Goal: Answer question/provide support: Share knowledge or assist other users

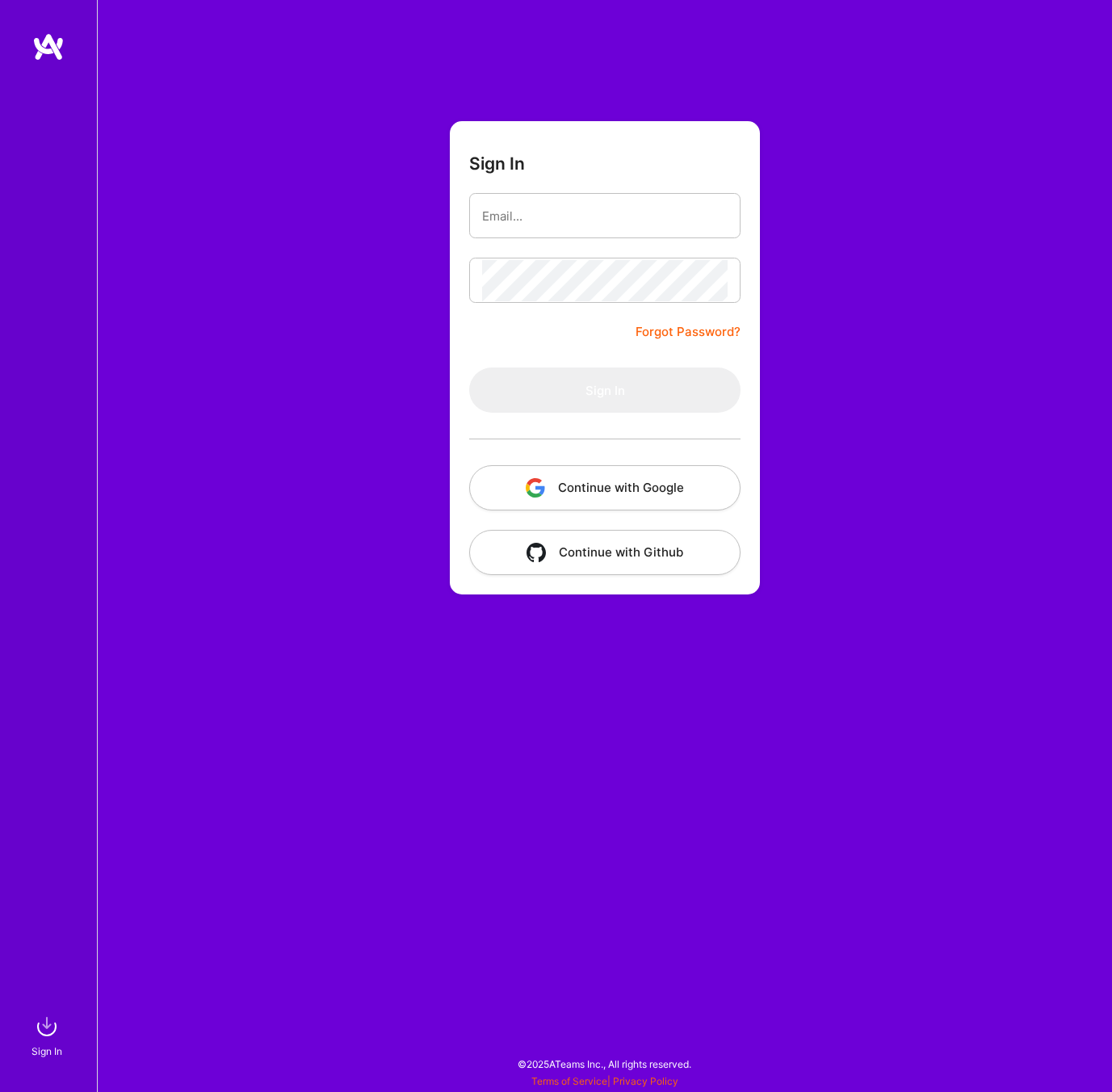
click at [568, 473] on button "Continue with Google" at bounding box center [605, 488] width 271 height 45
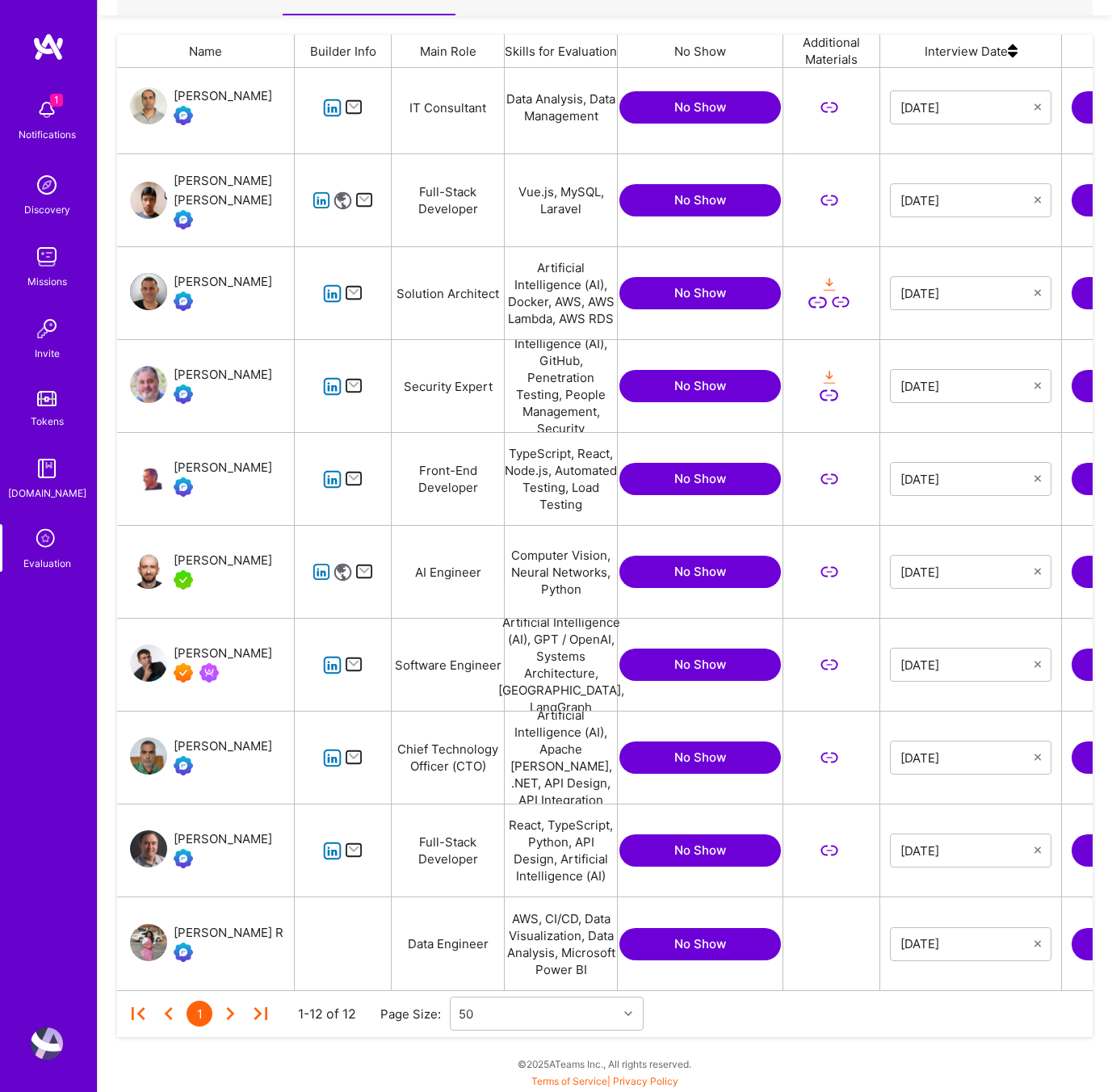
scroll to position [0, 313]
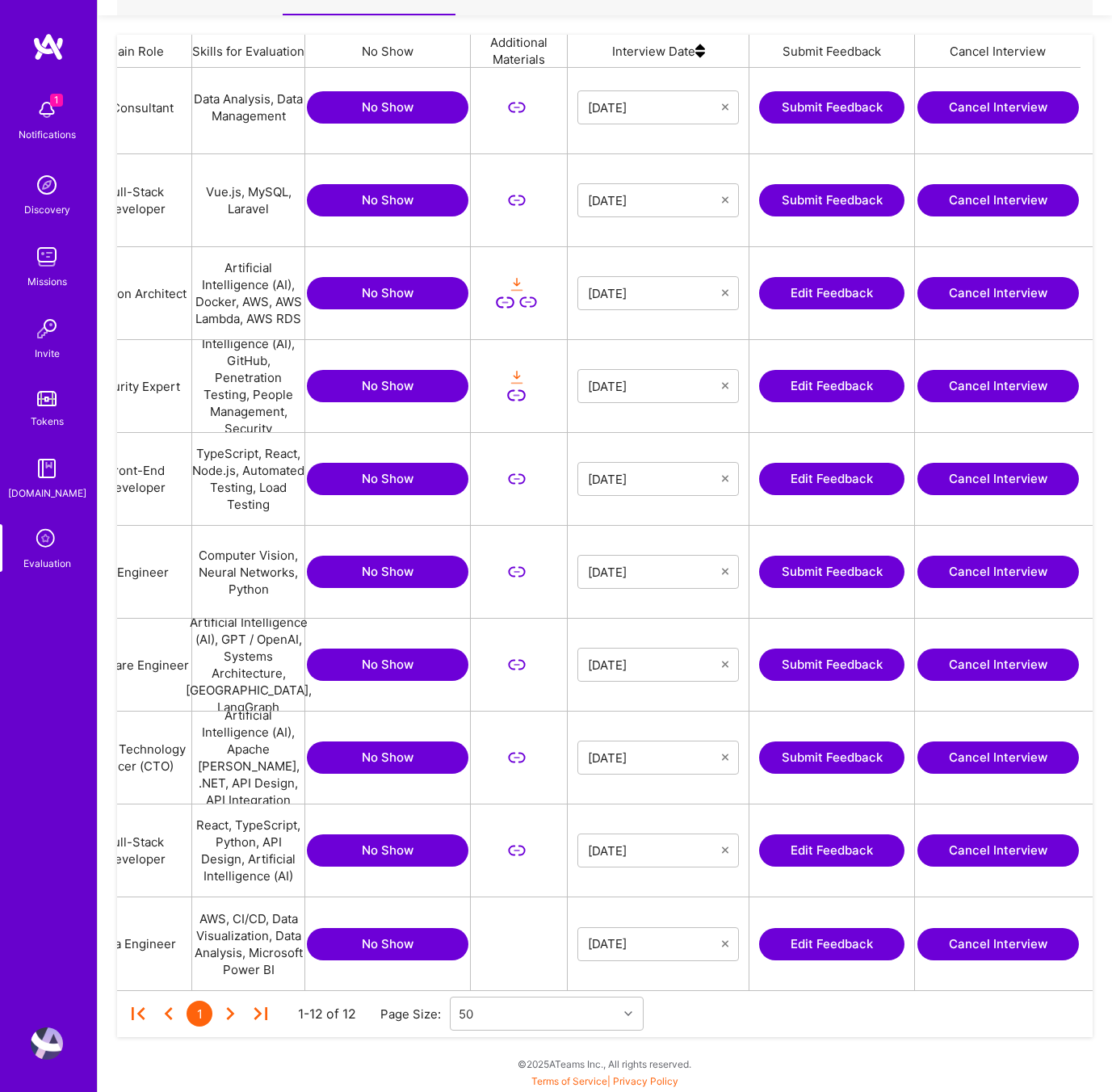
click at [797, 480] on button "Edit Feedback" at bounding box center [831, 478] width 145 height 33
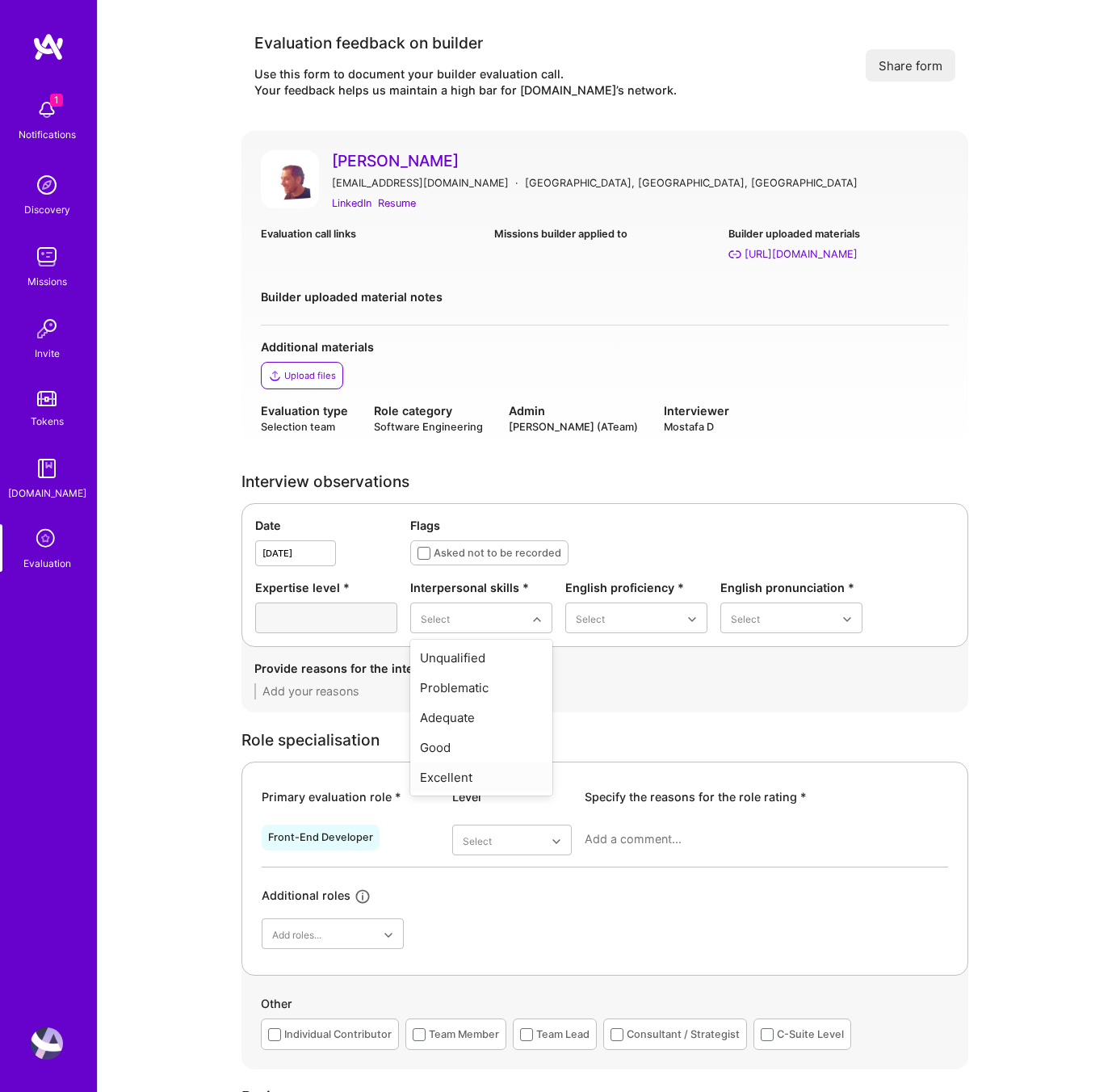
click at [484, 772] on div "Excellent" at bounding box center [481, 778] width 142 height 30
click at [603, 755] on div "Native or functionally native" at bounding box center [636, 756] width 142 height 47
click at [757, 746] on div "Excellent" at bounding box center [792, 748] width 142 height 30
click at [330, 695] on textarea at bounding box center [605, 691] width 701 height 16
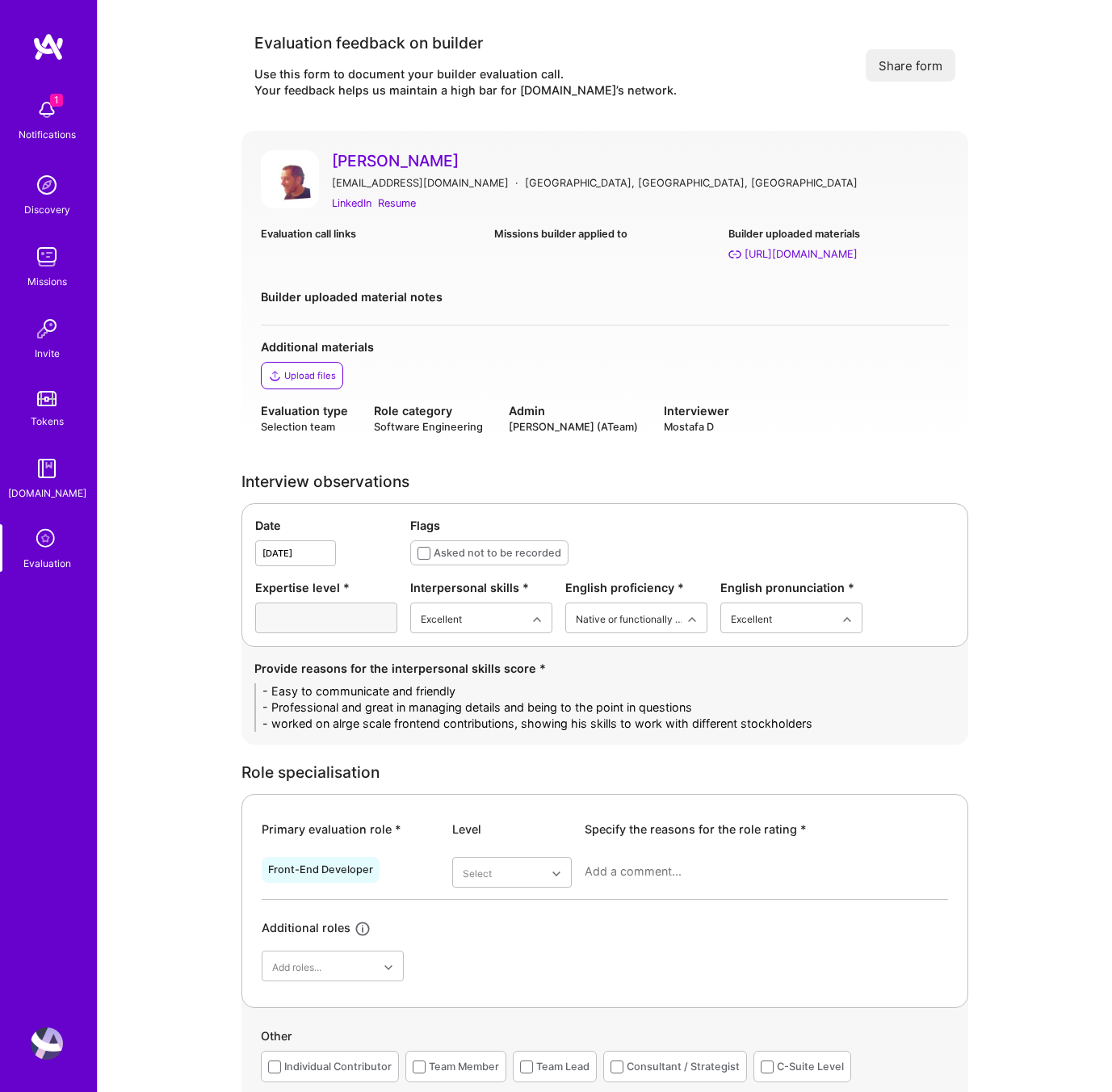
type textarea "- Easy to communicate and friendly - Professional and great in managing details…"
click at [827, 742] on div "Provide reasons for the interpersonal skills score * - Easy to communicate and …" at bounding box center [605, 695] width 727 height 97
click at [831, 716] on textarea "- Easy to communicate and friendly - Professional and great in managing details…" at bounding box center [605, 707] width 701 height 49
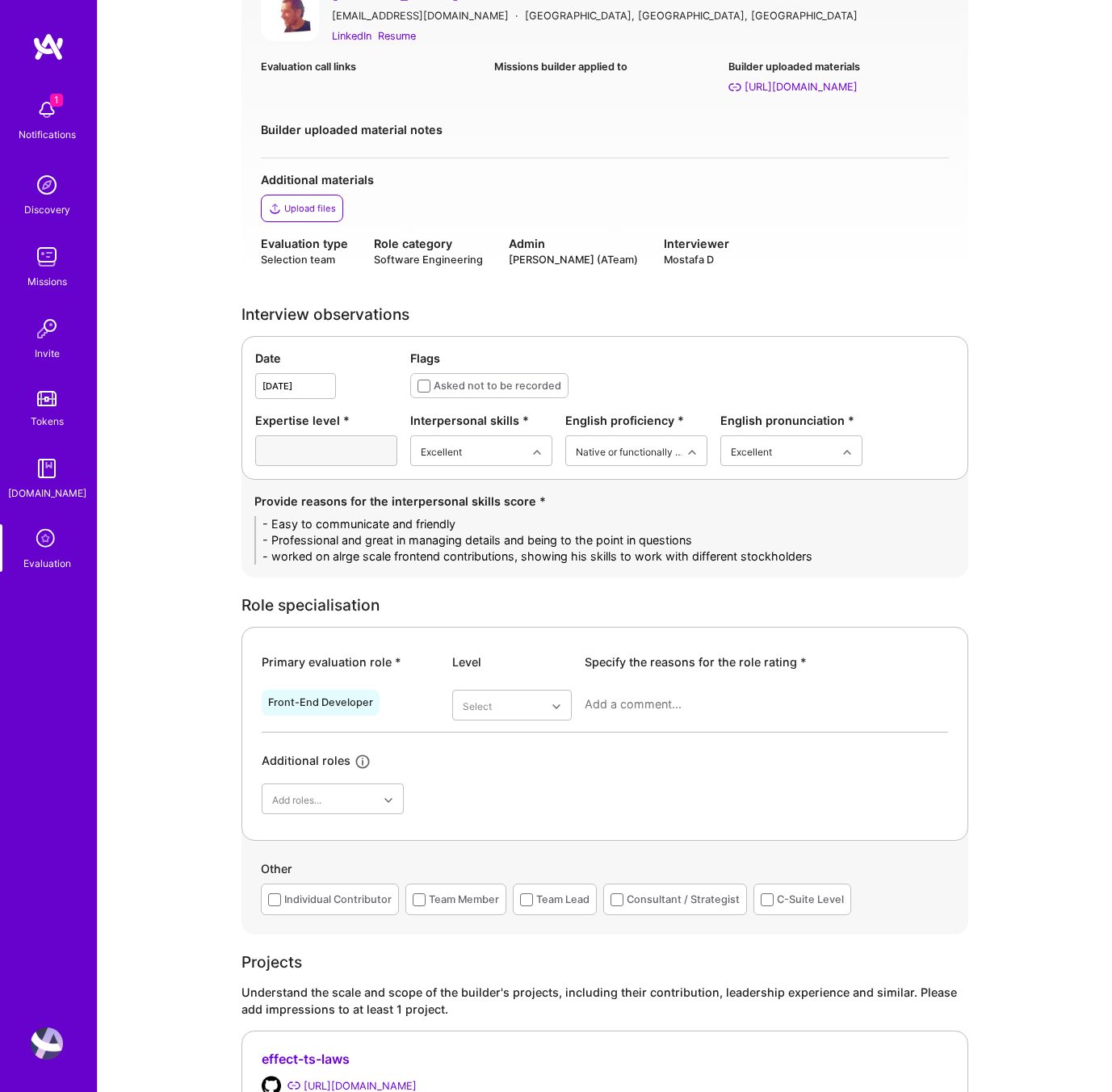
scroll to position [380, 0]
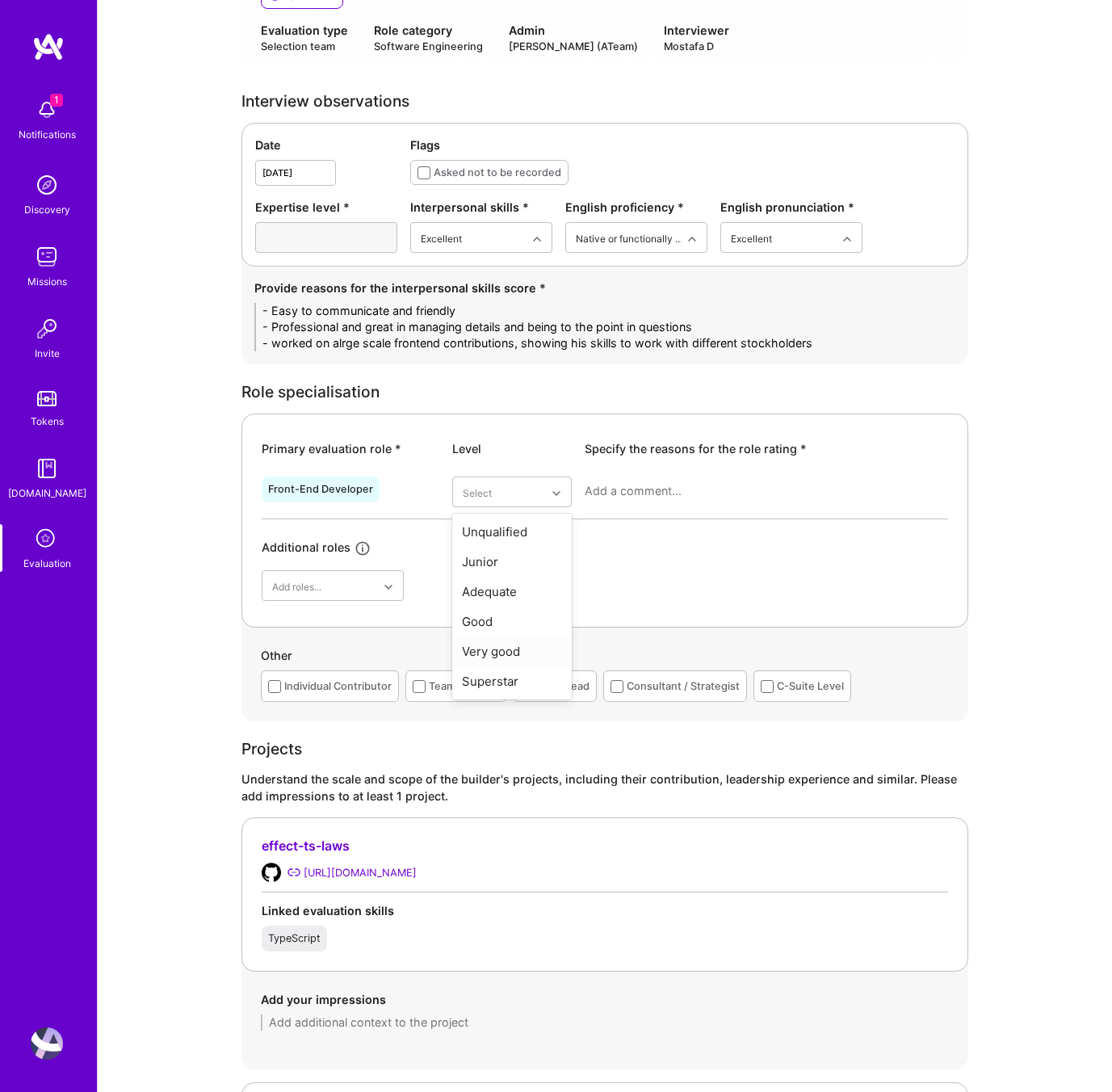
click at [516, 651] on div "Very good" at bounding box center [512, 651] width 120 height 30
click at [616, 494] on textarea at bounding box center [767, 490] width 363 height 16
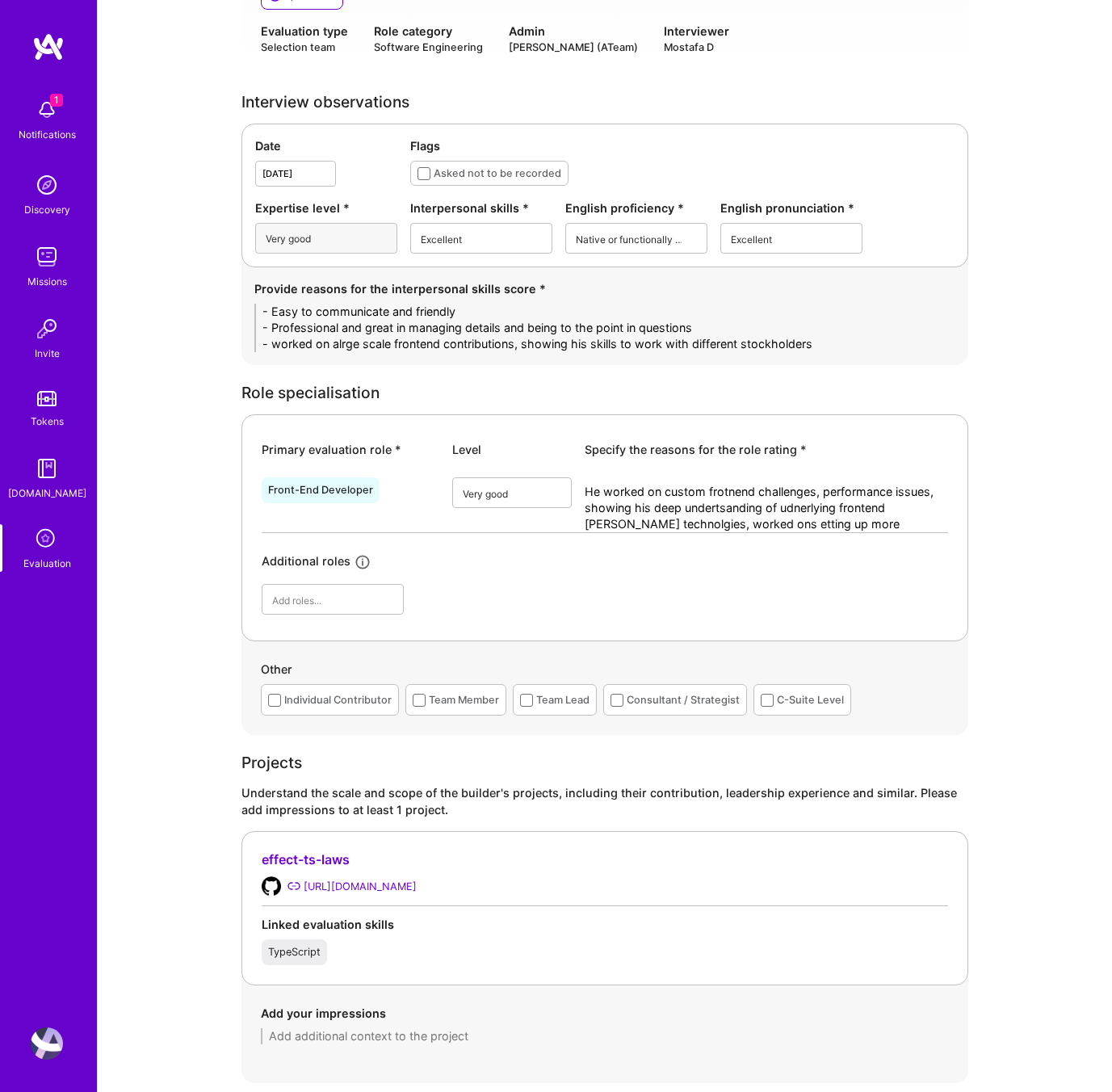
scroll to position [0, 0]
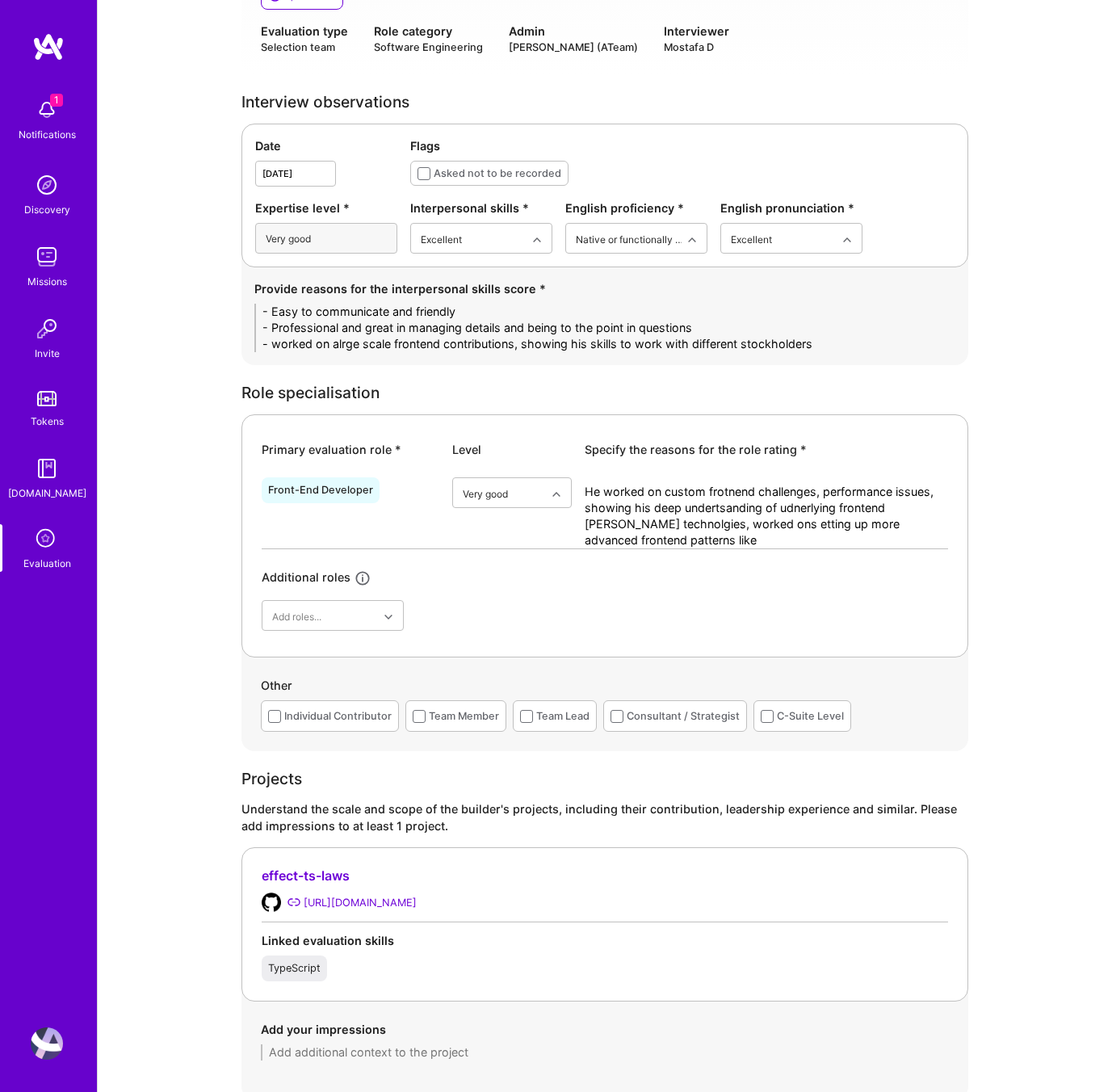
click at [724, 523] on textarea "He worked on custom frotnend challenges, performance issues, showing his deep u…" at bounding box center [767, 516] width 363 height 65
click at [675, 539] on textarea "He worked on custom frotnend challenges, performance issues, showing his deep u…" at bounding box center [767, 516] width 363 height 65
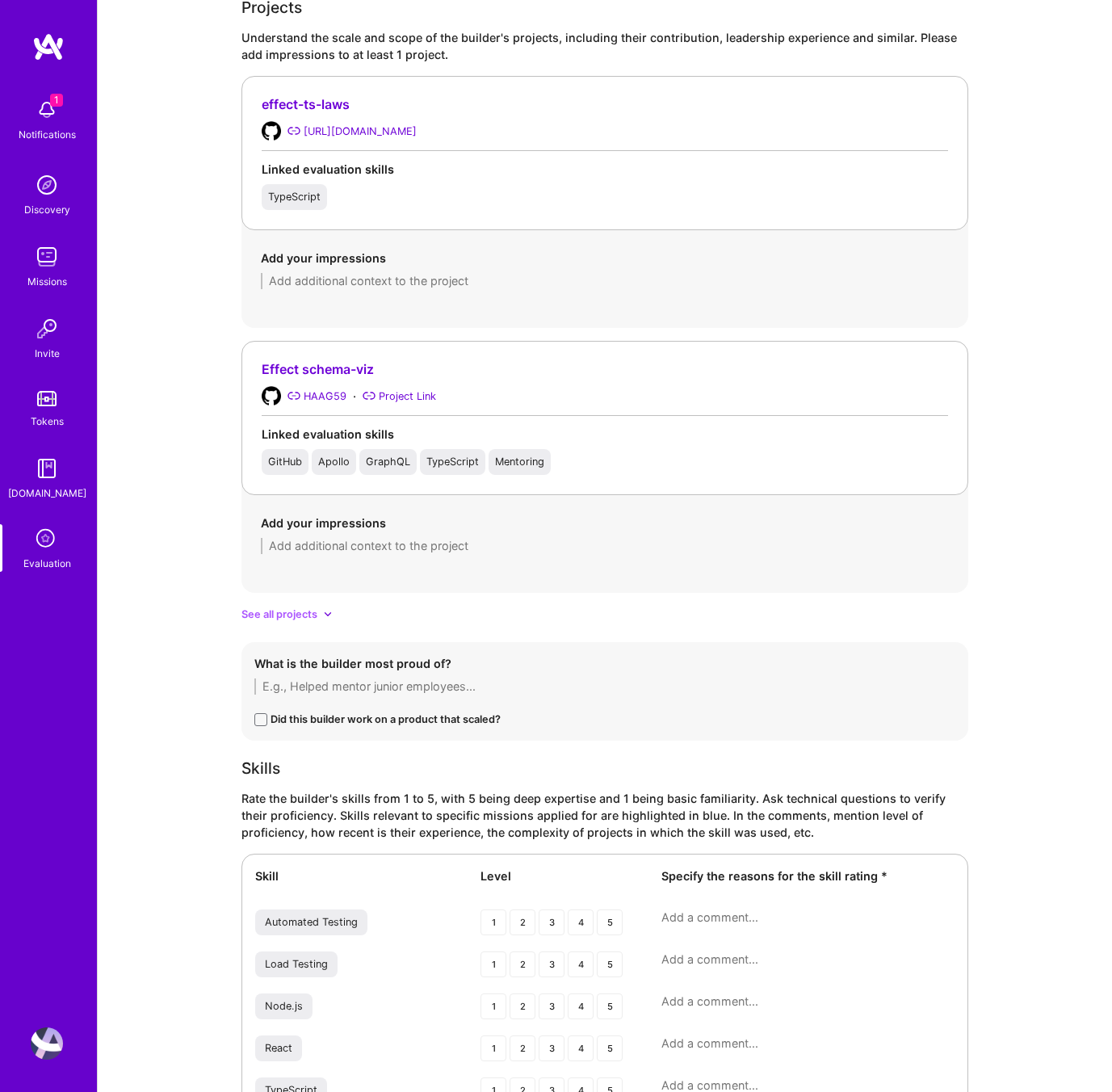
scroll to position [1494, 0]
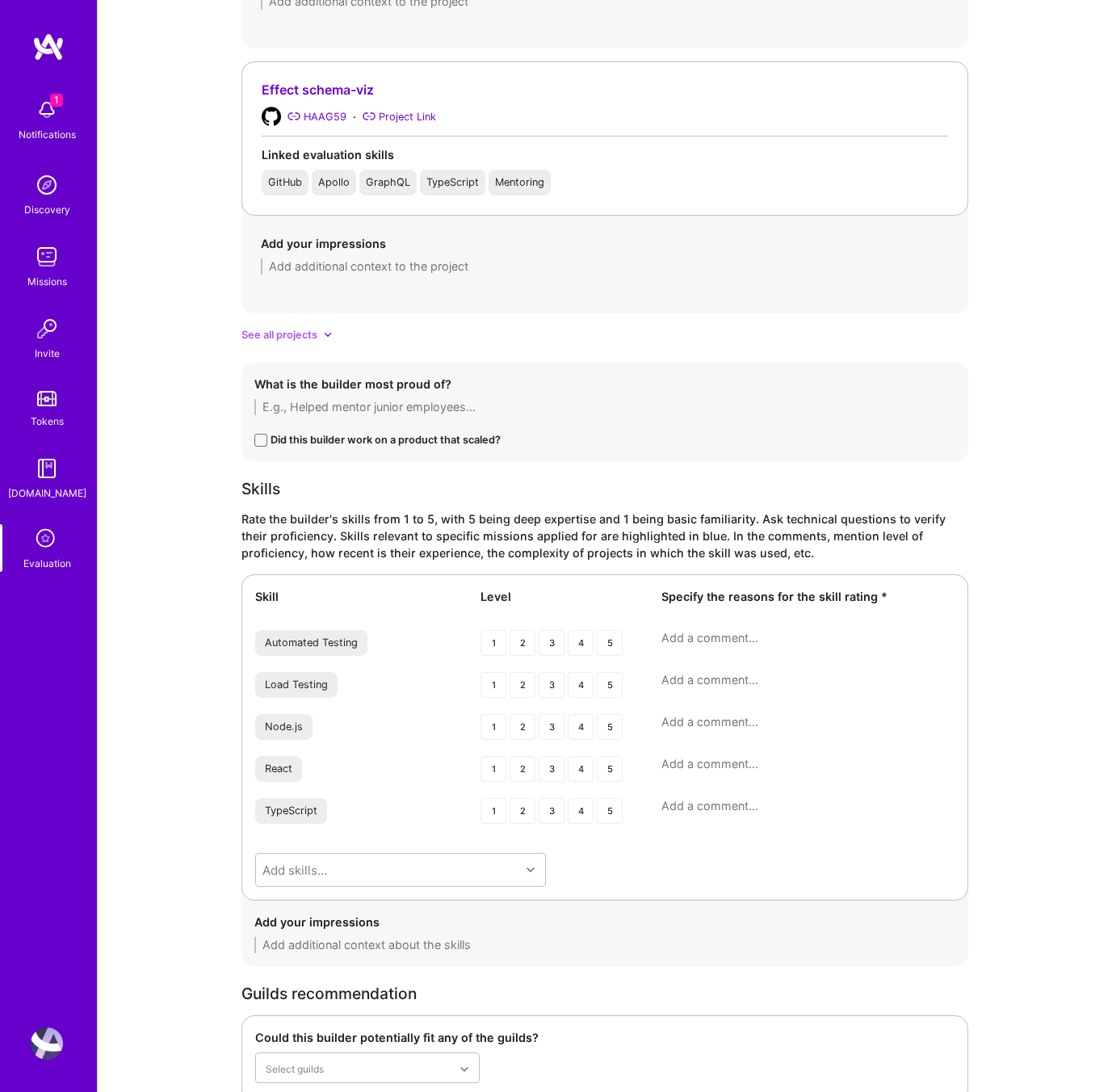
type textarea "He worked on custom frotnend challenges, performance issues, showing his deep u…"
click at [327, 335] on icon at bounding box center [328, 335] width 8 height 8
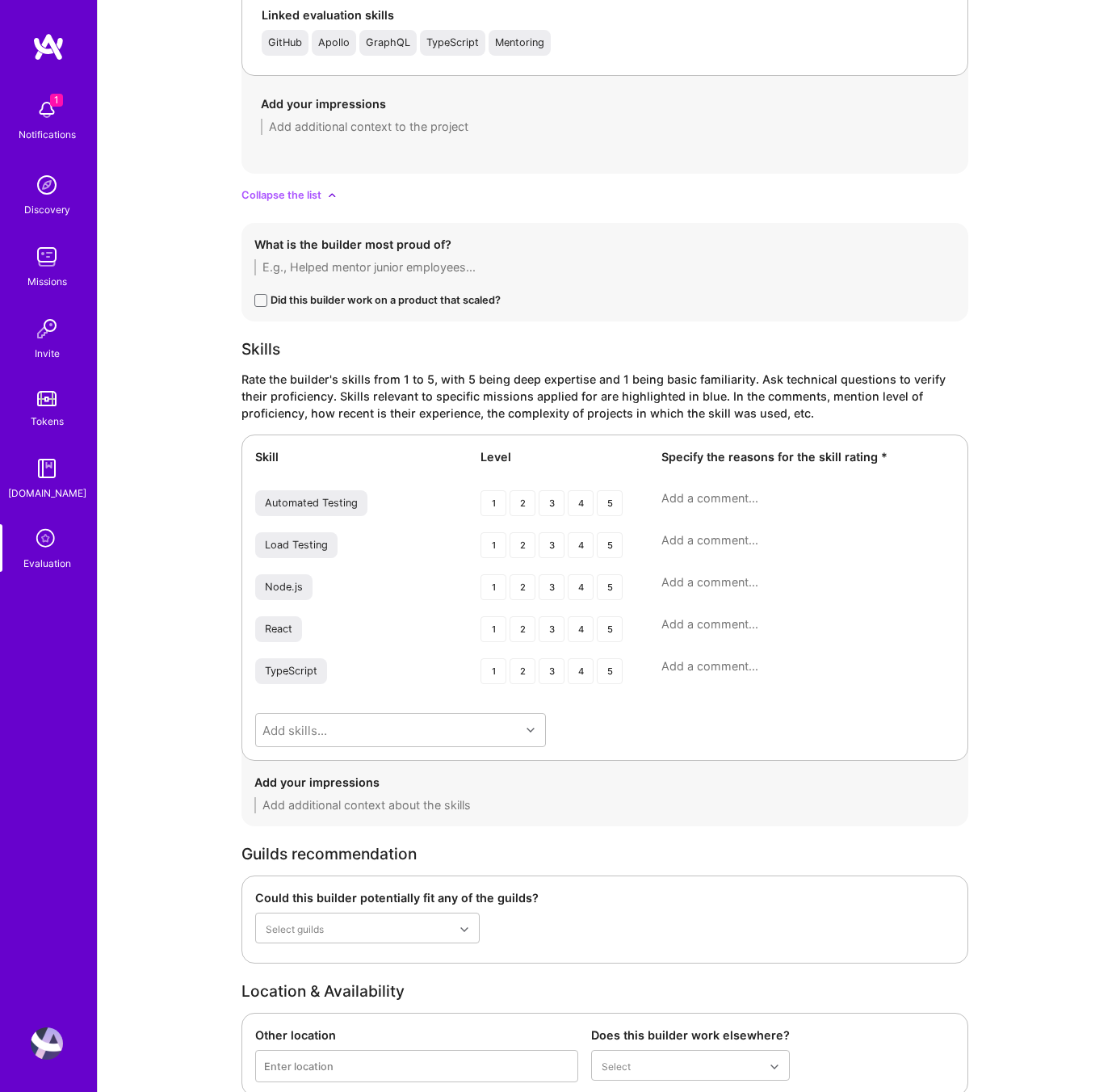
scroll to position [2048, 0]
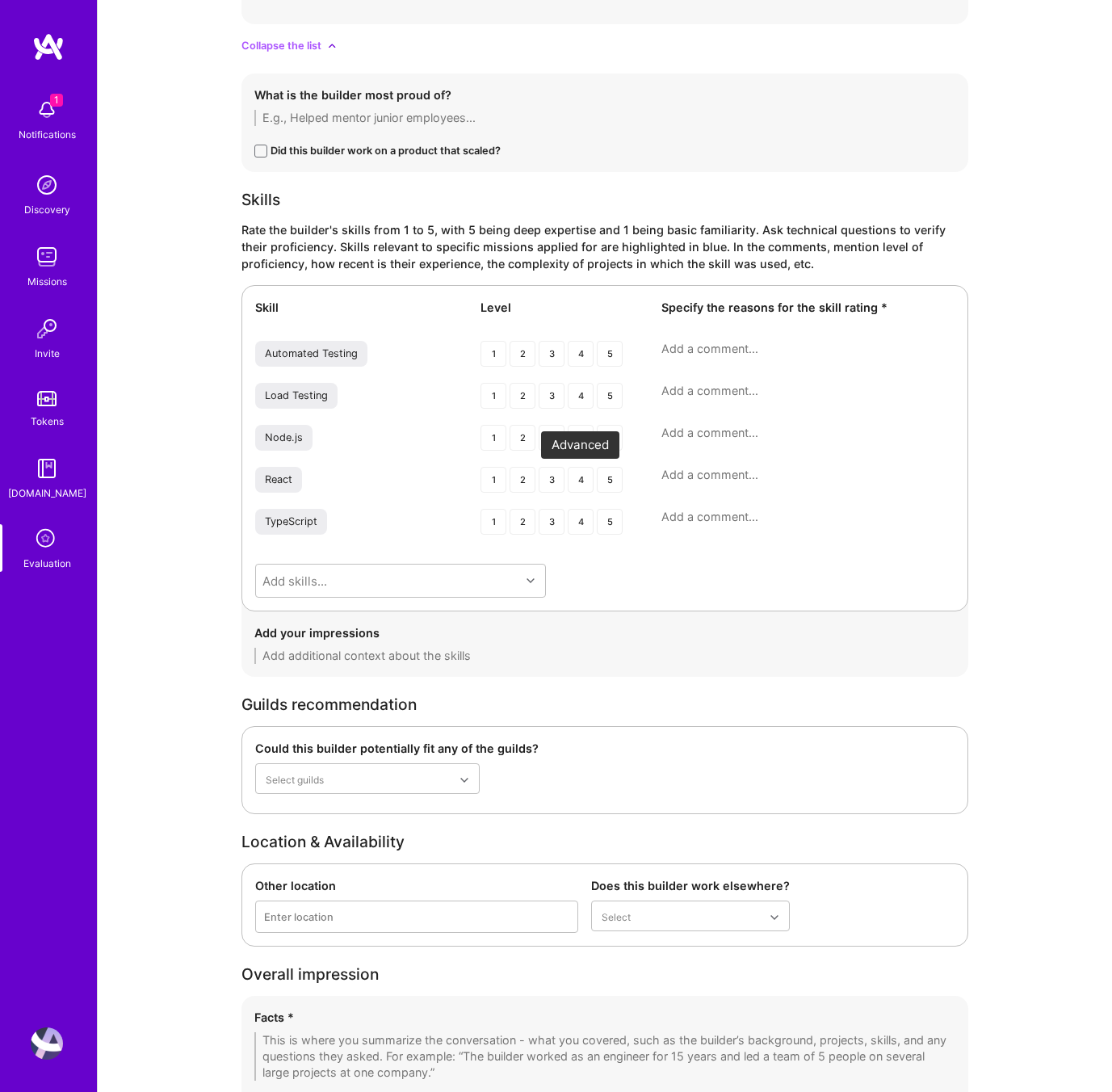
click at [579, 479] on div "4" at bounding box center [581, 480] width 26 height 26
click at [579, 522] on div "4" at bounding box center [581, 522] width 26 height 26
click at [546, 433] on div "3" at bounding box center [552, 438] width 26 height 26
click at [546, 391] on div "3" at bounding box center [552, 396] width 26 height 26
click at [551, 360] on div "3" at bounding box center [552, 354] width 26 height 26
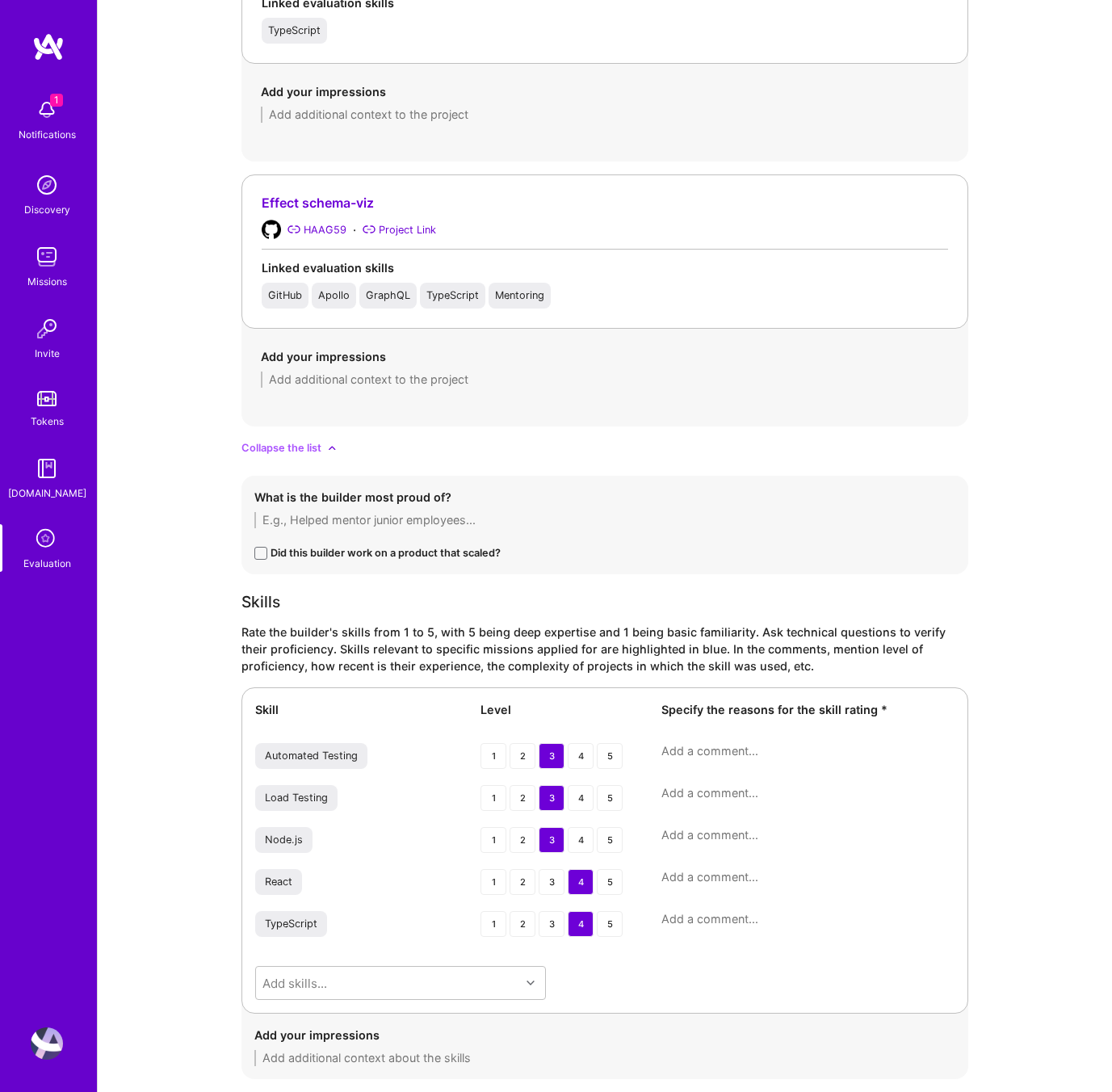
scroll to position [1816, 0]
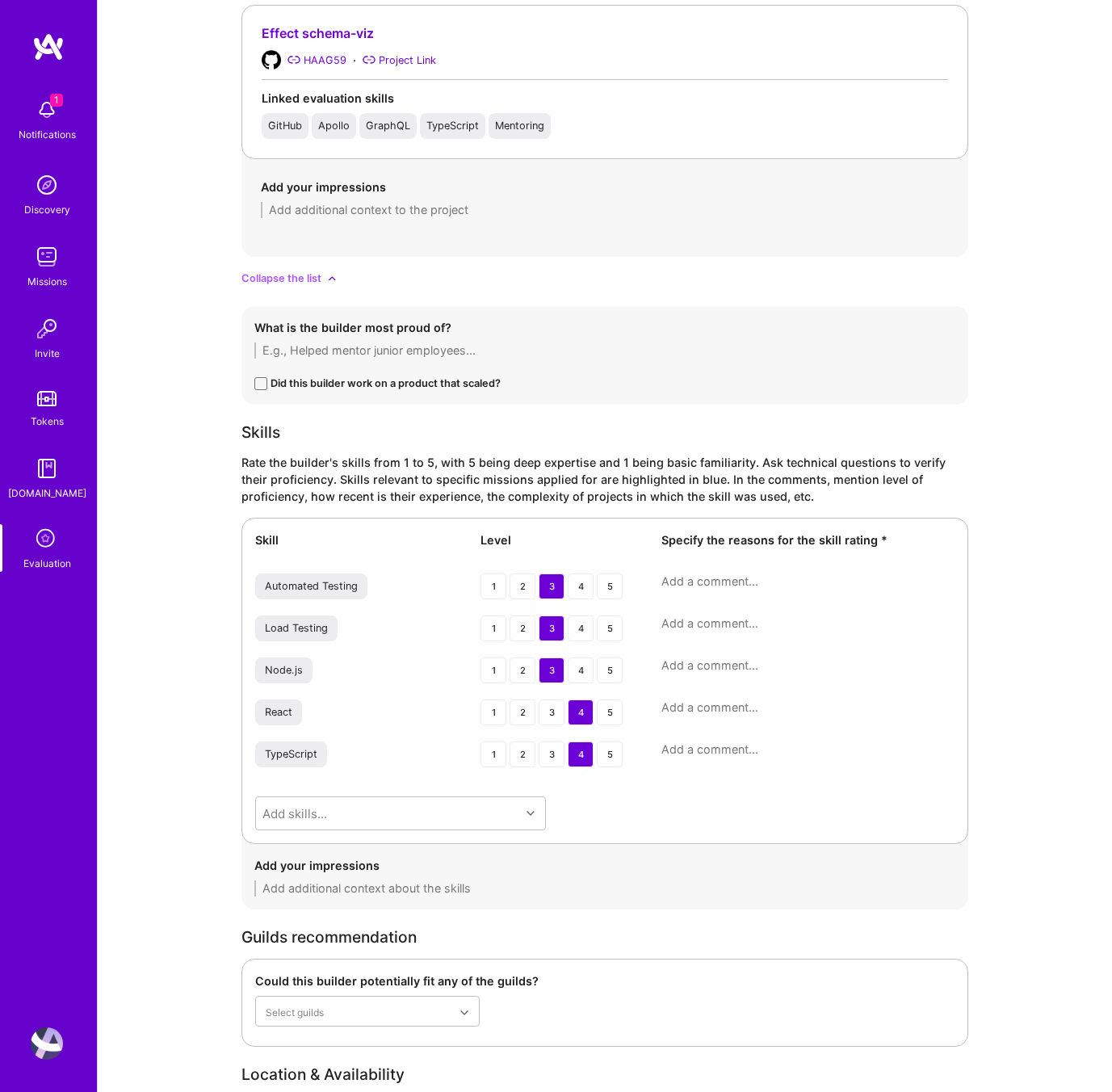
click at [699, 586] on textarea at bounding box center [808, 581] width 293 height 16
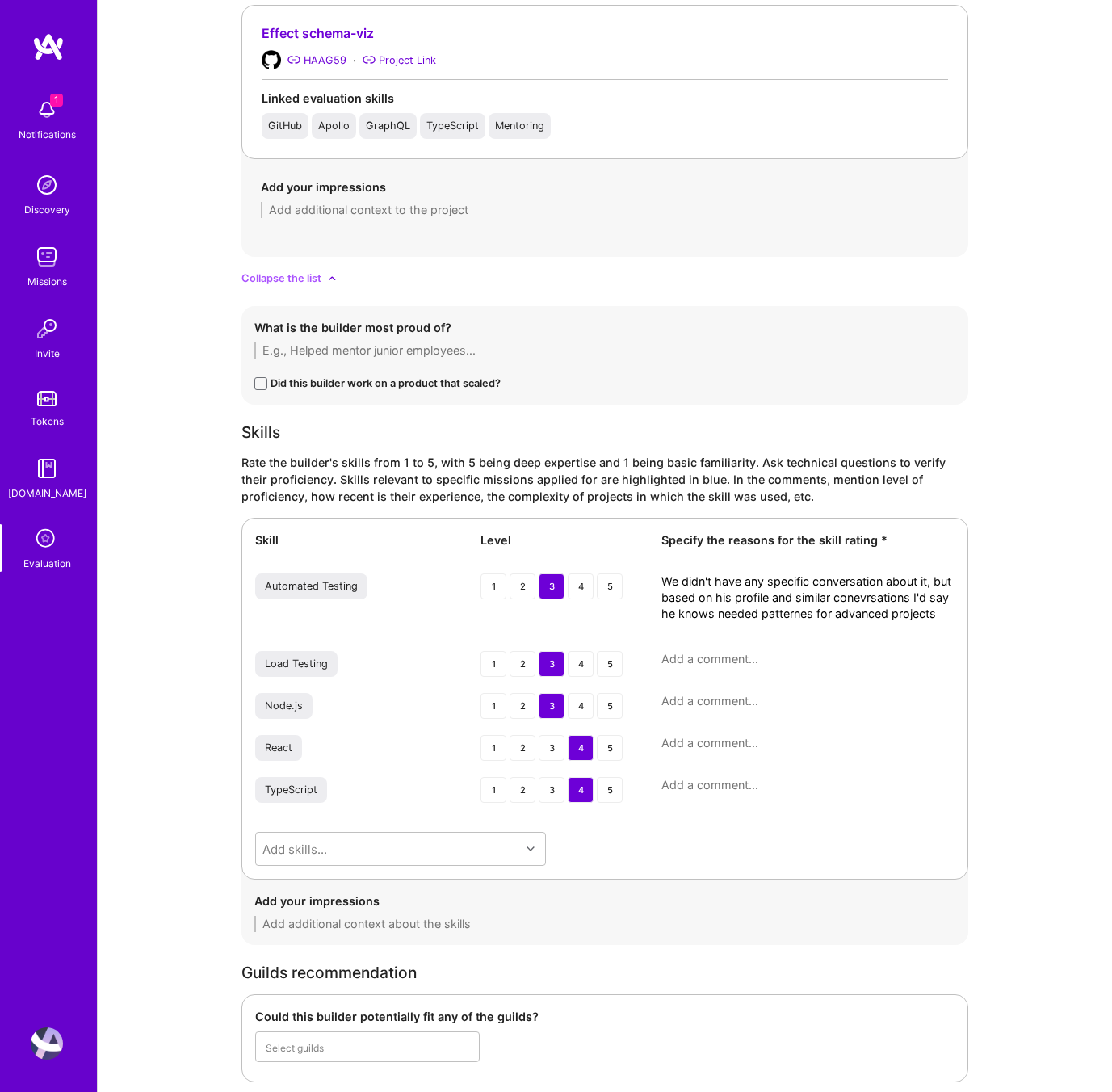
scroll to position [0, 0]
type textarea "We didn't have any specific conversation about it, but based on his profile and…"
click at [580, 586] on div "4" at bounding box center [581, 587] width 26 height 26
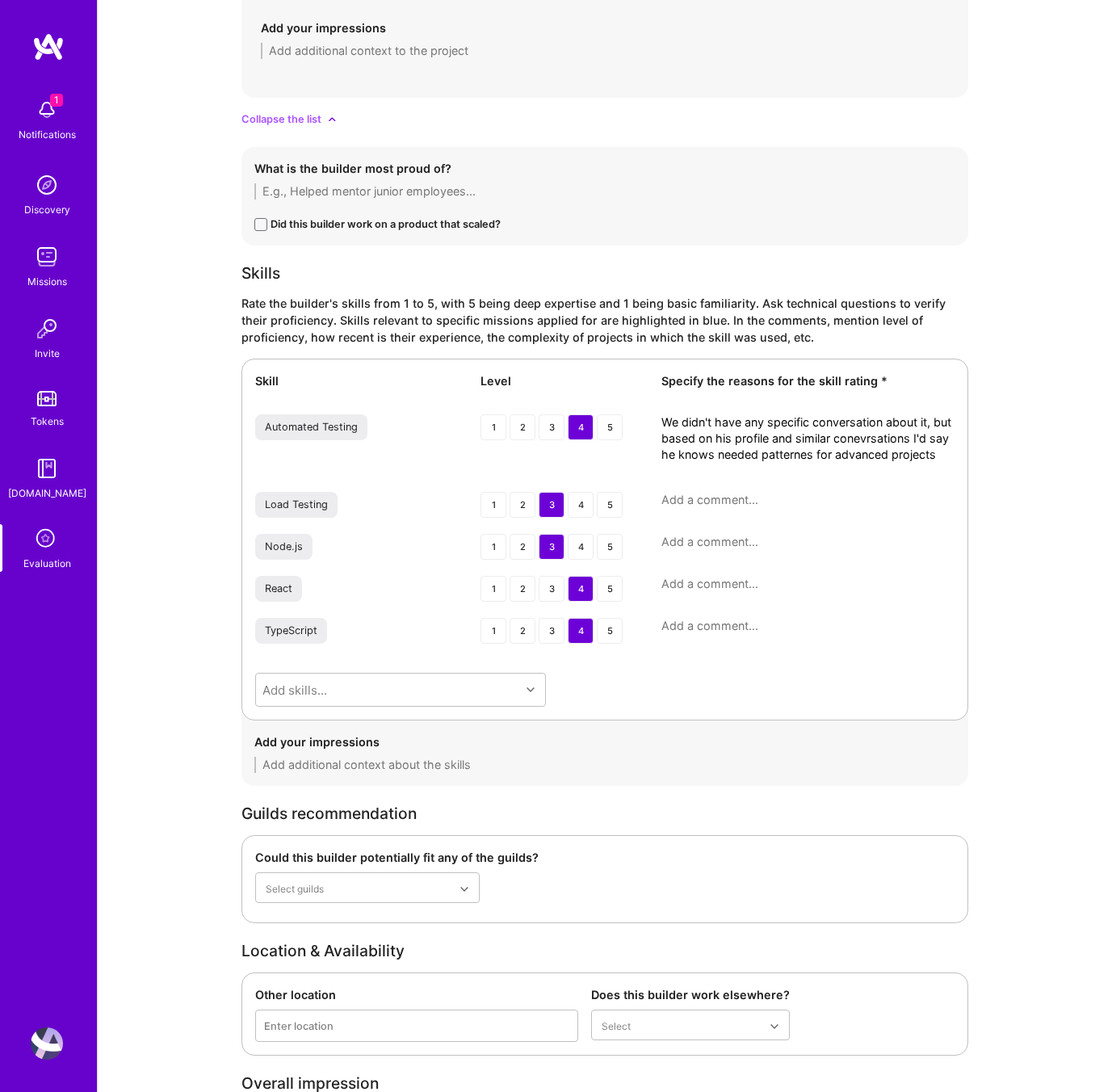
scroll to position [1976, 0]
click at [739, 577] on textarea at bounding box center [808, 582] width 293 height 16
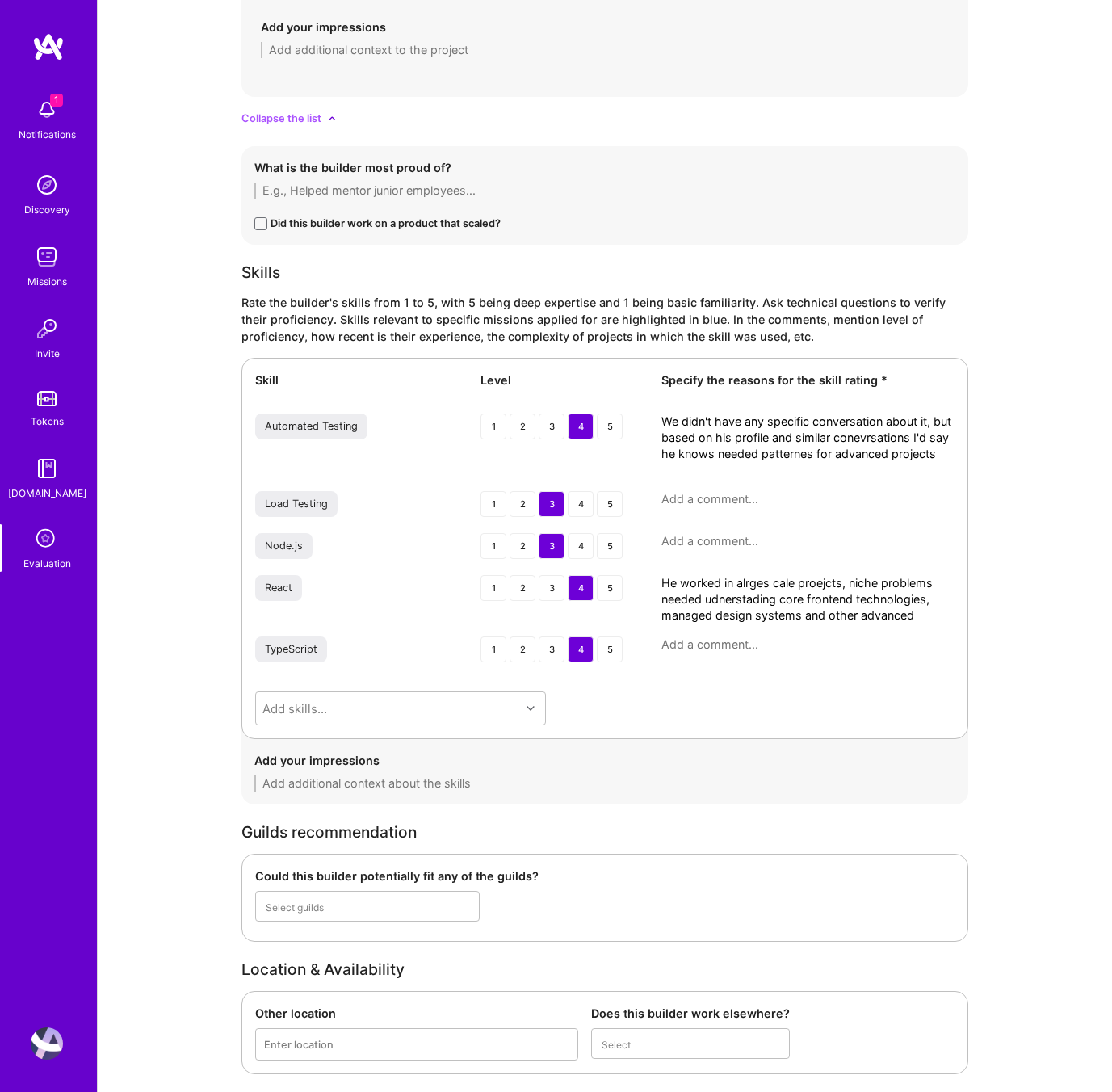
scroll to position [0, 0]
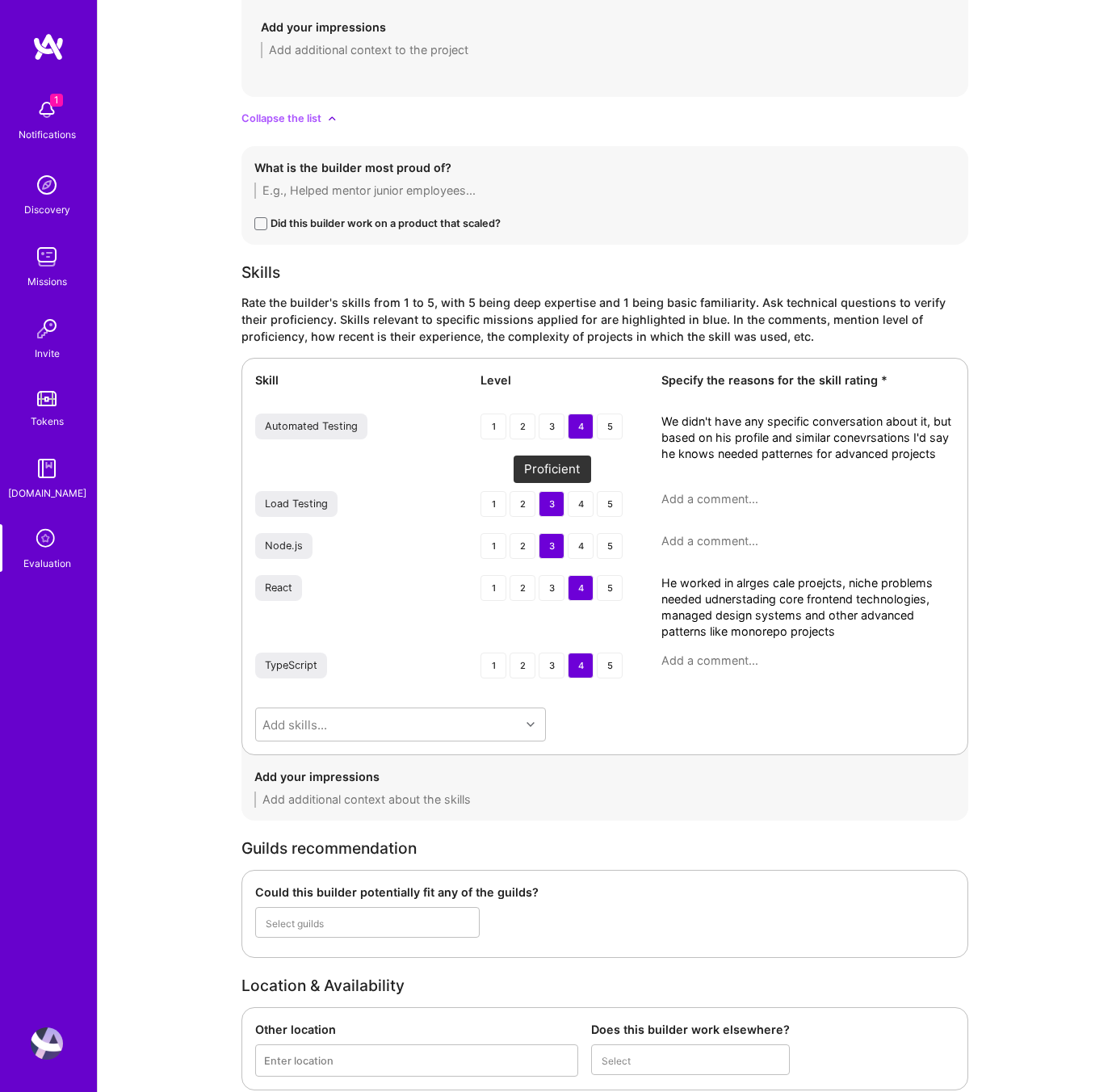
click at [550, 508] on div "3" at bounding box center [552, 504] width 26 height 26
click at [551, 549] on div "3" at bounding box center [552, 546] width 26 height 26
click at [861, 631] on textarea "He worked in alrges cale proejcts, niche problems needed udnerstading core fron…" at bounding box center [808, 606] width 293 height 65
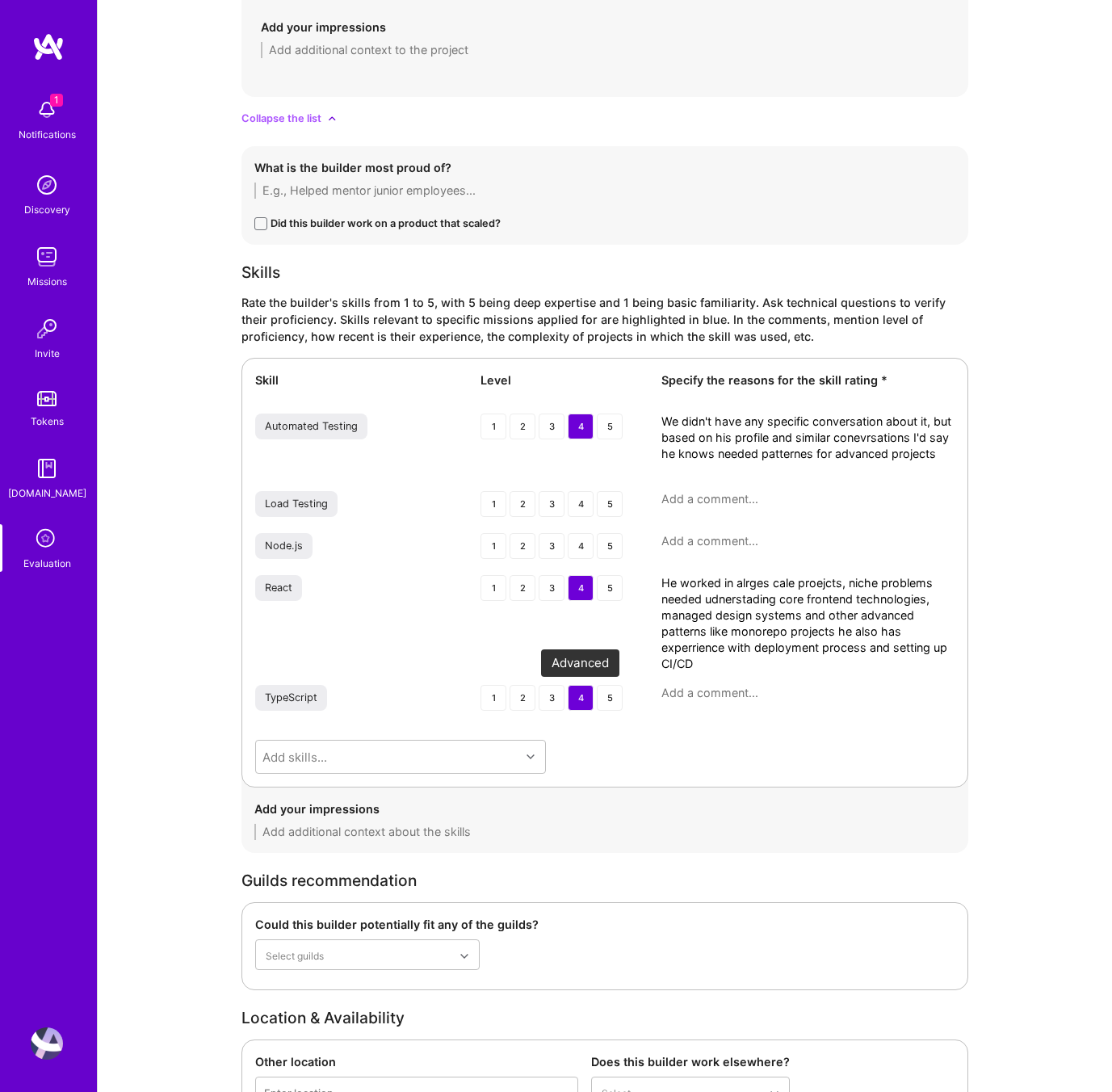
type textarea "He worked in alrges cale proejcts, niche problems needed udnerstading core fron…"
click at [579, 696] on div "4" at bounding box center [581, 698] width 26 height 26
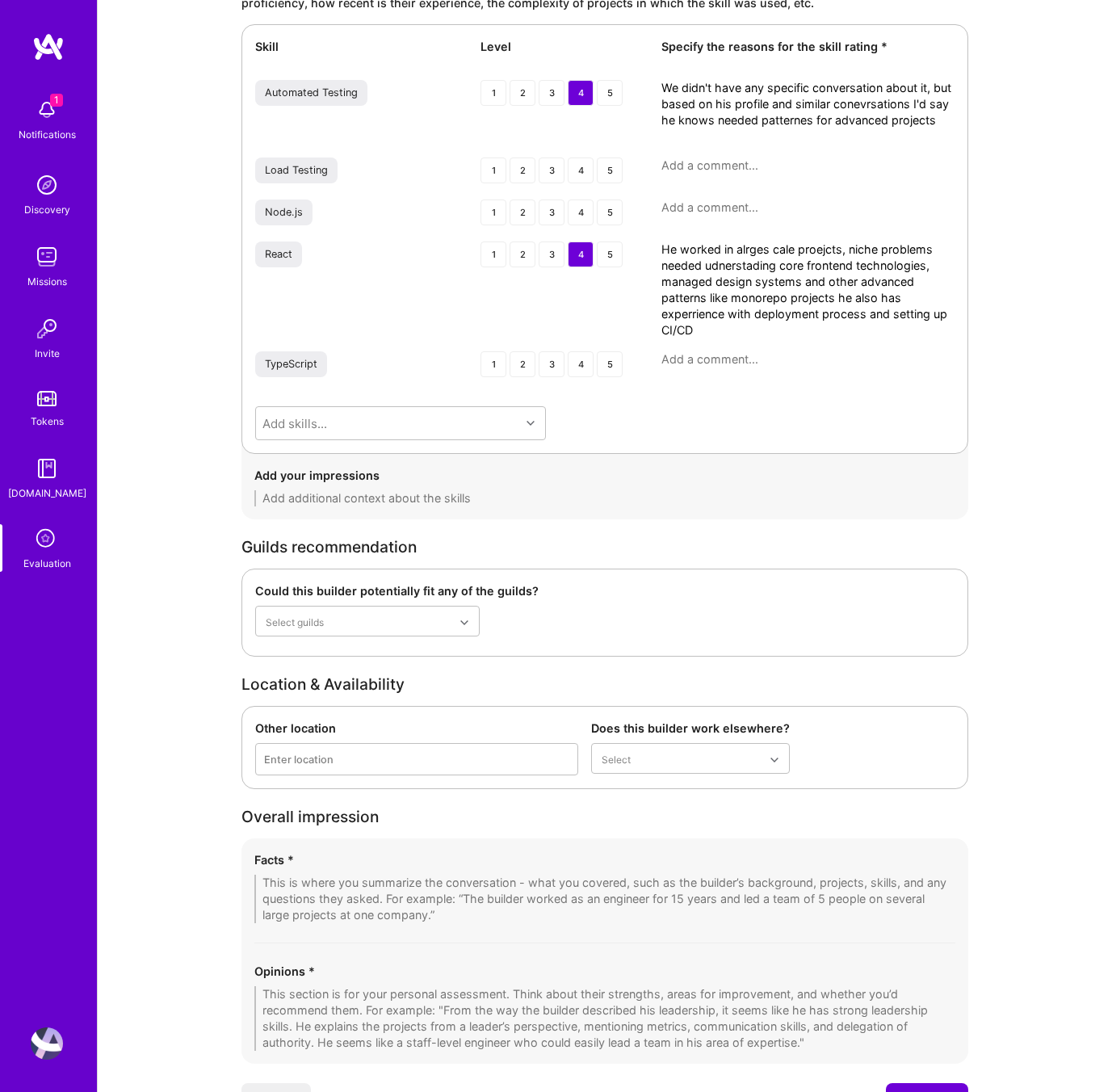
scroll to position [2391, 0]
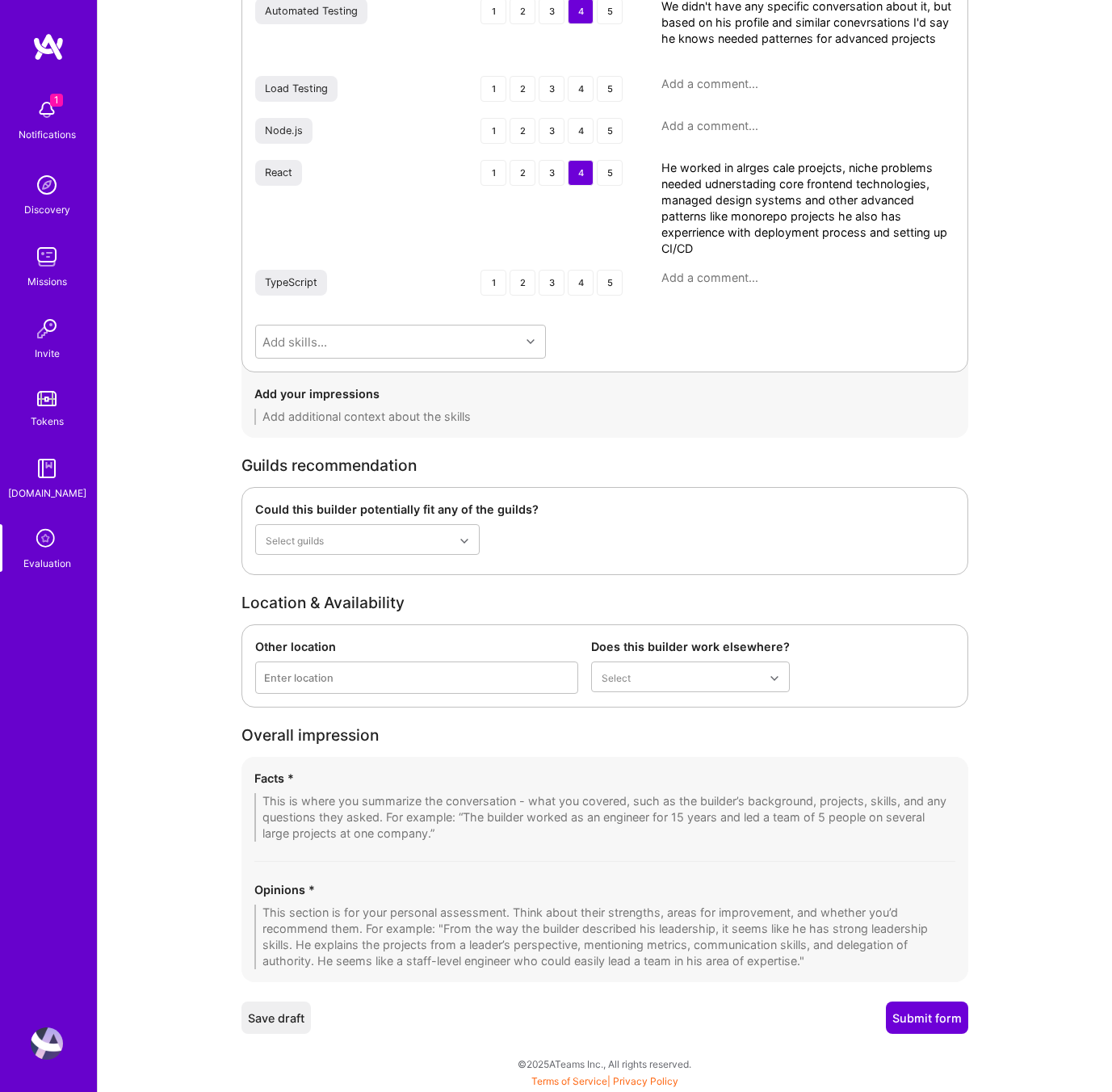
click at [320, 912] on textarea at bounding box center [605, 936] width 701 height 65
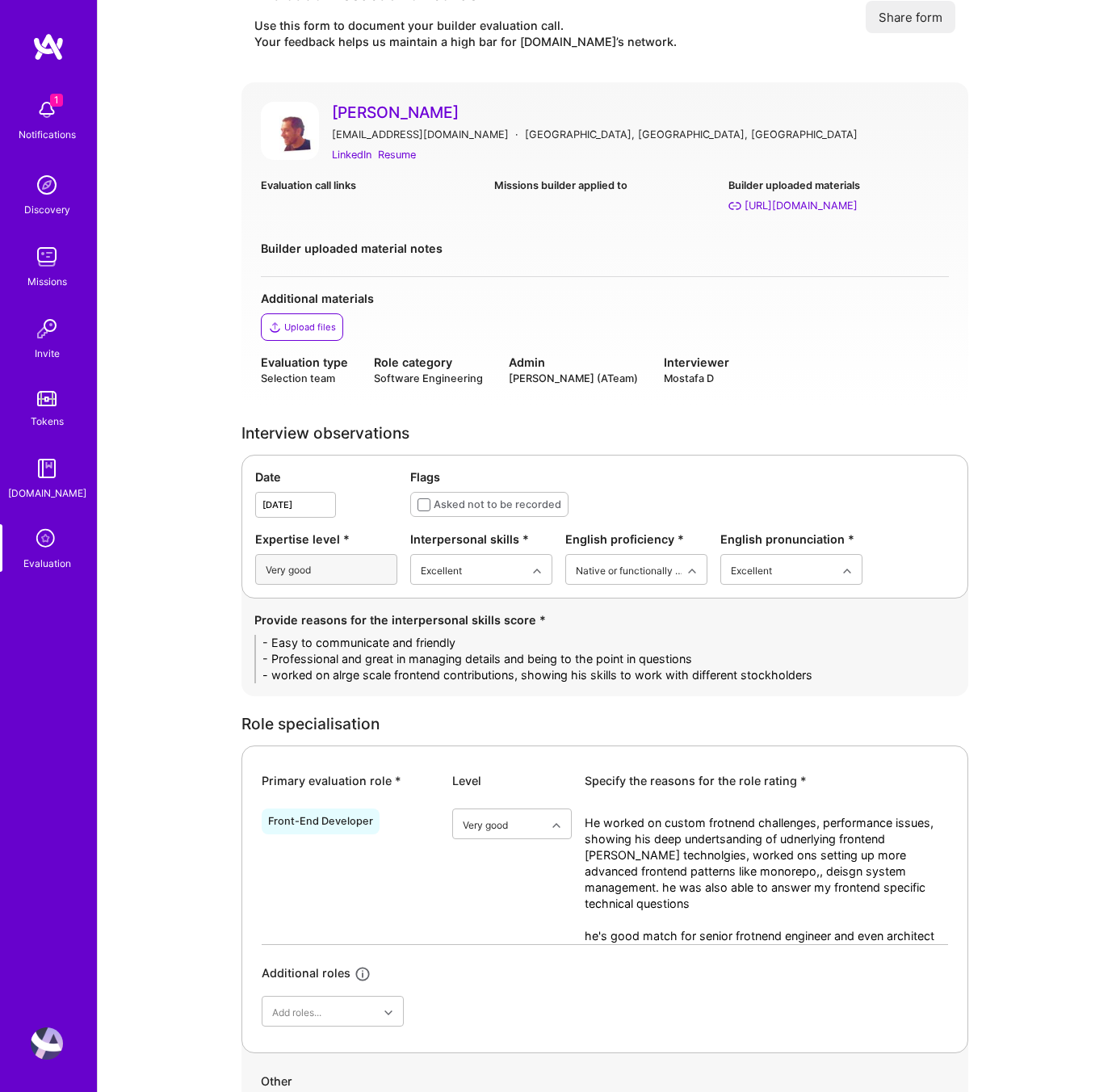
scroll to position [0, 0]
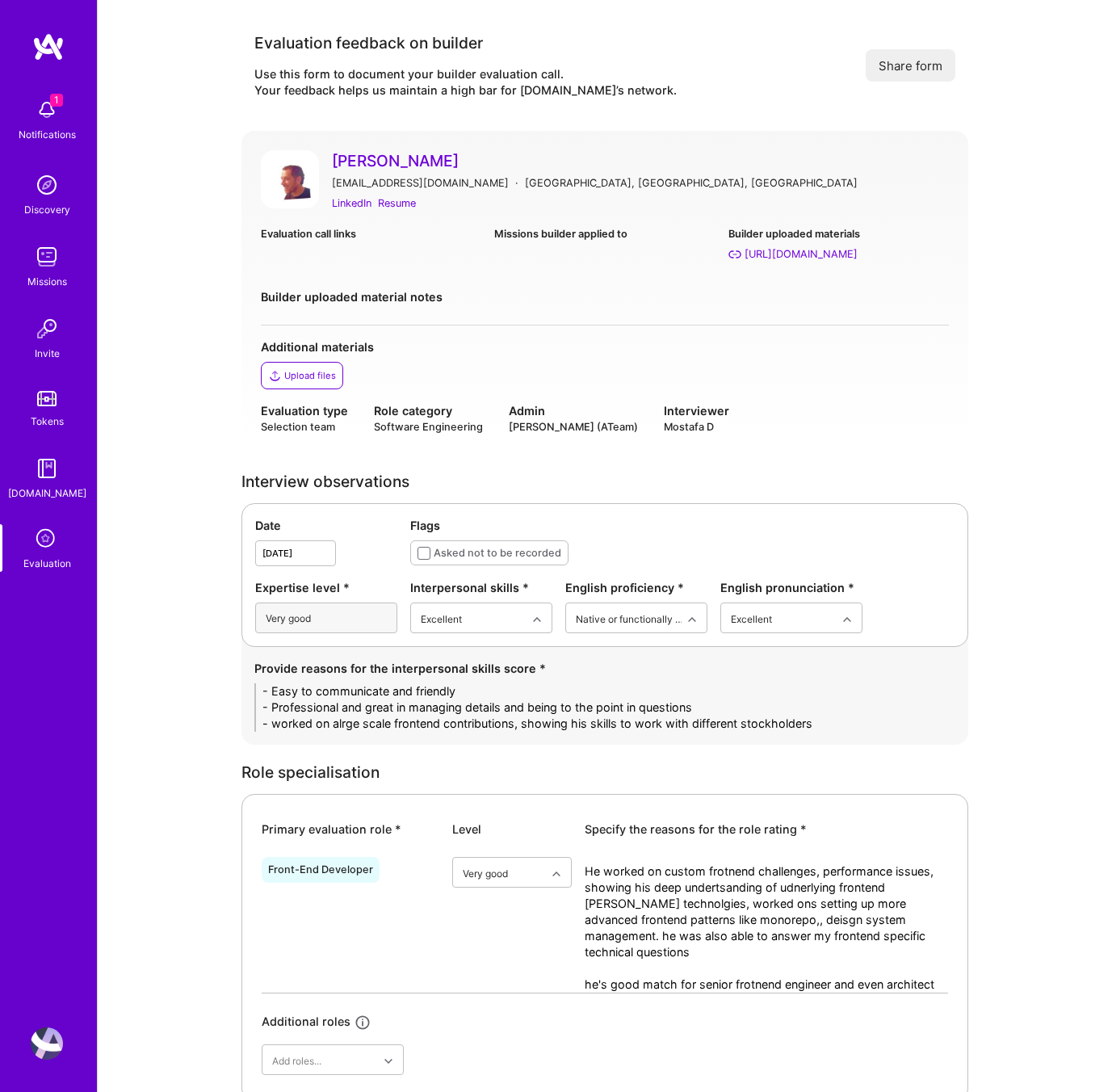
type textarea "Very knwoldgable frontend negineer, ahs expeirence with advanced patterns inf r…"
click at [517, 199] on div "LinkedIn Resume" at bounding box center [640, 203] width 617 height 17
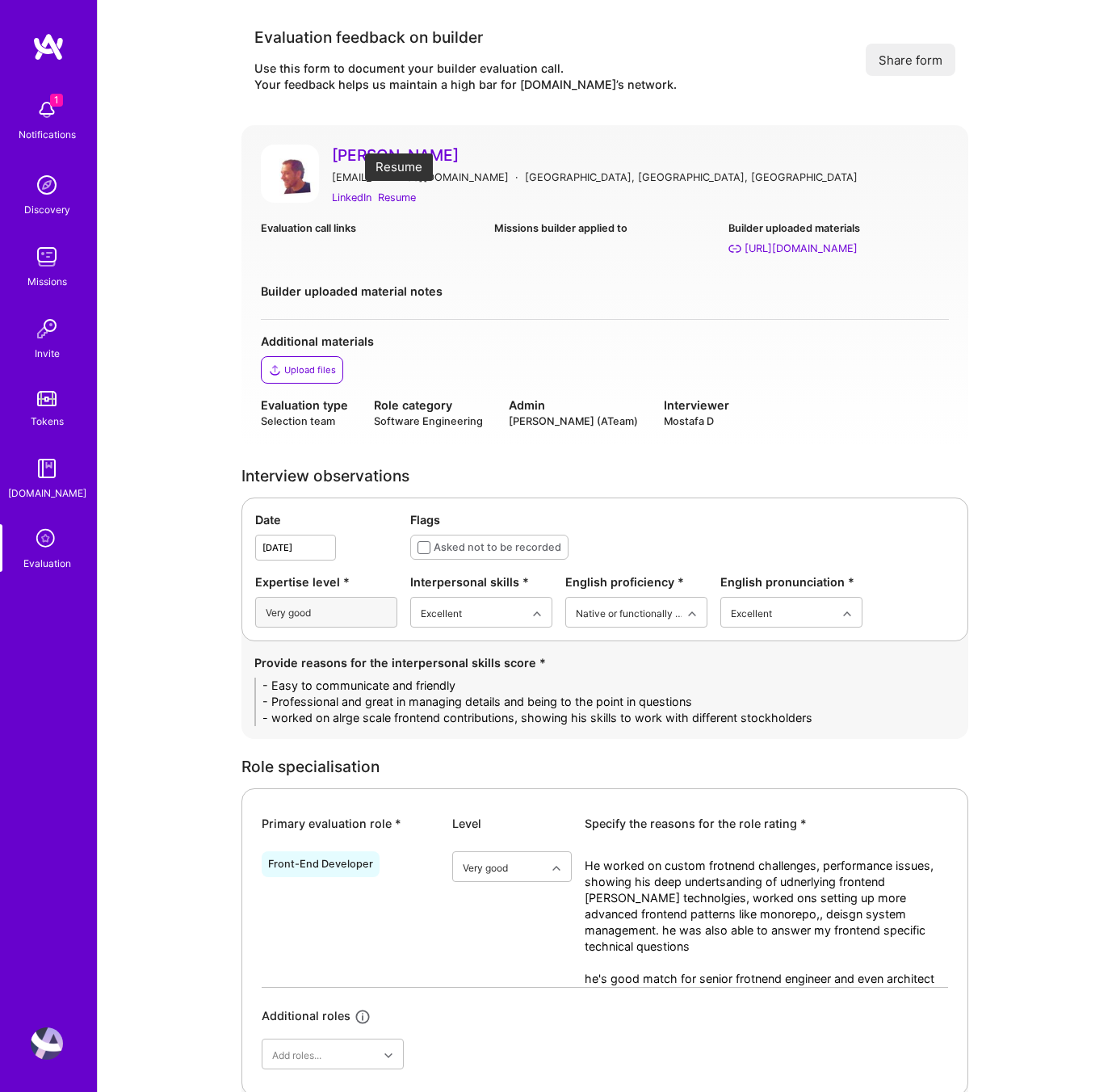
scroll to position [7, 0]
click at [398, 202] on div "Resume" at bounding box center [397, 196] width 38 height 17
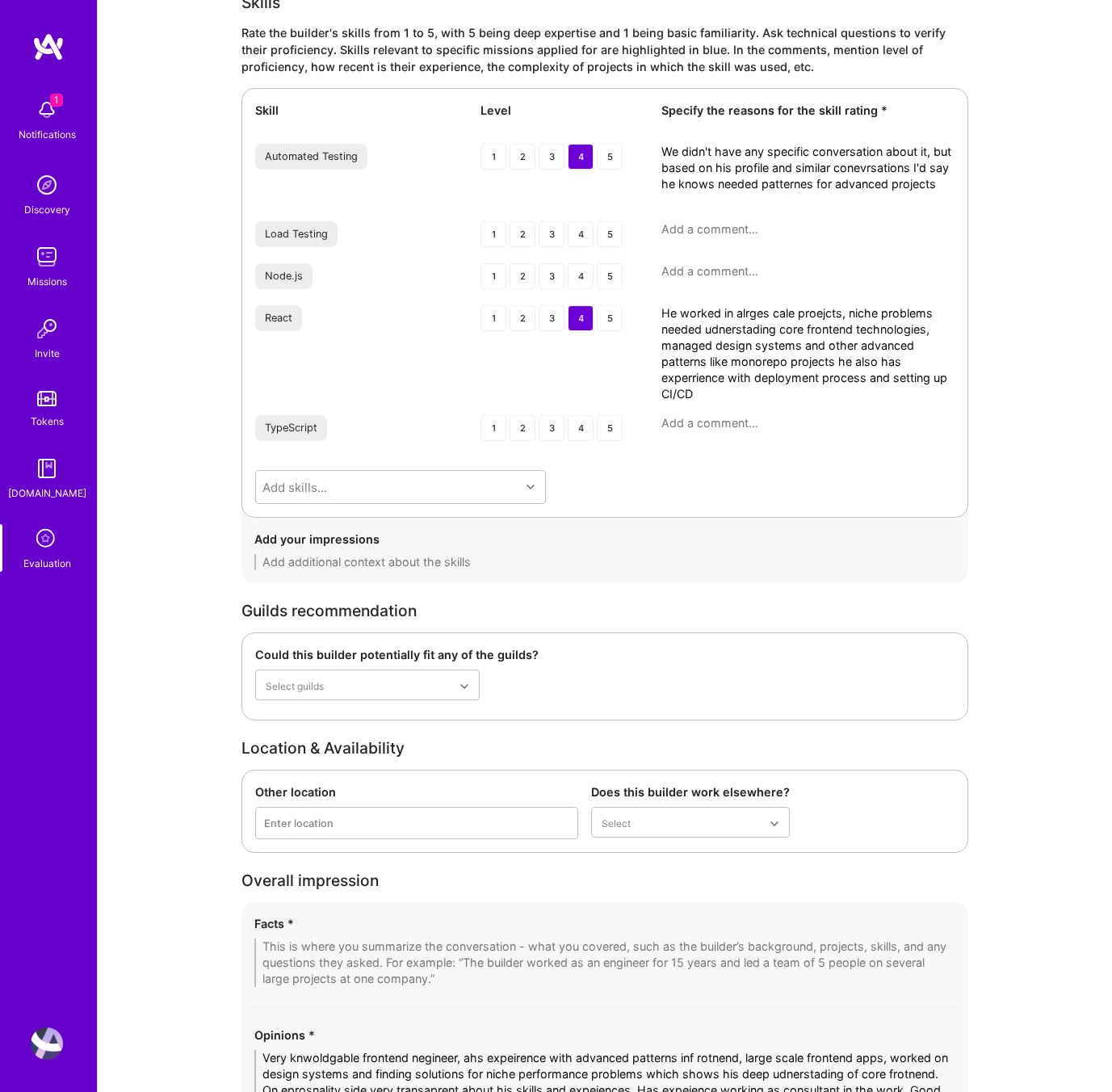
scroll to position [2391, 0]
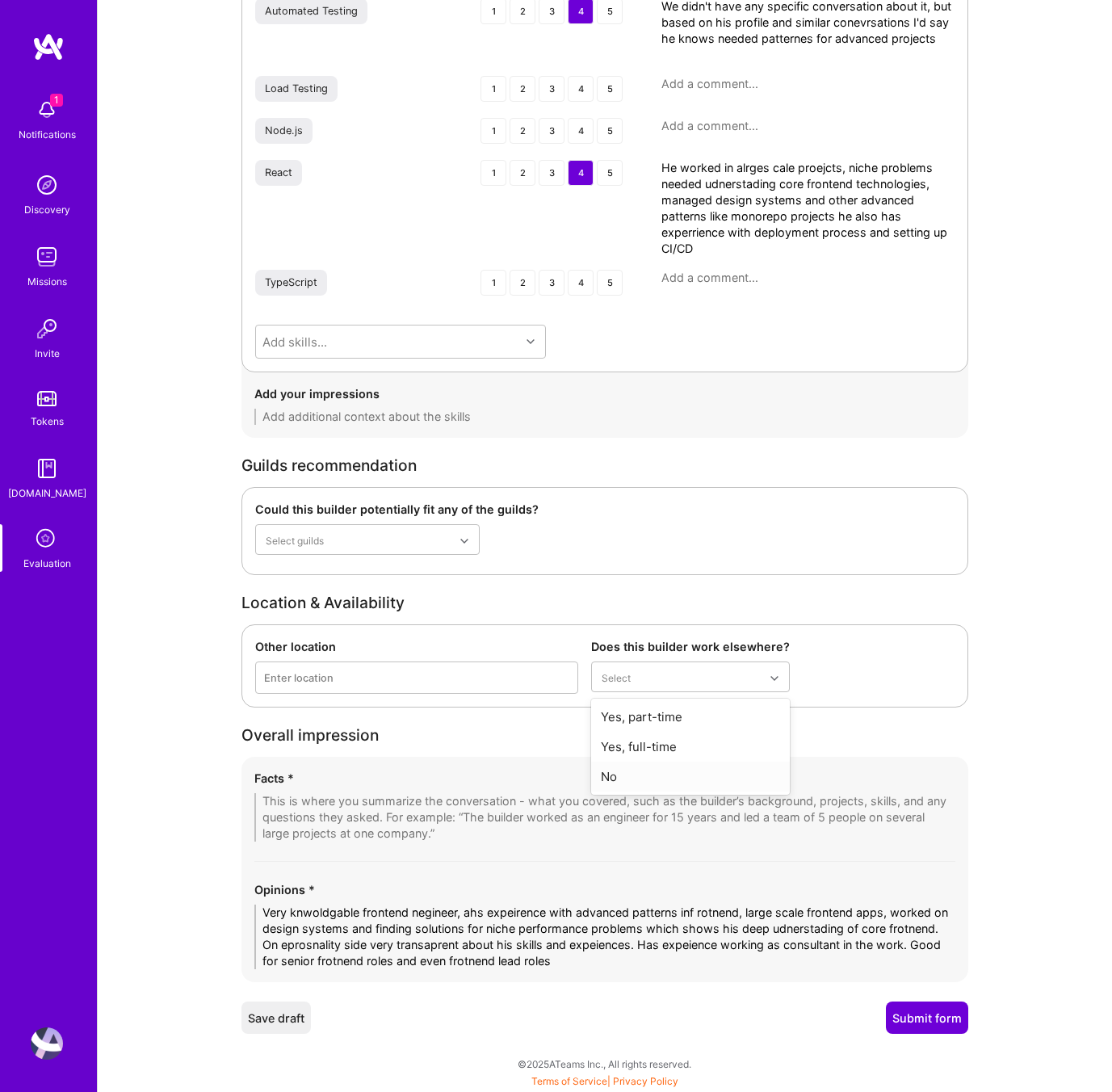
click at [627, 775] on div "No" at bounding box center [691, 777] width 198 height 30
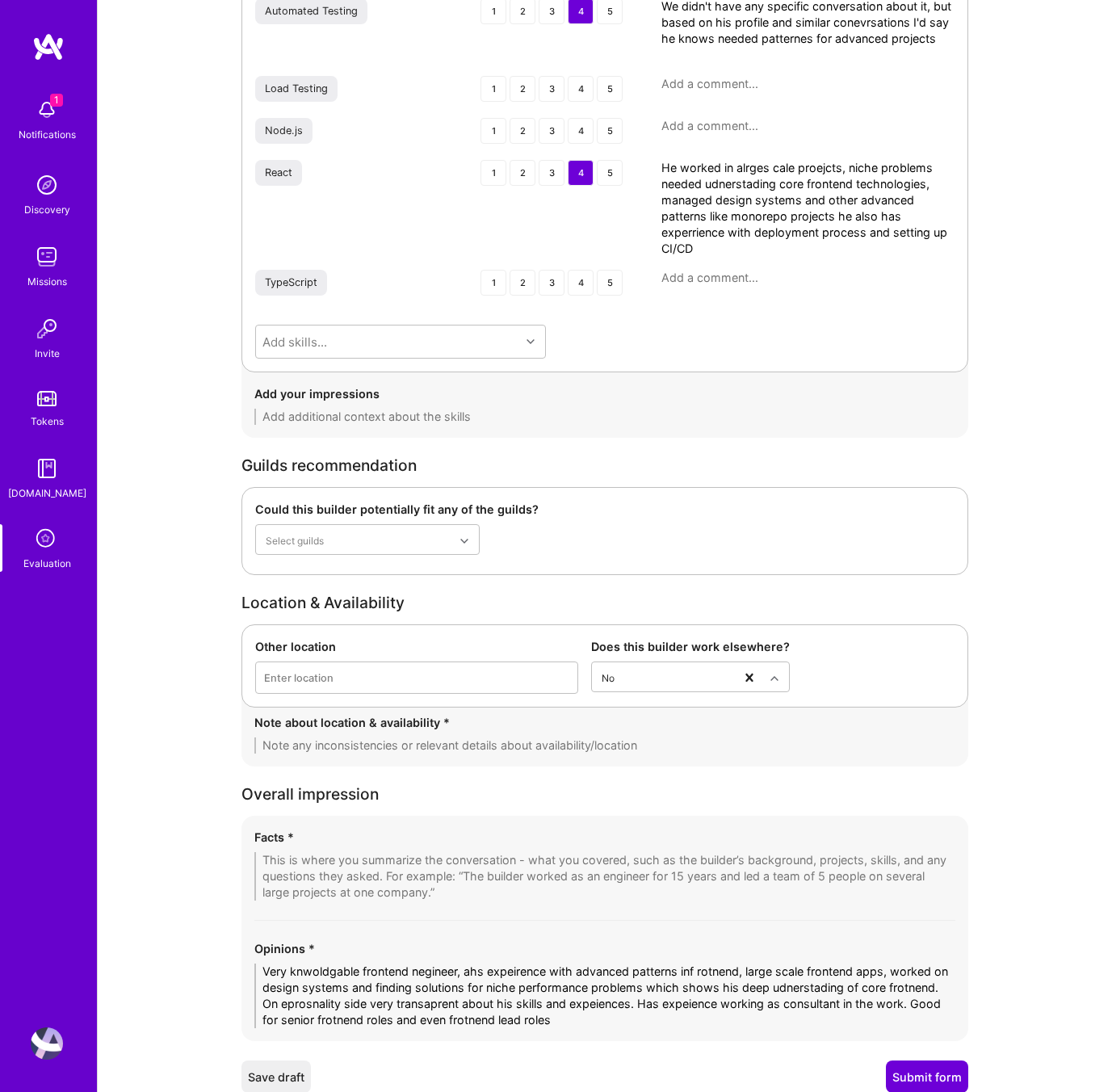
click at [324, 746] on textarea at bounding box center [605, 745] width 701 height 16
click at [521, 739] on textarea "- he's actively looking for new opportunities" at bounding box center [605, 745] width 701 height 16
type textarea "- he's actively looking for new opportunities"
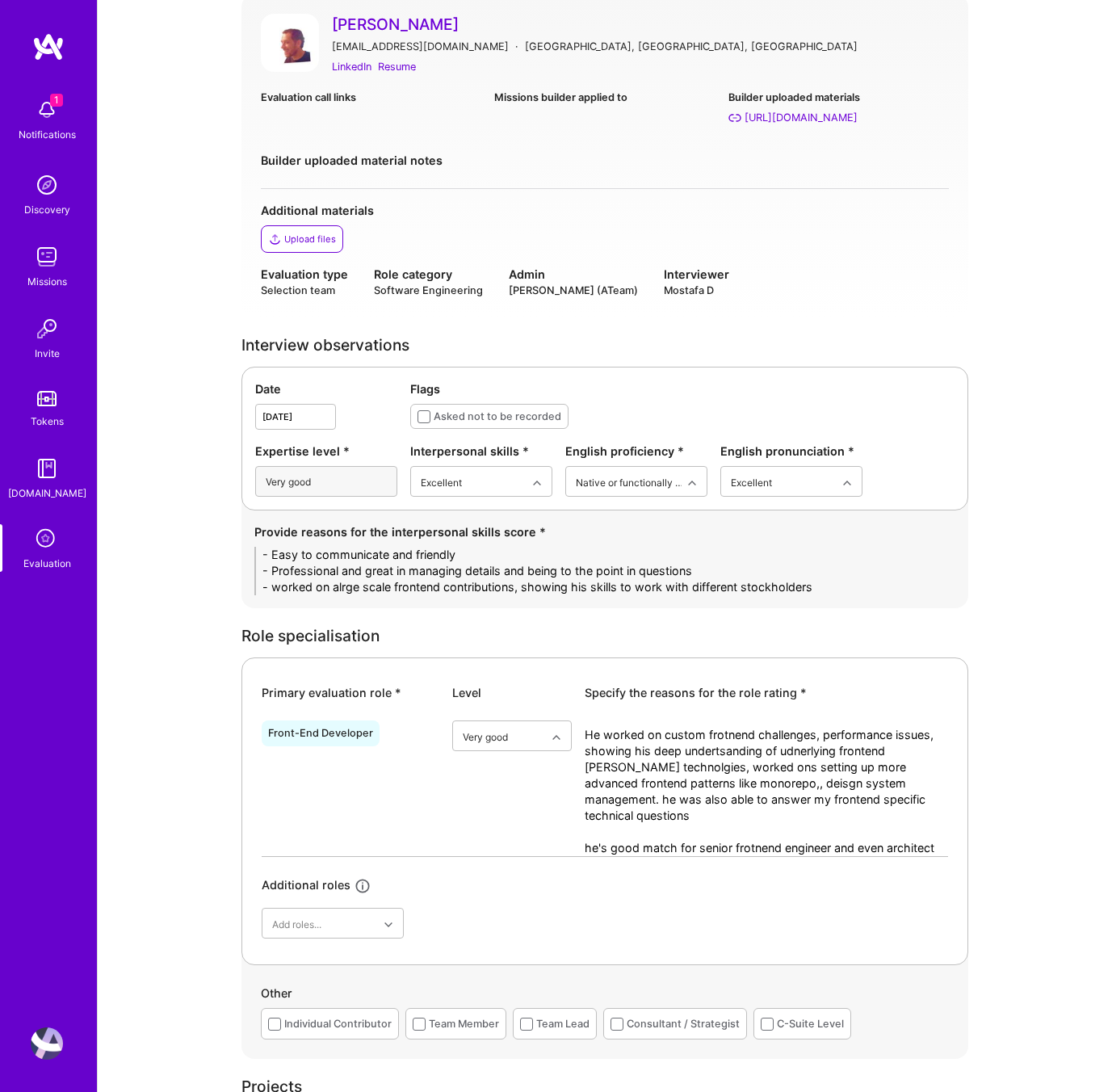
scroll to position [116, 0]
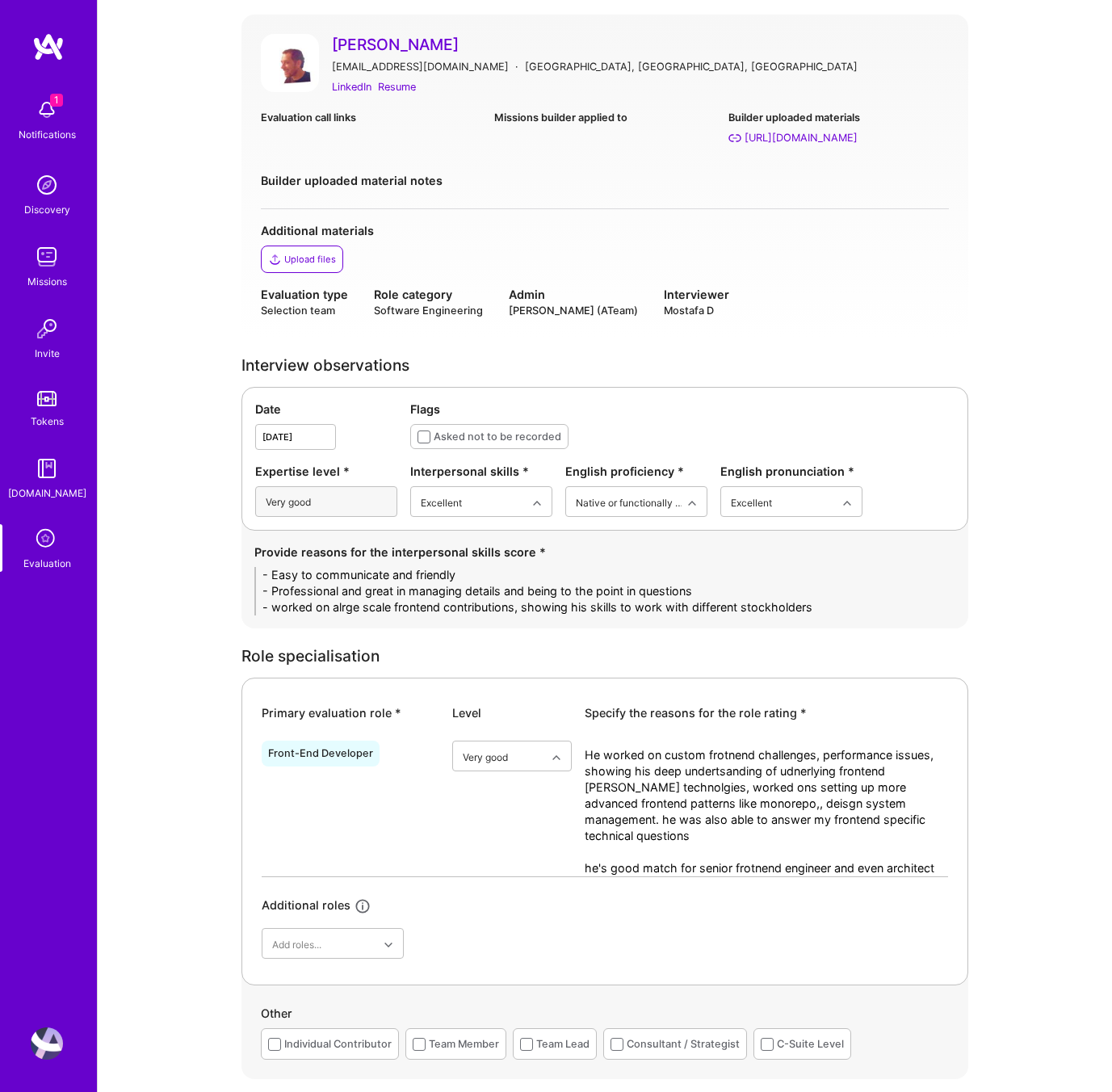
drag, startPoint x: 832, startPoint y: 609, endPoint x: 222, endPoint y: 573, distance: 611.1
paste textarea "• Easy to communicate with and very approachable. • Professional, clear, and de…"
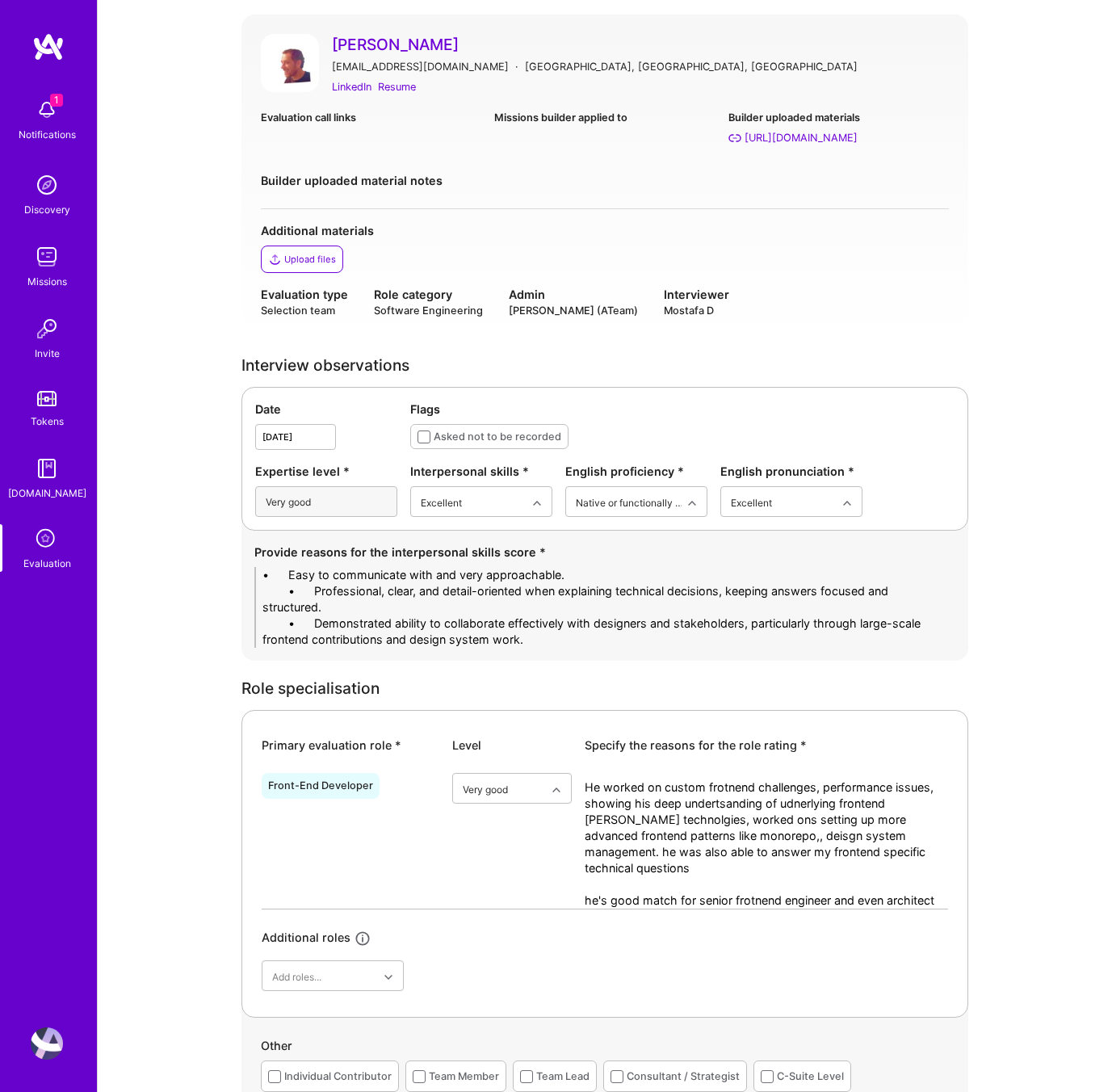
scroll to position [0, 0]
drag, startPoint x: 316, startPoint y: 571, endPoint x: 212, endPoint y: 568, distance: 104.0
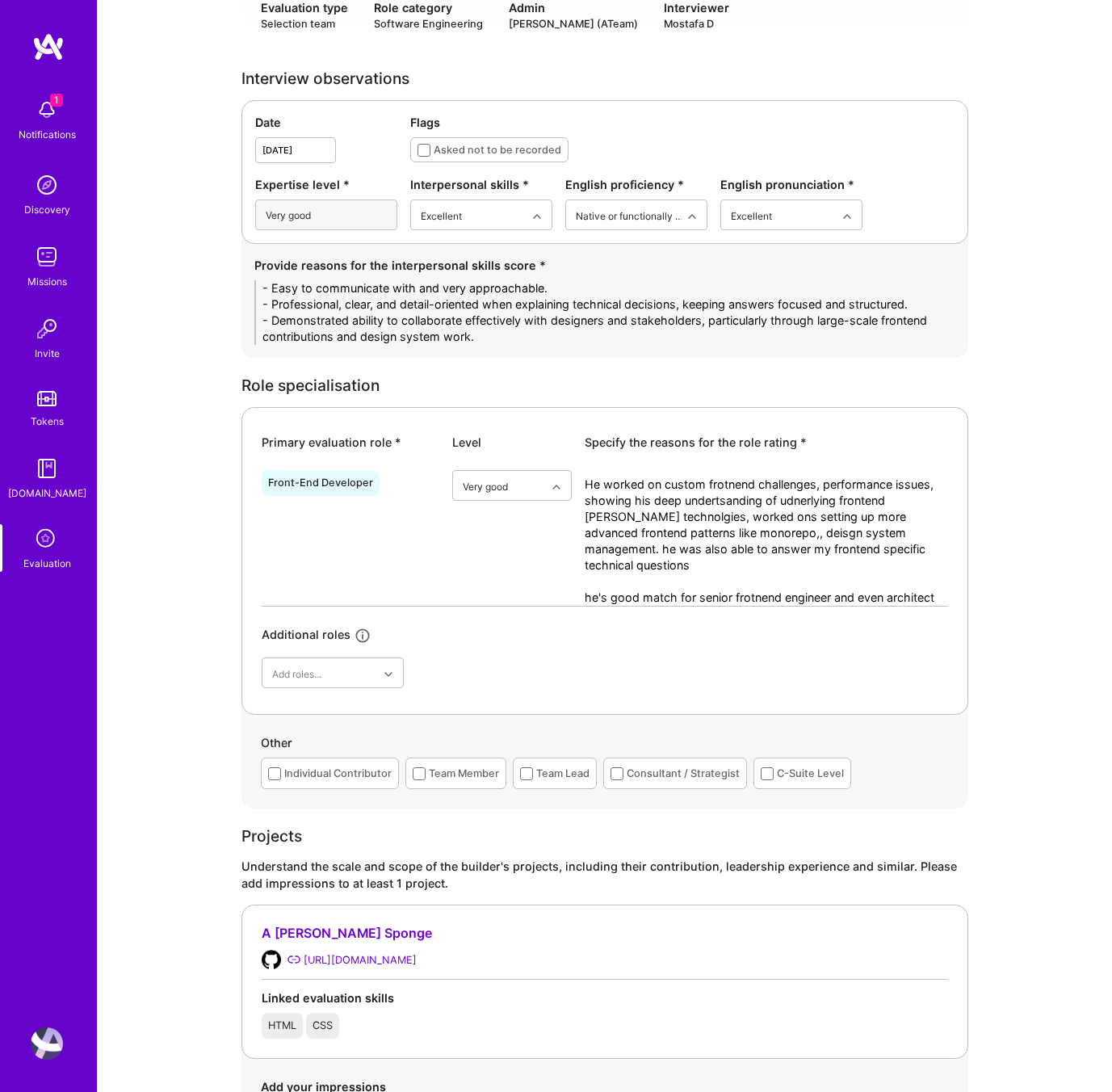
scroll to position [484, 0]
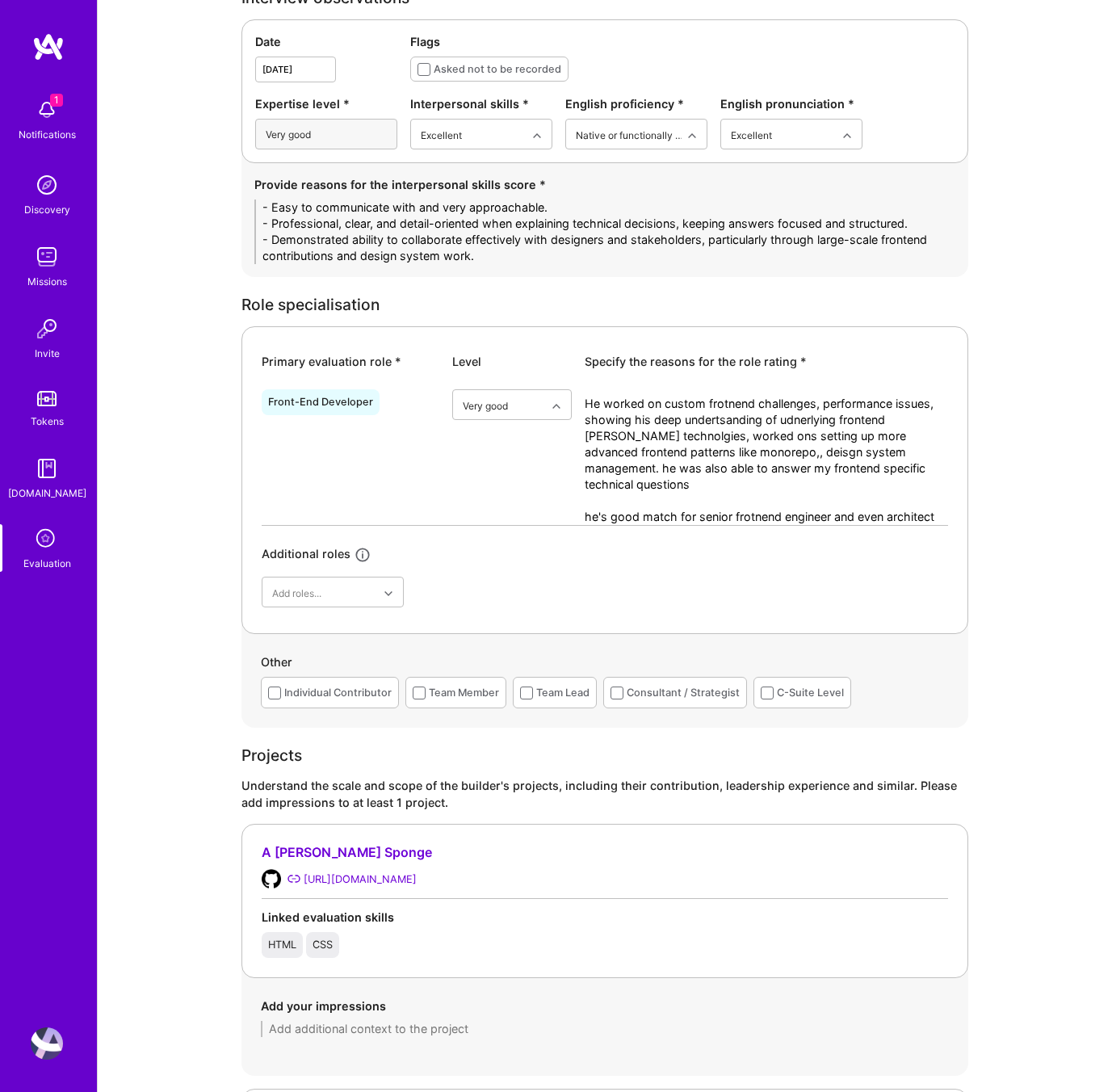
type textarea "- Easy to communicate with and very approachable. - Professional, clear, and de…"
drag, startPoint x: 822, startPoint y: 520, endPoint x: 509, endPoint y: 393, distance: 337.8
click at [509, 393] on div "Front-End Developer option Very good, selected. Select is focused ,type to refi…" at bounding box center [605, 454] width 686 height 142
paste textarea "has strong expertise in frontend engineering, demonstrated by solving complex p…"
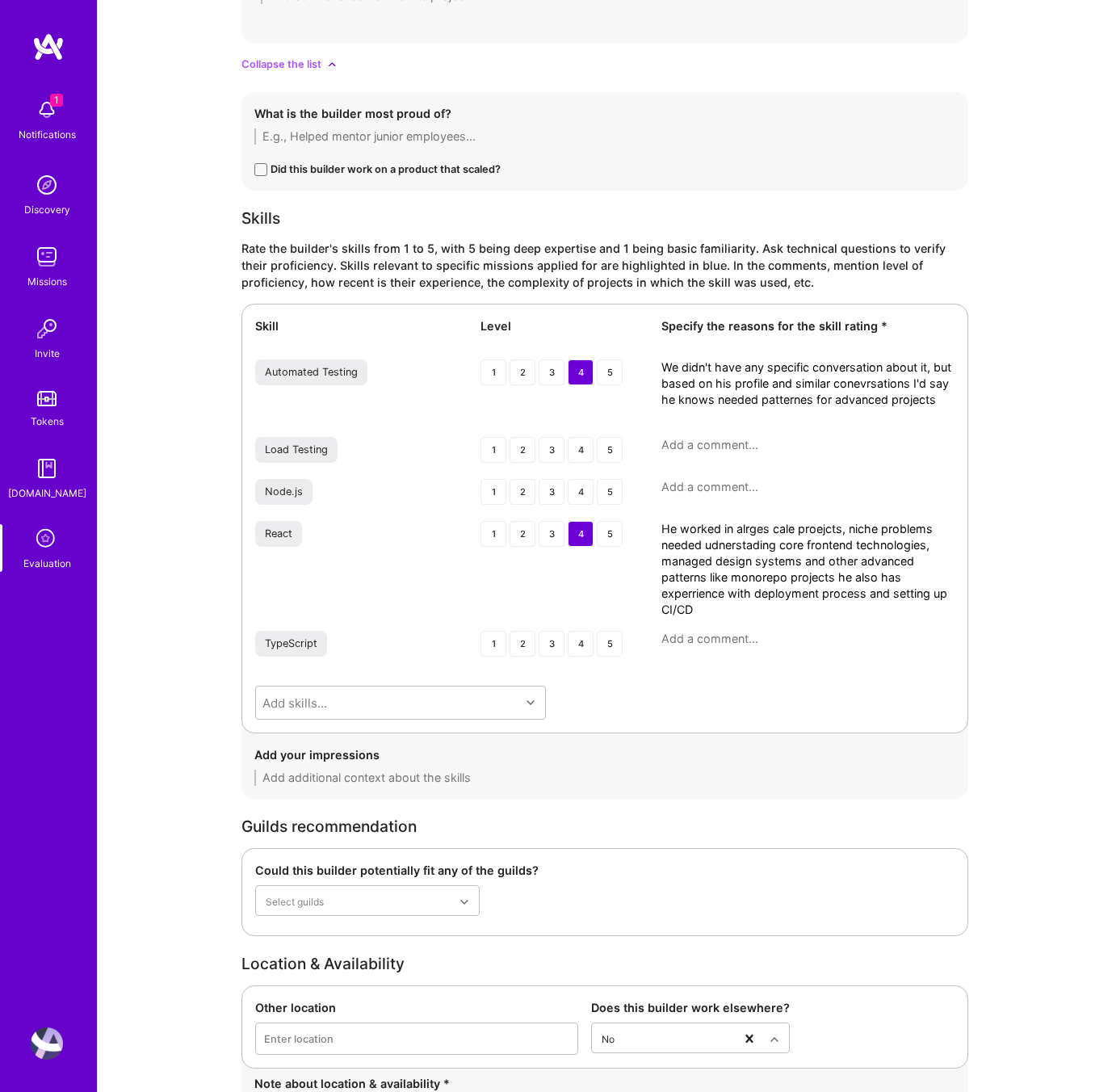
scroll to position [2128, 0]
type textarea "He has strong expertise in frontend engineering, demonstrated by solving comple…"
click at [734, 419] on textarea "We didn't have any specific conversation about it, but based on his profile and…" at bounding box center [808, 390] width 293 height 65
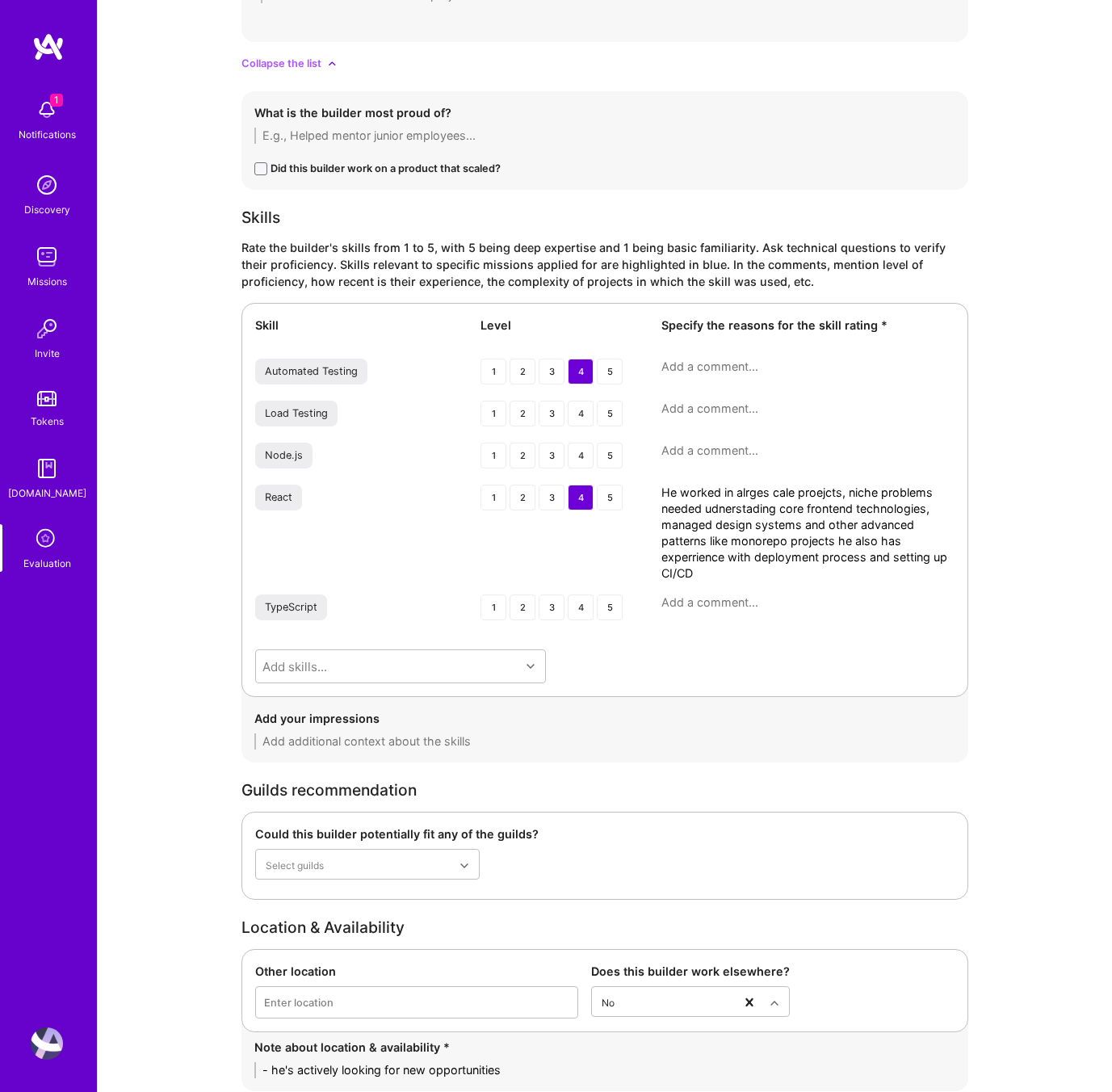
paste textarea "We didn’t dive deep here, but given his experience building complex frontend co…"
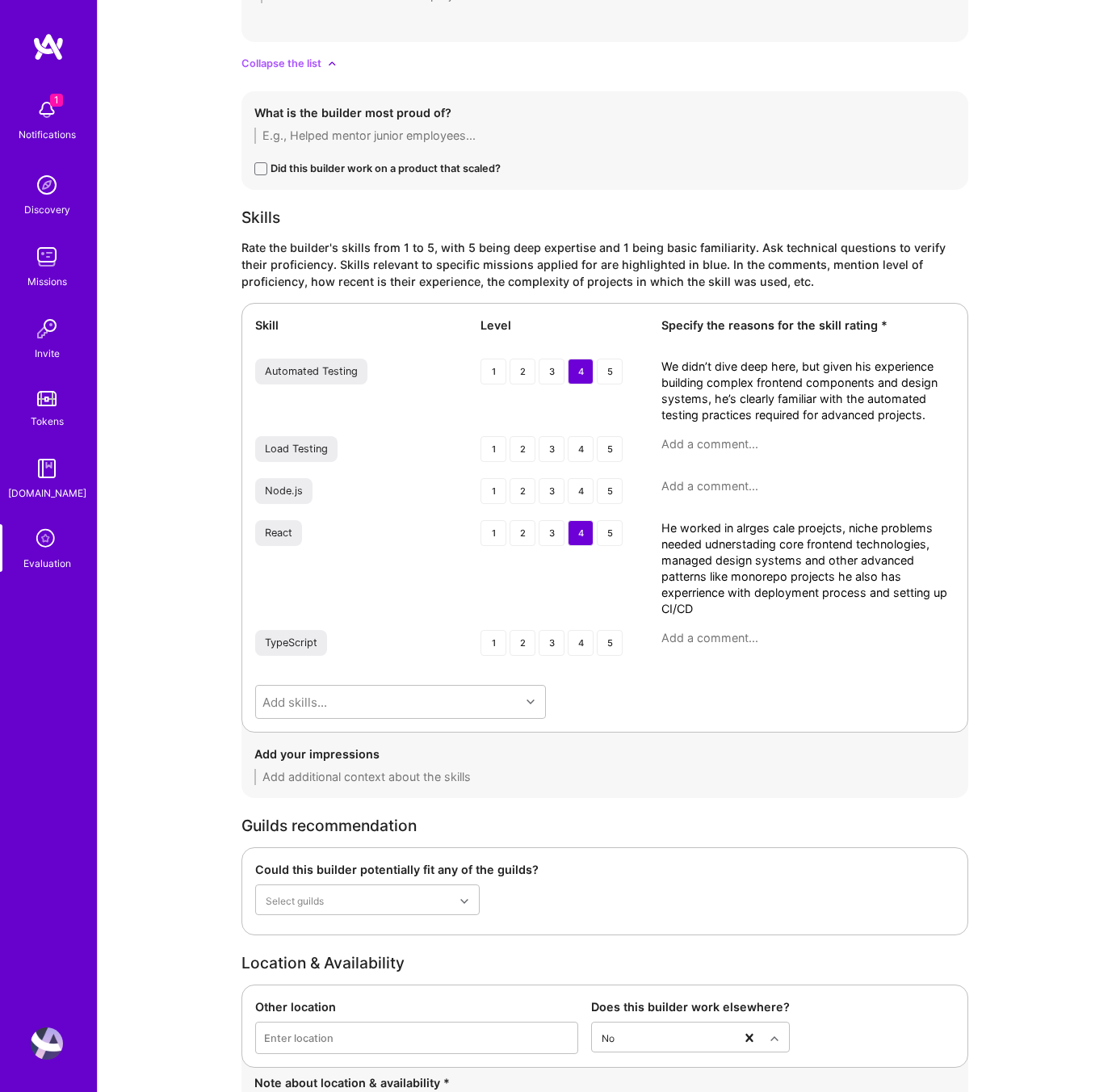
type textarea "We didn’t dive deep here, but given his experience building complex frontend co…"
drag, startPoint x: 726, startPoint y: 612, endPoint x: 636, endPoint y: 533, distance: 119.8
click at [636, 533] on div "React 1 2 3 4 5 He worked in alrges cale proejcts, niche problems needed udners…" at bounding box center [605, 569] width 699 height 97
paste textarea "Strong depth with React, having worked on large-scale, high-performance compone…"
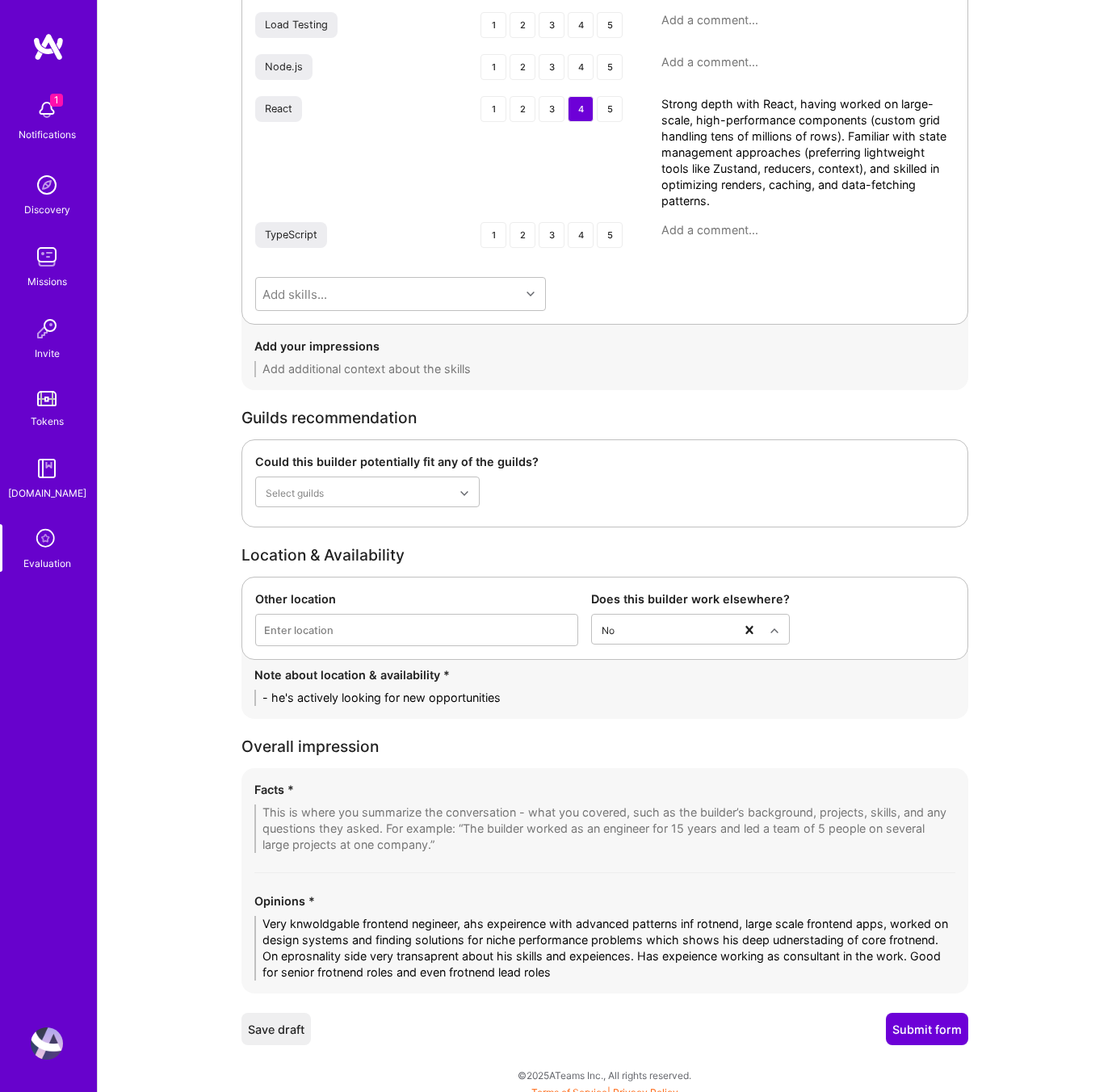
scroll to position [2563, 0]
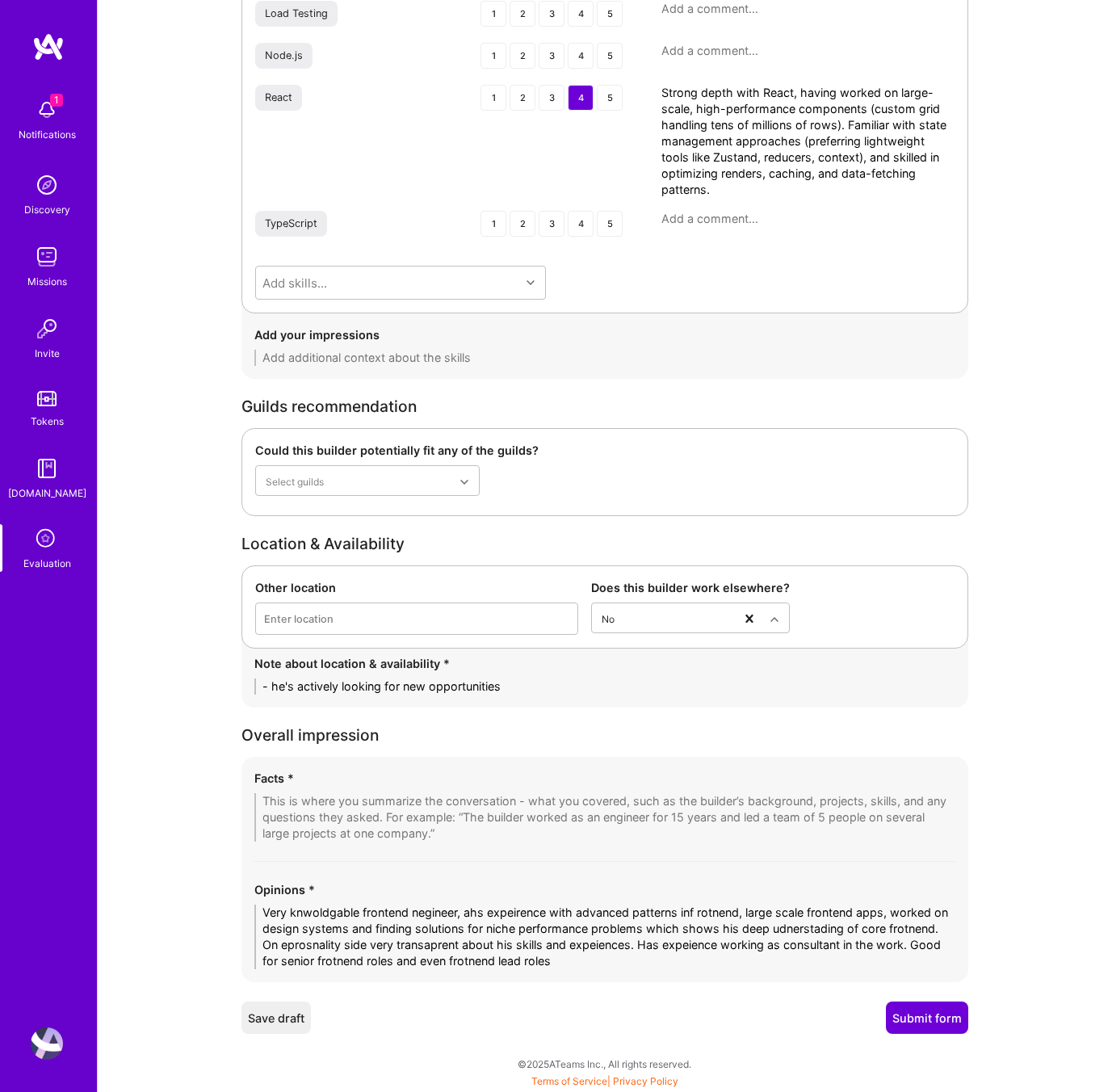
type textarea "Strong depth with React, having worked on large-scale, high-performance compone…"
drag, startPoint x: 633, startPoint y: 960, endPoint x: 256, endPoint y: 910, distance: 380.3
click at [256, 910] on textarea "Very knwoldgable frontend negineer, ahs expeirence with advanced patterns inf r…" at bounding box center [605, 936] width 701 height 65
paste textarea "owledgeable frontend engineer with strong experience in advanced patterns and p…"
type textarea "Very knowledgeable frontend engineer with strong experience in advanced pattern…"
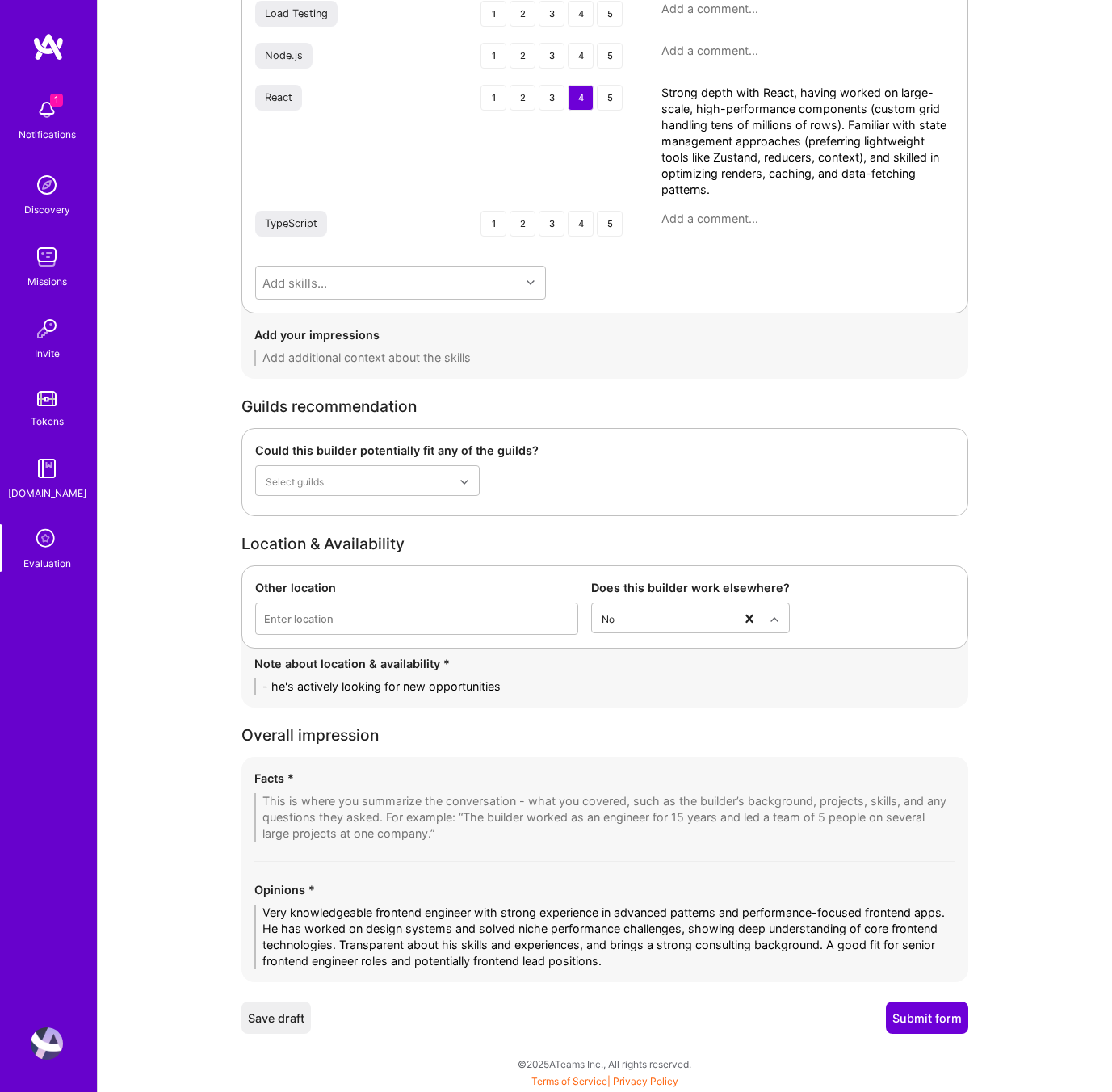
click at [288, 805] on textarea at bounding box center [605, 817] width 701 height 49
paste textarea "1. Advanced Frontend Engineering Deep expertise in React and modern frontend pa…"
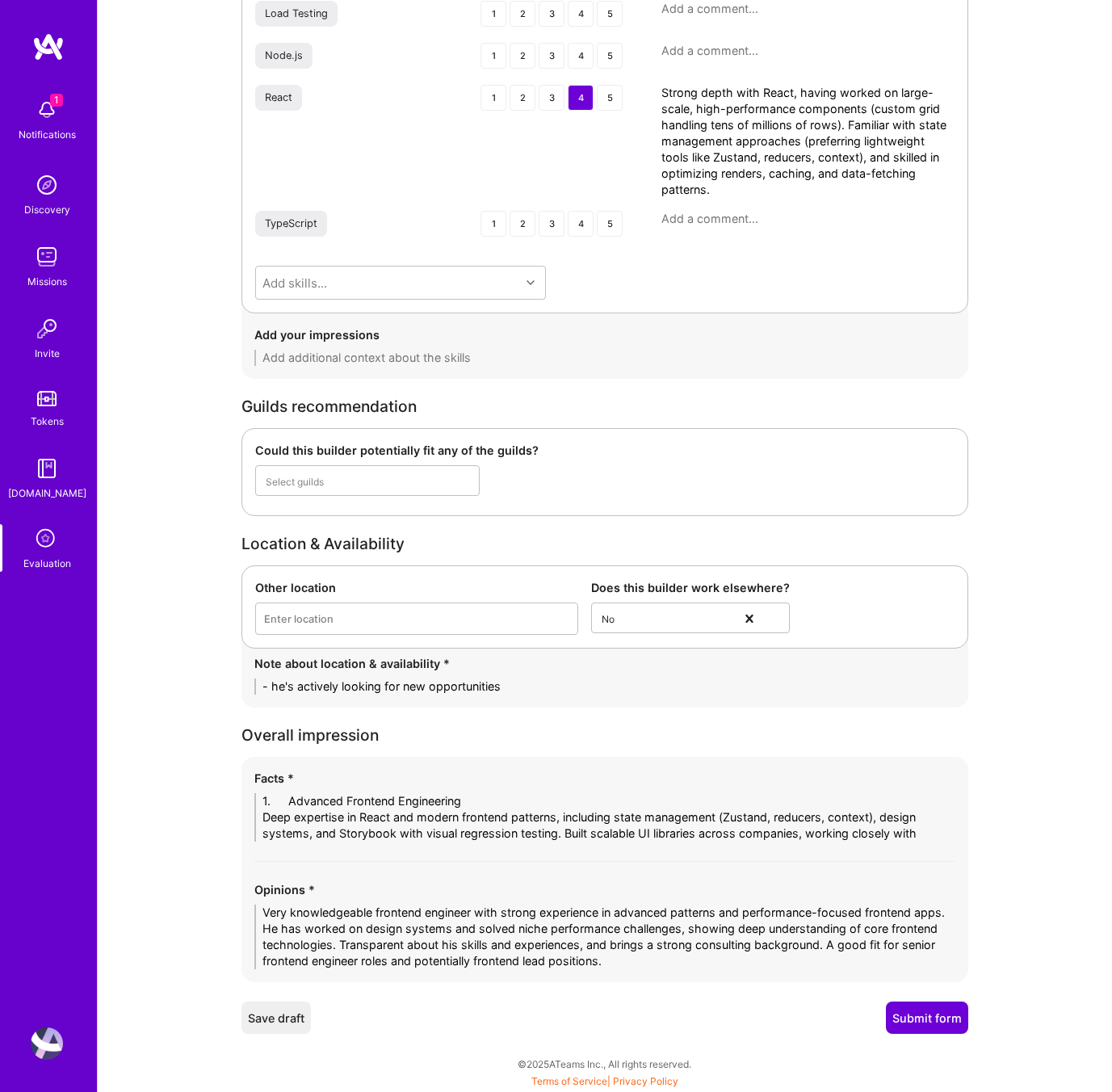
scroll to position [0, 0]
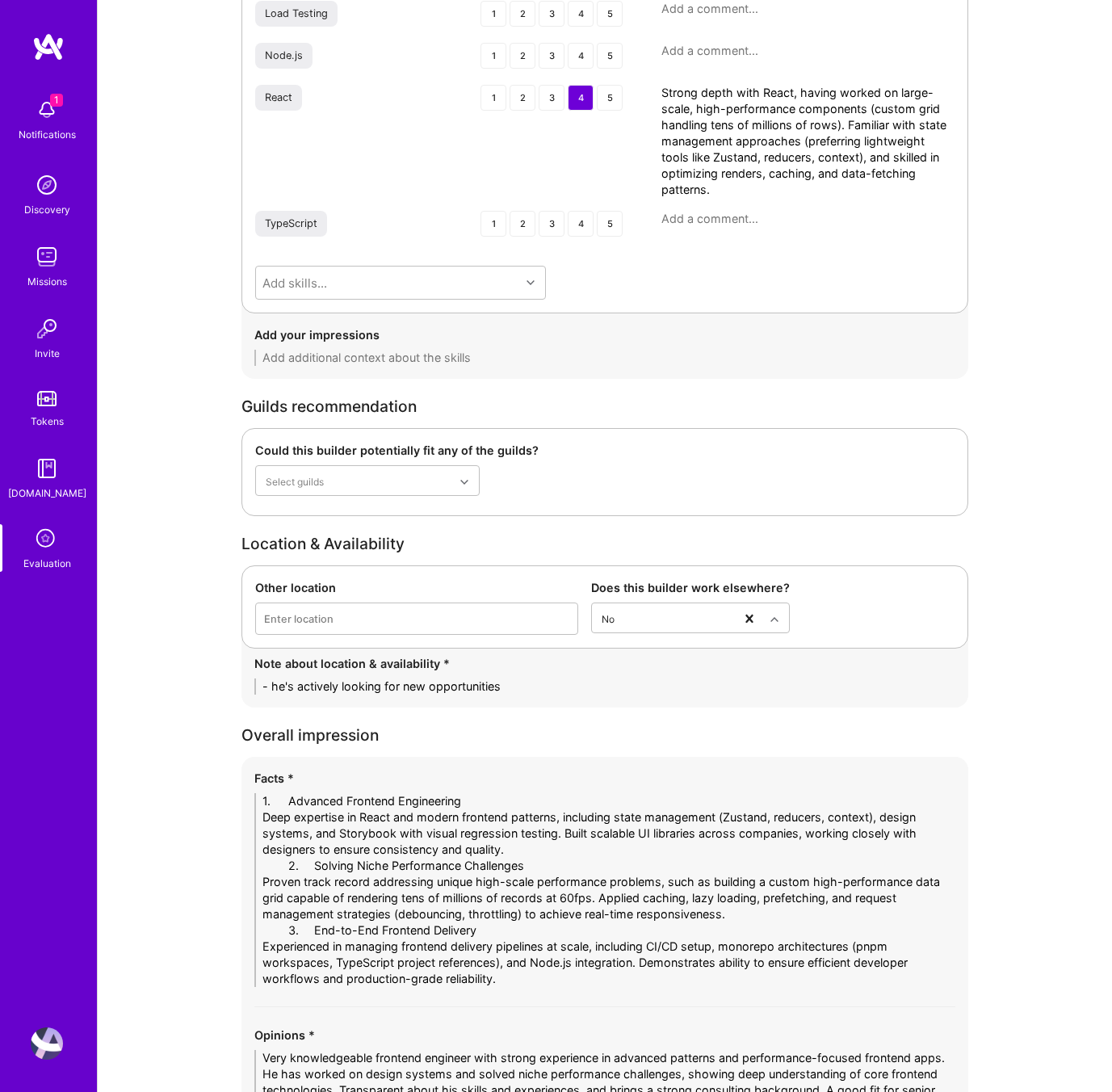
drag, startPoint x: 315, startPoint y: 802, endPoint x: 237, endPoint y: 802, distance: 78.0
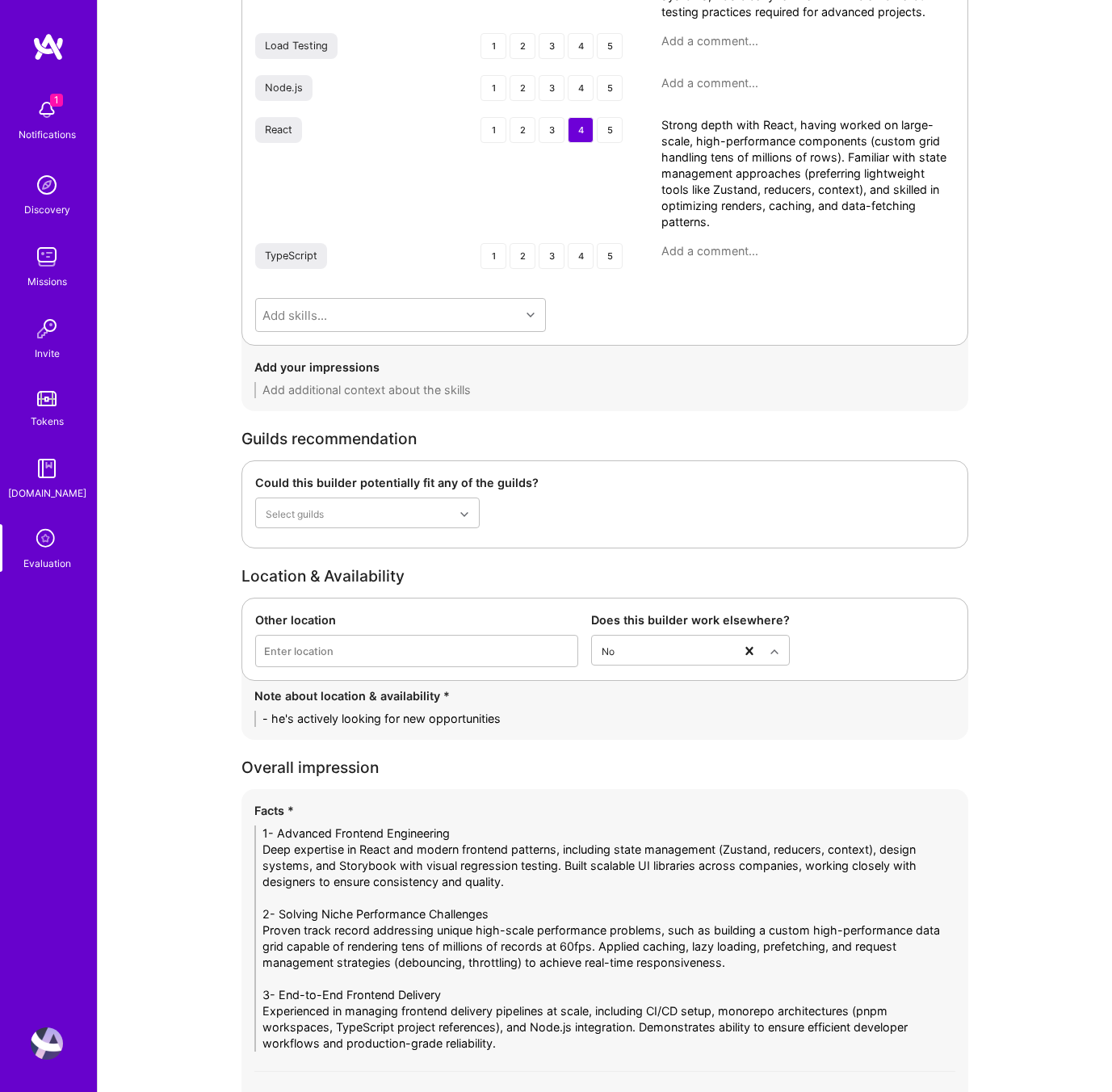
scroll to position [2741, 0]
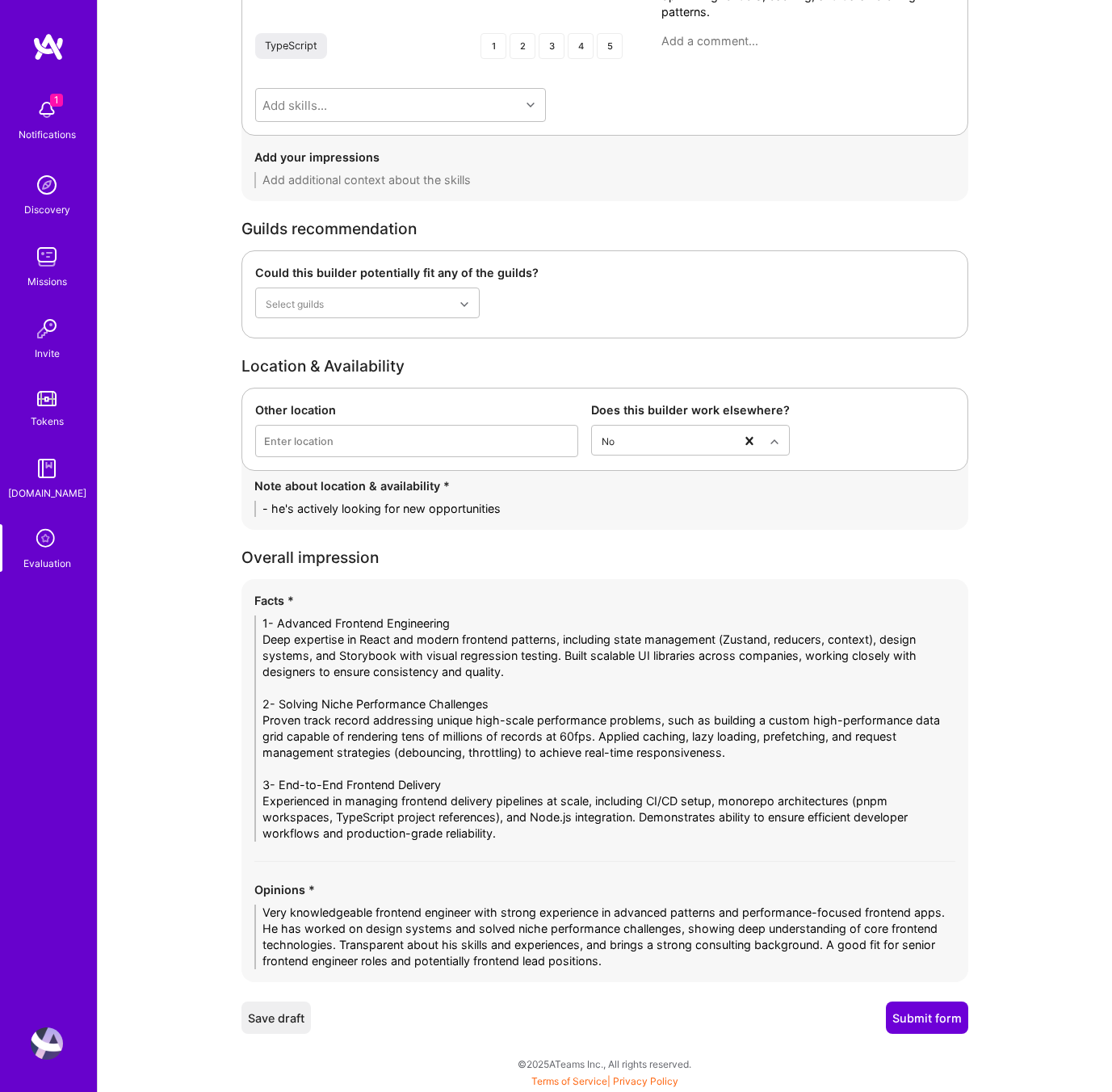
type textarea "1- Advanced Frontend Engineering Deep expertise in React and modern frontend pa…"
click at [905, 1014] on button "Submit form" at bounding box center [928, 1017] width 82 height 33
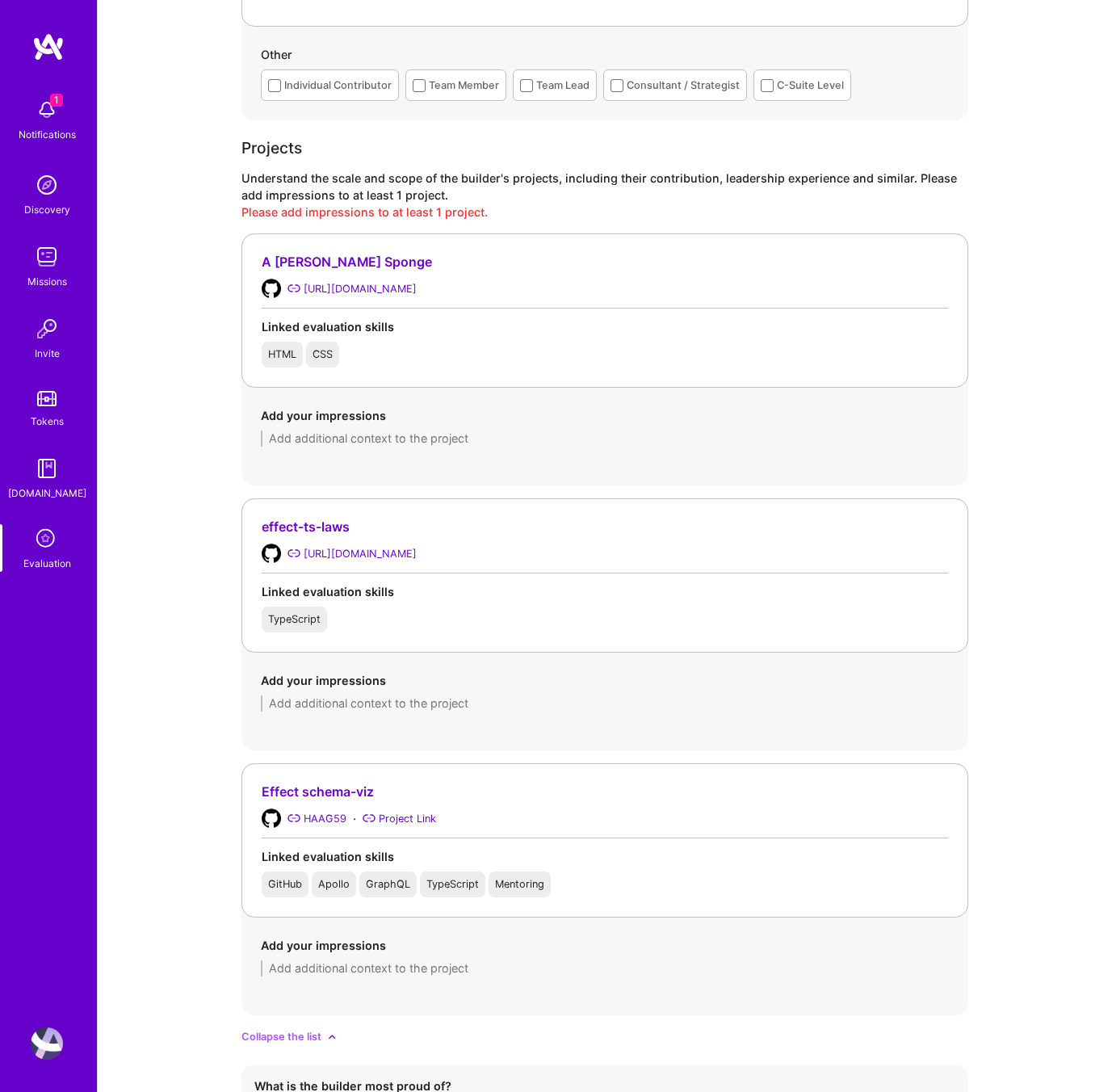
scroll to position [1376, 0]
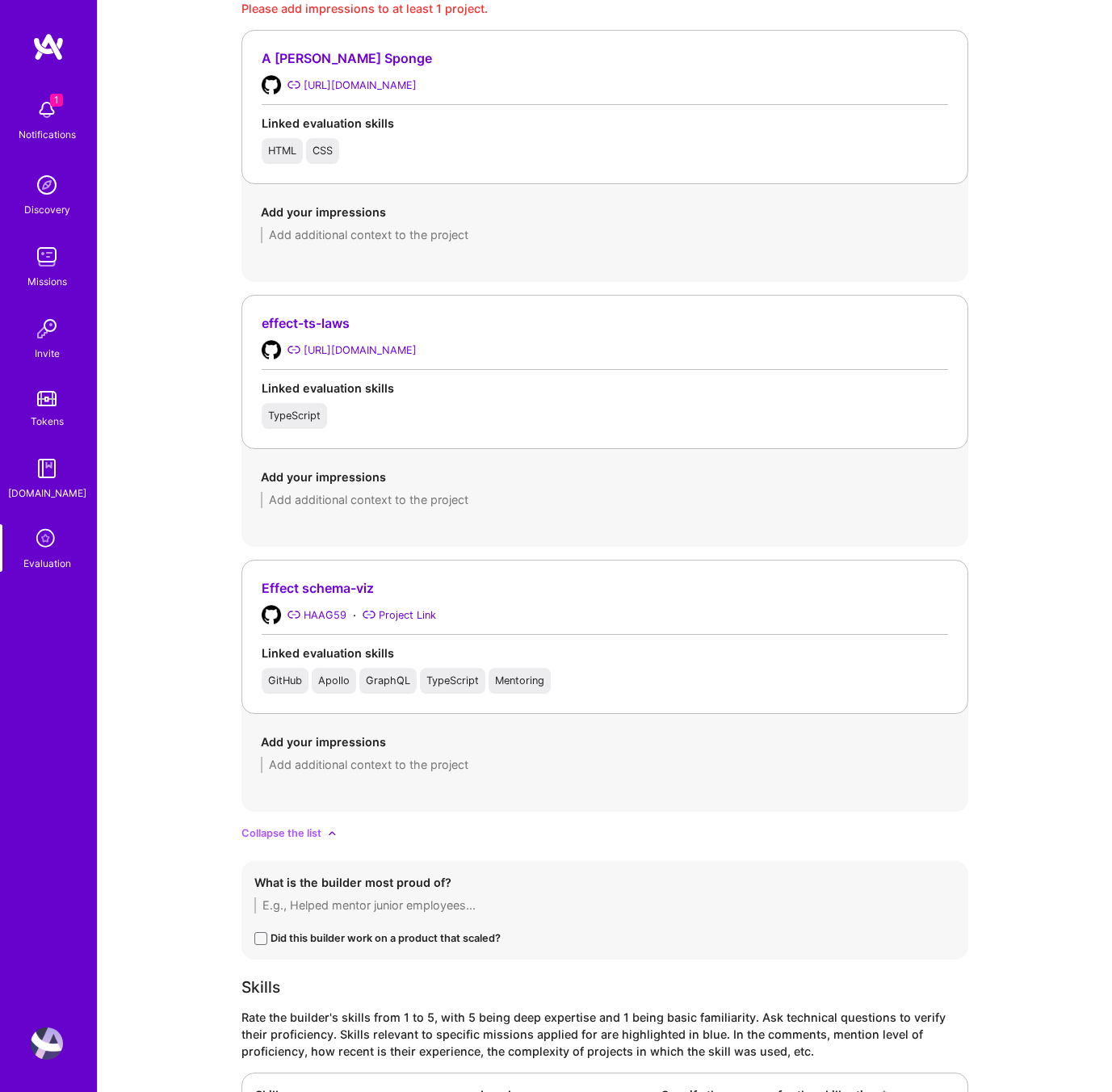
click at [346, 768] on textarea at bounding box center [605, 764] width 688 height 16
paste textarea "That’s where he worked on building a custom frontend grid component capable of …"
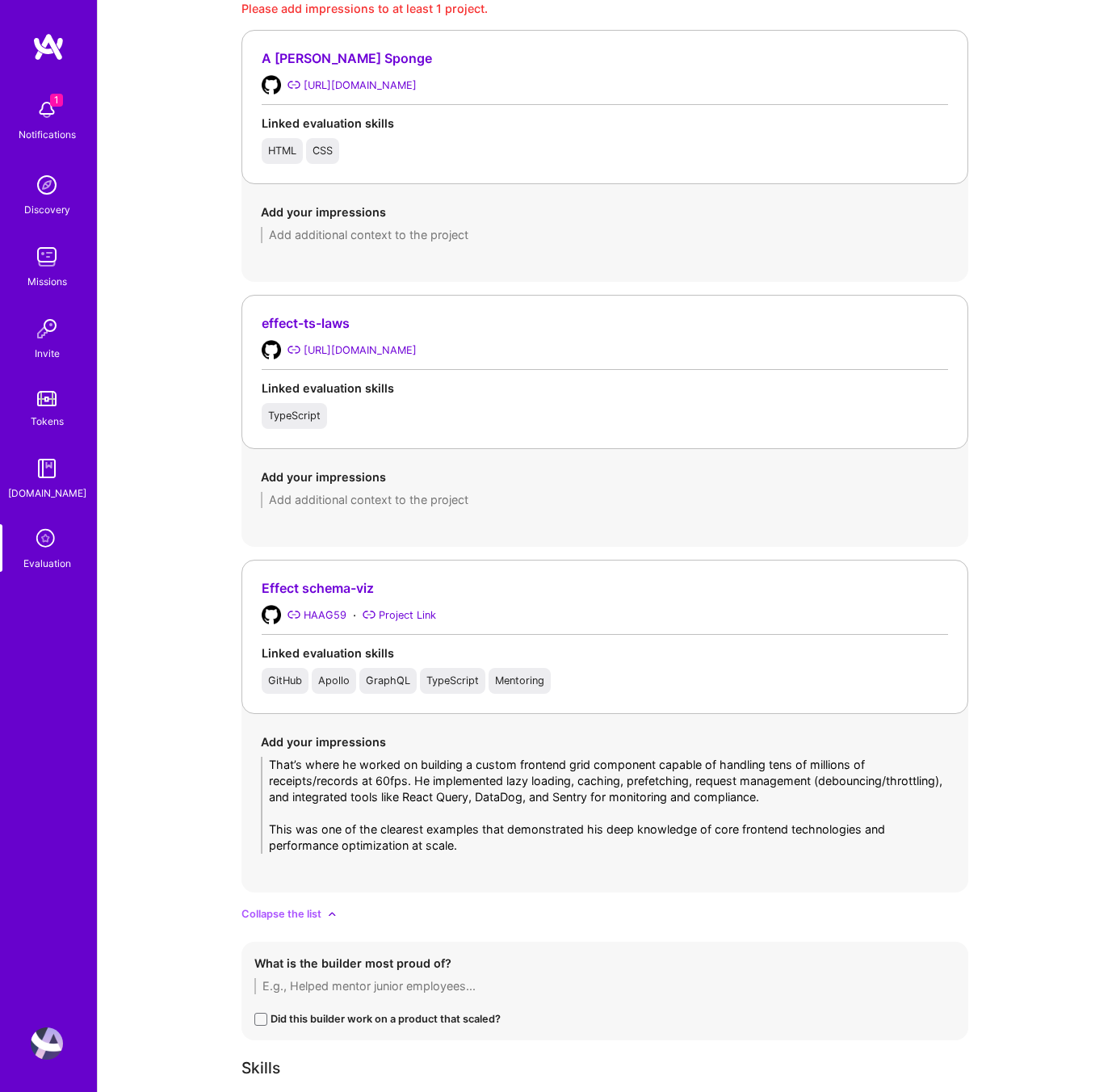
click at [899, 752] on div "Add your impressions That’s where he worked on building a custom frontend grid …" at bounding box center [605, 794] width 688 height 121
click at [894, 765] on textarea "That’s where he worked on building a custom frontend grid component capable of …" at bounding box center [605, 806] width 688 height 97
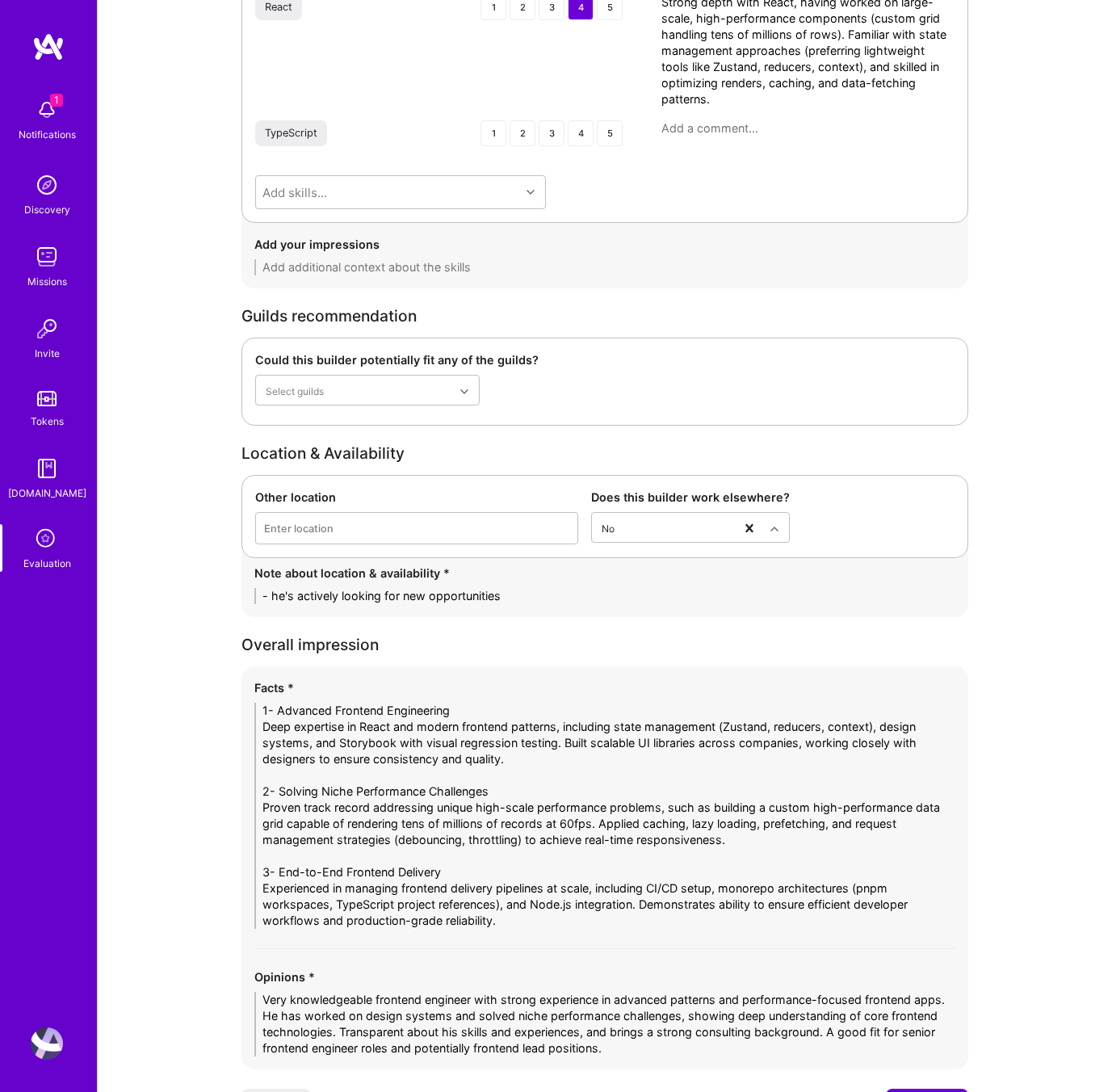
scroll to position [2871, 0]
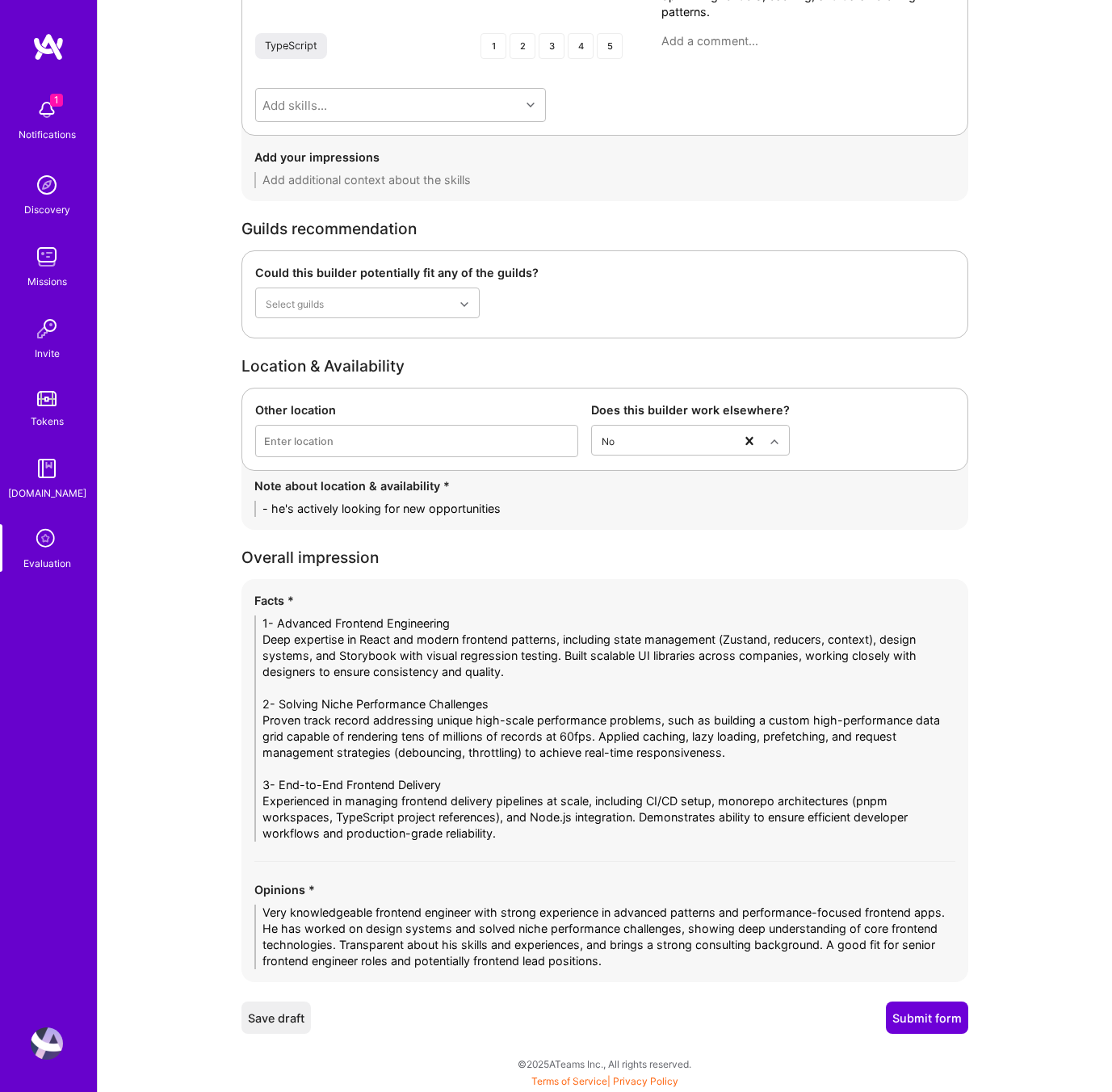
type textarea "[Statement Inc - Not related to this project] That’s where he worked on buildin…"
click at [937, 1015] on button "Submit form" at bounding box center [928, 1017] width 82 height 33
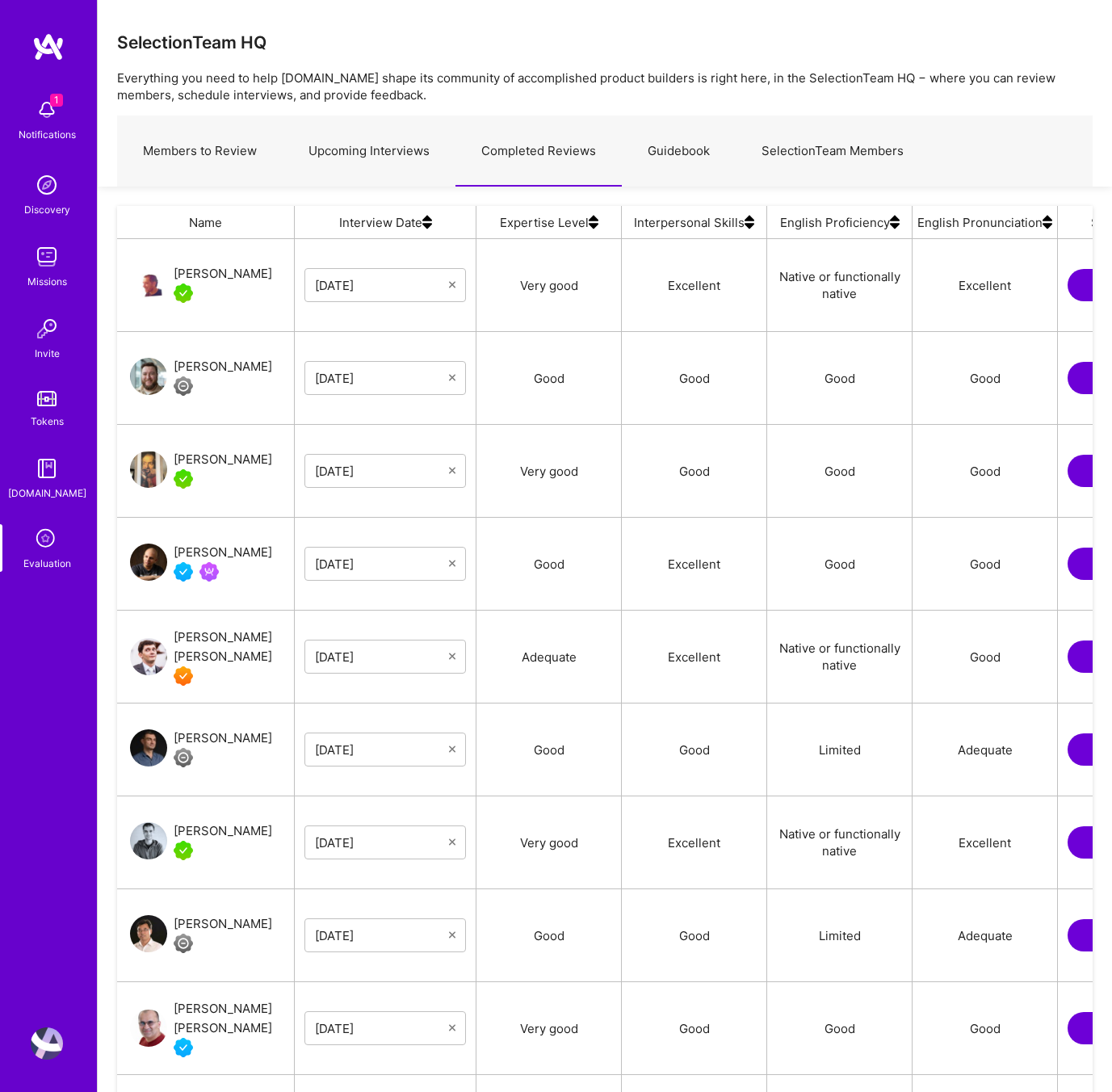
scroll to position [922, 975]
click at [226, 274] on div "Ran Eilam" at bounding box center [223, 273] width 98 height 20
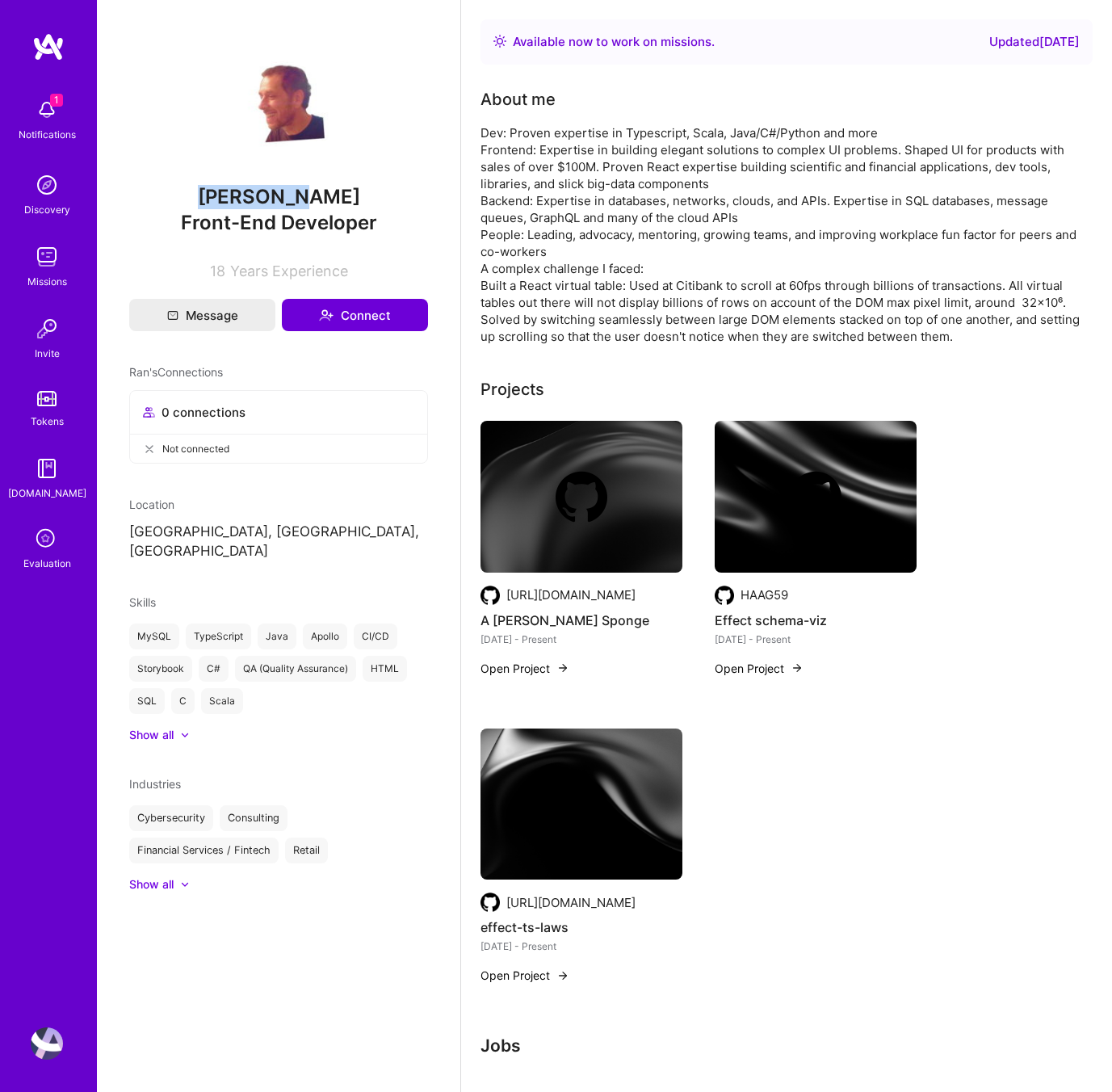
drag, startPoint x: 327, startPoint y: 198, endPoint x: 227, endPoint y: 196, distance: 100.0
click at [227, 196] on span "[PERSON_NAME]" at bounding box center [278, 197] width 299 height 24
copy span "[PERSON_NAME]"
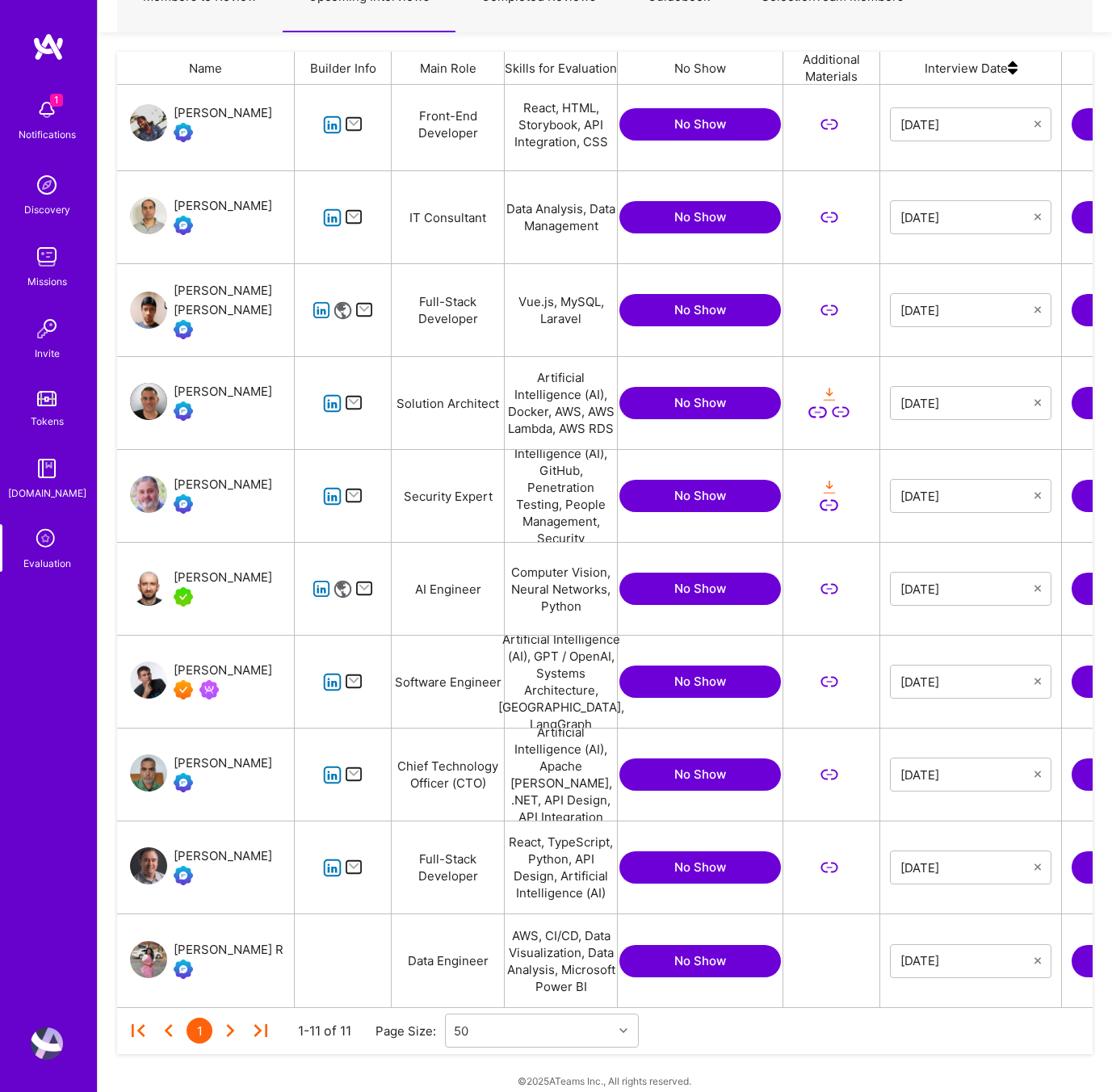
scroll to position [0, 313]
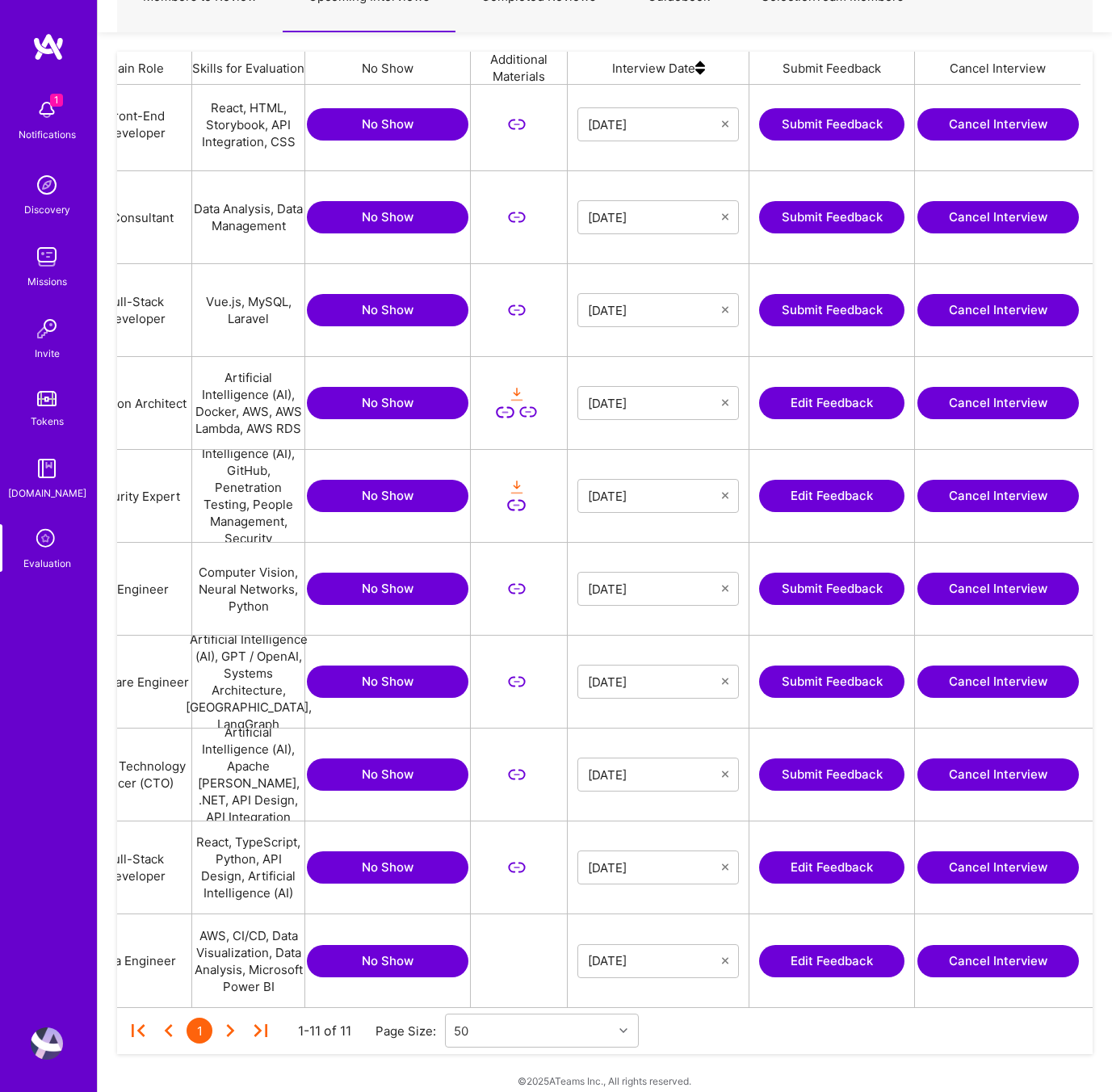
click at [819, 968] on button "Edit Feedback" at bounding box center [831, 961] width 145 height 33
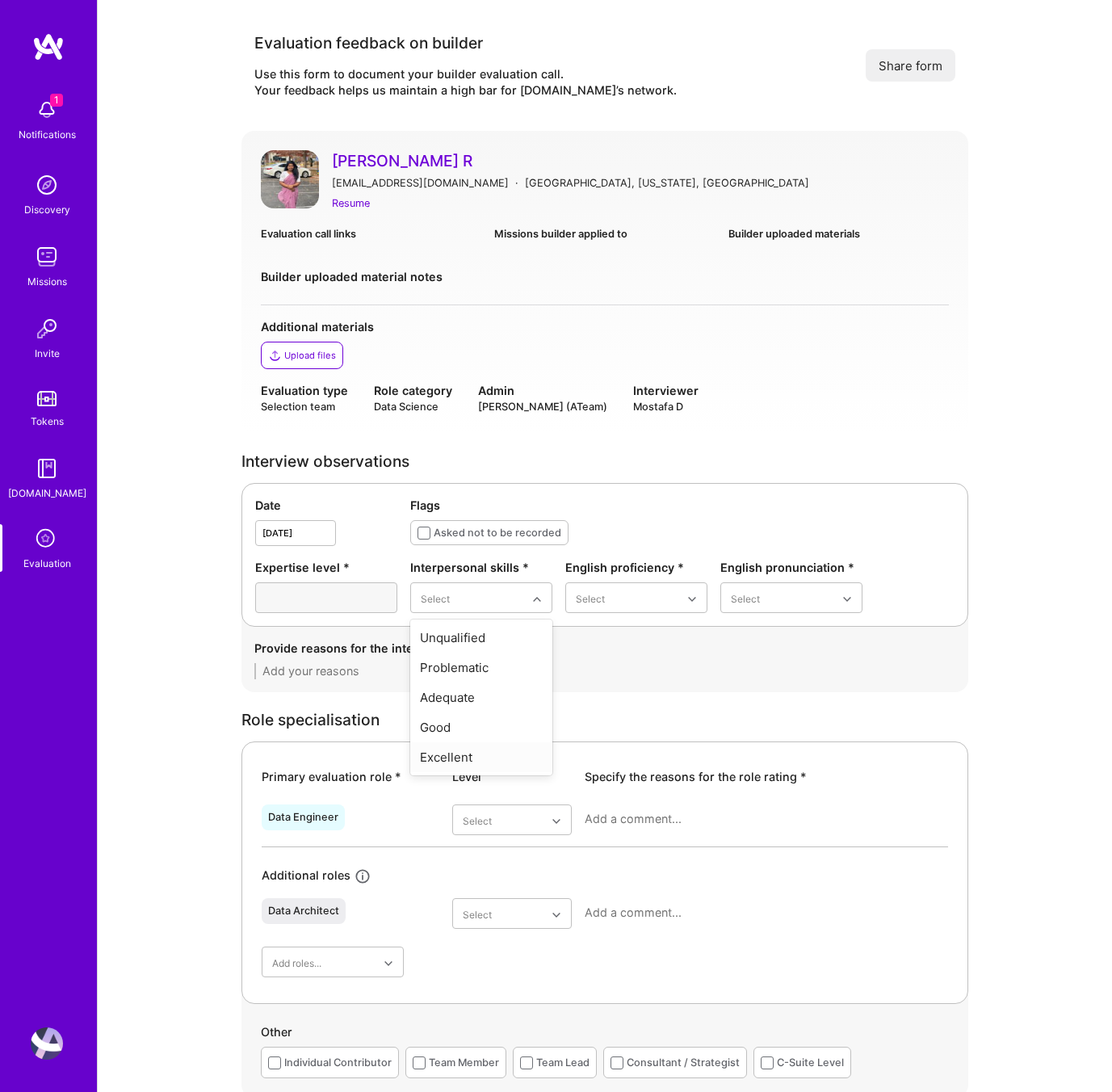
click at [493, 753] on div "Excellent" at bounding box center [481, 757] width 142 height 30
click at [657, 696] on div "Good" at bounding box center [636, 697] width 142 height 30
click at [771, 704] on div "Good" at bounding box center [792, 697] width 142 height 30
click at [374, 677] on textarea at bounding box center [605, 670] width 701 height 16
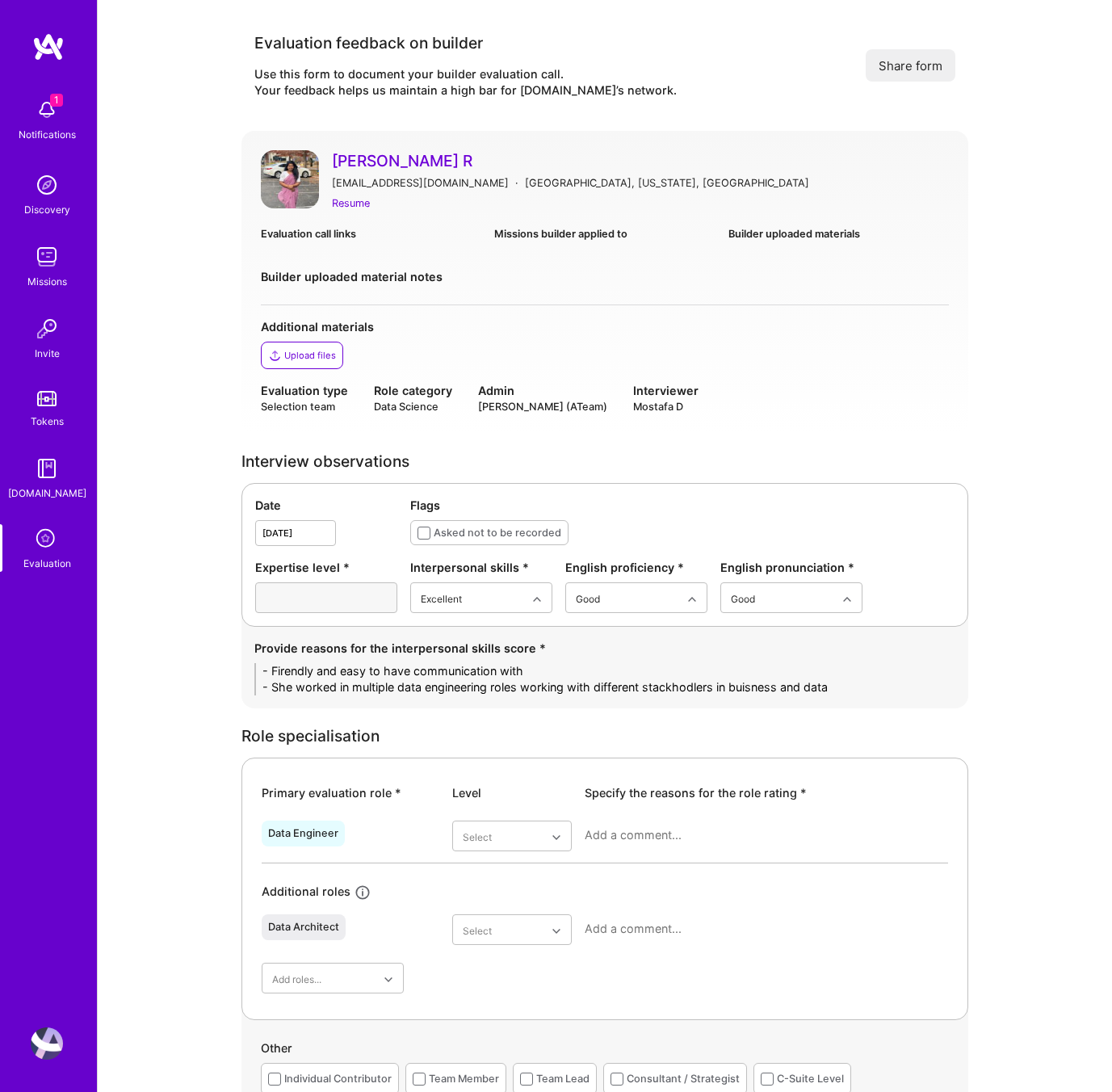
type textarea "- Firendly and easy to have communication with - She worked in multiple data en…"
click at [836, 404] on div "Evaluation type Selection team Role category Data Science Admin Tanya Holovashk…" at bounding box center [605, 398] width 688 height 33
click at [760, 378] on div "Akshatha R akshatharajanala21@gmail.com · Phoenix, Arizona, United States Resum…" at bounding box center [605, 283] width 727 height 303
click at [354, 197] on div "Resume" at bounding box center [351, 203] width 38 height 17
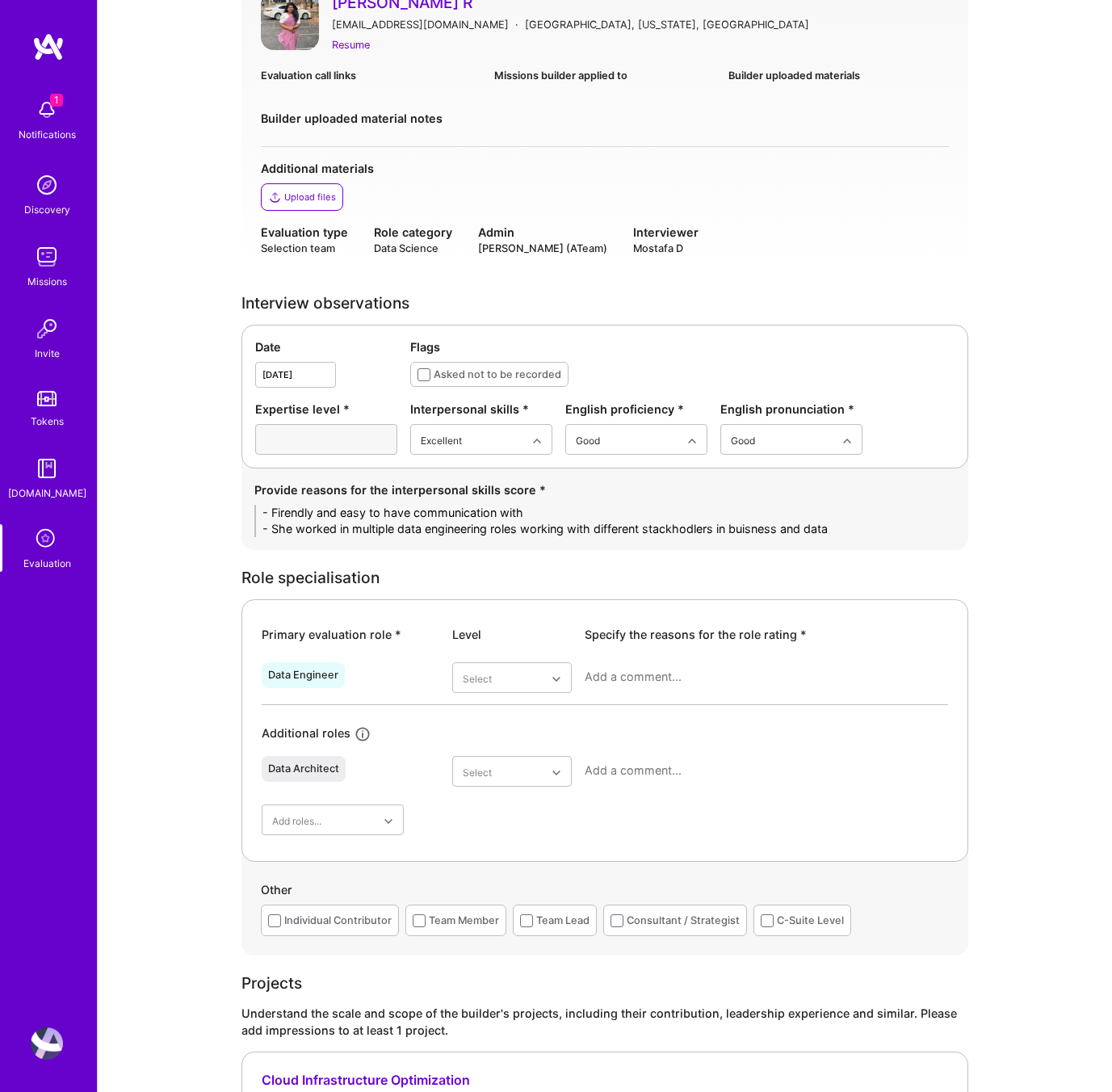
scroll to position [260, 0]
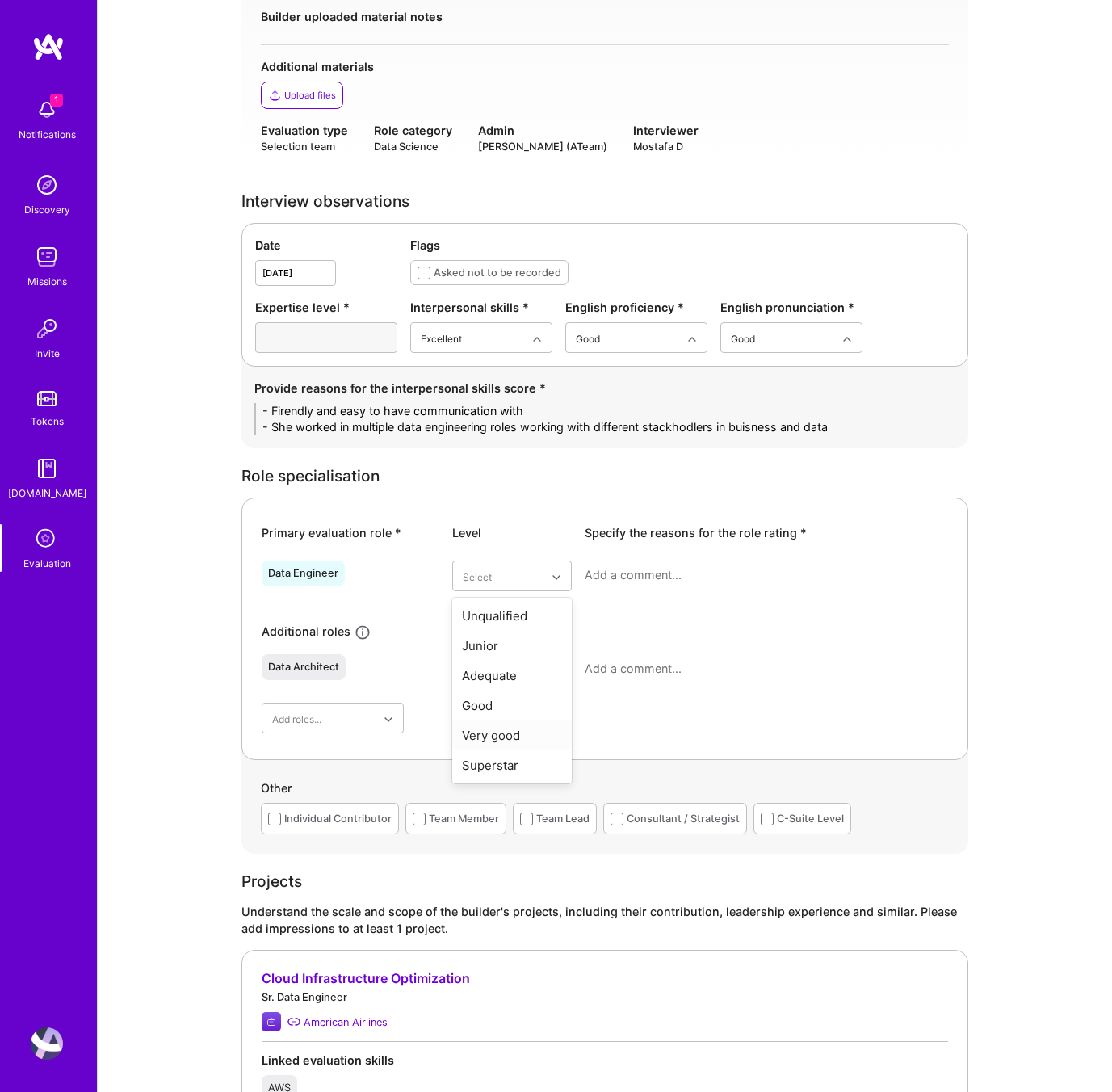
click at [499, 735] on div "Very good" at bounding box center [512, 735] width 120 height 30
click at [588, 576] on textarea at bounding box center [767, 575] width 363 height 16
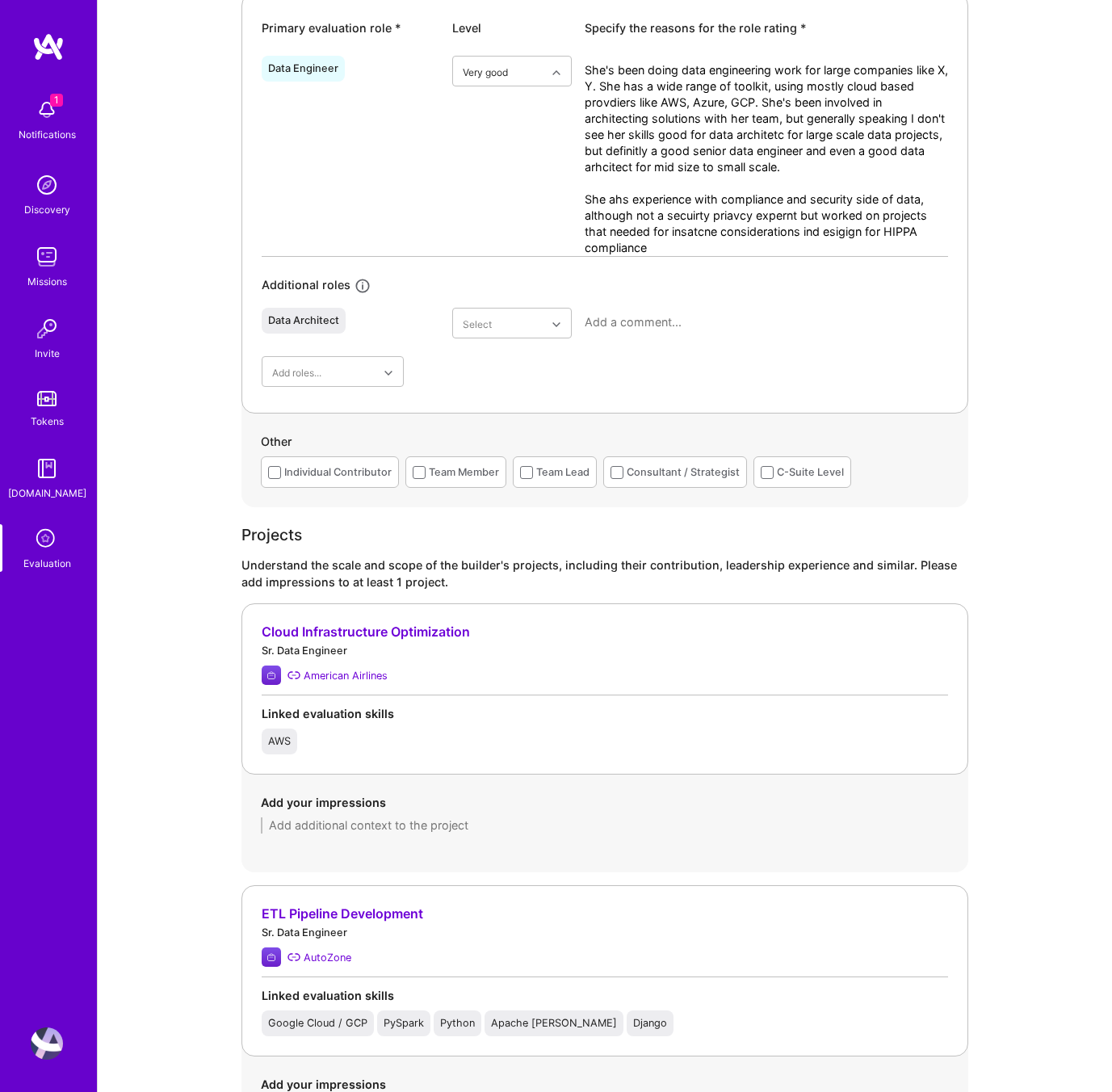
scroll to position [768, 0]
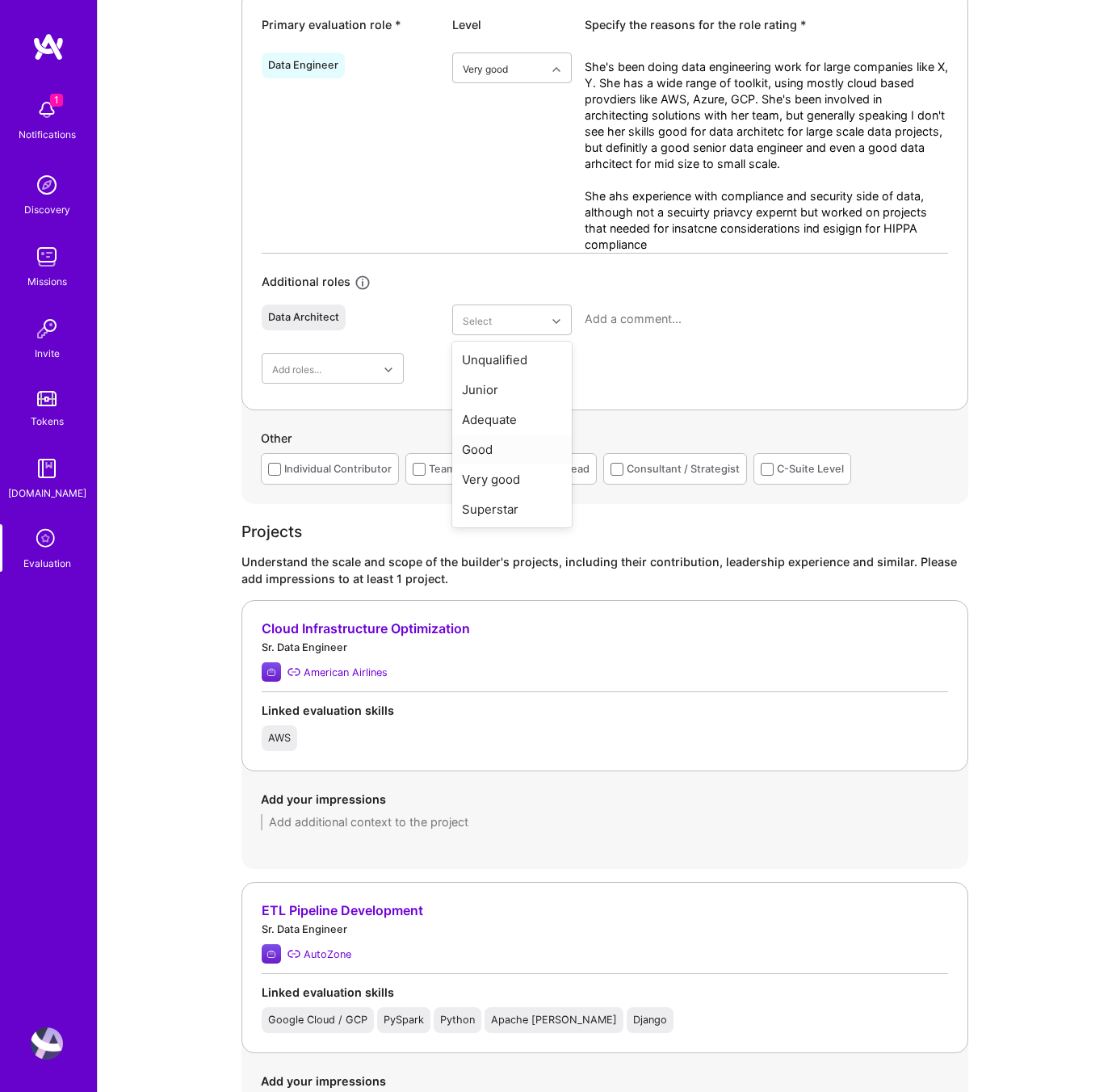
type textarea "She's been doing data engineering work for large companies like X, Y. She has a…"
click at [487, 451] on div "Good" at bounding box center [512, 449] width 120 height 30
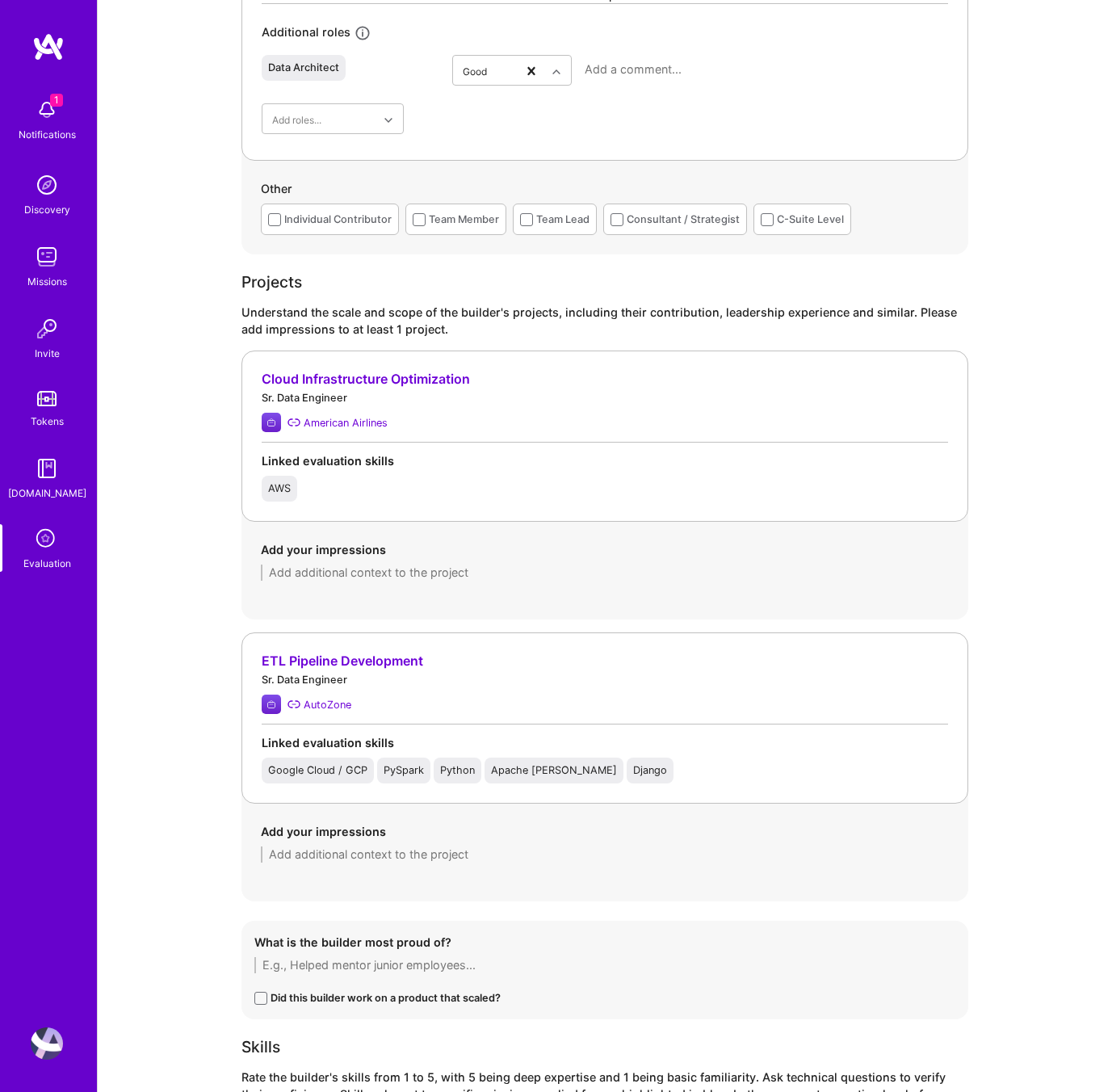
scroll to position [1104, 0]
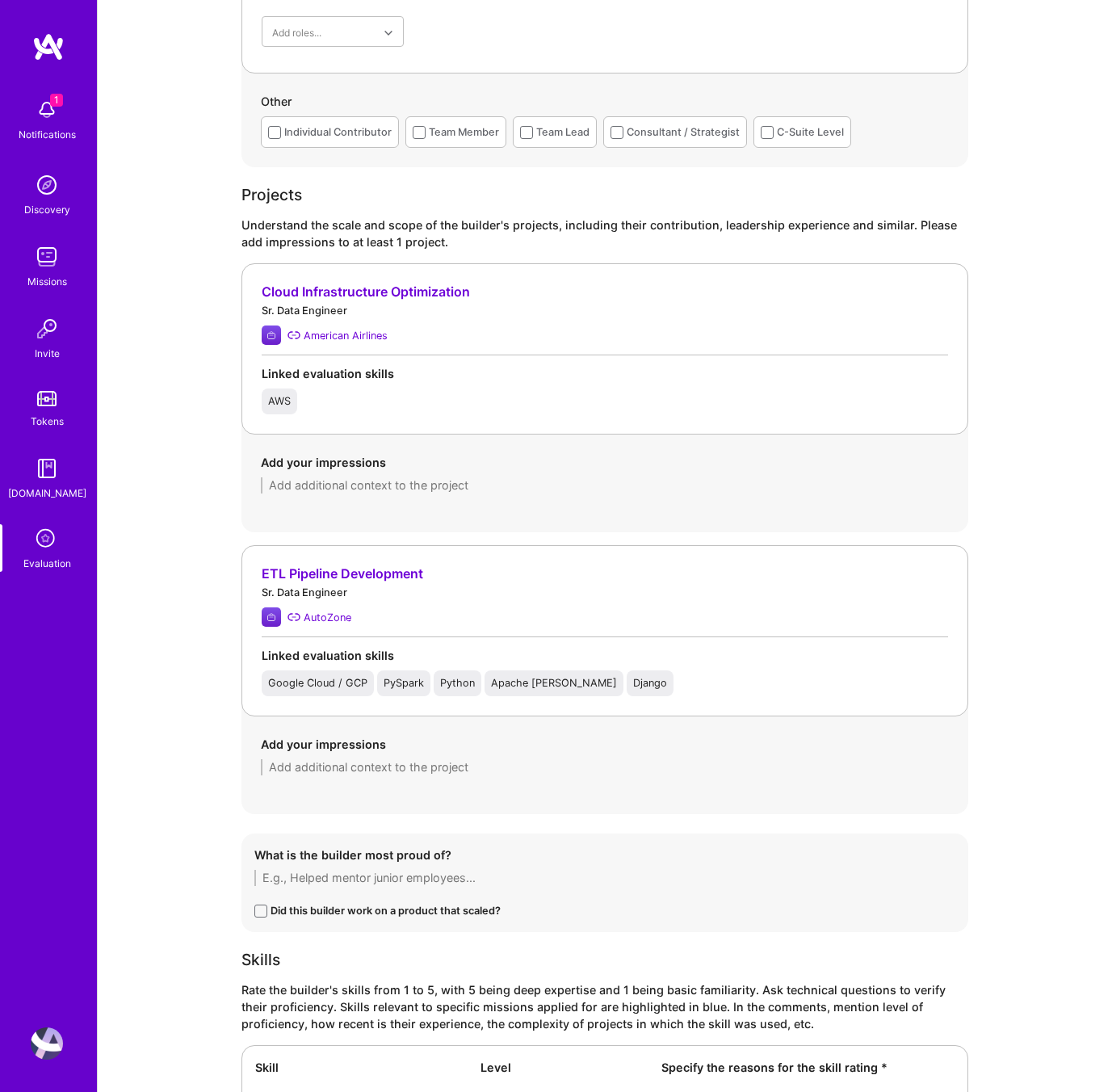
click at [450, 488] on textarea at bounding box center [605, 485] width 688 height 16
type textarea "S"
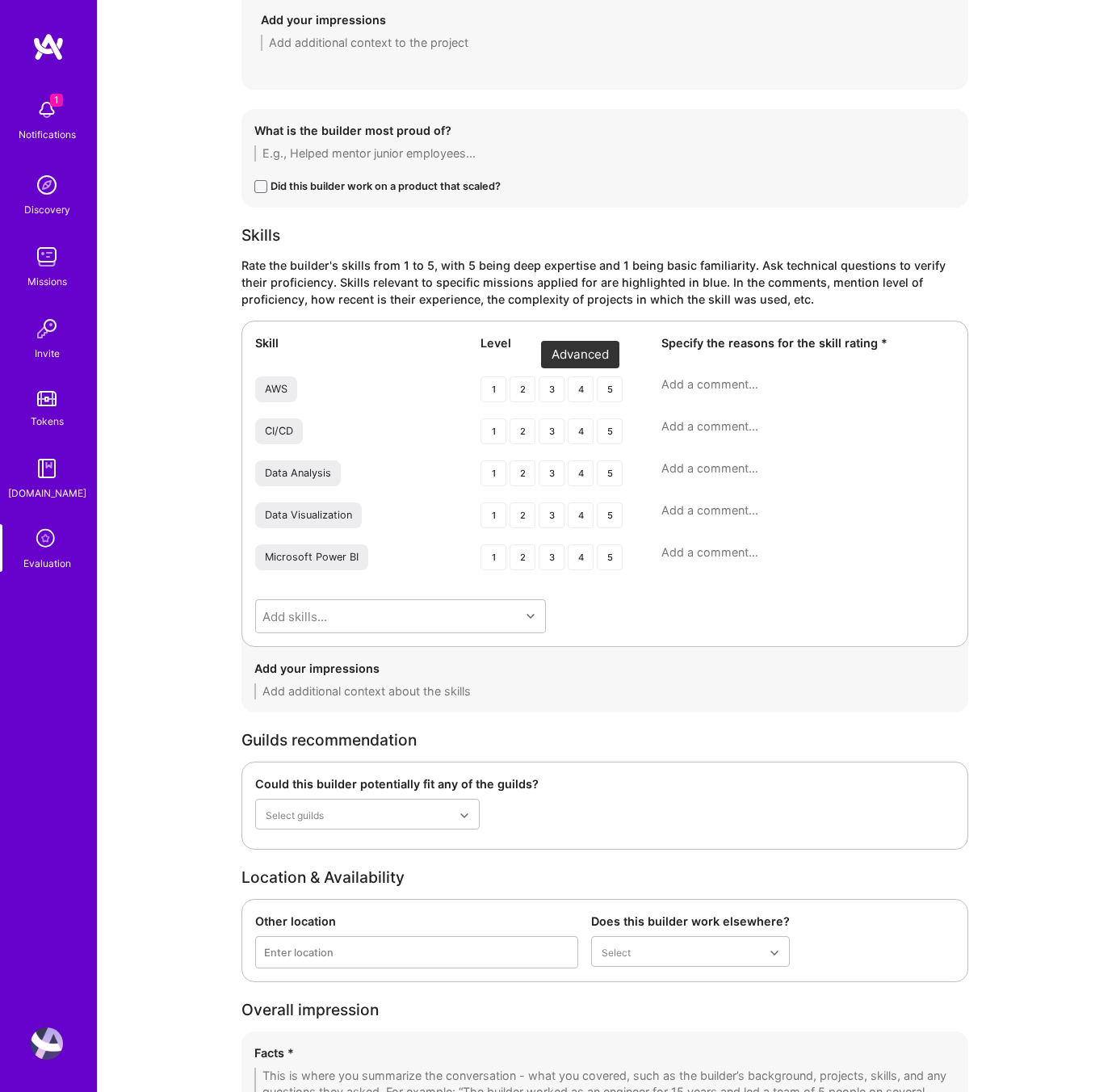
scroll to position [1851, 0]
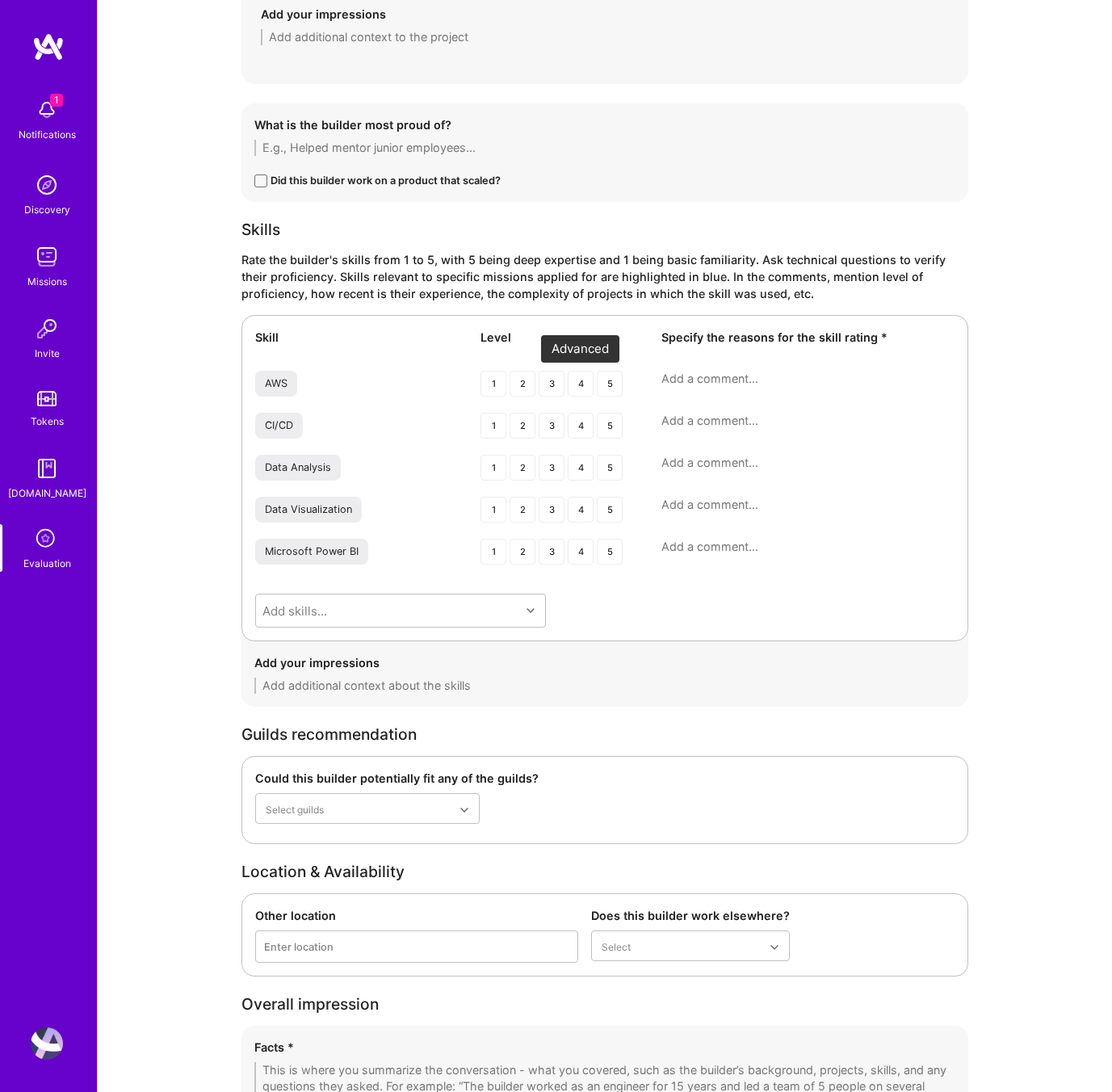
type textarea "A project reduce 20% cost in real time data availability which sued to be manua…"
click at [577, 383] on div "4" at bounding box center [581, 384] width 26 height 26
click at [578, 432] on div "4" at bounding box center [581, 426] width 26 height 26
click at [578, 469] on div "4" at bounding box center [581, 468] width 26 height 26
click at [579, 507] on div "4" at bounding box center [581, 510] width 26 height 26
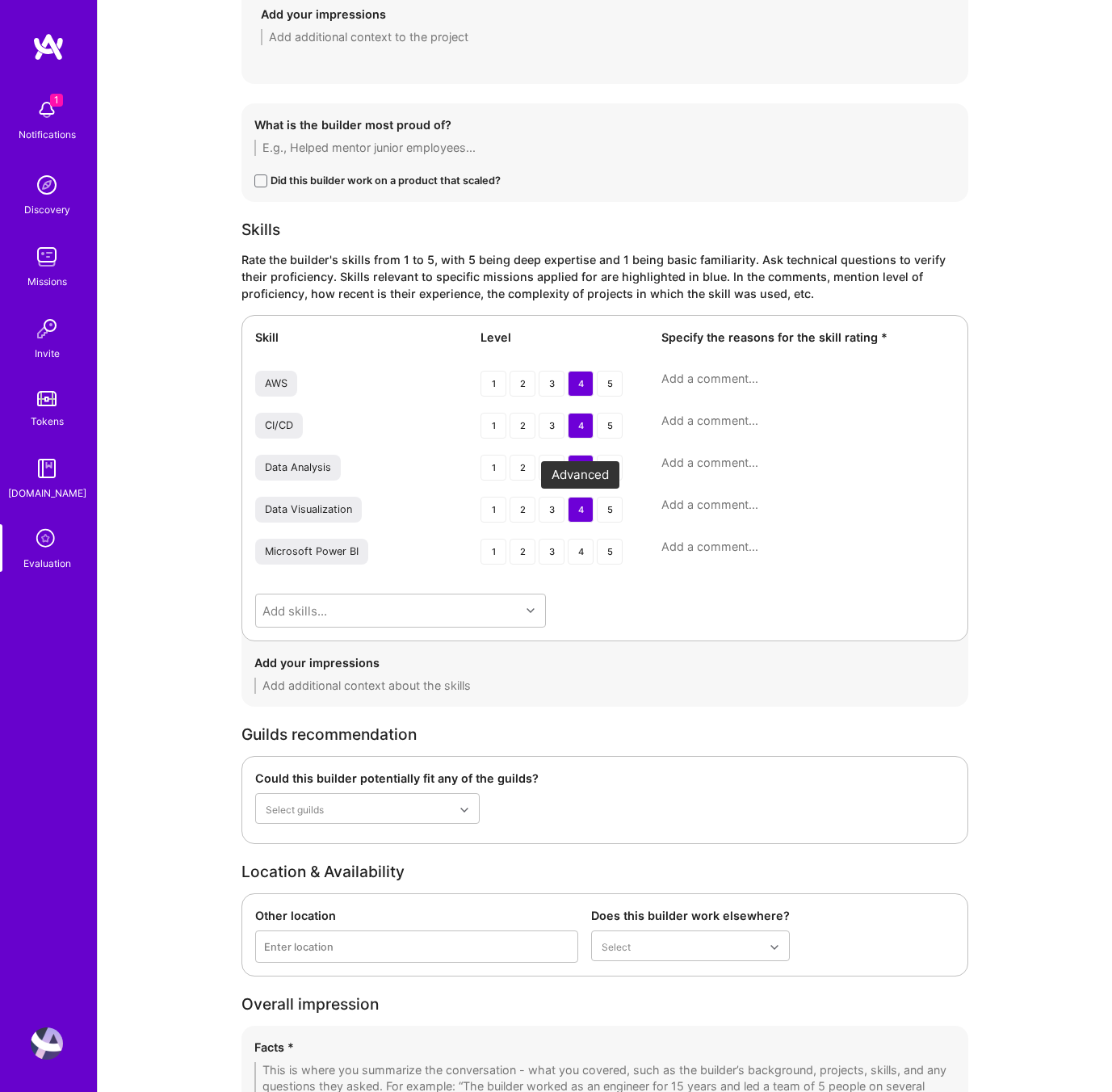
click at [581, 509] on div "4" at bounding box center [581, 510] width 26 height 26
click at [680, 374] on textarea at bounding box center [808, 378] width 293 height 16
type textarea "[AI: from overall context]"
click at [693, 423] on textarea at bounding box center [808, 420] width 293 height 16
paste textarea "[AI: from overall context]"
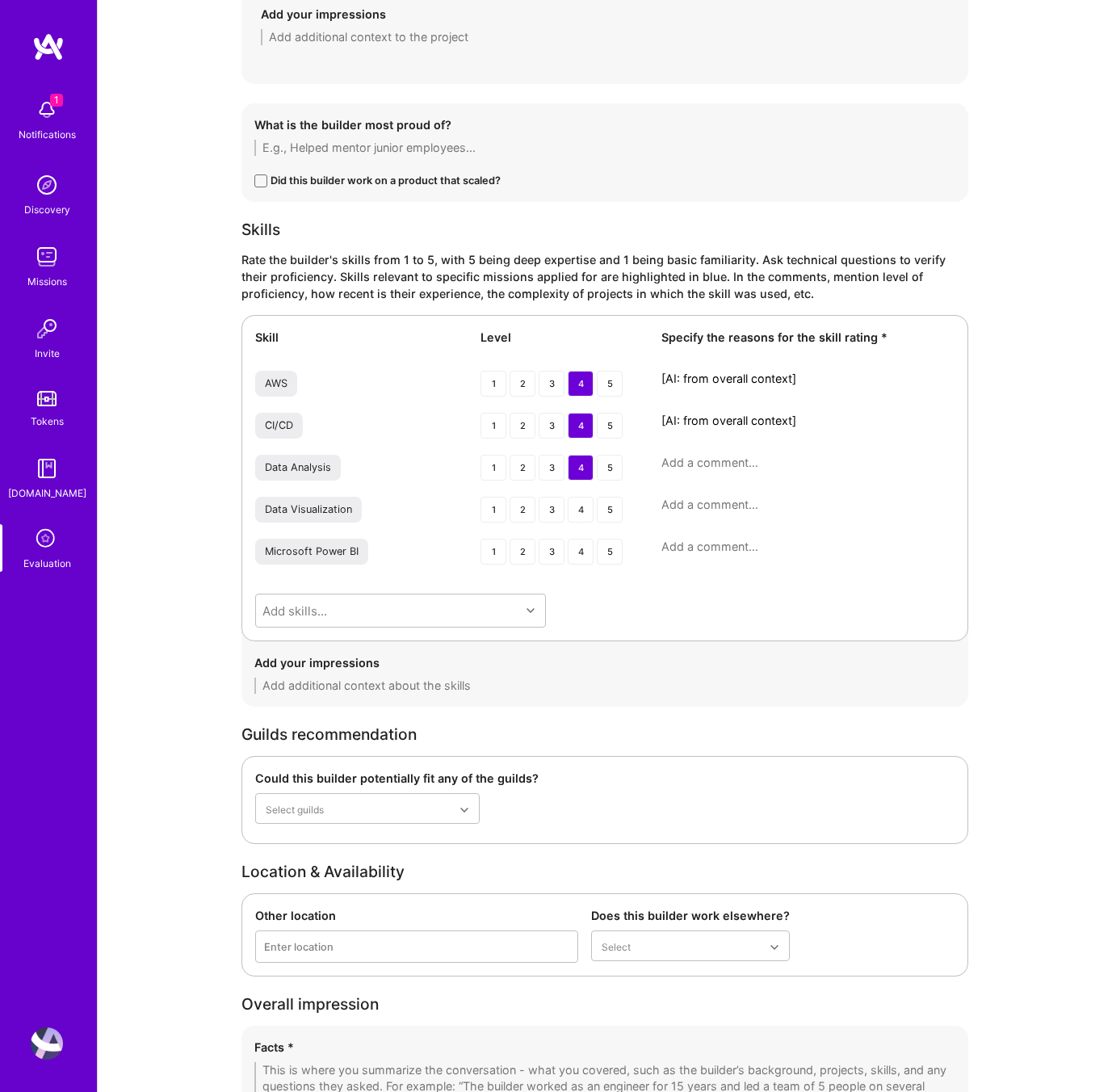
type textarea "[AI: from overall context]"
click at [716, 460] on textarea at bounding box center [808, 462] width 293 height 16
paste textarea "[AI: from overall context]"
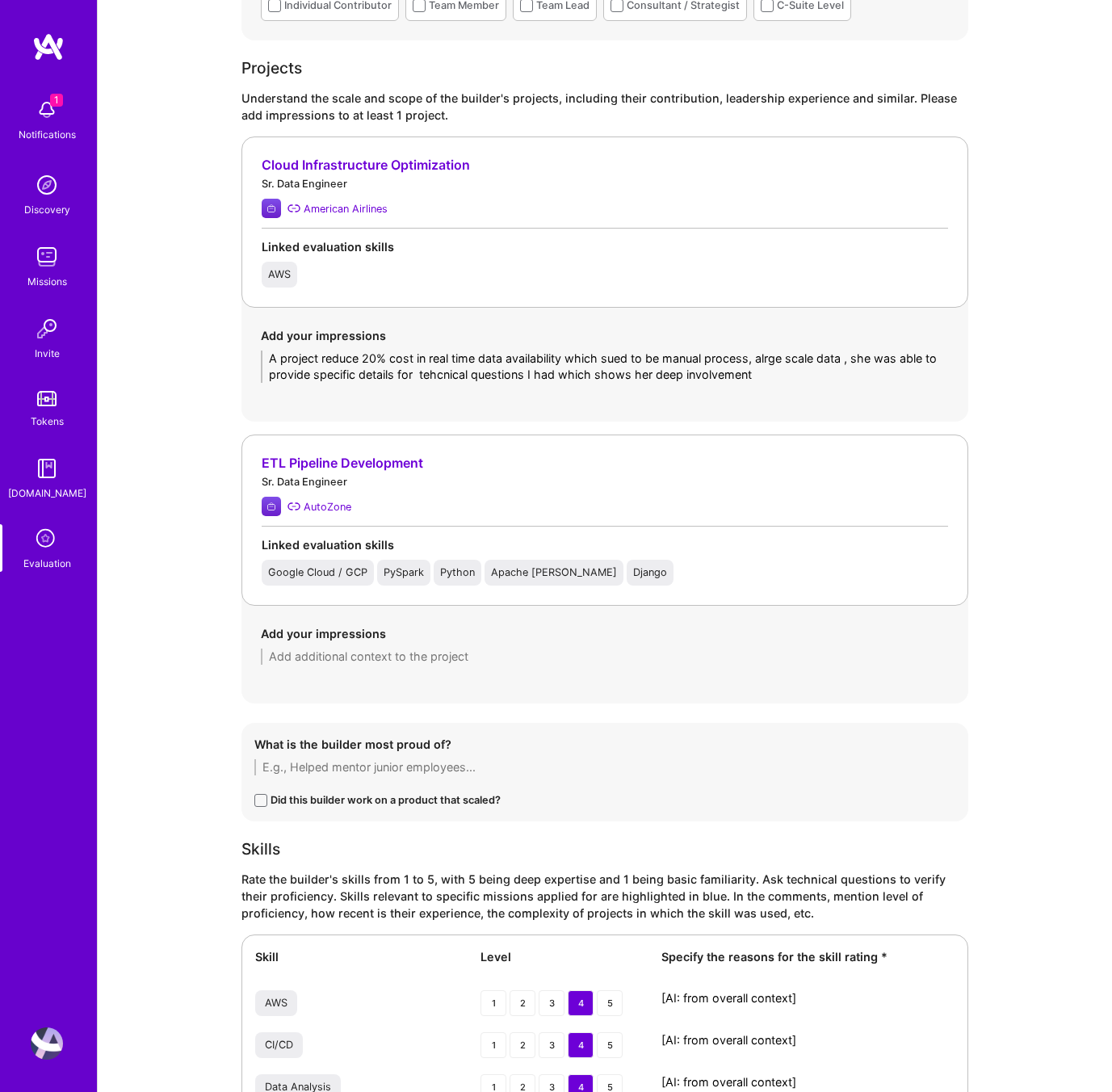
scroll to position [2119, 0]
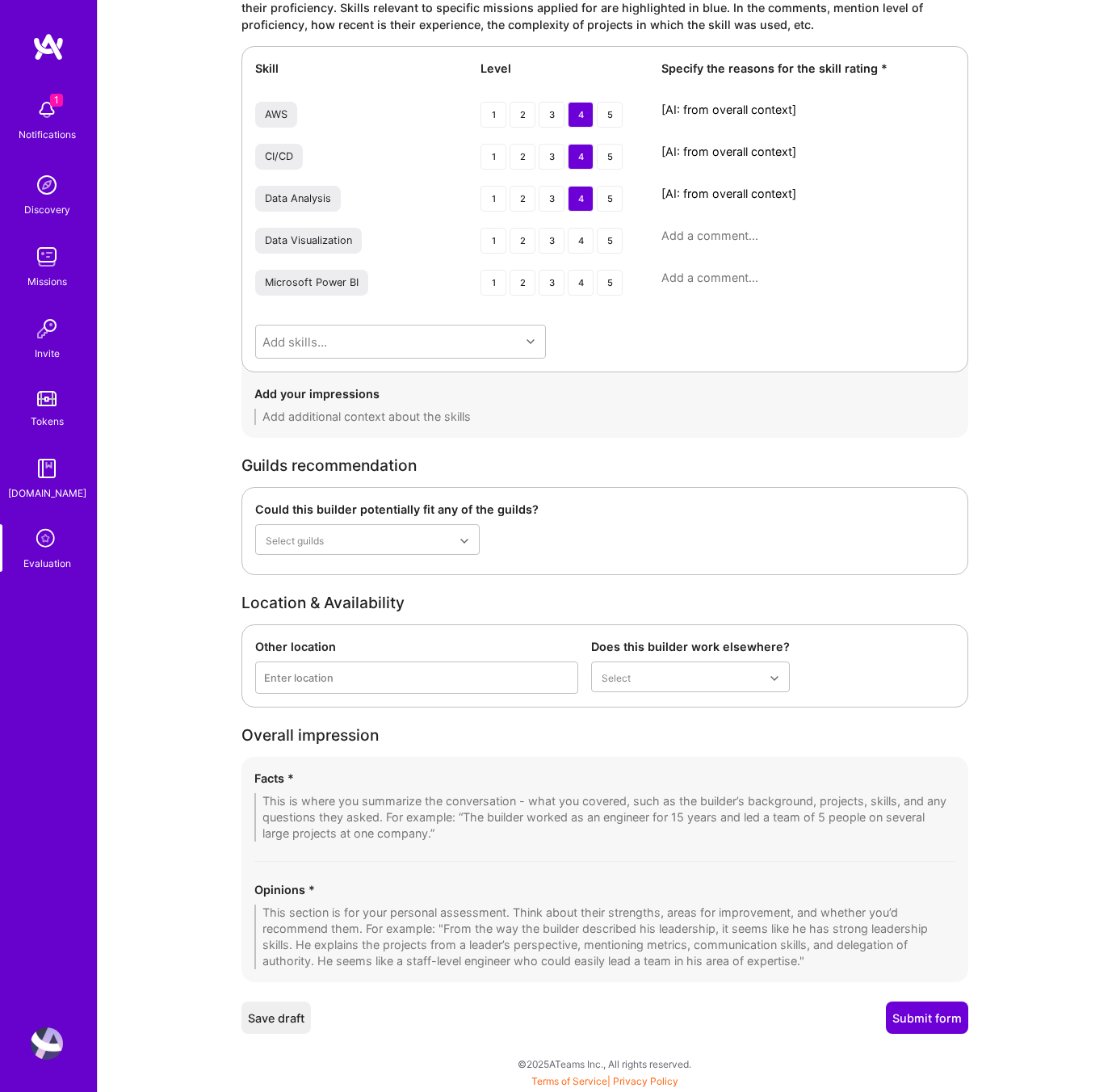
type textarea "[AI: from overall context]"
click at [299, 907] on textarea at bounding box center [605, 936] width 701 height 65
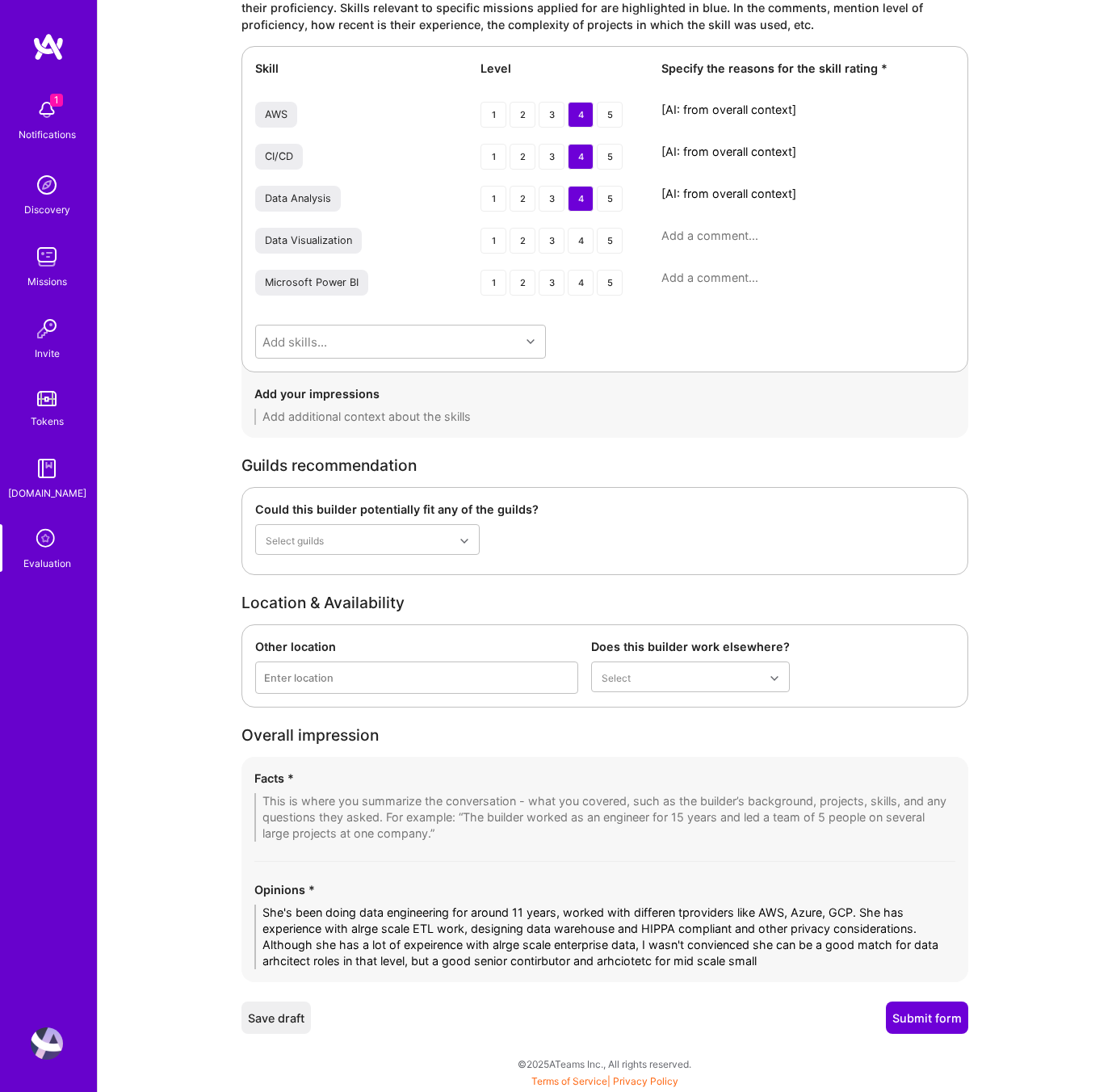
type textarea "She's been doing data engineering for around 11 years, worked with differen tpr…"
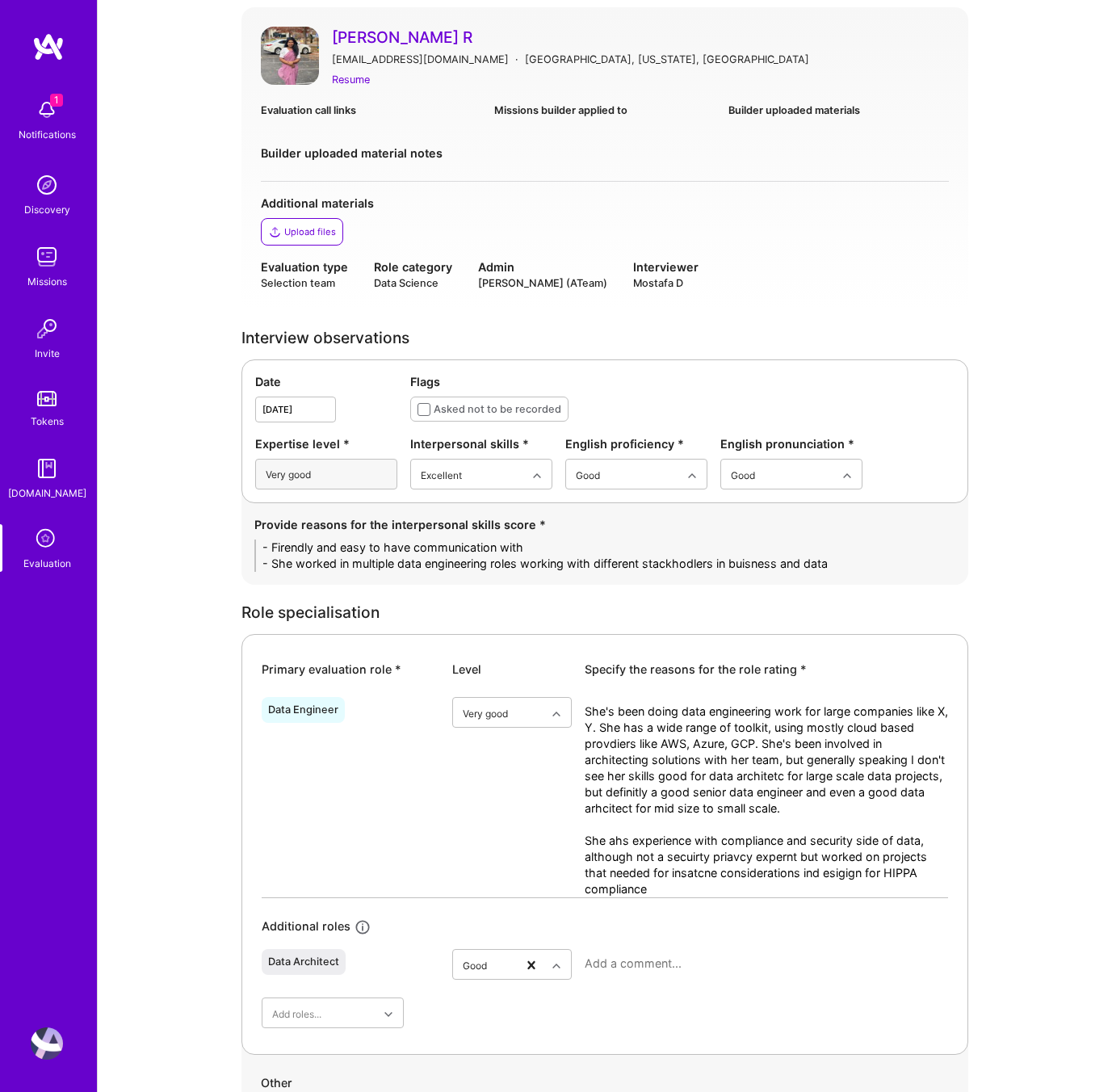
scroll to position [150, 0]
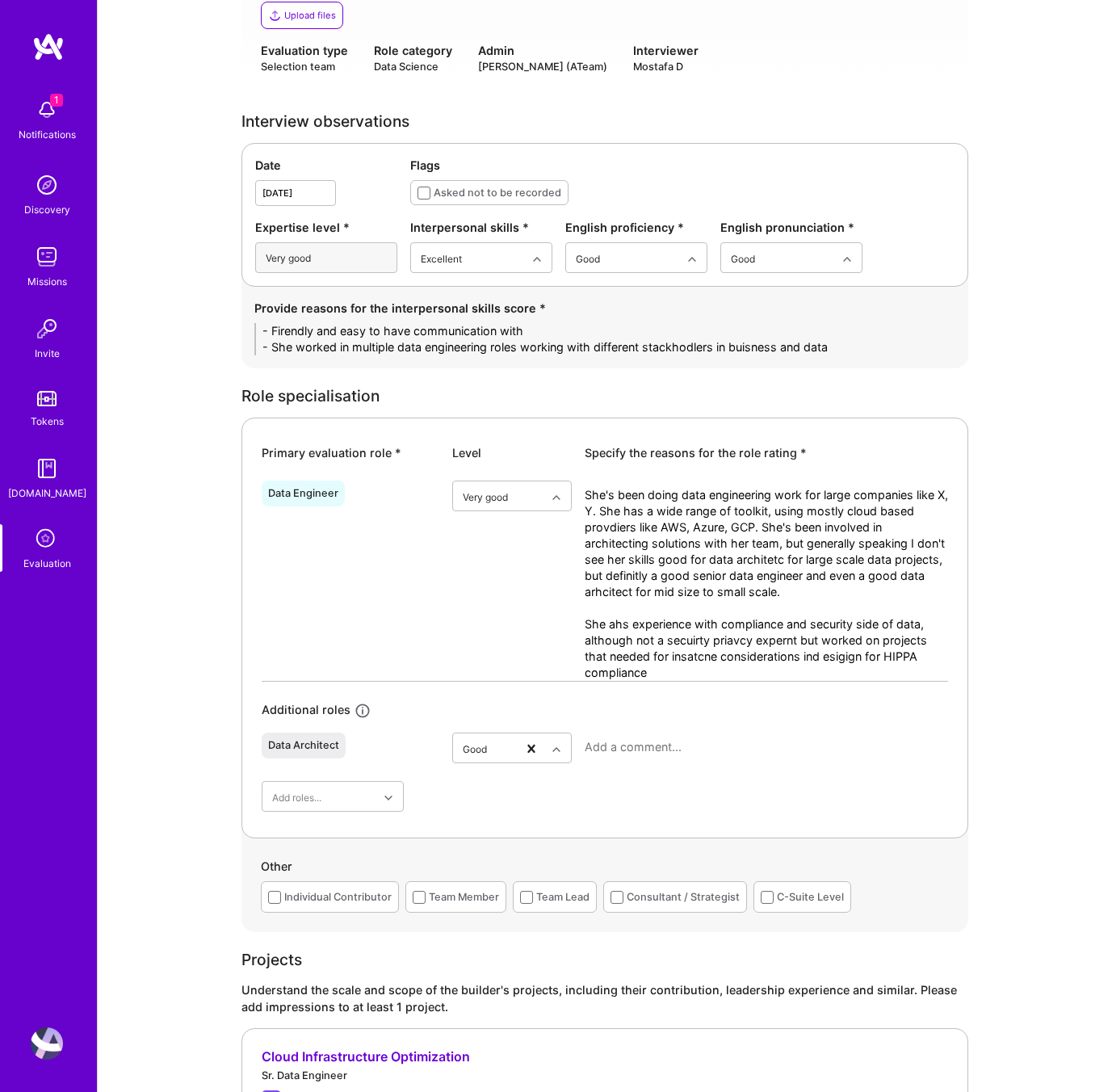
scroll to position [342, 0]
click at [689, 548] on textarea "She's been doing data engineering work for large companies like X, Y. She has a…" at bounding box center [767, 582] width 363 height 194
drag, startPoint x: 857, startPoint y: 344, endPoint x: 238, endPoint y: 297, distance: 620.8
paste textarea "• Friendly, approachable, and easy to communicate with throughout the discussio…"
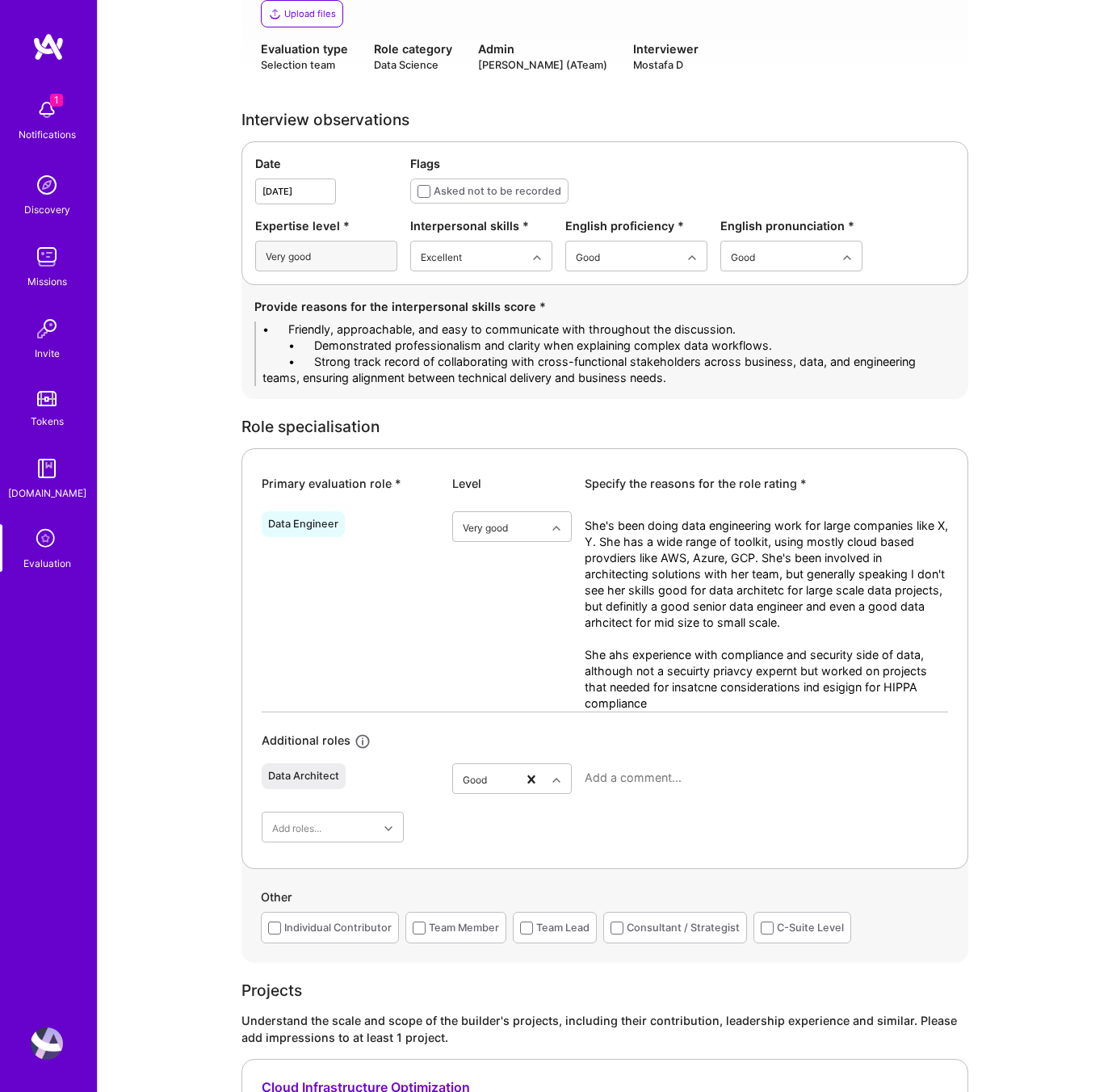
scroll to position [0, 0]
drag, startPoint x: 313, startPoint y: 329, endPoint x: 212, endPoint y: 327, distance: 101.0
type textarea "- Friendly, approachable, and easy to communicate with throughout the discussio…"
click at [693, 698] on textarea "She's been doing data engineering work for large companies like X, Y. She has a…" at bounding box center [767, 614] width 363 height 194
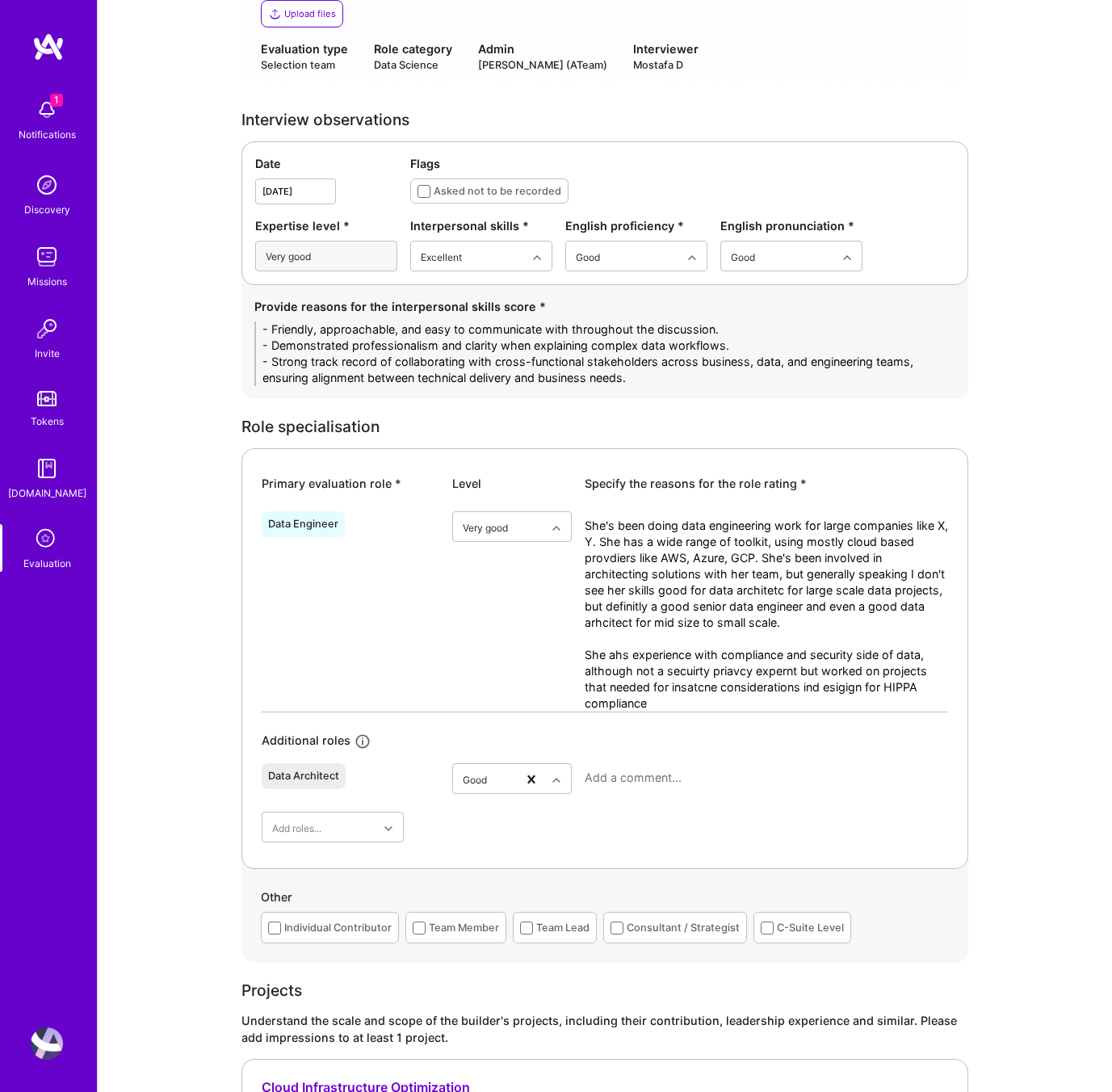
paste textarea "has over a decade of experience in data engineering, delivering solutions for l…"
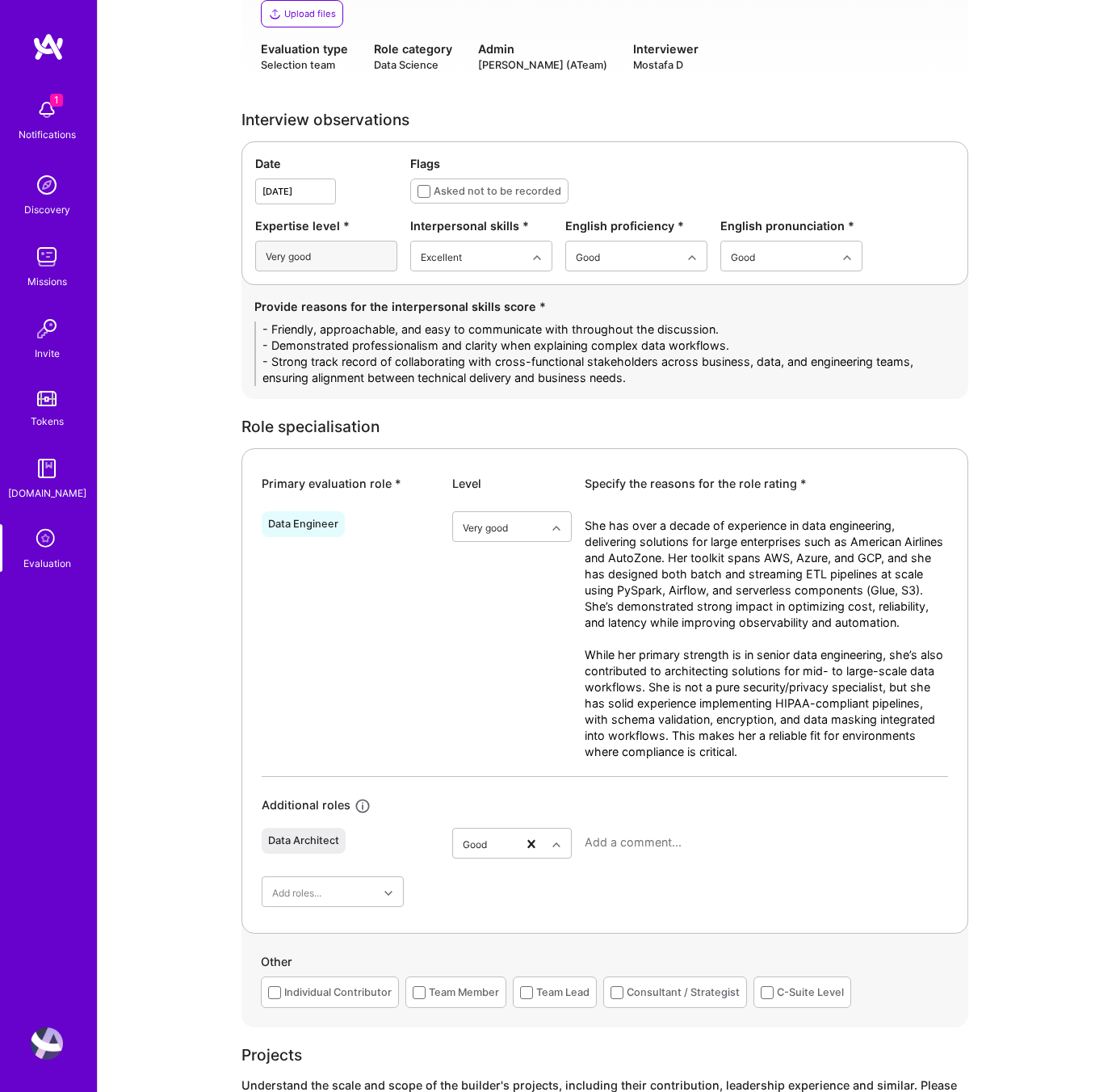
type textarea "She has over a decade of experience in data engineering, delivering solutions f…"
click at [643, 848] on textarea at bounding box center [767, 841] width 363 height 16
paste textarea "She has helped design data models and pipelines with architectural input, but h…"
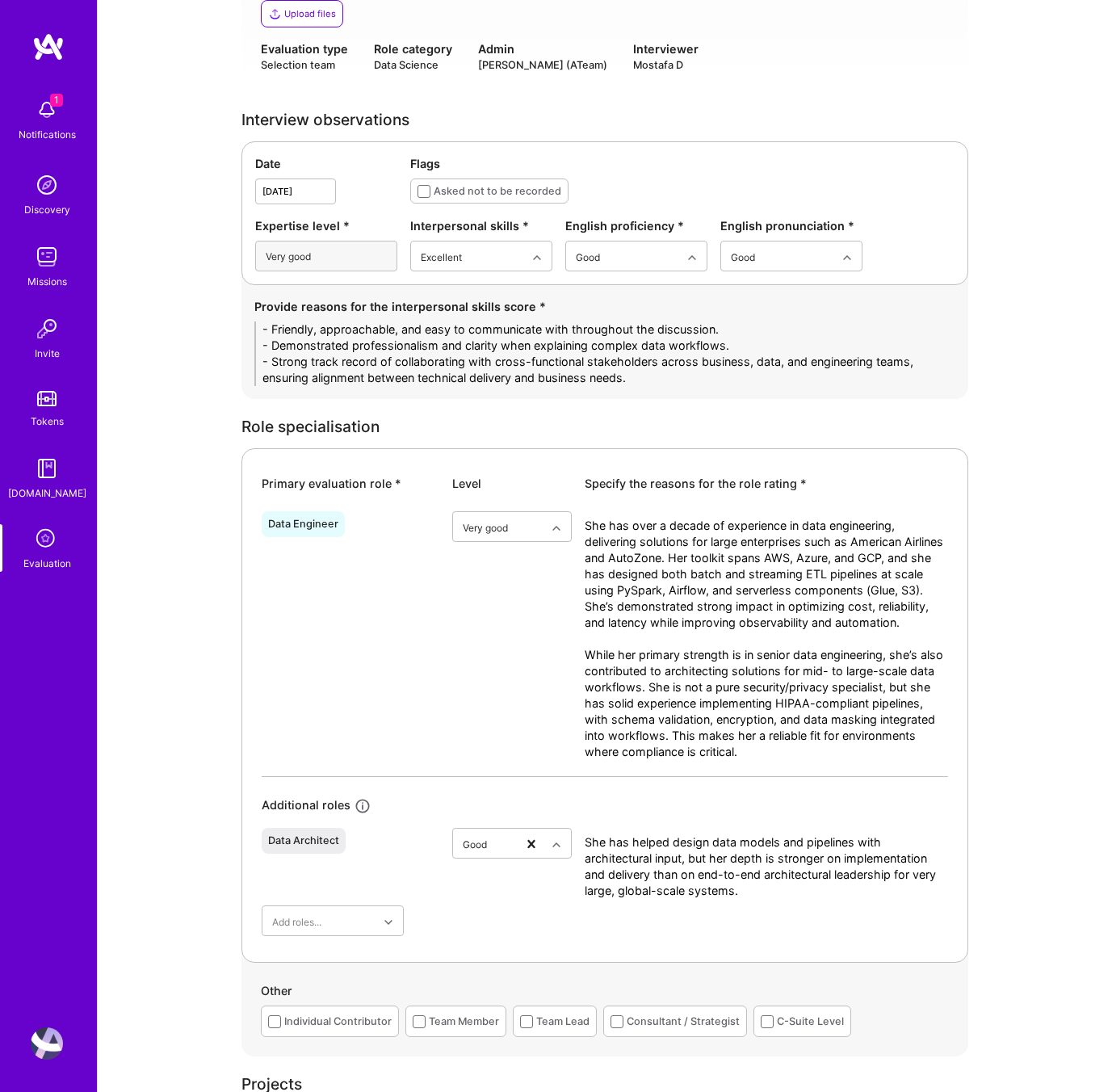
click at [585, 843] on textarea "She has helped design data models and pipelines with architectural input, but h…" at bounding box center [767, 866] width 363 height 65
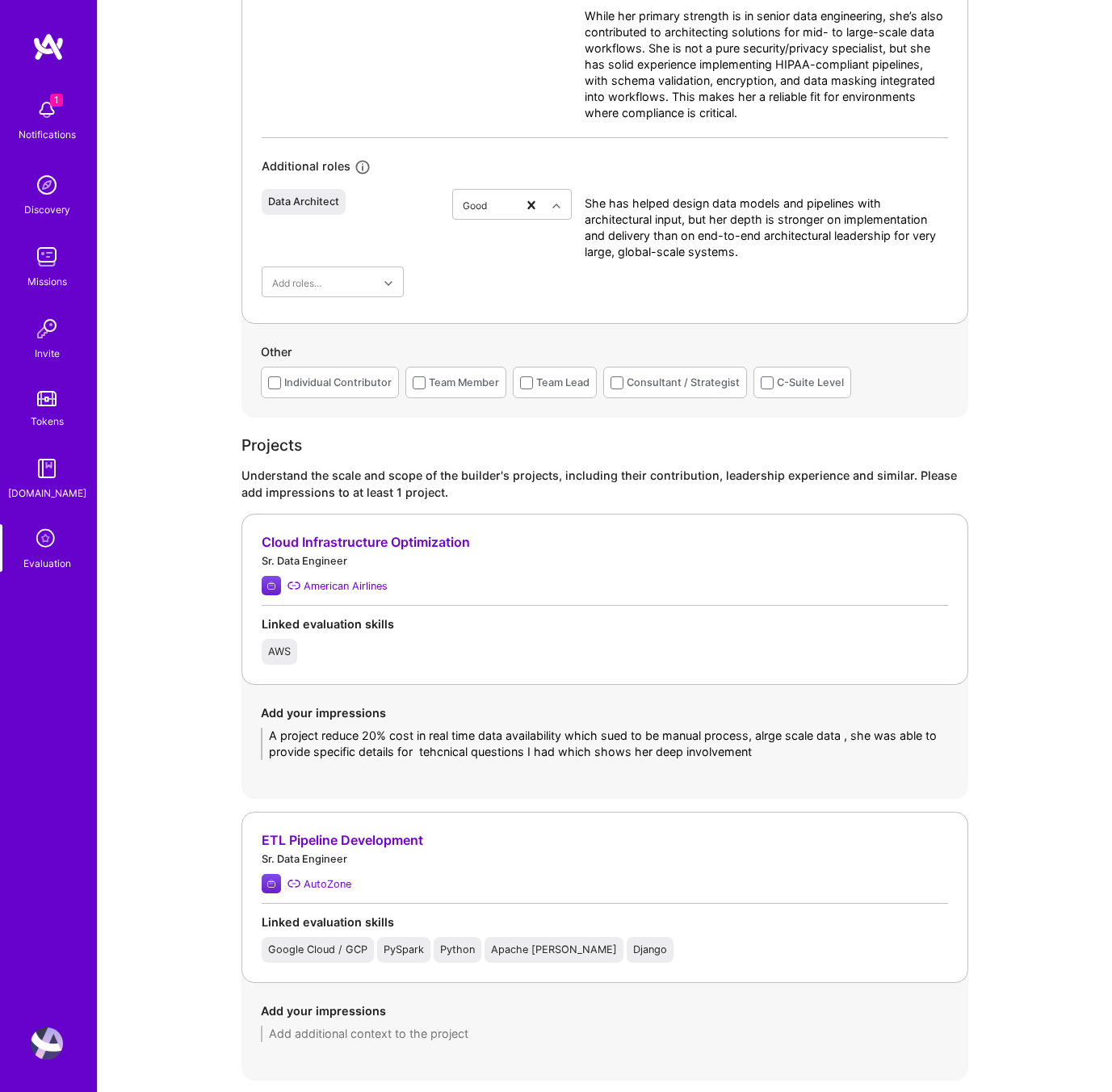
scroll to position [1078, 0]
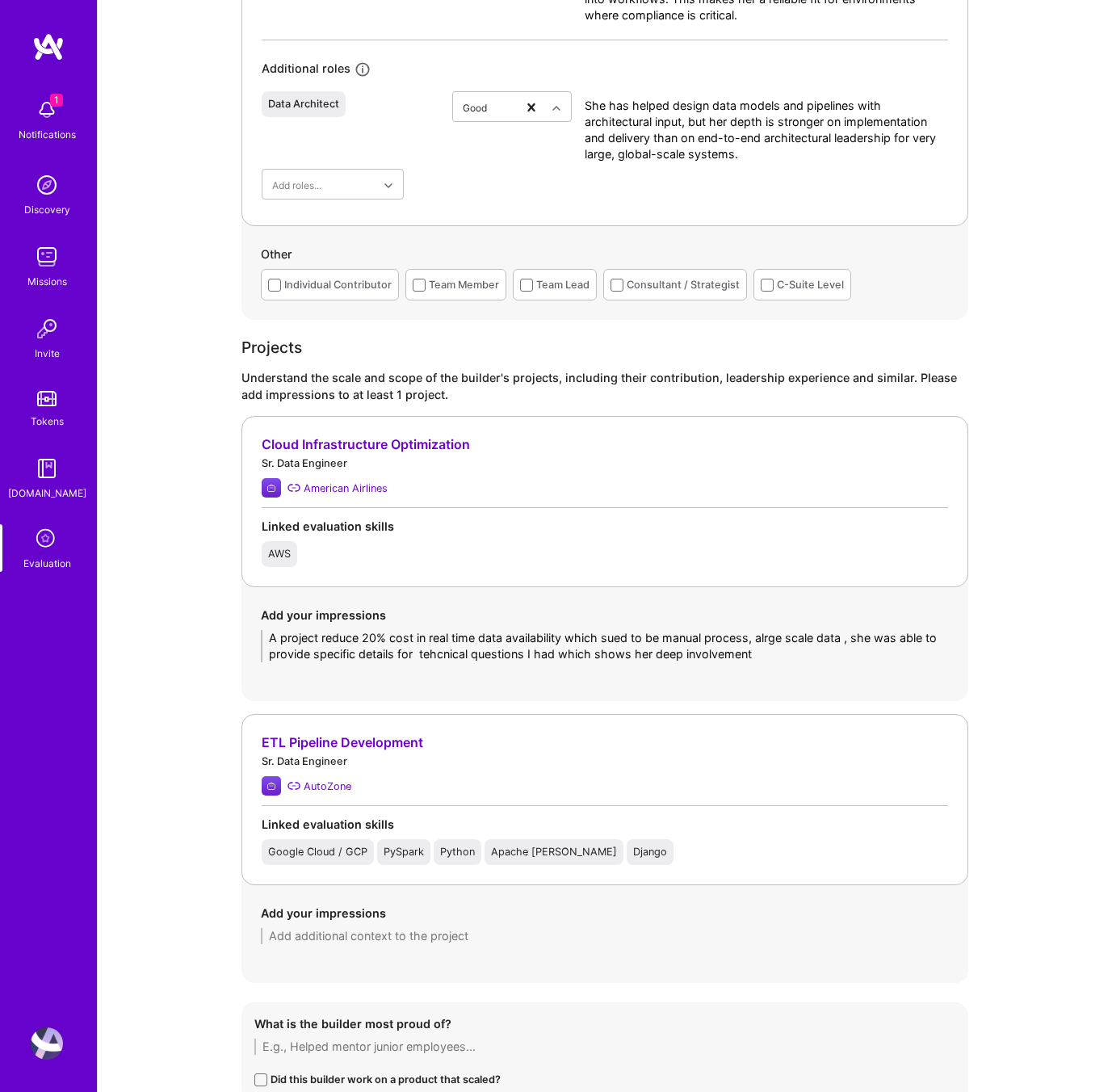
type textarea "She has helped design data models and pipelines with architectural input, but h…"
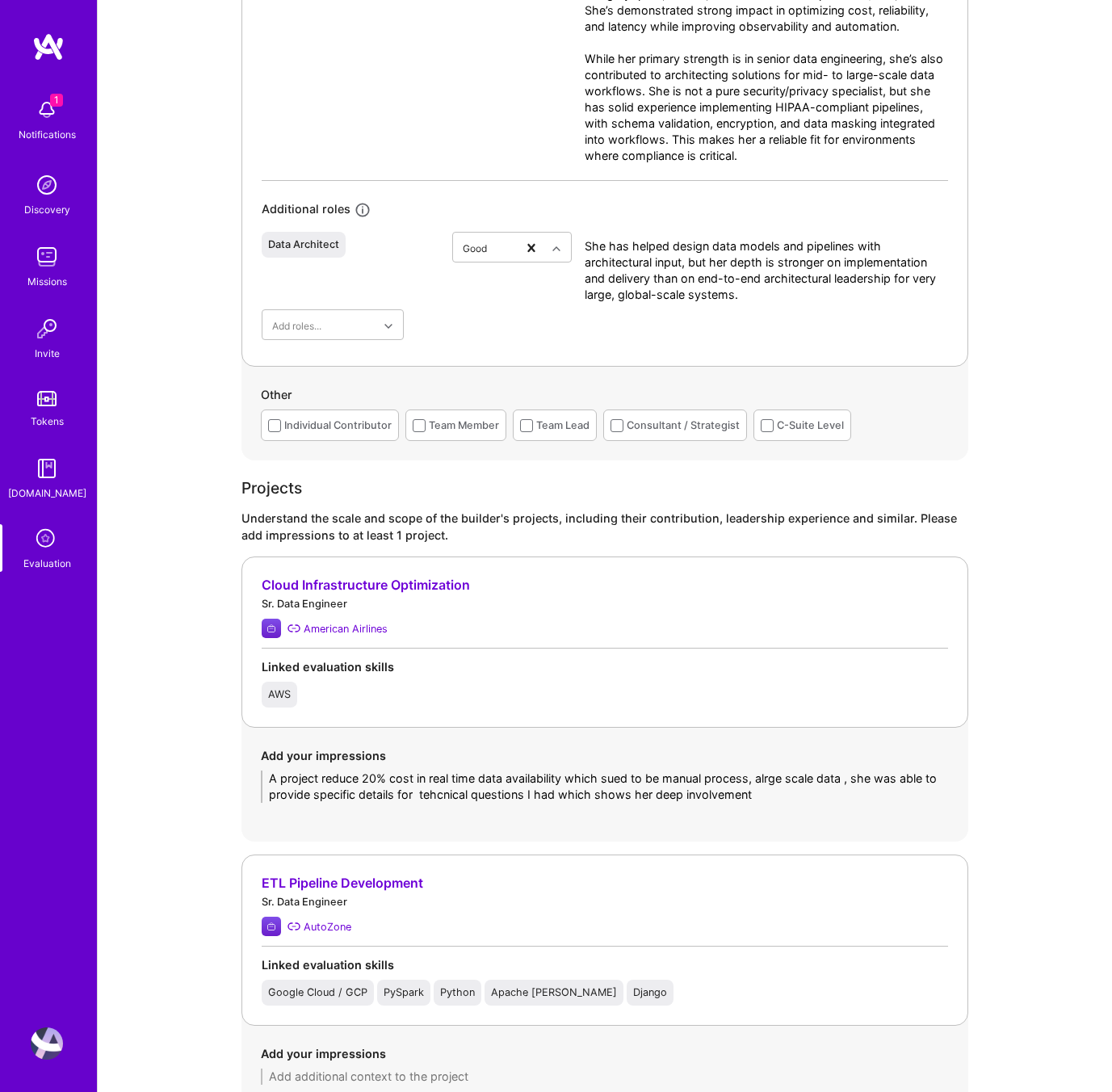
scroll to position [939, 0]
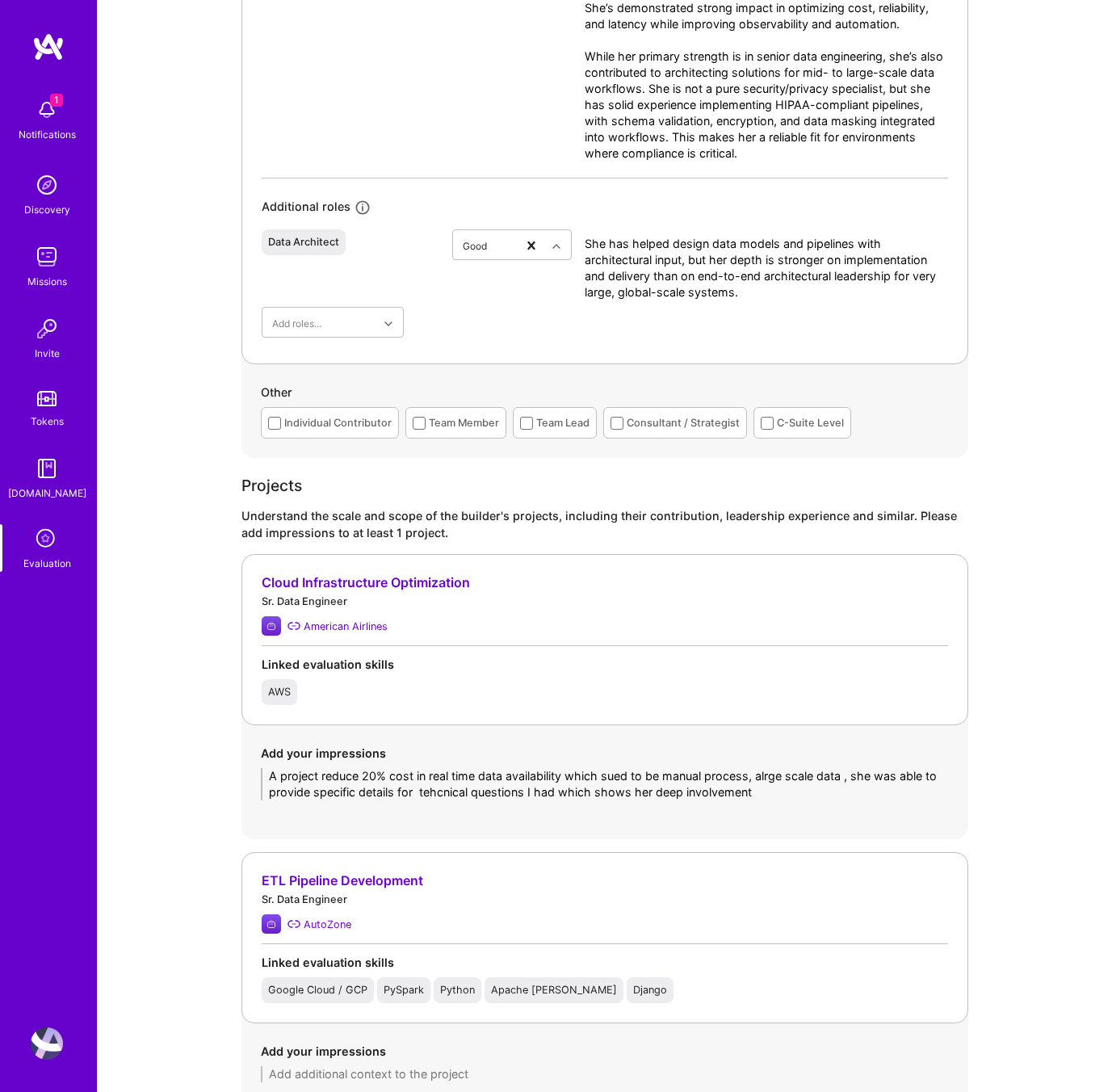
drag, startPoint x: 764, startPoint y: 788, endPoint x: 206, endPoint y: 769, distance: 558.3
click at [206, 769] on div "Evaluation feedback on builder Use this form to document your builder evaluatio…" at bounding box center [605, 720] width 1015 height 3318
paste textarea "She led the redesign of a batch ETL pipeline into a serverless, PySpark-based a…"
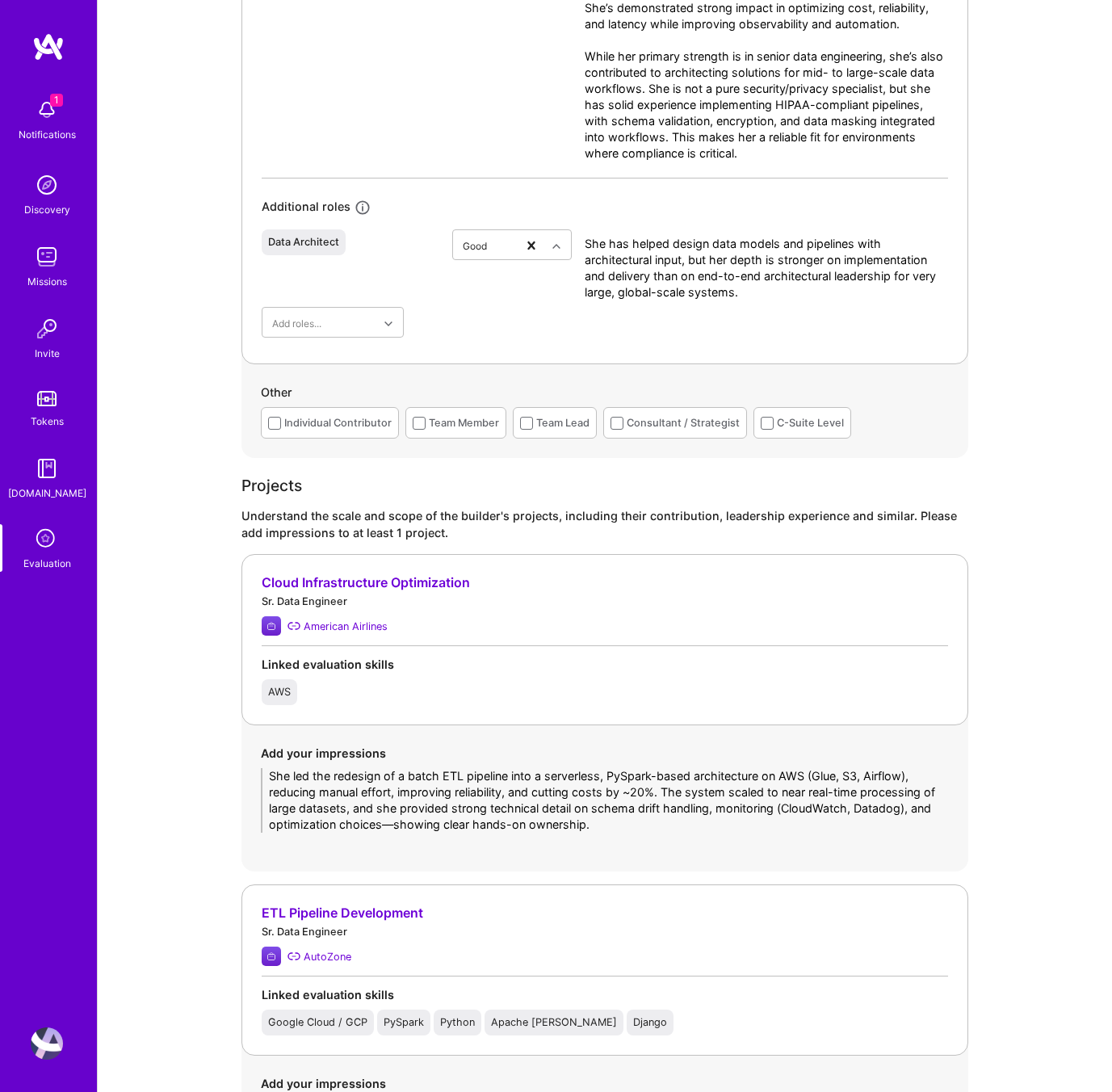
type textarea "She led the redesign of a batch ETL pipeline into a serverless, PySpark-based a…"
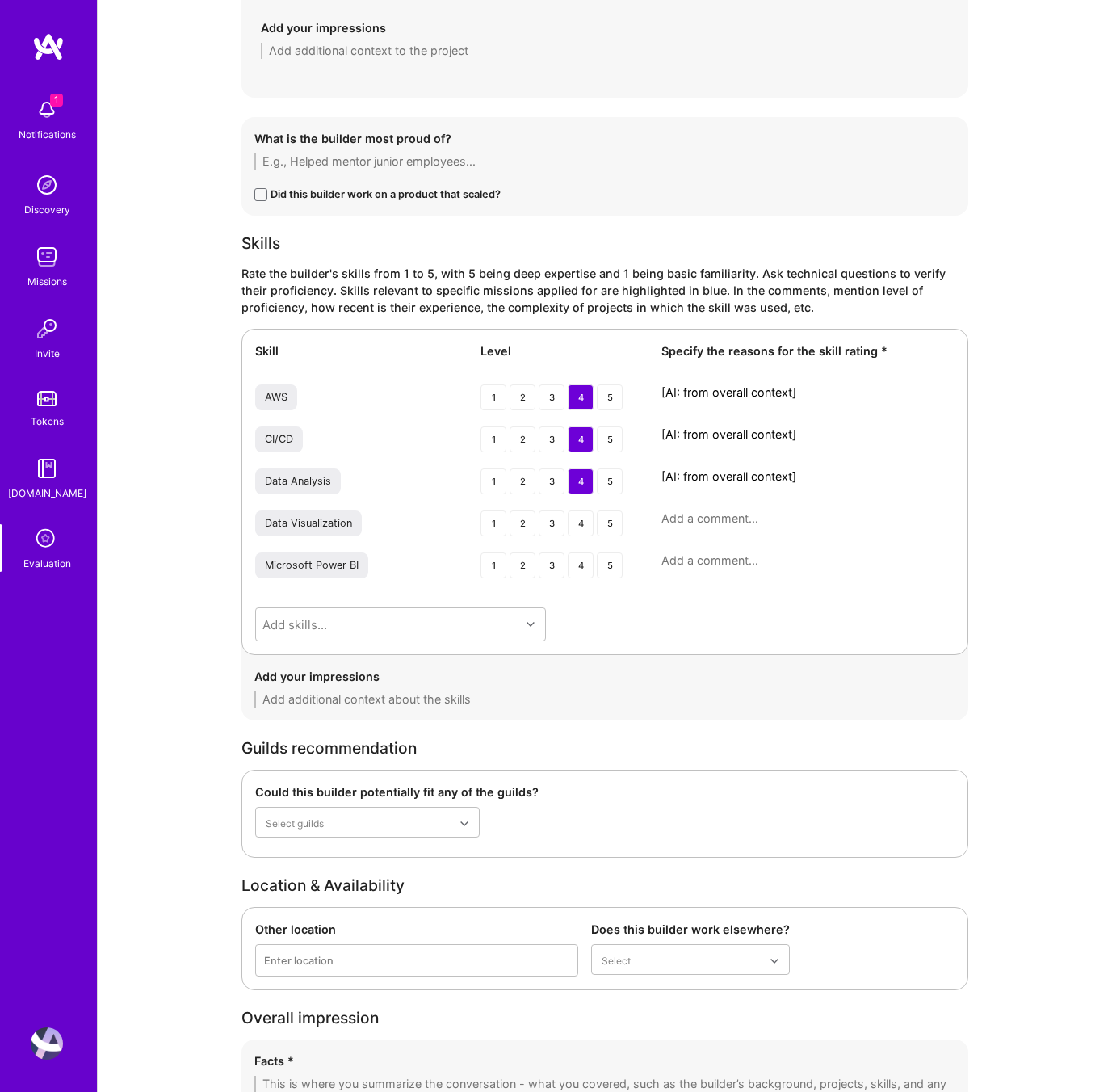
scroll to position [2278, 0]
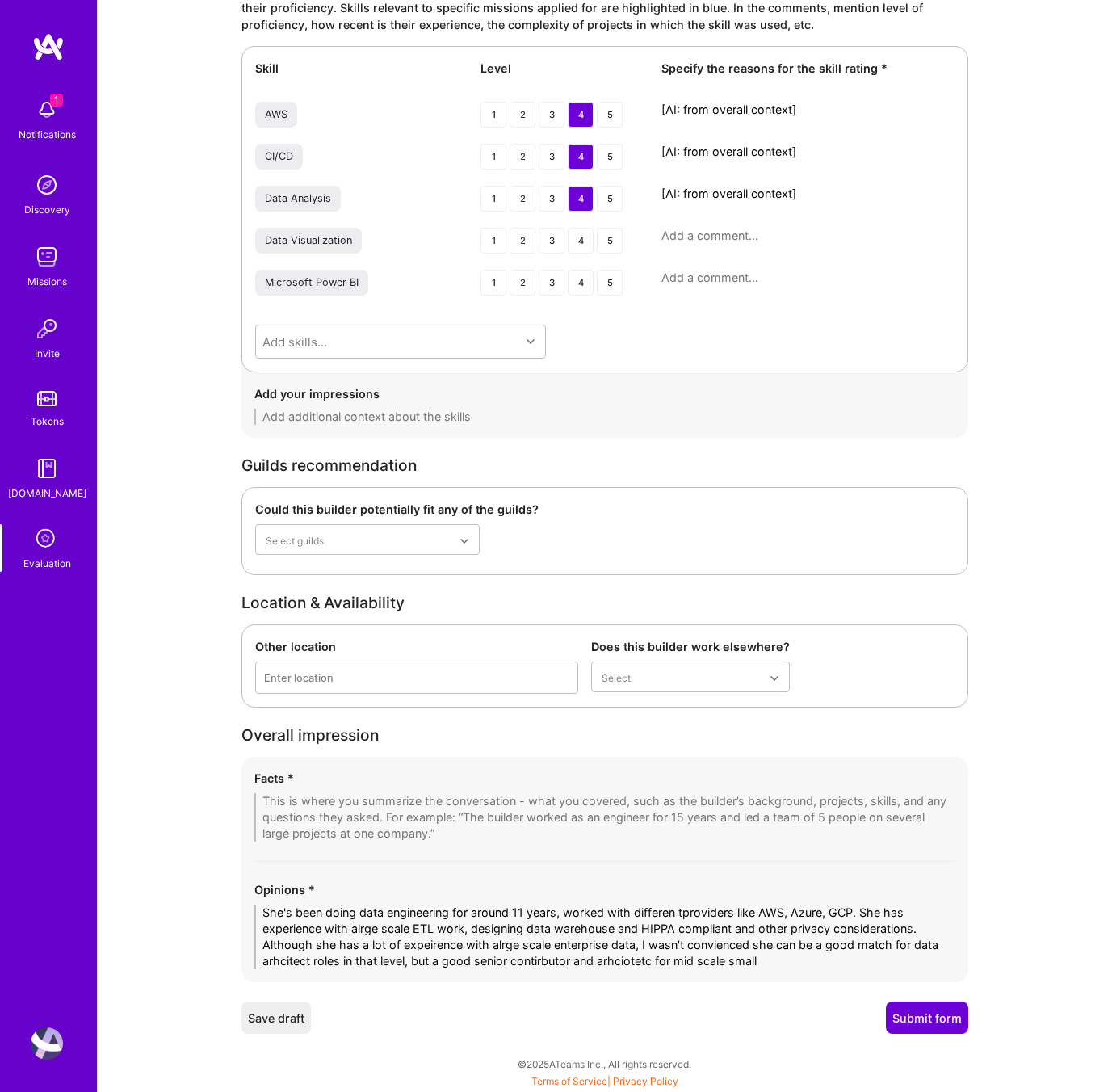
drag, startPoint x: 781, startPoint y: 961, endPoint x: 247, endPoint y: 914, distance: 536.1
click at [247, 914] on div "Facts * Opinions * She's been doing data engineering for around 11 years, worke…" at bounding box center [605, 869] width 727 height 226
paste textarea "has around 11 years of experience in data engineering, working across AWS, Azur…"
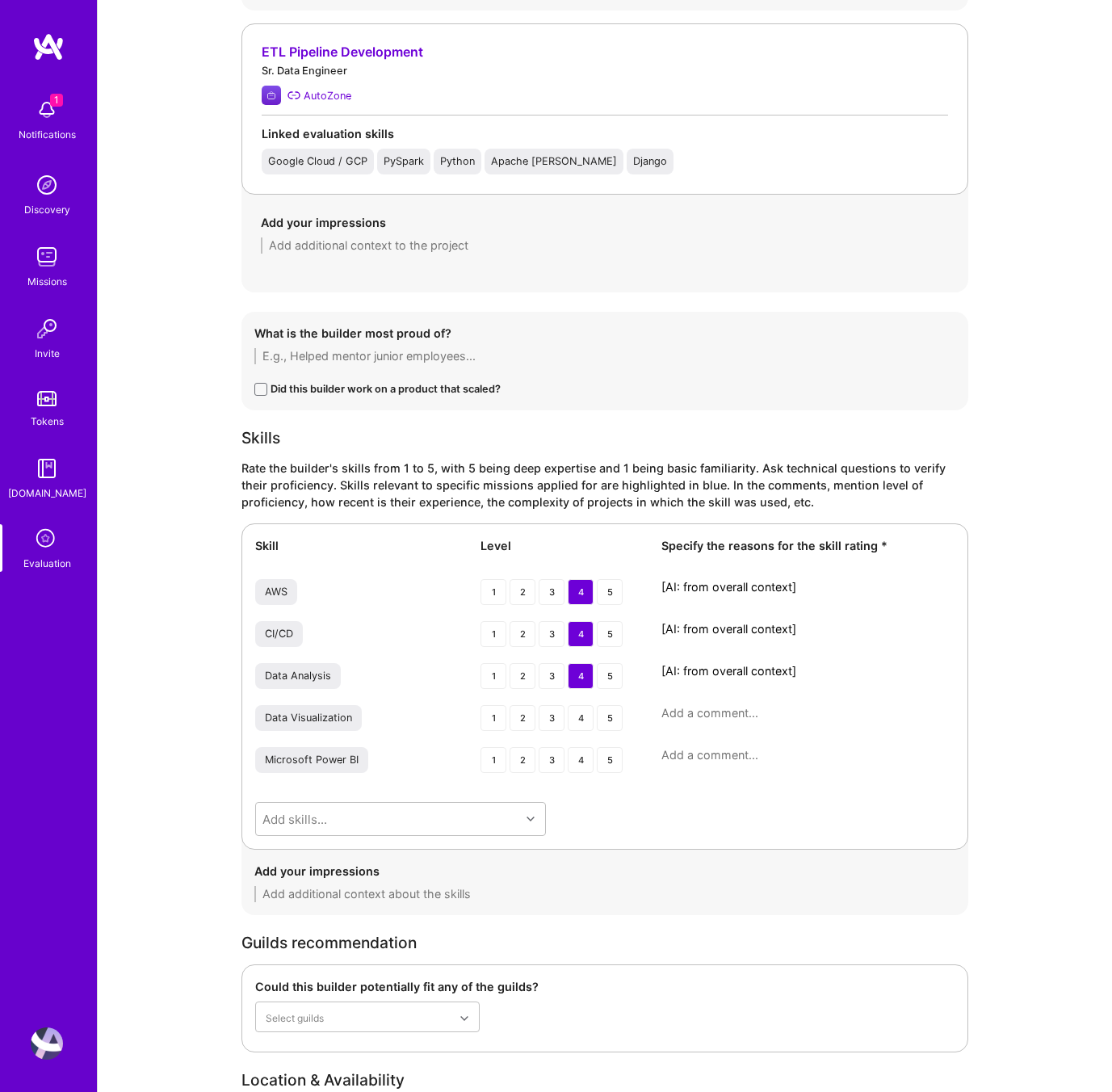
scroll to position [1805, 0]
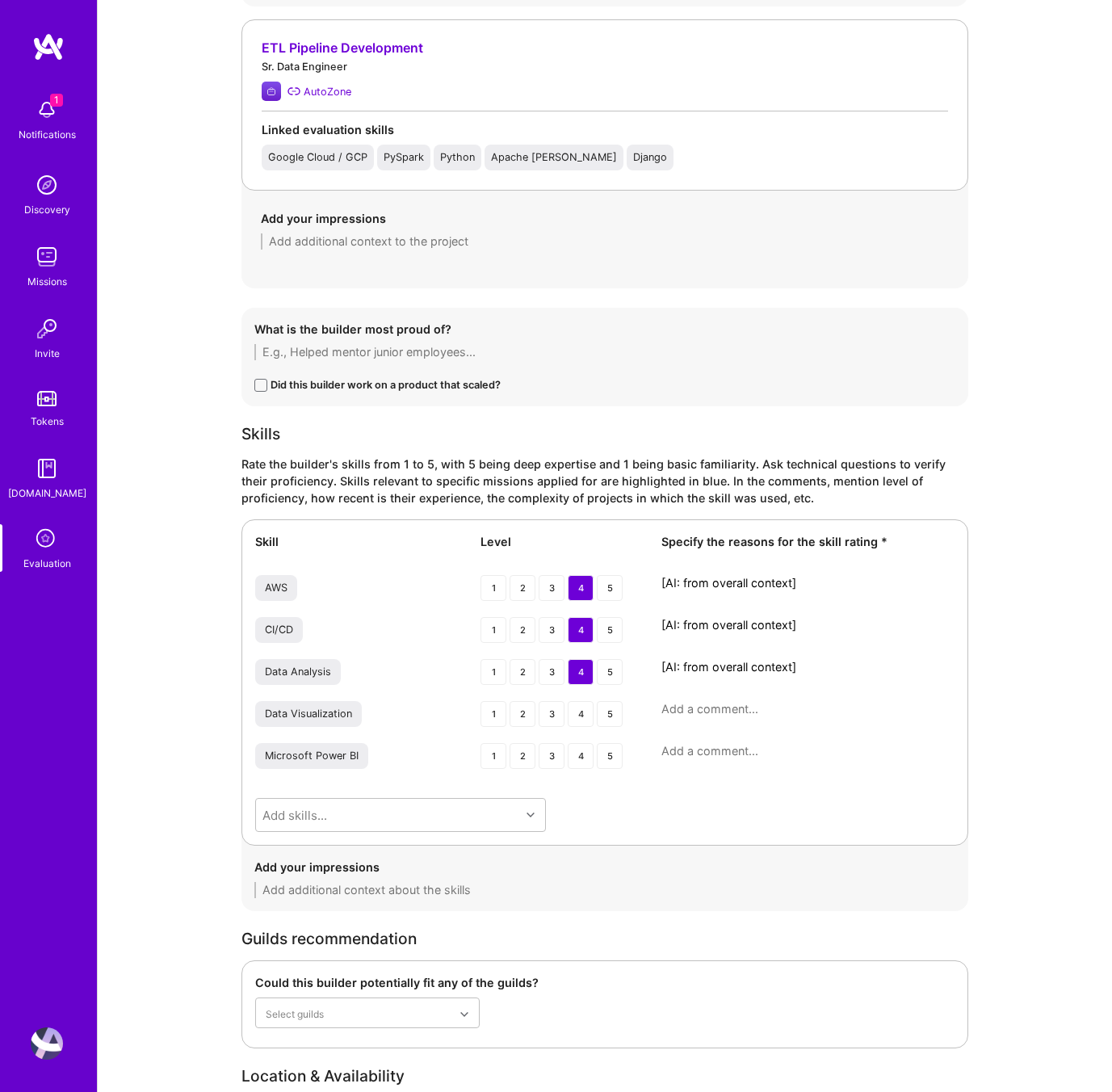
type textarea "She has around 11 years of experience in data engineering, working across AWS, …"
drag, startPoint x: 821, startPoint y: 582, endPoint x: 602, endPoint y: 585, distance: 219.0
click at [602, 585] on div "AWS 1 2 3 4 5 [AI: from overall context]" at bounding box center [605, 589] width 699 height 29
paste textarea "Strong hands-on experience with AWS services (Glue, S3, Redshift, CloudWatch, D…"
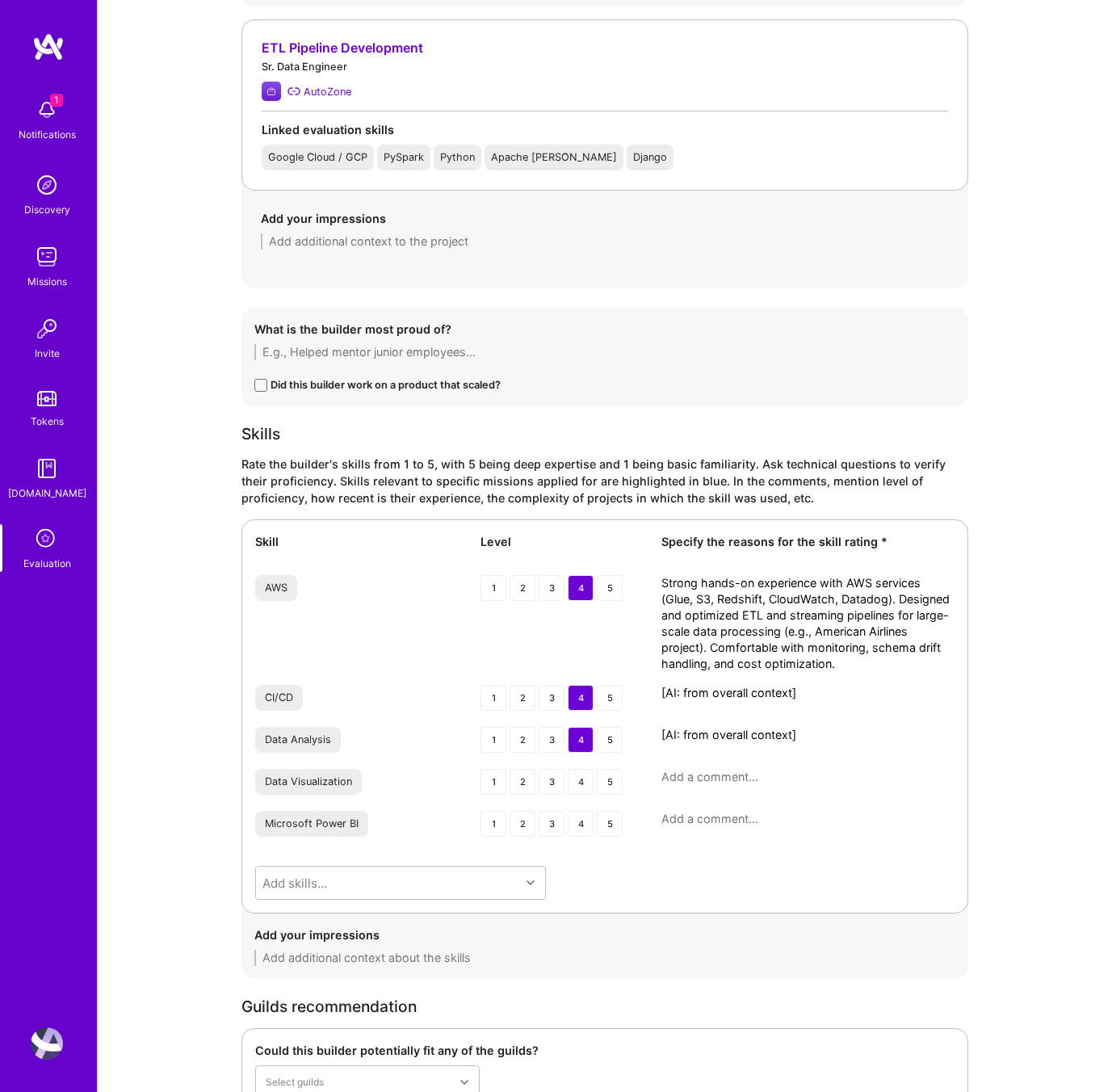
scroll to position [0, 0]
type textarea "Strong hands-on experience with AWS services (Glue, S3, Redshift, CloudWatch, D…"
drag, startPoint x: 810, startPoint y: 692, endPoint x: 640, endPoint y: 681, distance: 170.4
click at [640, 681] on div "Skill Level Specify the reasons for the skill rating * AWS 1 2 3 4 5 Strong han…" at bounding box center [605, 716] width 727 height 394
paste textarea "Implemented CI/CD workflows for data pipelines in Azure Data Factory and Databr…"
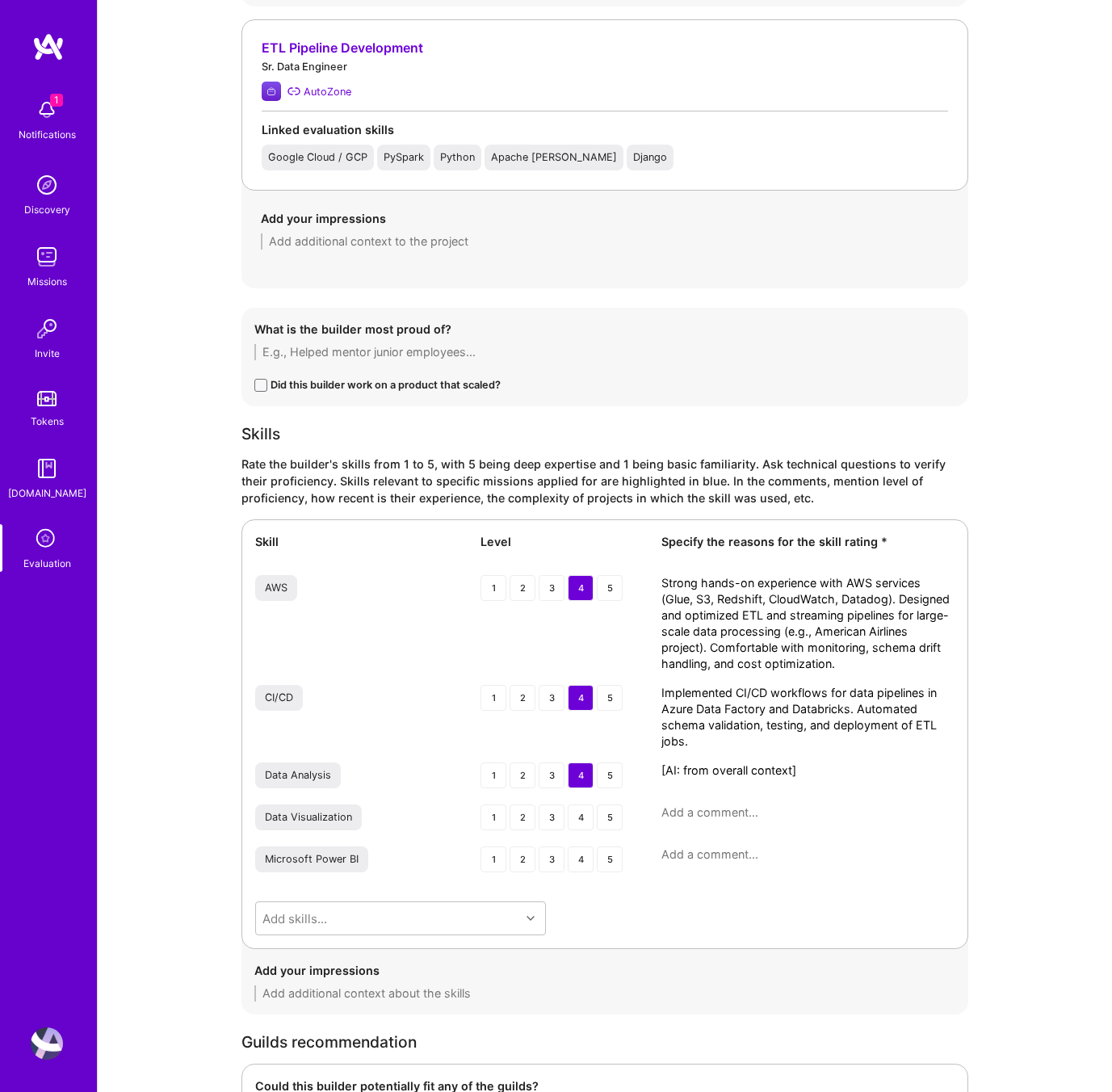
type textarea "Implemented CI/CD workflows for data pipelines in Azure Data Factory and Databr…"
drag, startPoint x: 821, startPoint y: 769, endPoint x: 572, endPoint y: 766, distance: 249.0
click at [572, 766] on div "Data Analysis 1 2 3 4 5 [AI: from overall context]" at bounding box center [605, 777] width 699 height 29
paste textarea "Worked on analytics projects in retail, healthcare, and airlines, ensuring clea…"
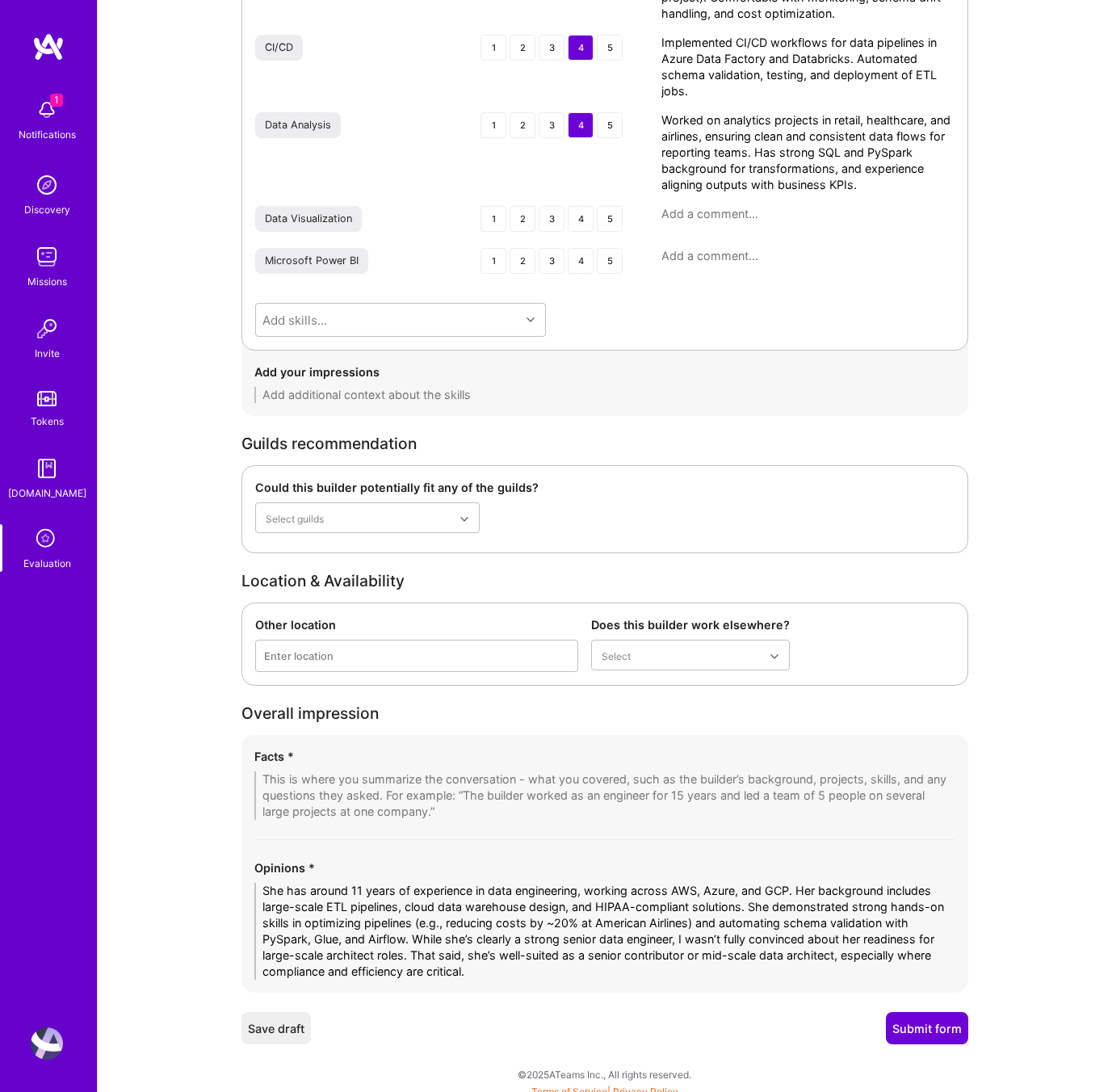
scroll to position [2465, 0]
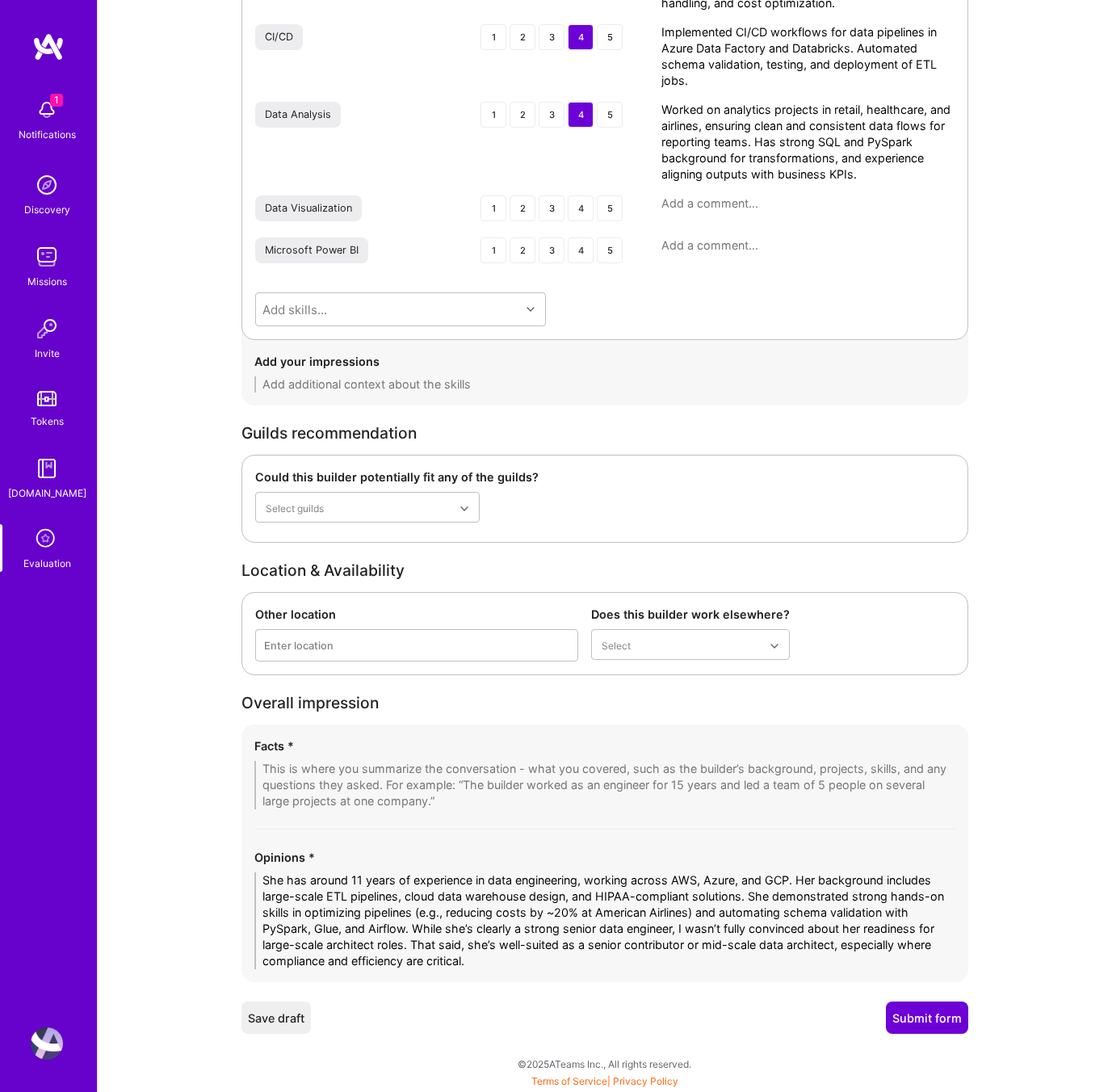
type textarea "Worked on analytics projects in retail, healthcare, and airlines, ensuring clea…"
click at [286, 763] on textarea at bounding box center [605, 785] width 701 height 49
paste textarea "1. Proven Large-Scale Data Engineering Experience 11 years across AWS, Azure, a…"
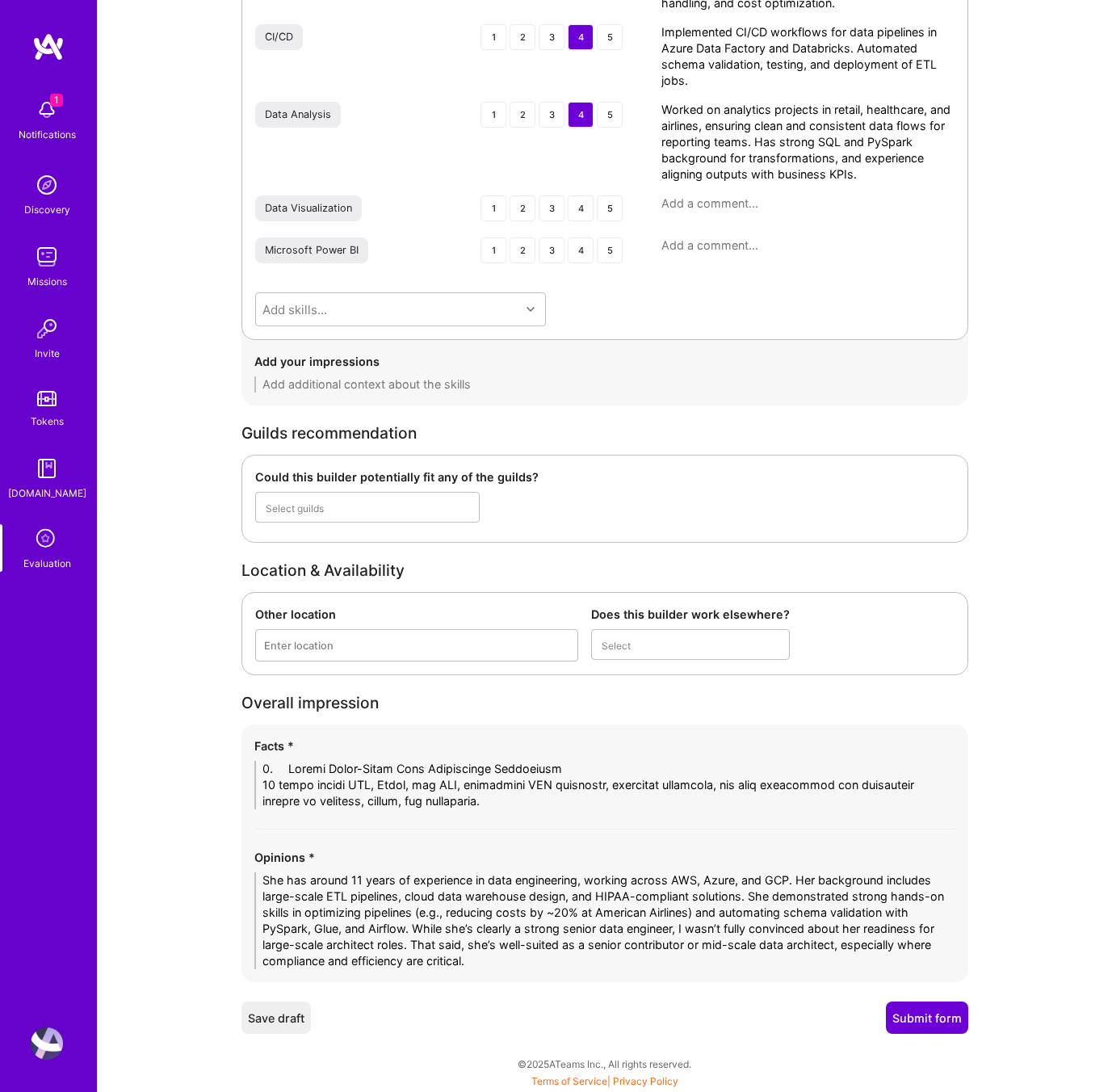
scroll to position [0, 0]
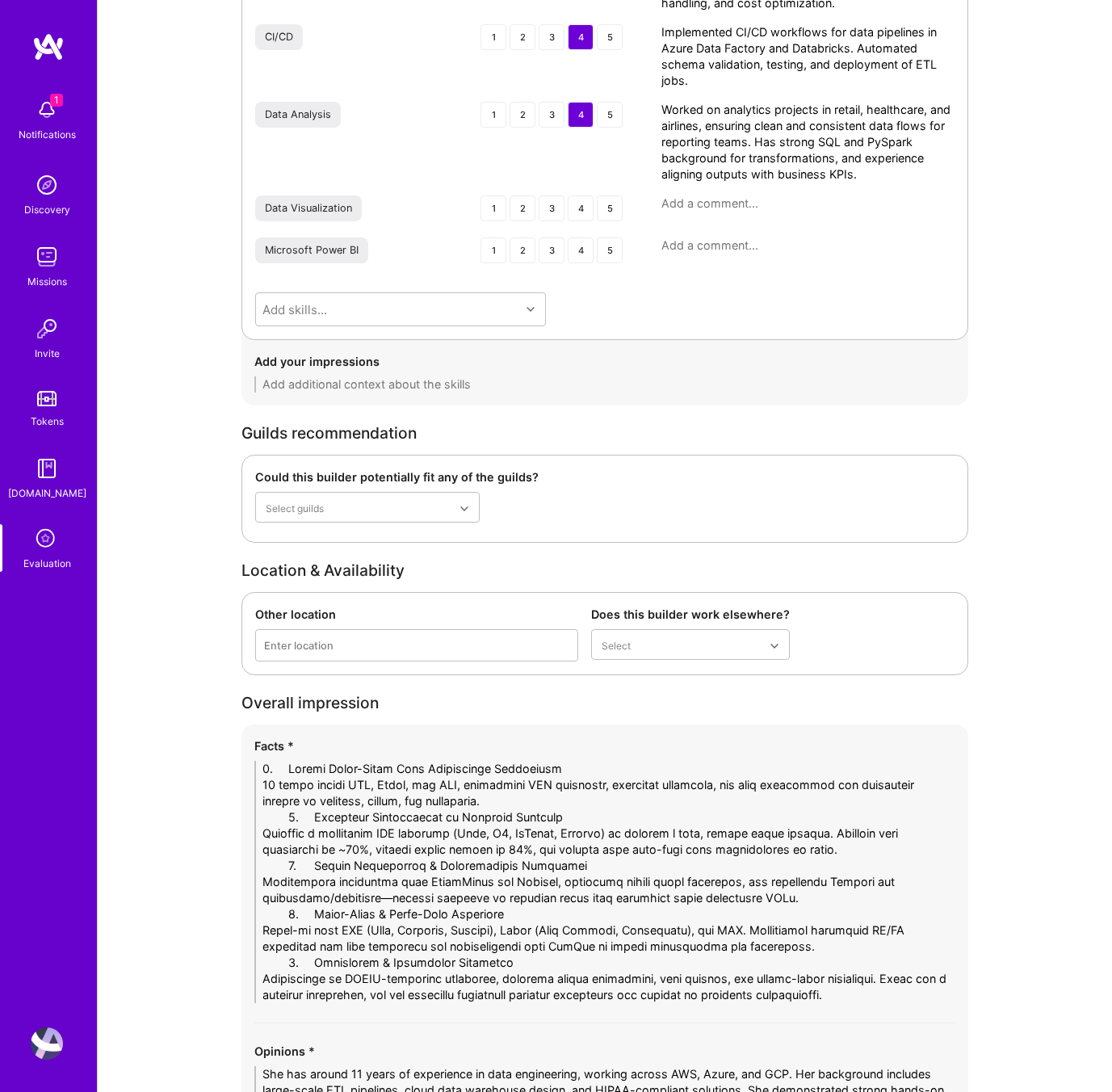
drag, startPoint x: 315, startPoint y: 766, endPoint x: 230, endPoint y: 771, distance: 85.1
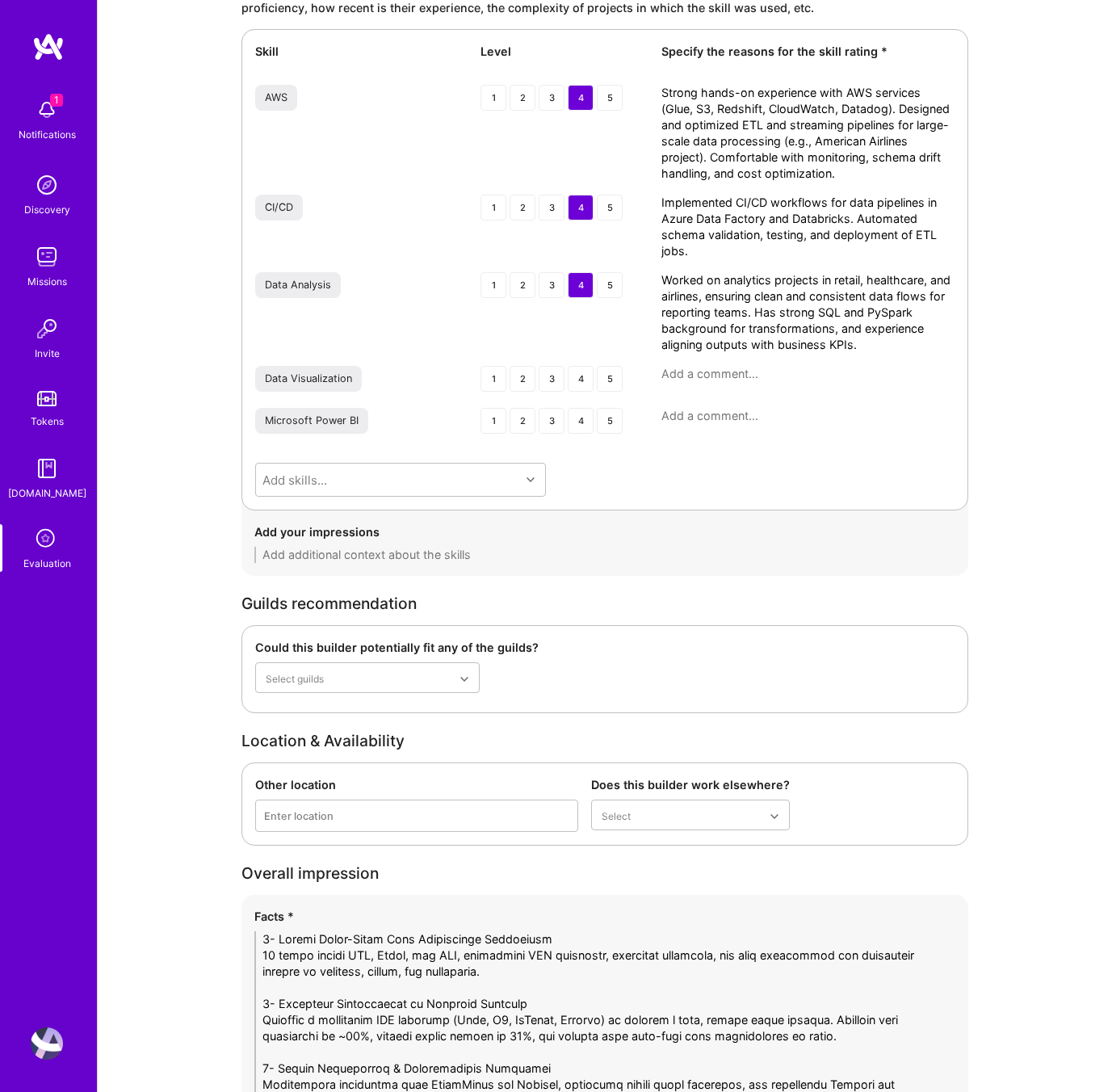
scroll to position [2724, 0]
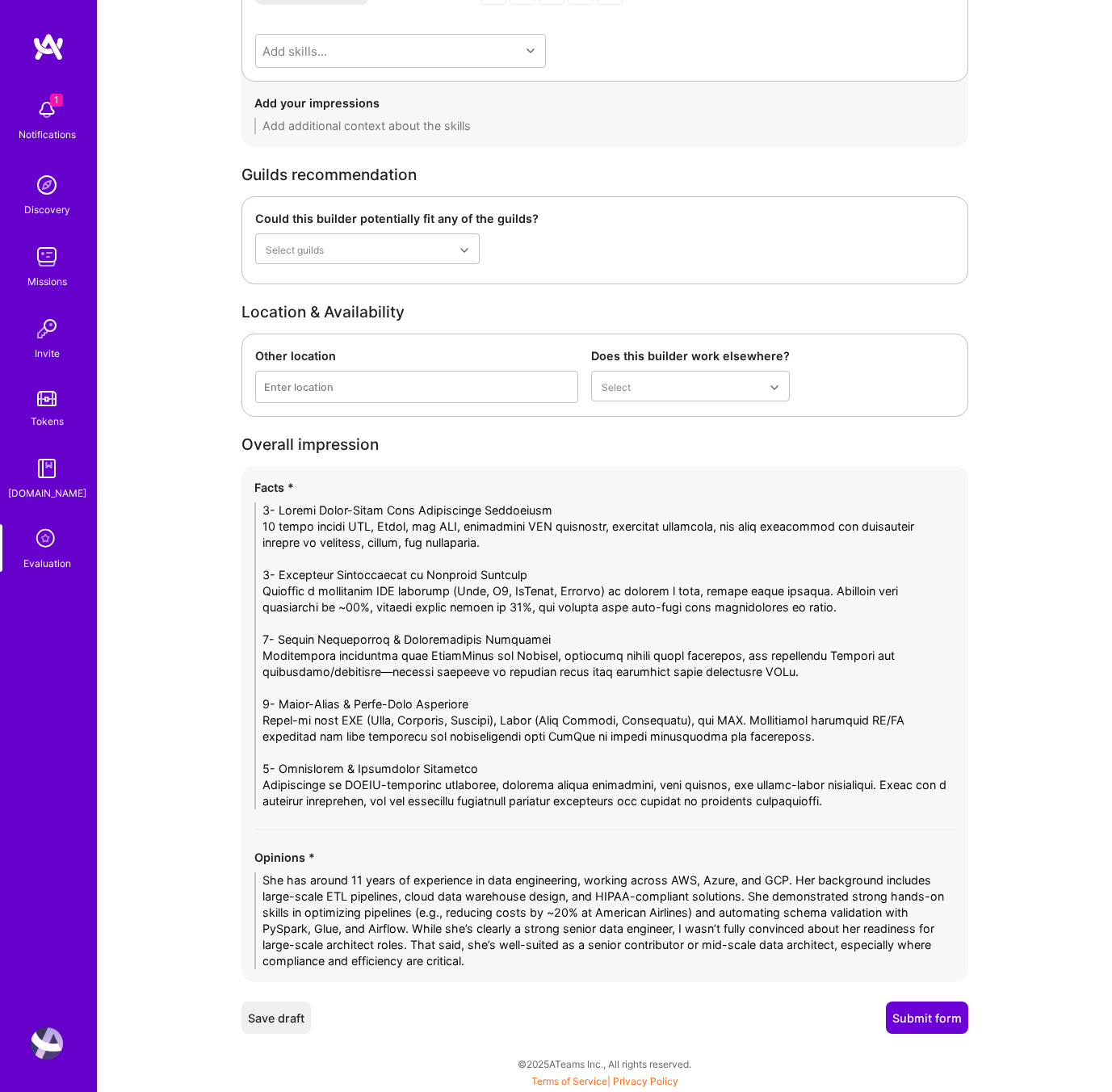
type textarea "1- Proven Large-Scale Data Engineering Experience 11 years across AWS, Azure, a…"
click at [936, 1026] on button "Submit form" at bounding box center [928, 1017] width 82 height 33
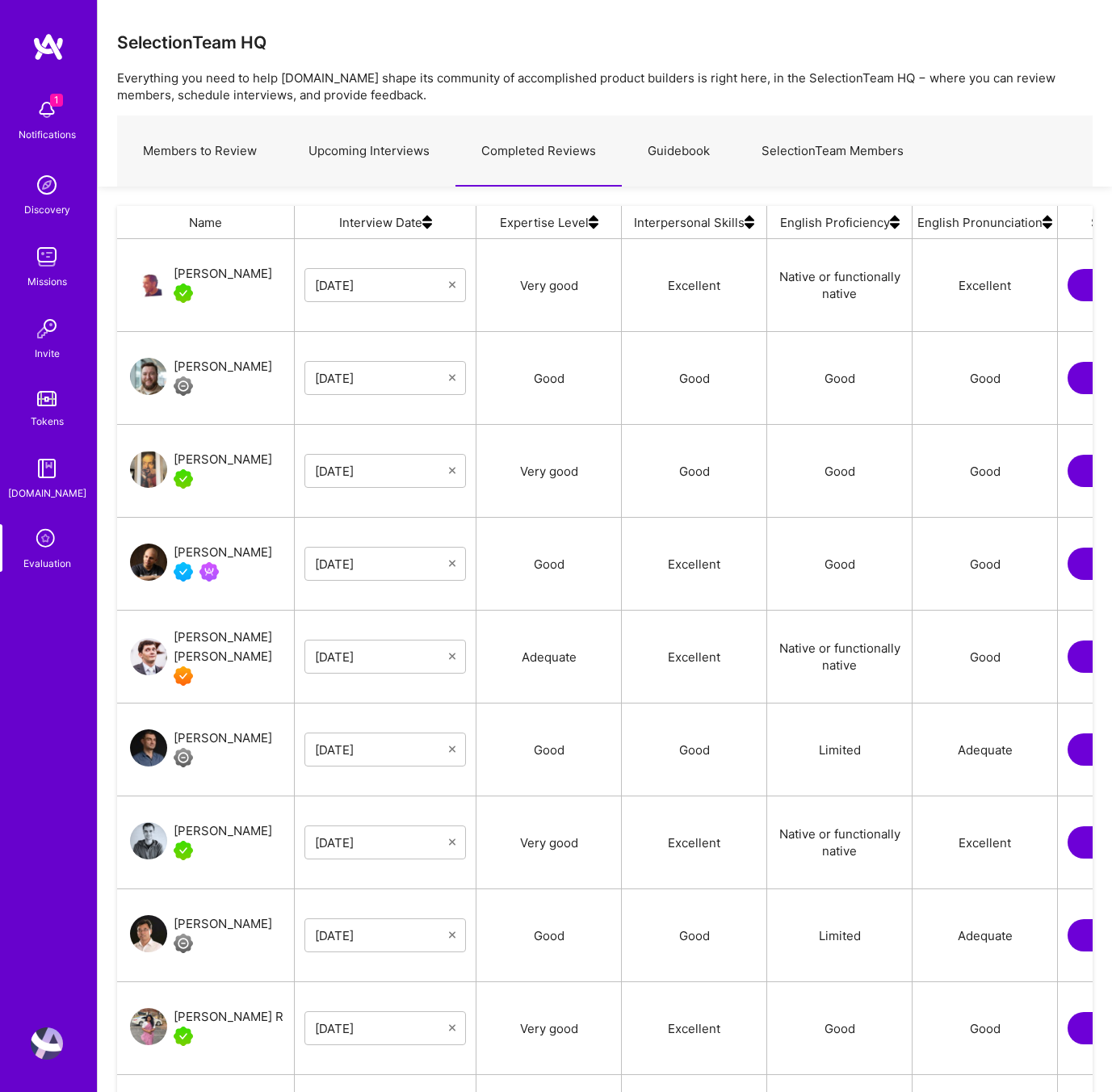
scroll to position [922, 975]
click at [478, 426] on div "Very good" at bounding box center [549, 471] width 145 height 92
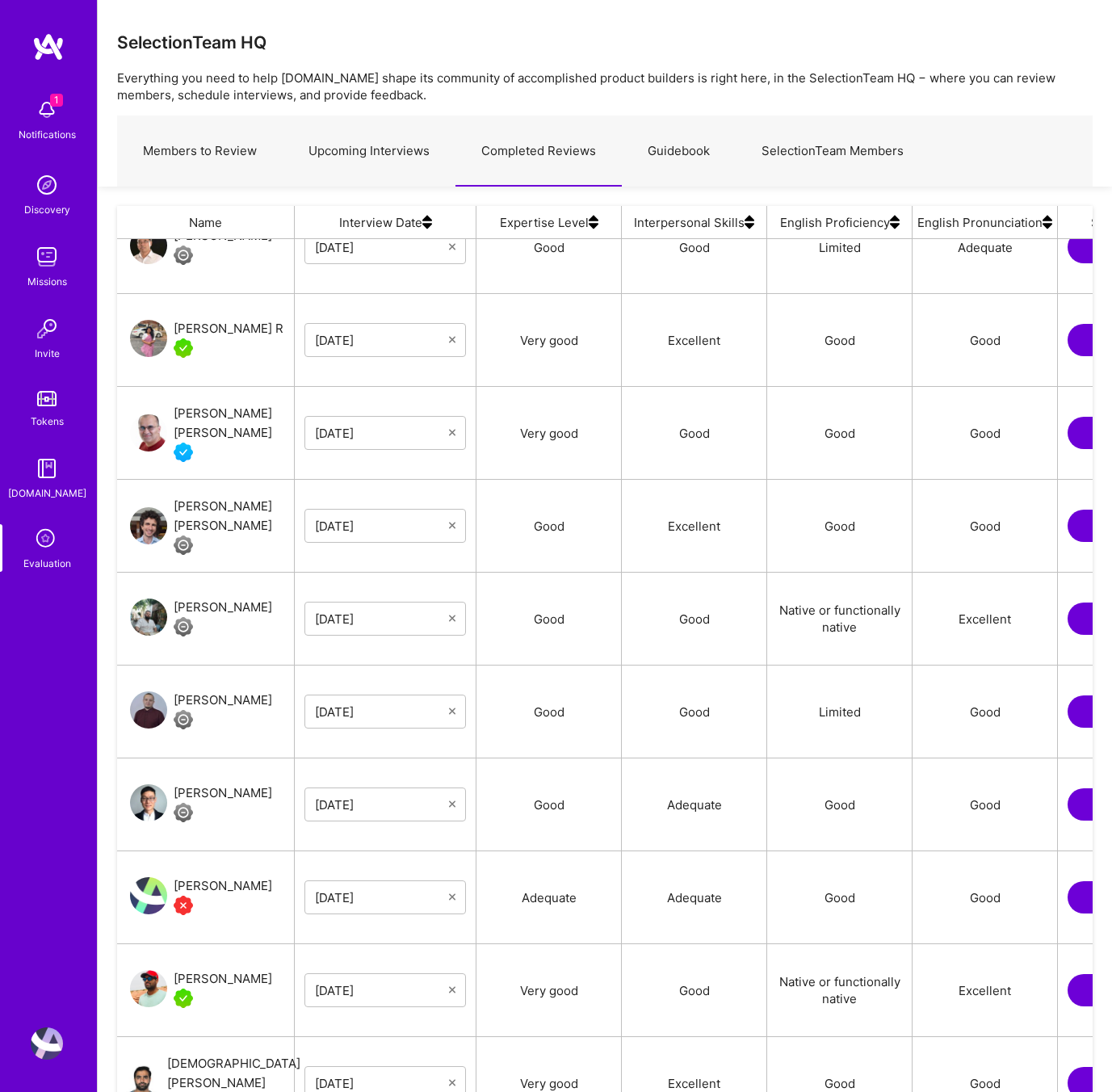
scroll to position [751, 0]
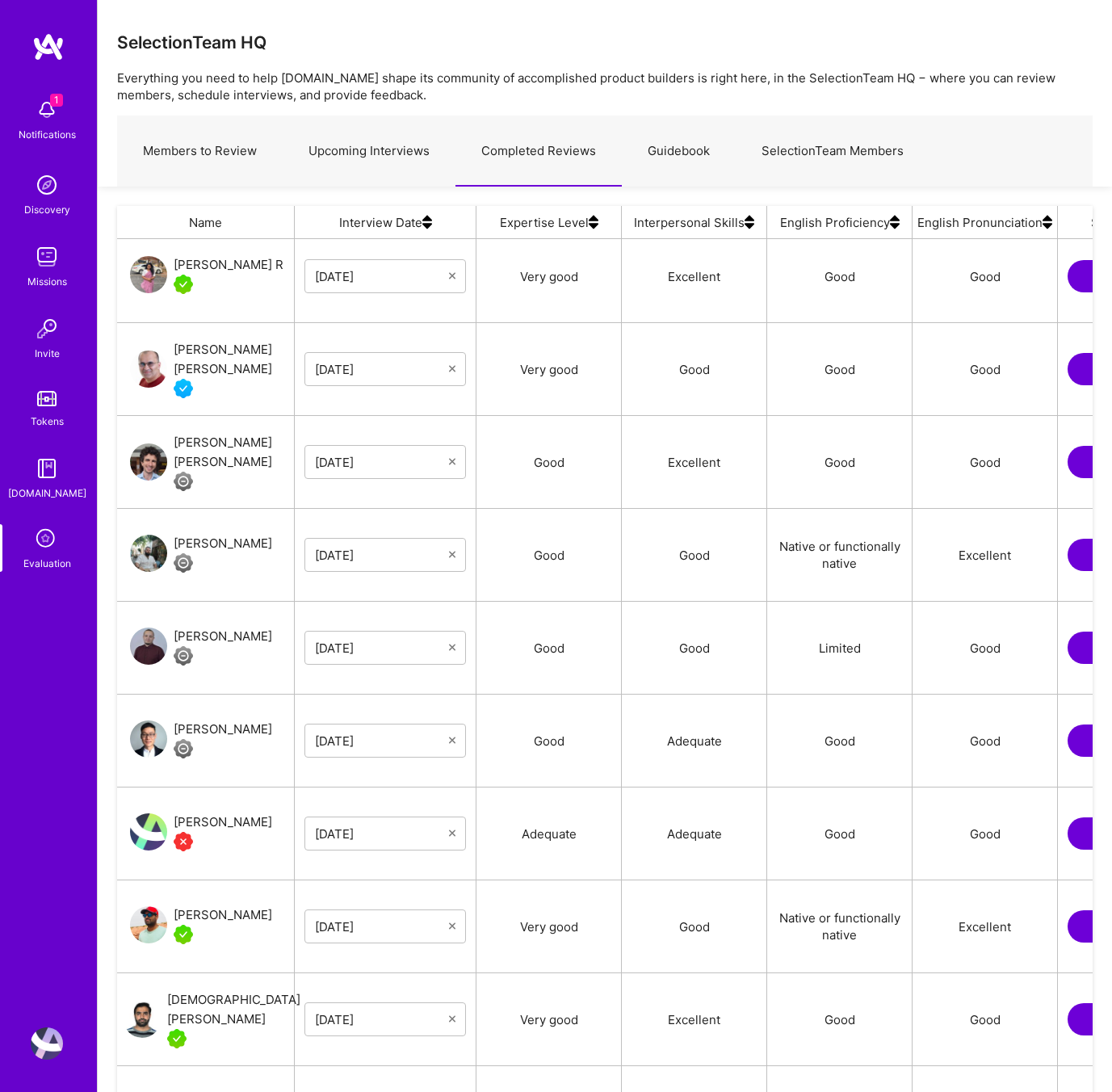
click at [208, 265] on div "[PERSON_NAME] R" at bounding box center [228, 265] width 110 height 20
click at [347, 153] on link "Upcoming Interviews" at bounding box center [369, 151] width 173 height 70
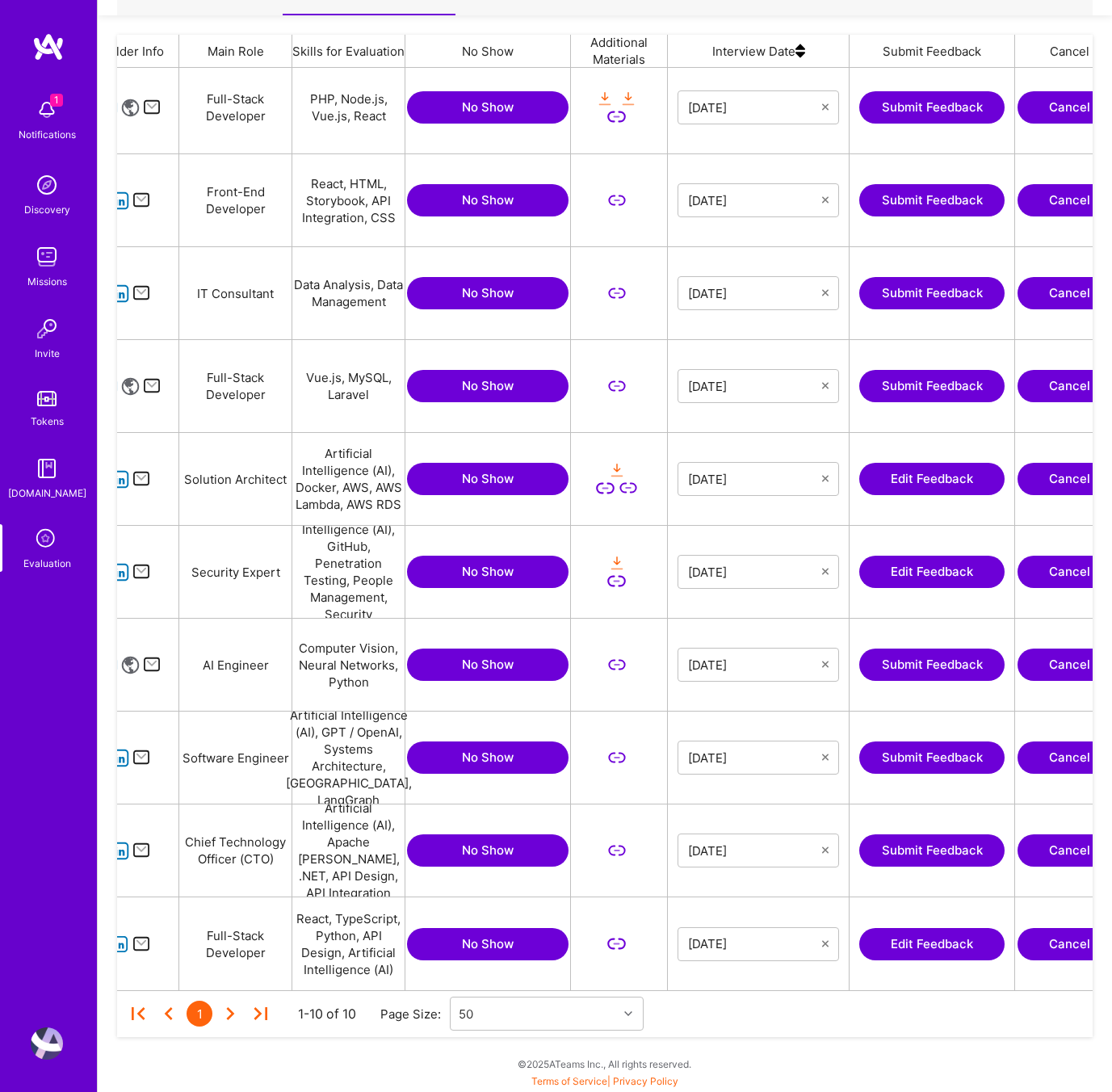
scroll to position [0, 313]
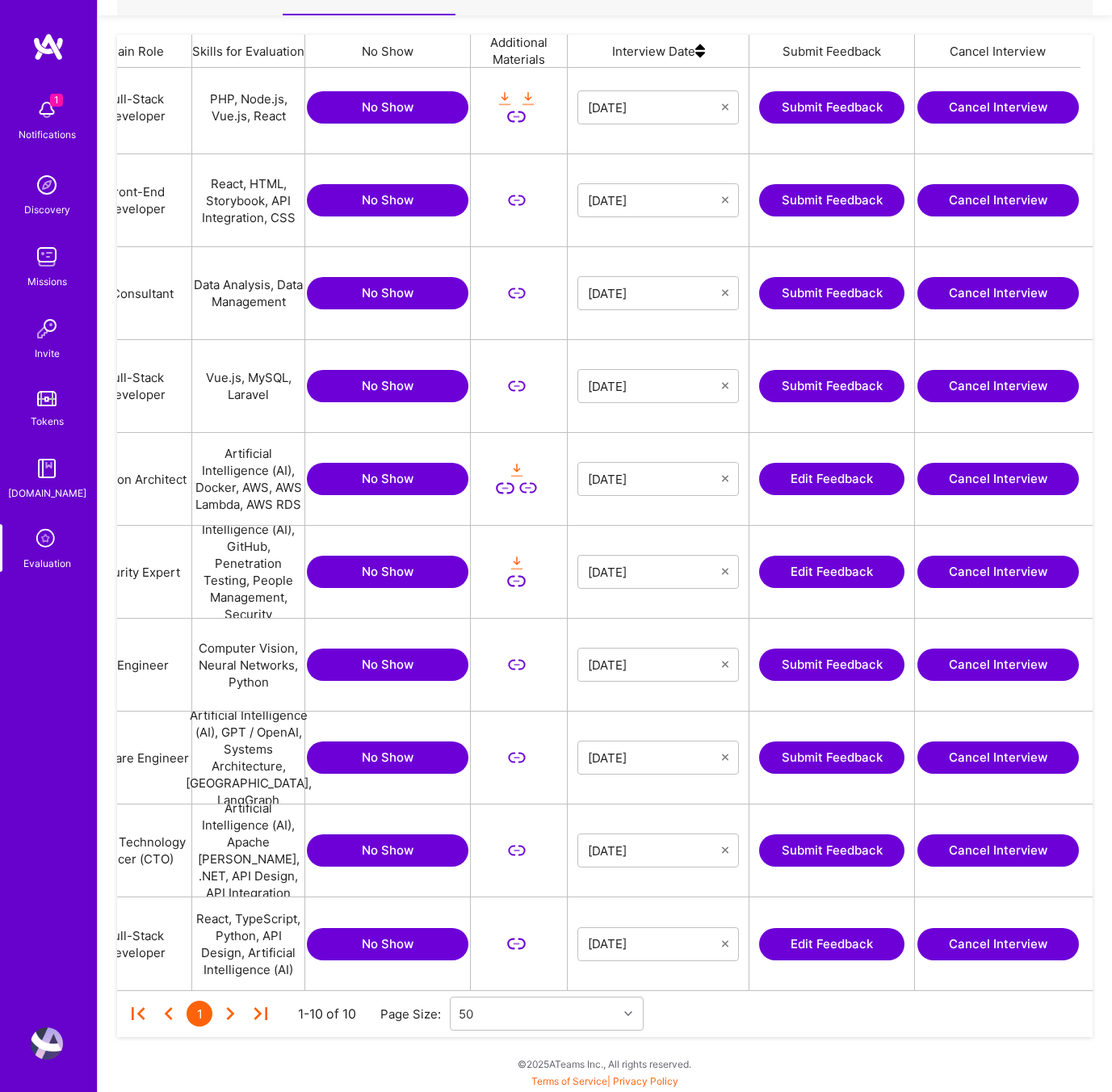
click at [842, 943] on button "Edit Feedback" at bounding box center [831, 943] width 145 height 33
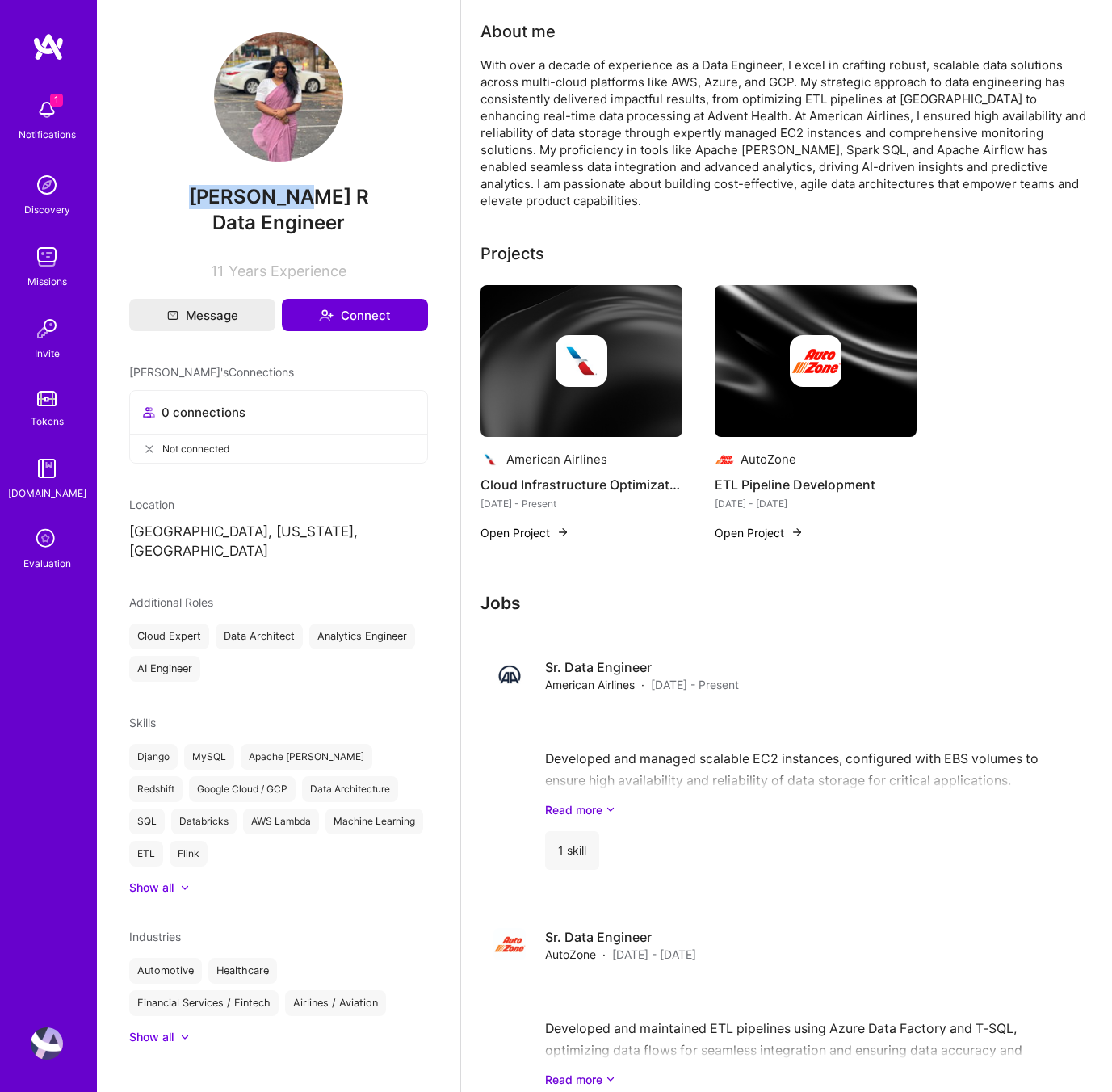
drag, startPoint x: 329, startPoint y: 196, endPoint x: 222, endPoint y: 200, distance: 107.1
click at [222, 200] on span "[PERSON_NAME] R" at bounding box center [278, 197] width 299 height 24
copy span "[PERSON_NAME] R"
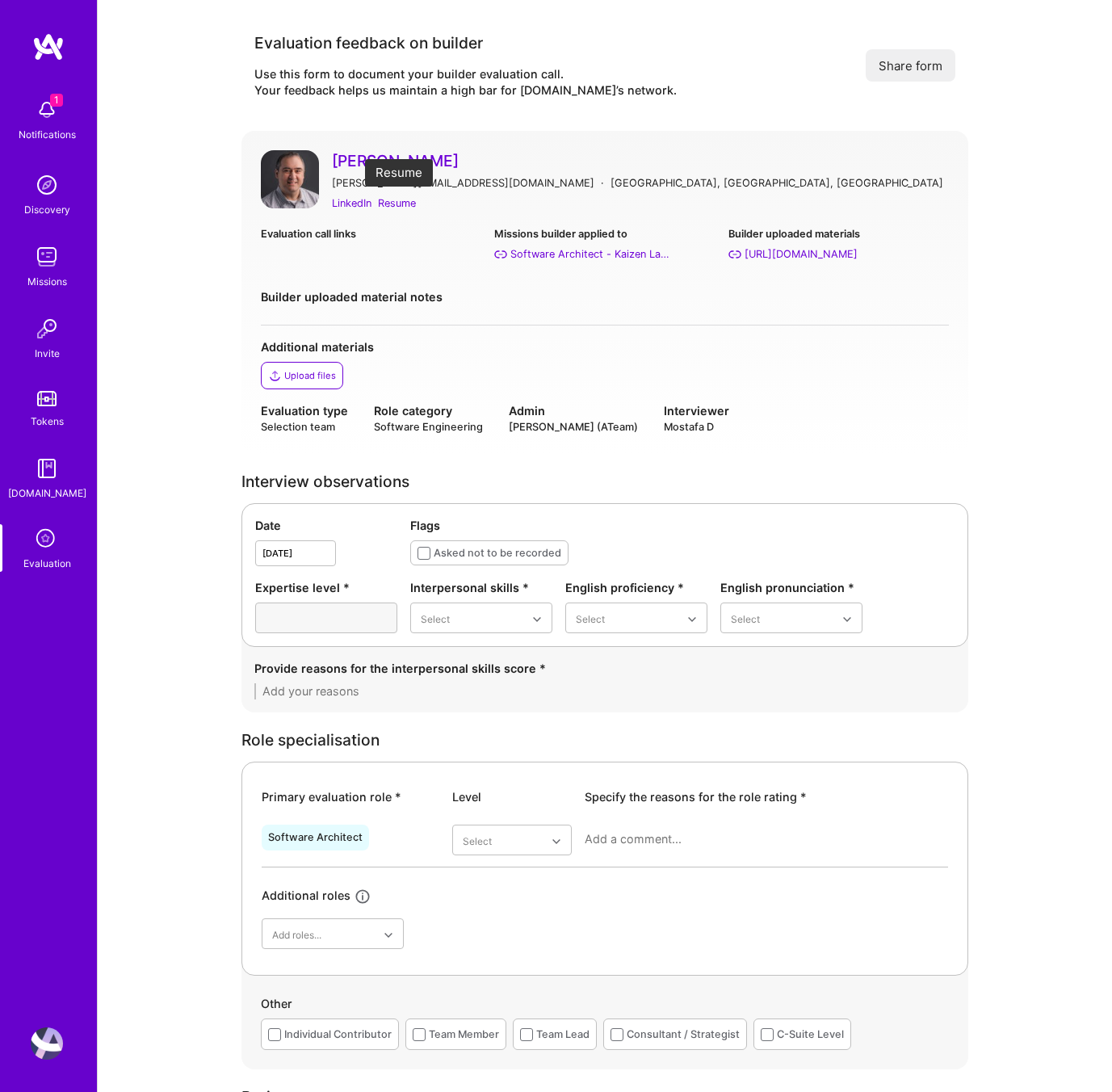
click at [400, 198] on div "Resume" at bounding box center [397, 203] width 38 height 17
click at [357, 199] on div "LinkedIn" at bounding box center [352, 203] width 39 height 17
click at [460, 601] on div "Interpersonal skills * Select" at bounding box center [481, 606] width 142 height 54
click at [461, 745] on div "Good" at bounding box center [481, 748] width 142 height 30
click at [615, 746] on div "Native or functionally native" at bounding box center [636, 756] width 142 height 47
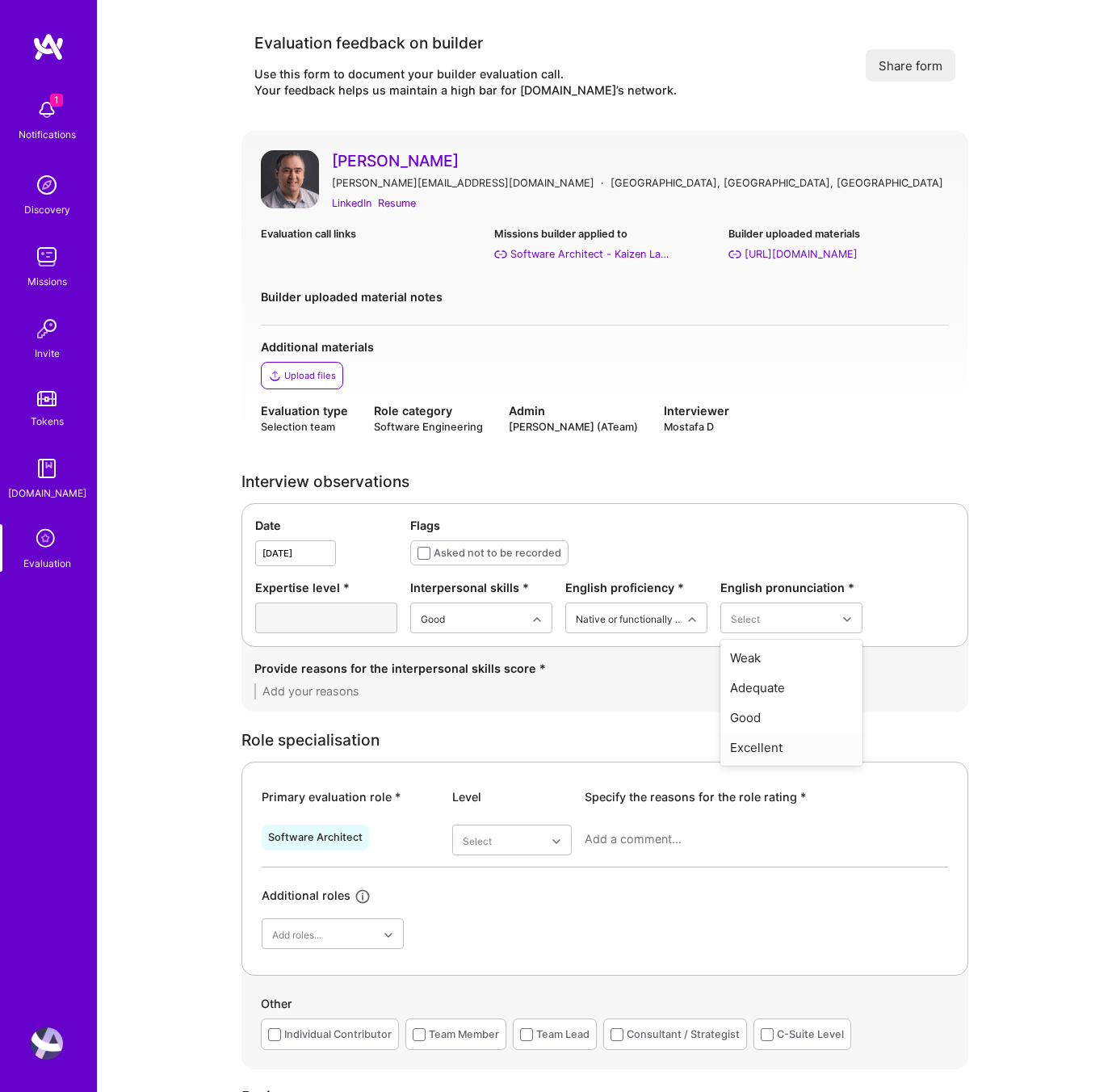
click at [768, 742] on div "Excellent" at bounding box center [792, 748] width 142 height 30
click at [421, 698] on textarea at bounding box center [605, 691] width 701 height 16
click at [475, 692] on textarea "- Friendly and easy to have communication with" at bounding box center [605, 691] width 701 height 16
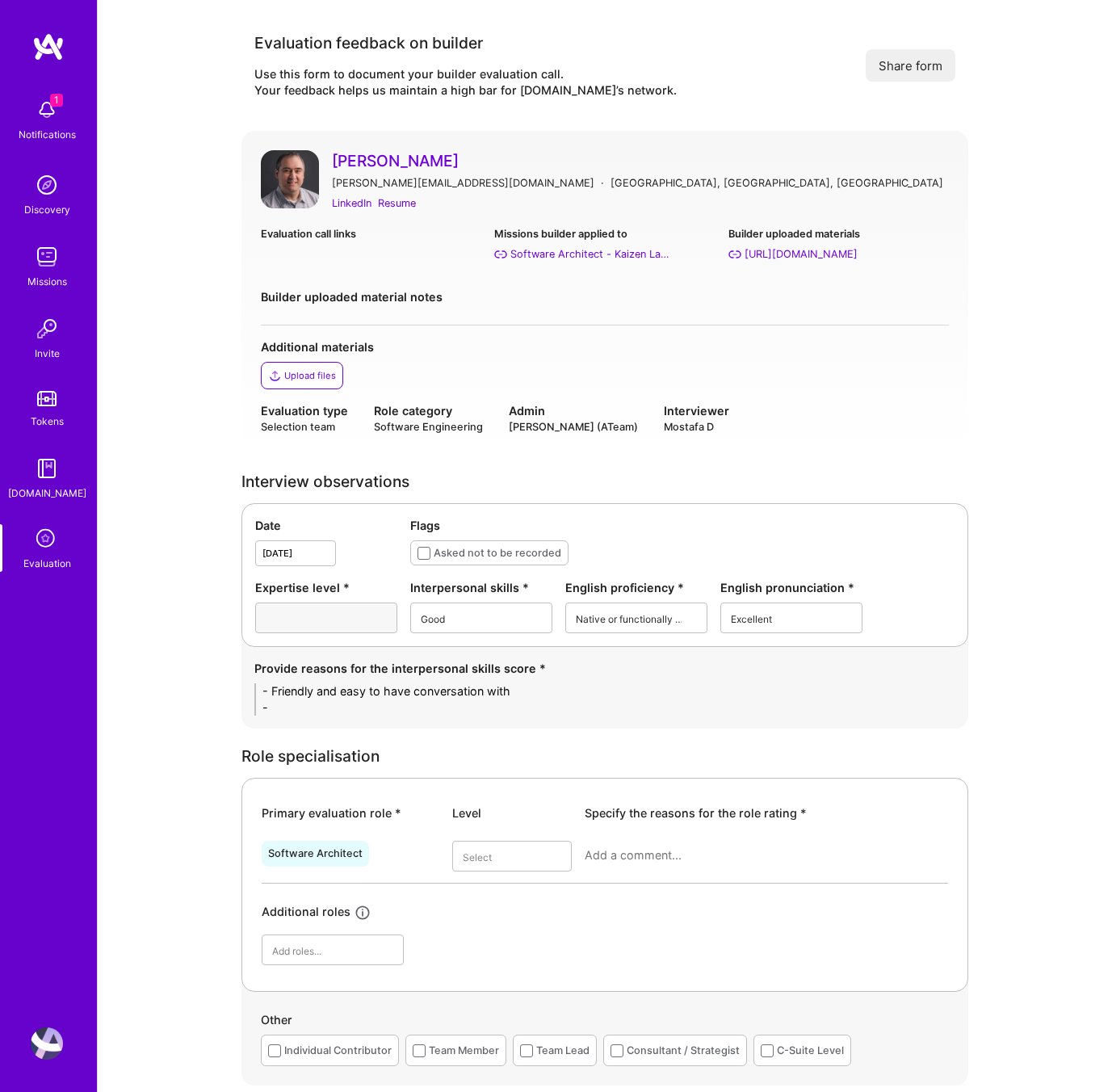
click at [424, 711] on textarea "- Friendly and easy to have conversation with -" at bounding box center [605, 699] width 701 height 33
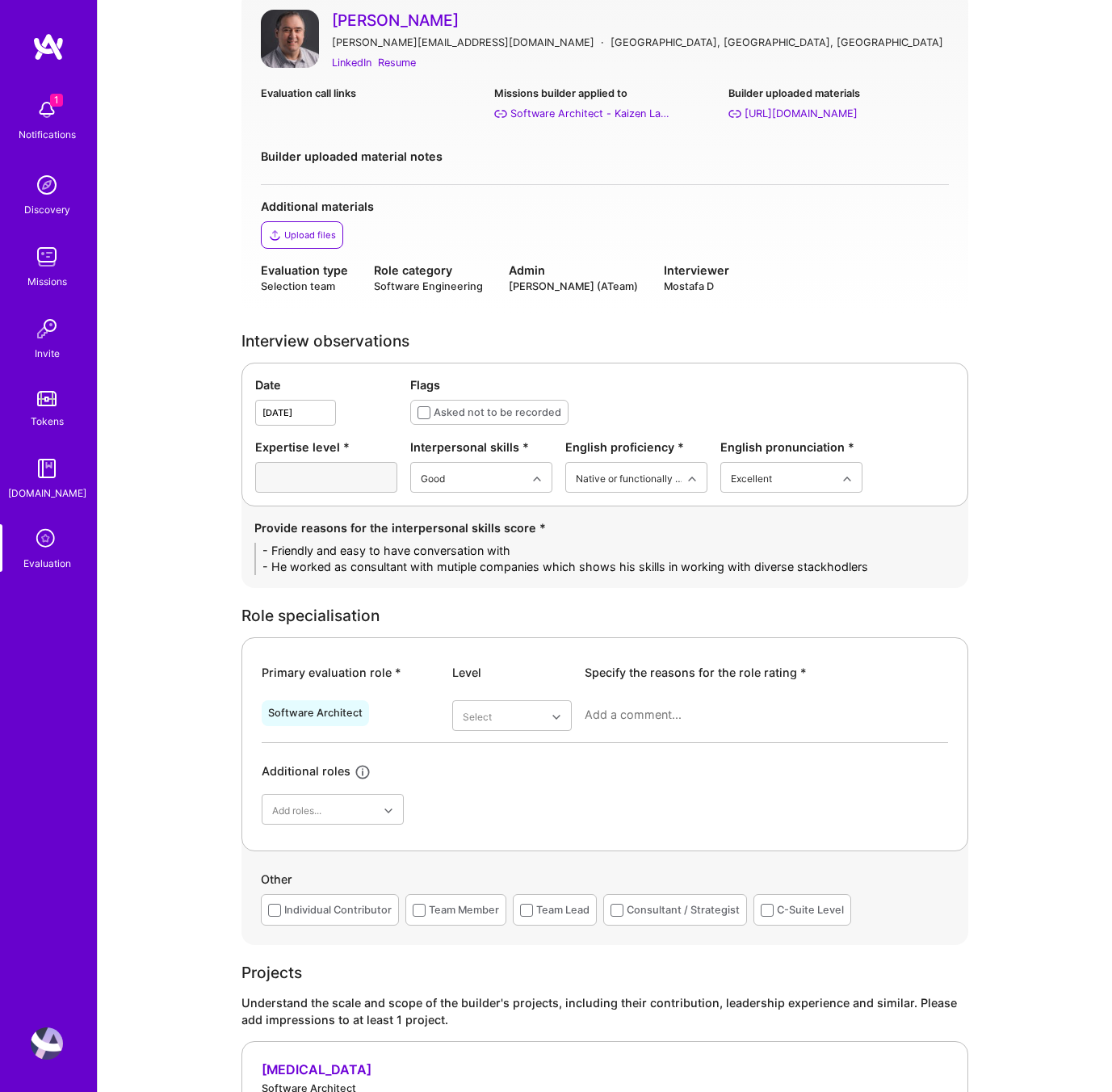
scroll to position [223, 0]
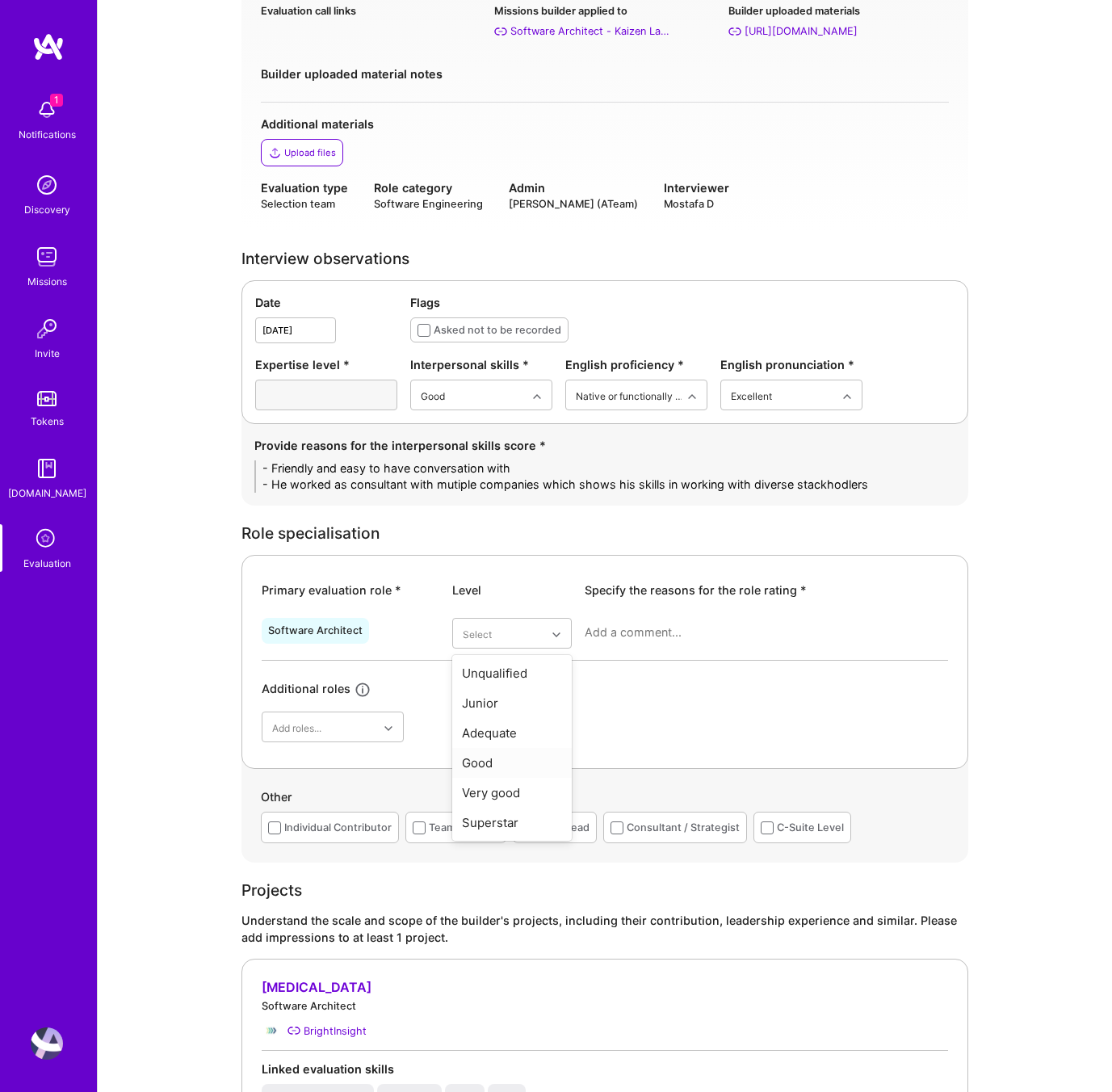
type textarea "- Friendly and easy to have conversation with - He worked as consultant with mu…"
click at [503, 766] on div "Good" at bounding box center [512, 763] width 120 height 30
click at [591, 625] on textarea at bounding box center [767, 632] width 363 height 16
type textarea "I"
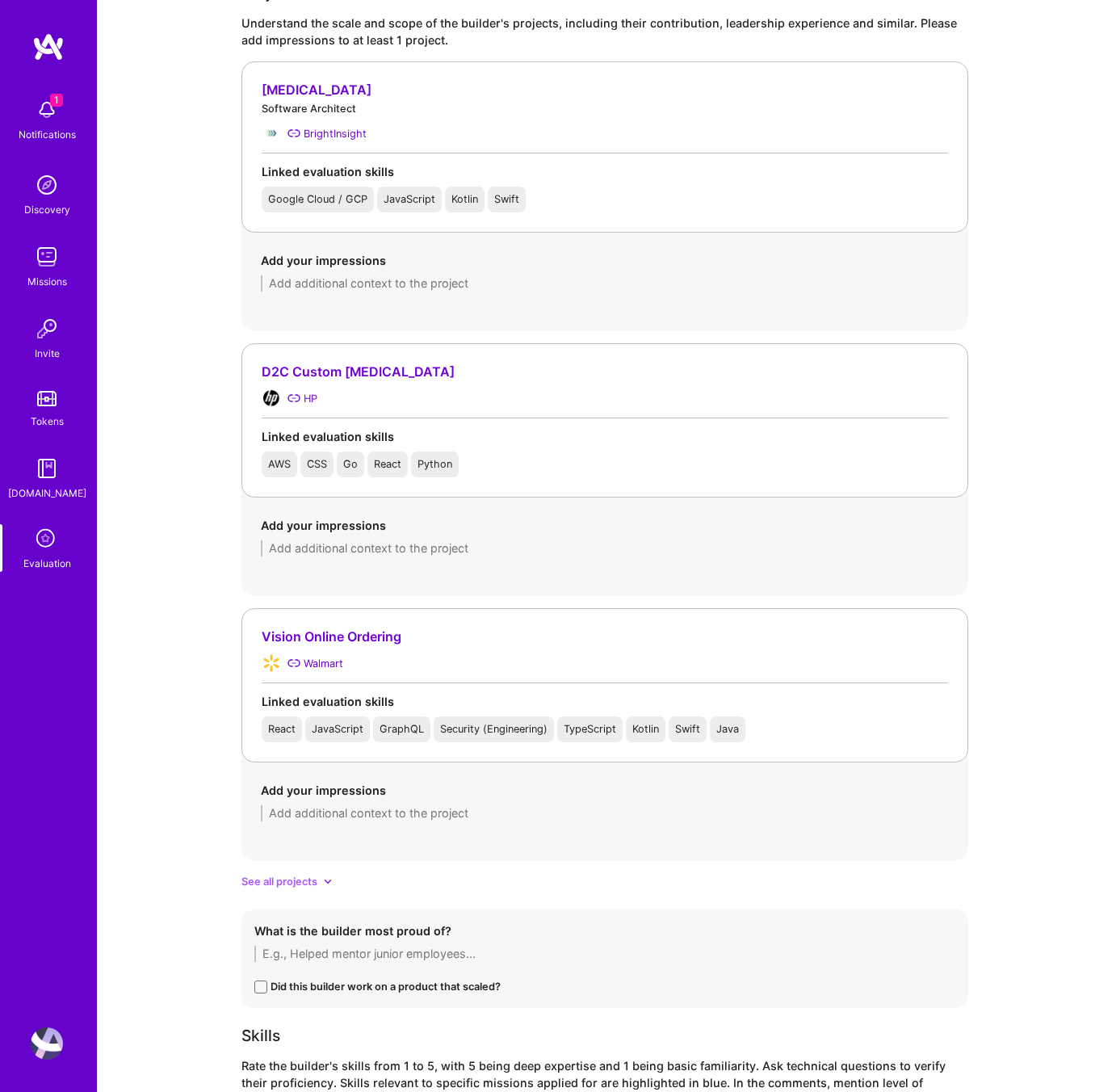
scroll to position [1493, 0]
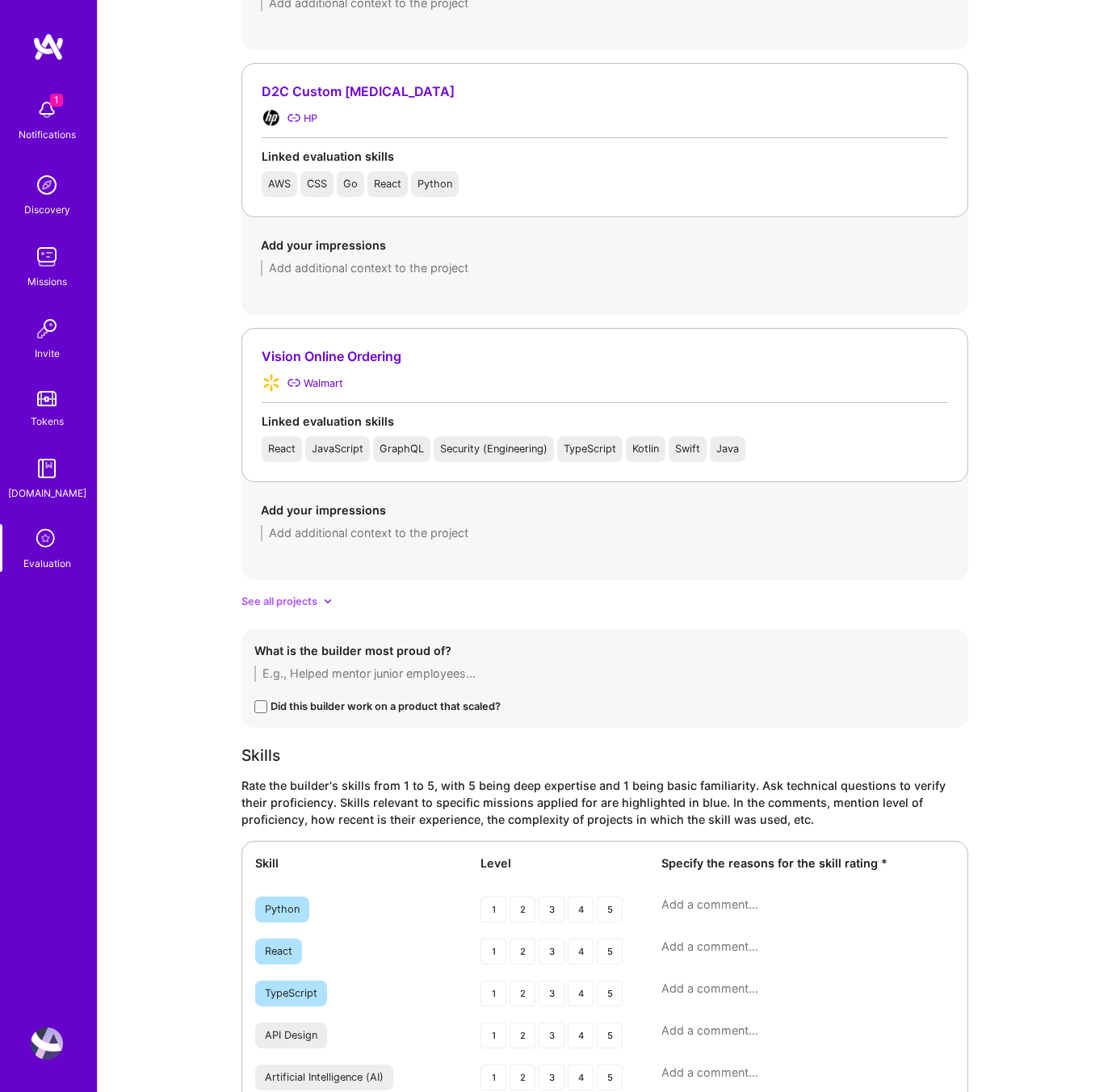
type textarea "From conevrsation point of veiw, I was more toward adequet since although he me…"
click at [308, 601] on span "See all projects" at bounding box center [279, 601] width 76 height 17
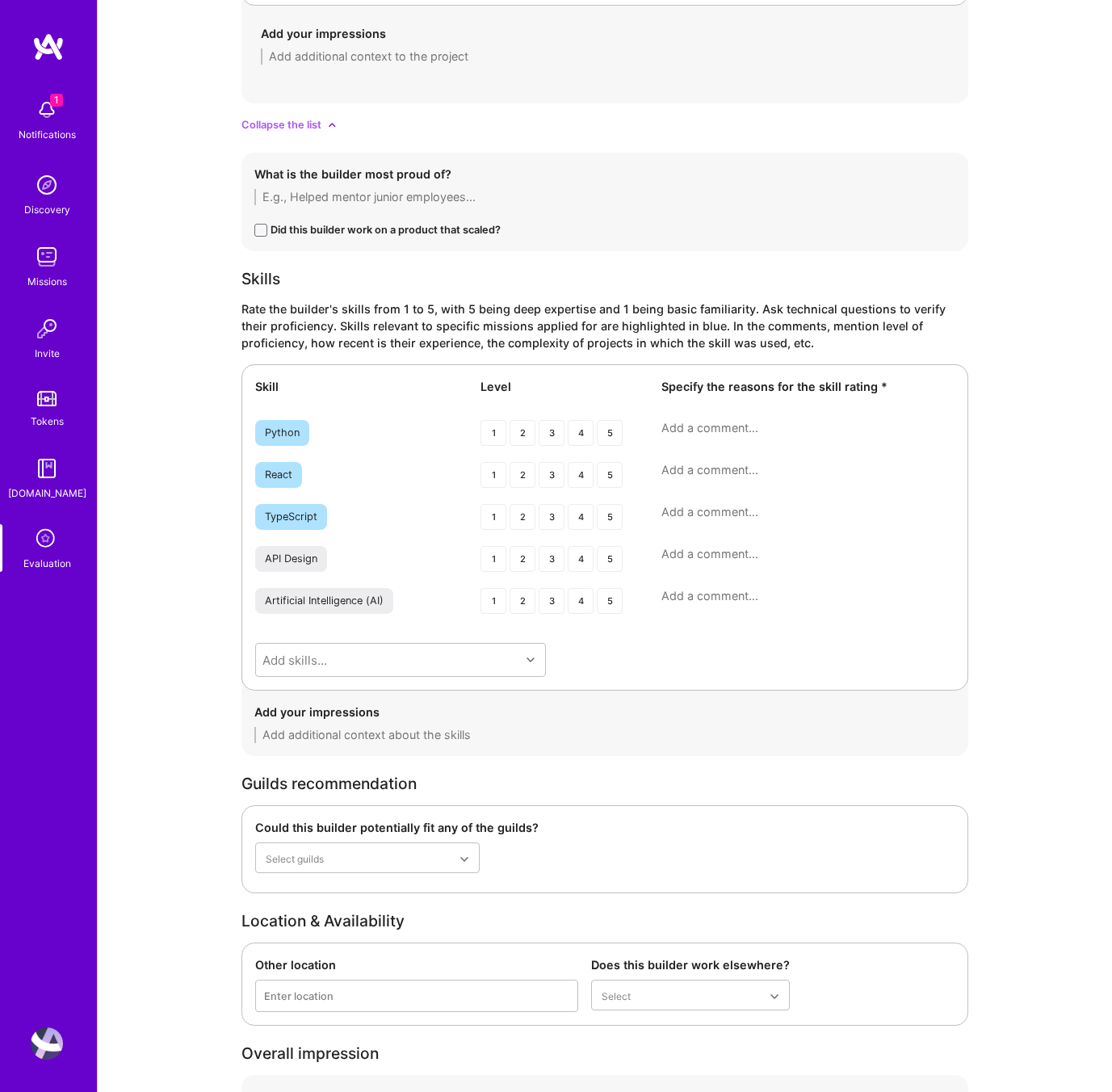
scroll to position [2624, 0]
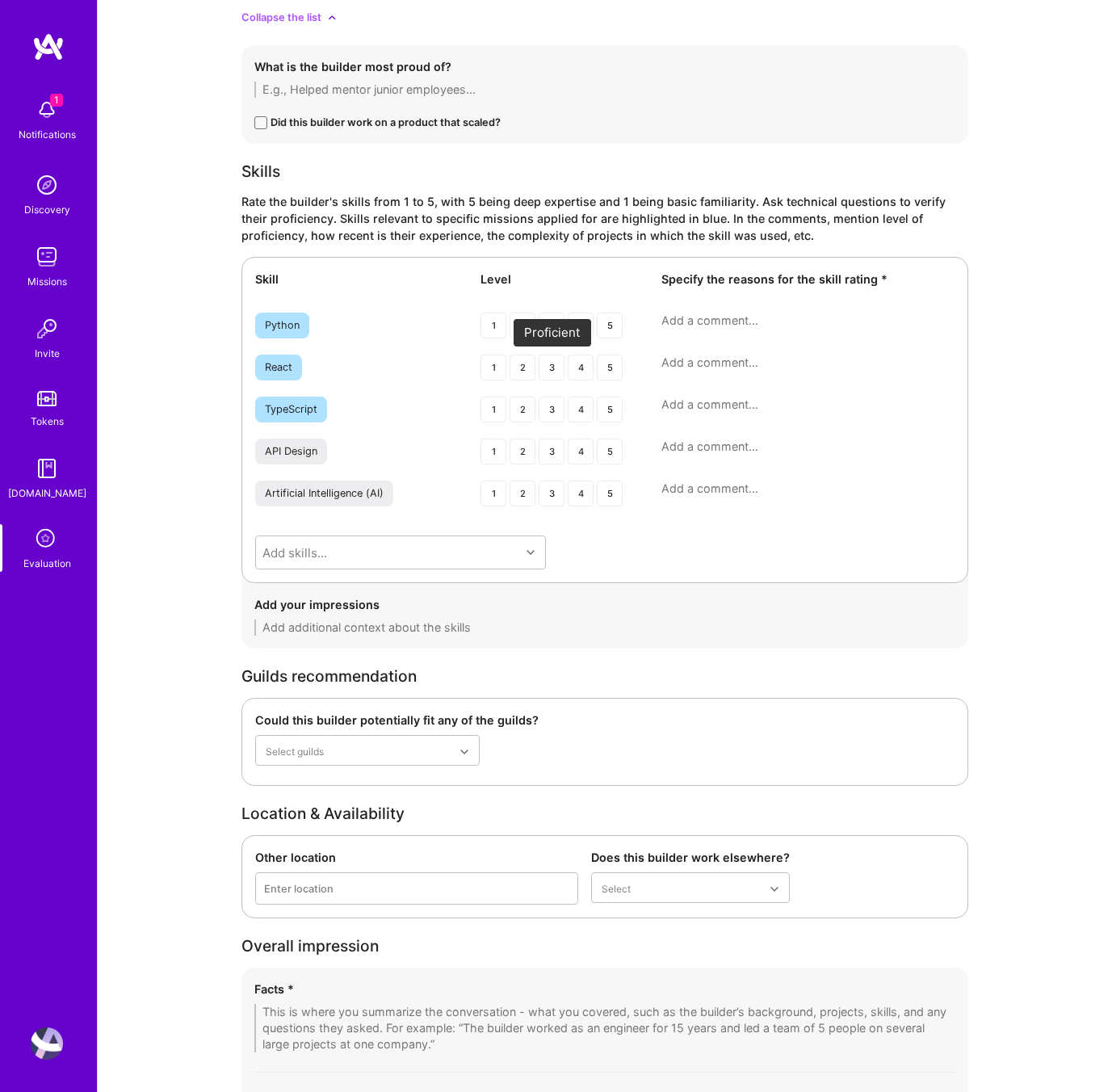
click at [547, 362] on div "3" at bounding box center [552, 368] width 26 height 26
click at [551, 403] on div "3" at bounding box center [552, 410] width 26 height 26
click at [549, 451] on div "3" at bounding box center [552, 452] width 26 height 26
click at [548, 493] on div "3" at bounding box center [552, 493] width 26 height 26
click at [710, 489] on textarea at bounding box center [808, 488] width 293 height 16
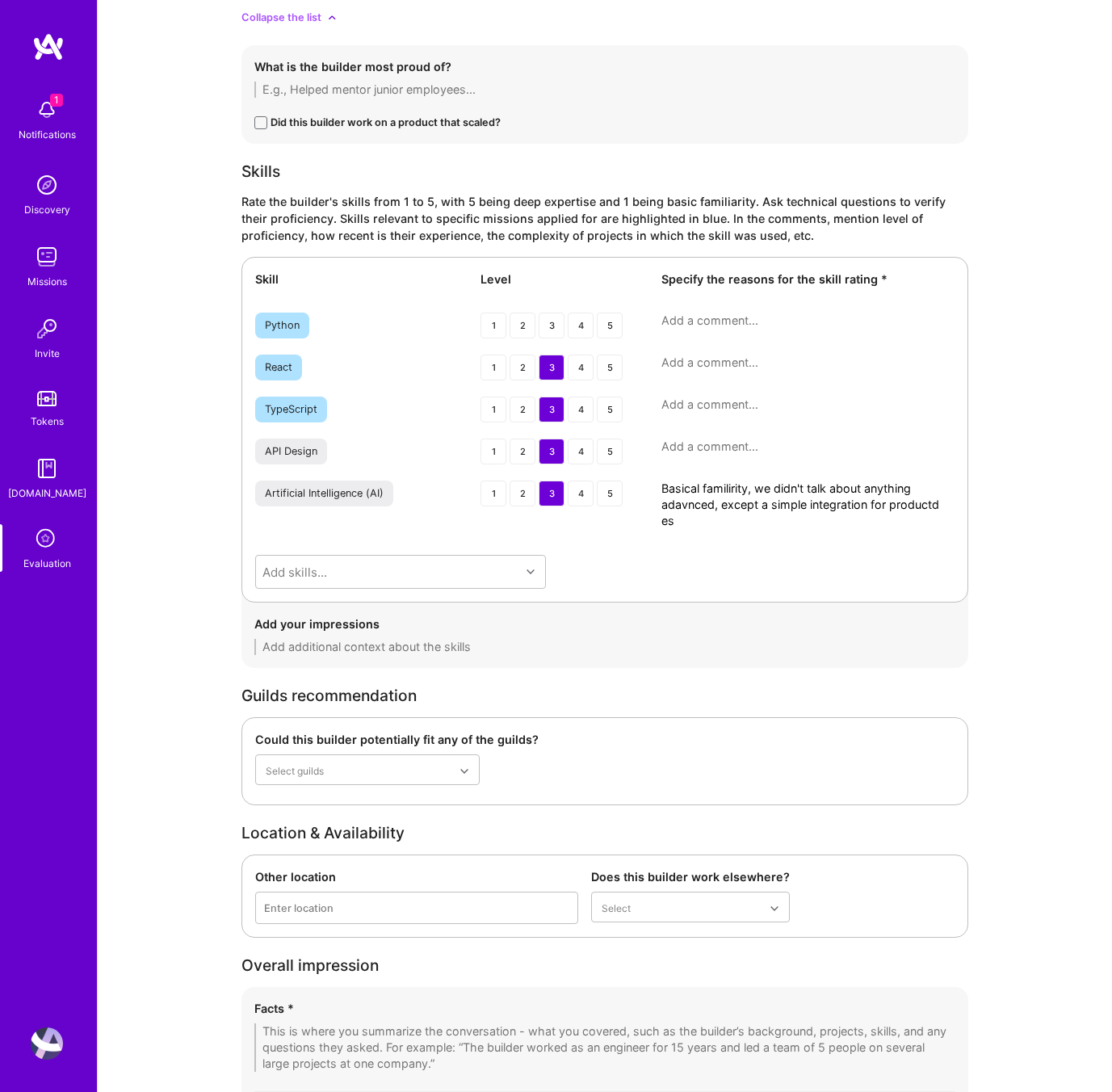
scroll to position [0, 0]
type textarea "Basical familirity, we didn't talk about anything adavnced, except a simple int…"
click at [669, 447] on textarea at bounding box center [808, 446] width 293 height 16
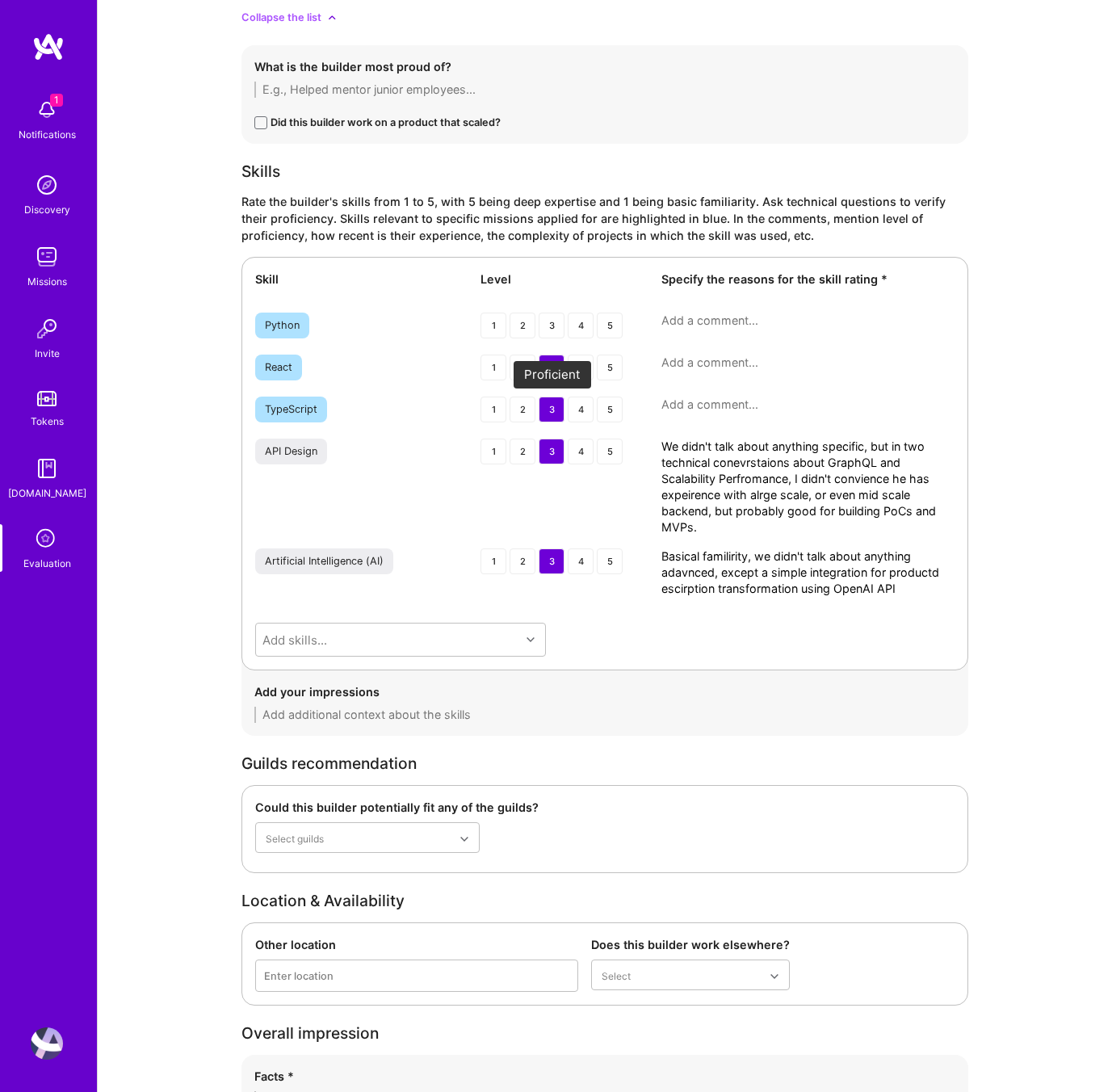
type textarea "We didn't talk about anything specific, but in two technical conevrstaions abou…"
click at [561, 407] on div "3" at bounding box center [552, 410] width 26 height 26
click at [663, 368] on textarea at bounding box center [808, 362] width 293 height 16
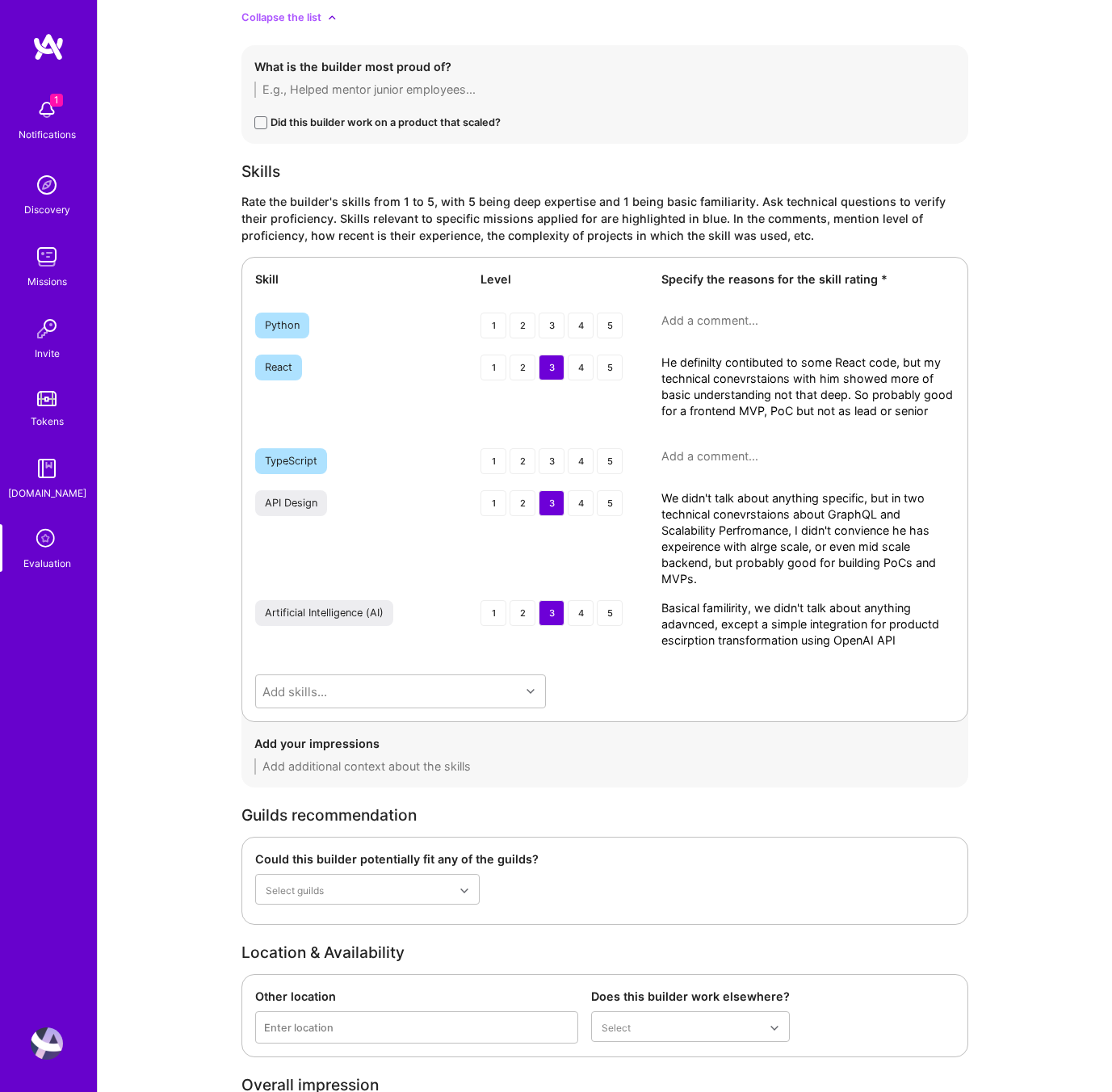
scroll to position [2974, 0]
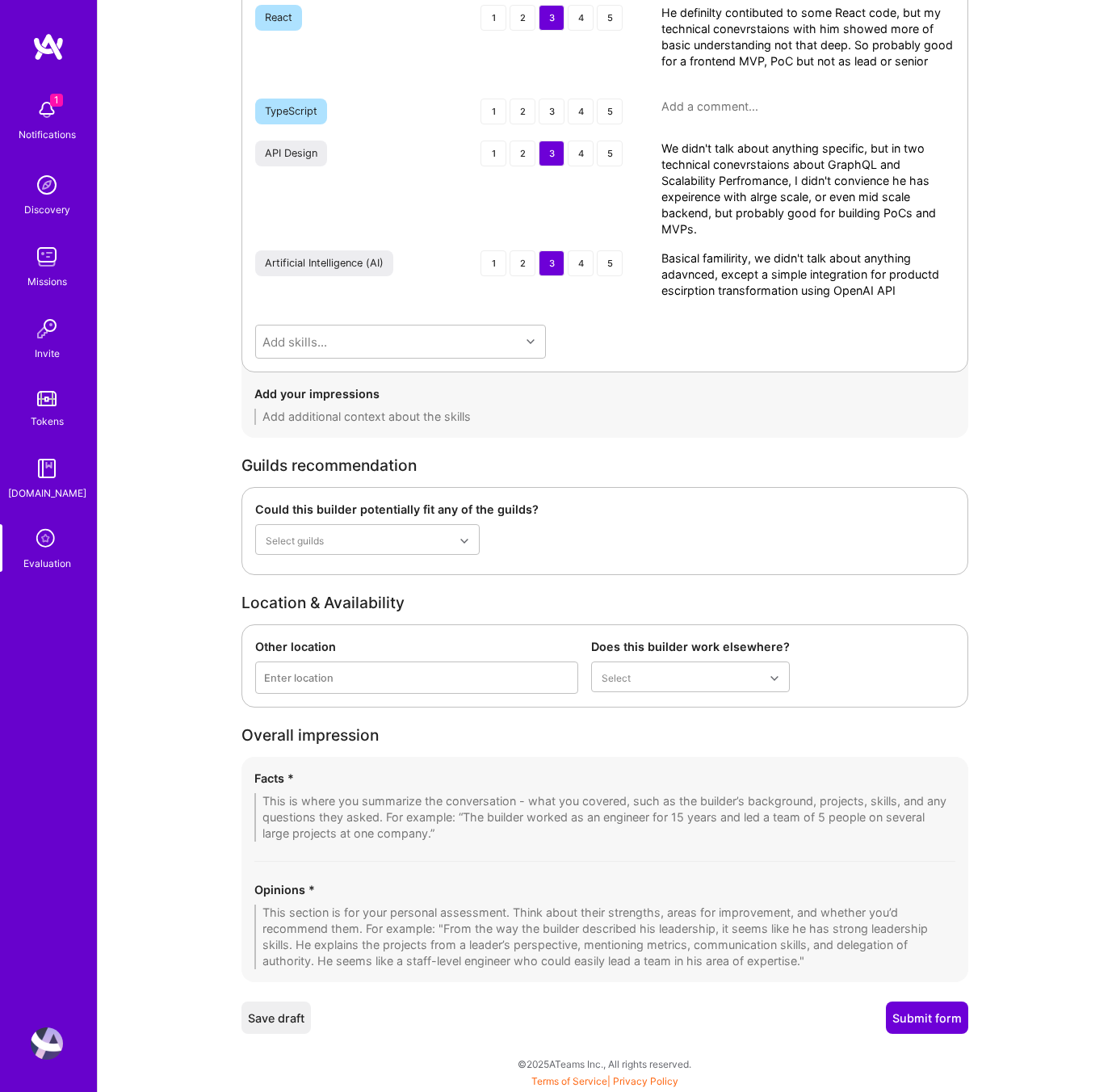
type textarea "He definilty contibuted to some React code, but my technical conevrstaions with…"
click at [364, 898] on div "Opinions *" at bounding box center [605, 925] width 701 height 88
click at [371, 920] on textarea at bounding box center [605, 936] width 701 height 65
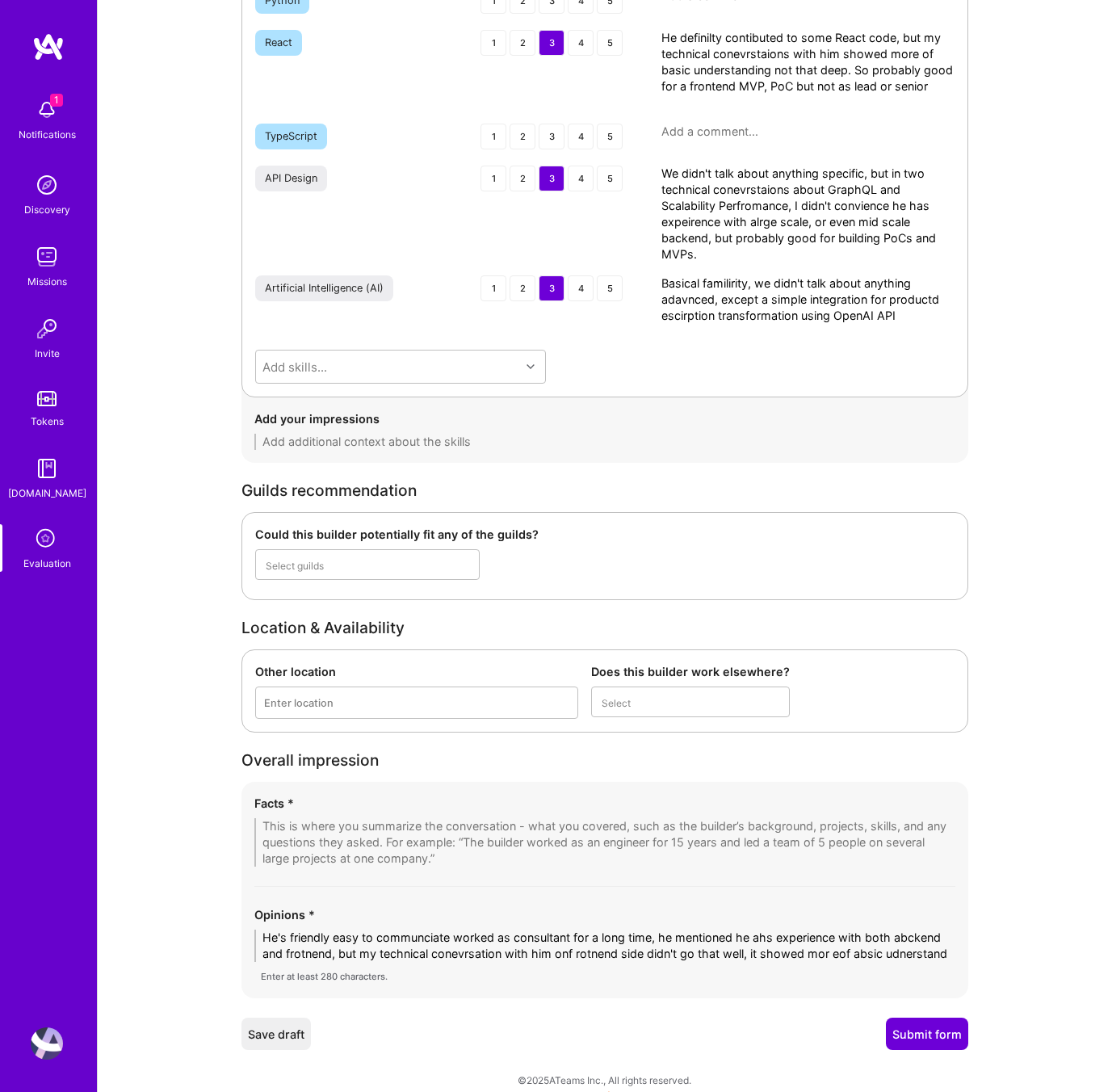
scroll to position [0, 0]
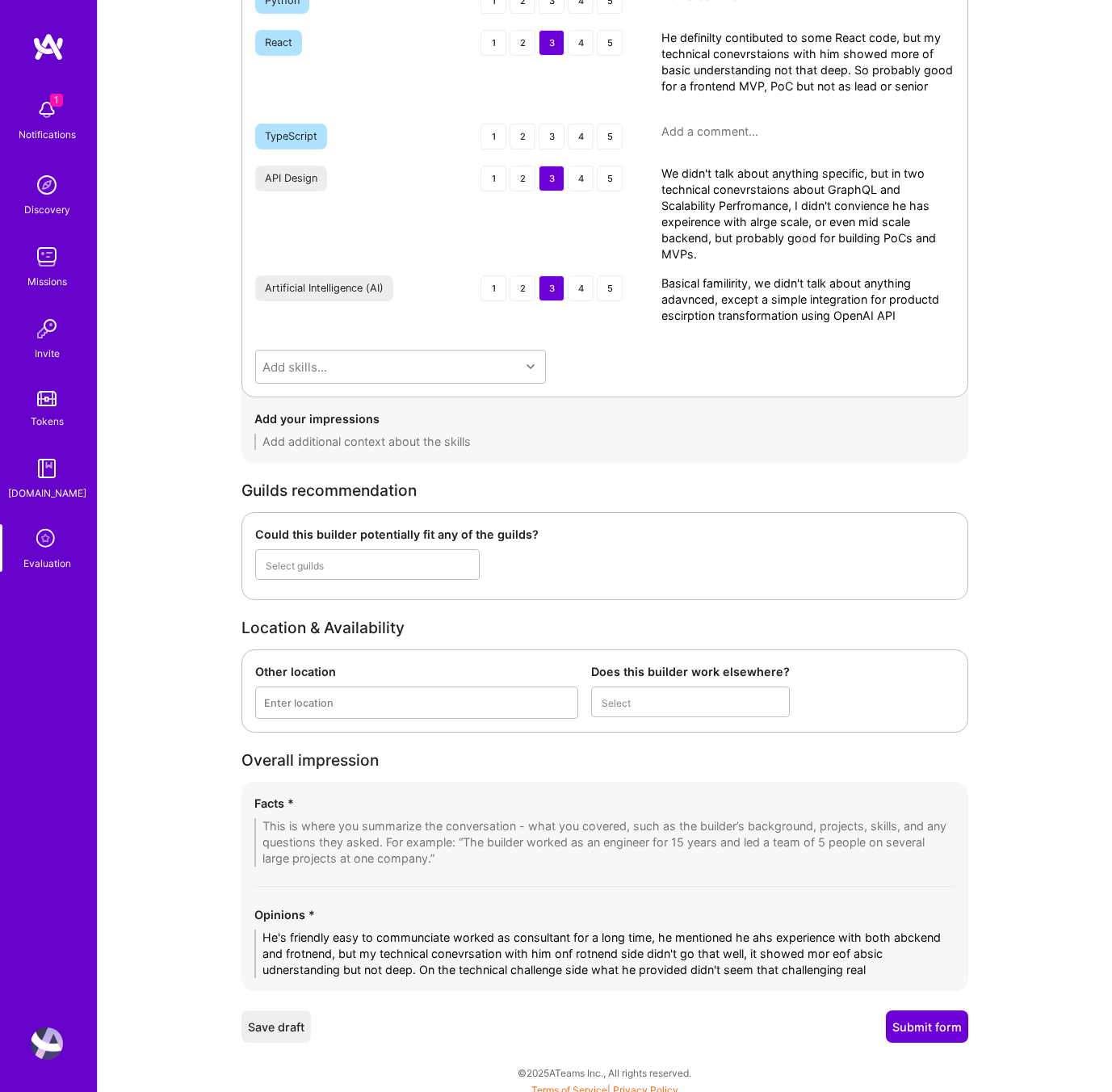
type textarea "He's friendly easy to communciate worked as consultant for a long time, he ment…"
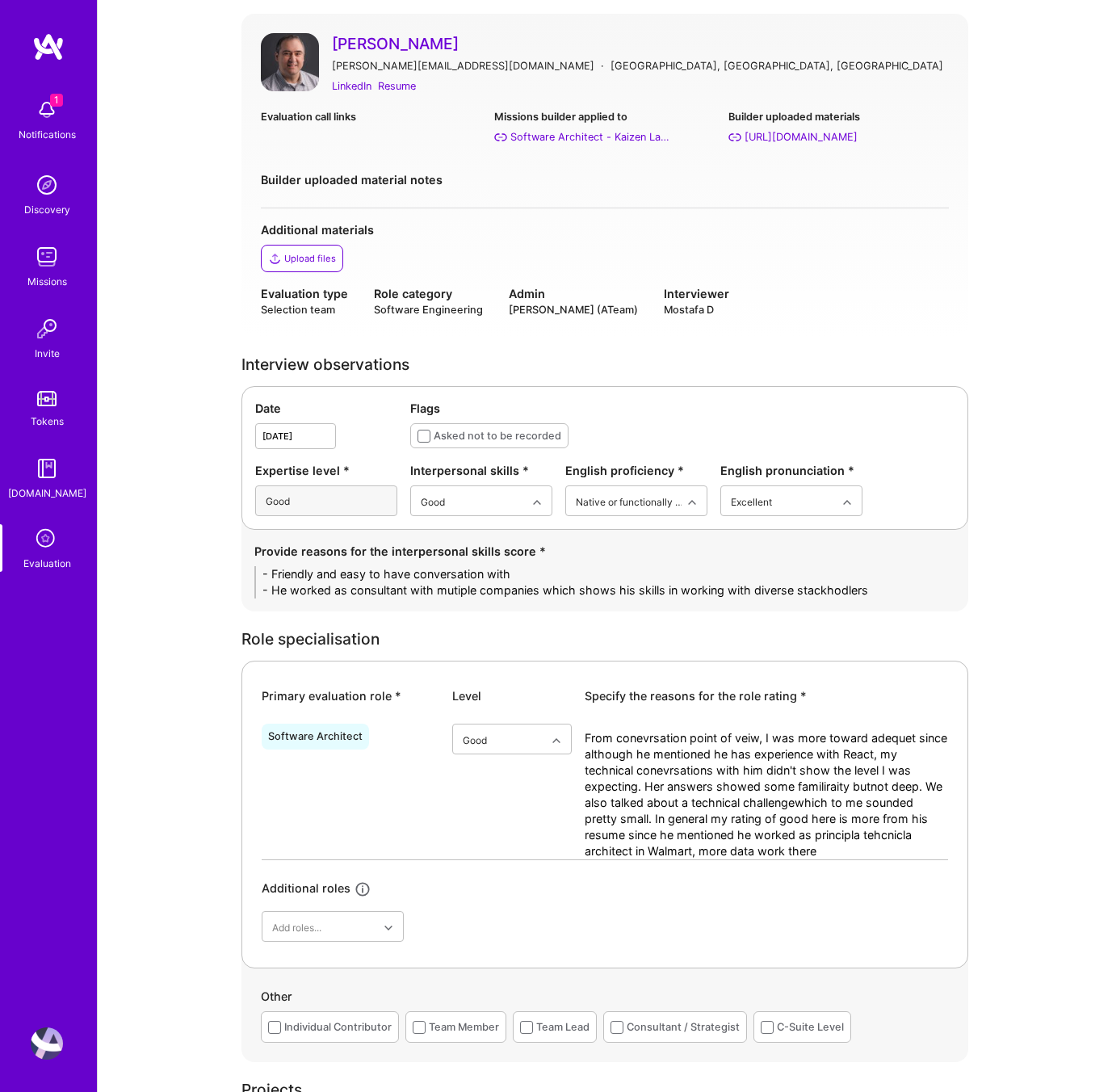
scroll to position [145, 0]
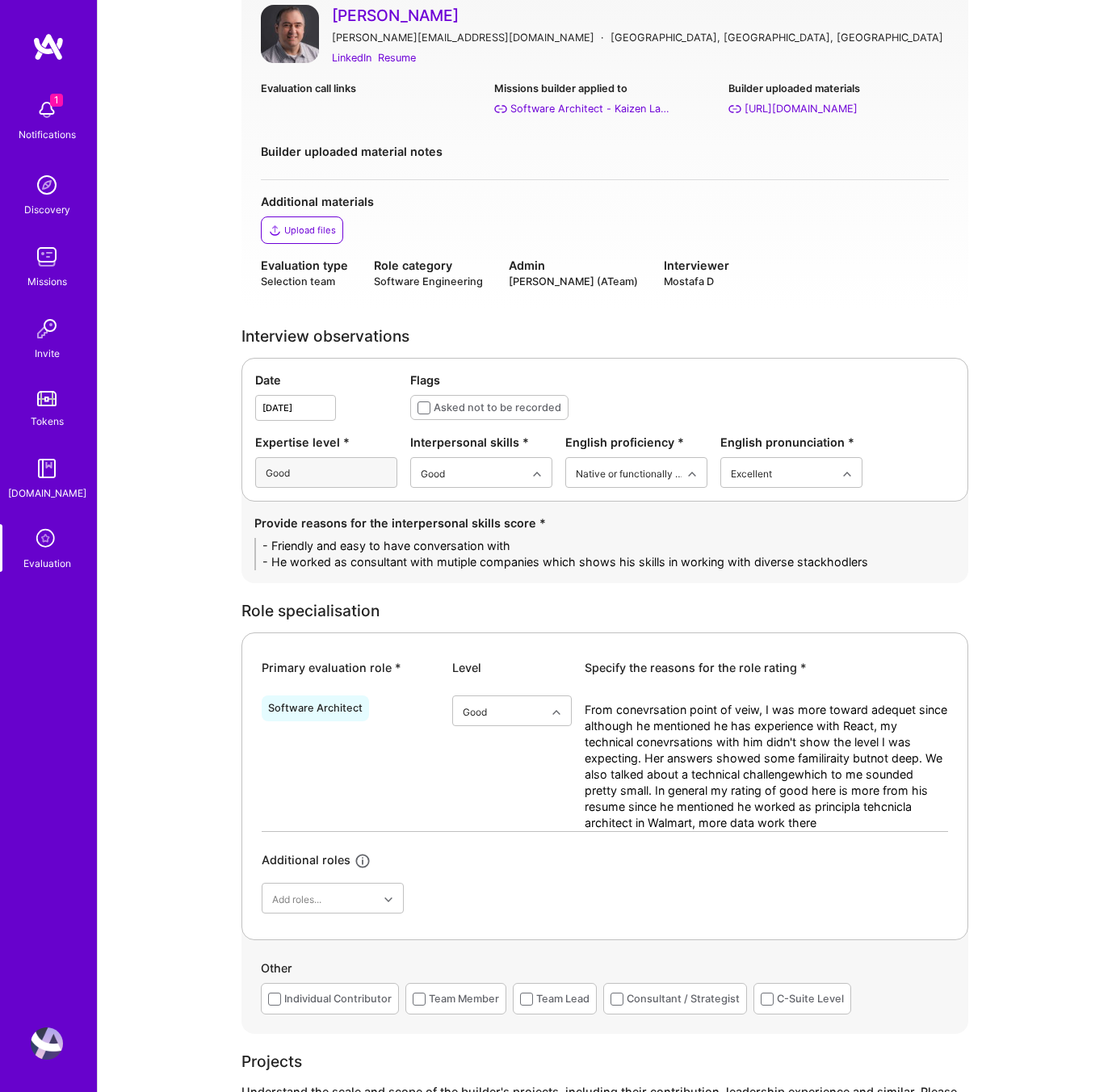
type textarea "He's friendly easy to communciate worked as consultant for a long time, he ment…"
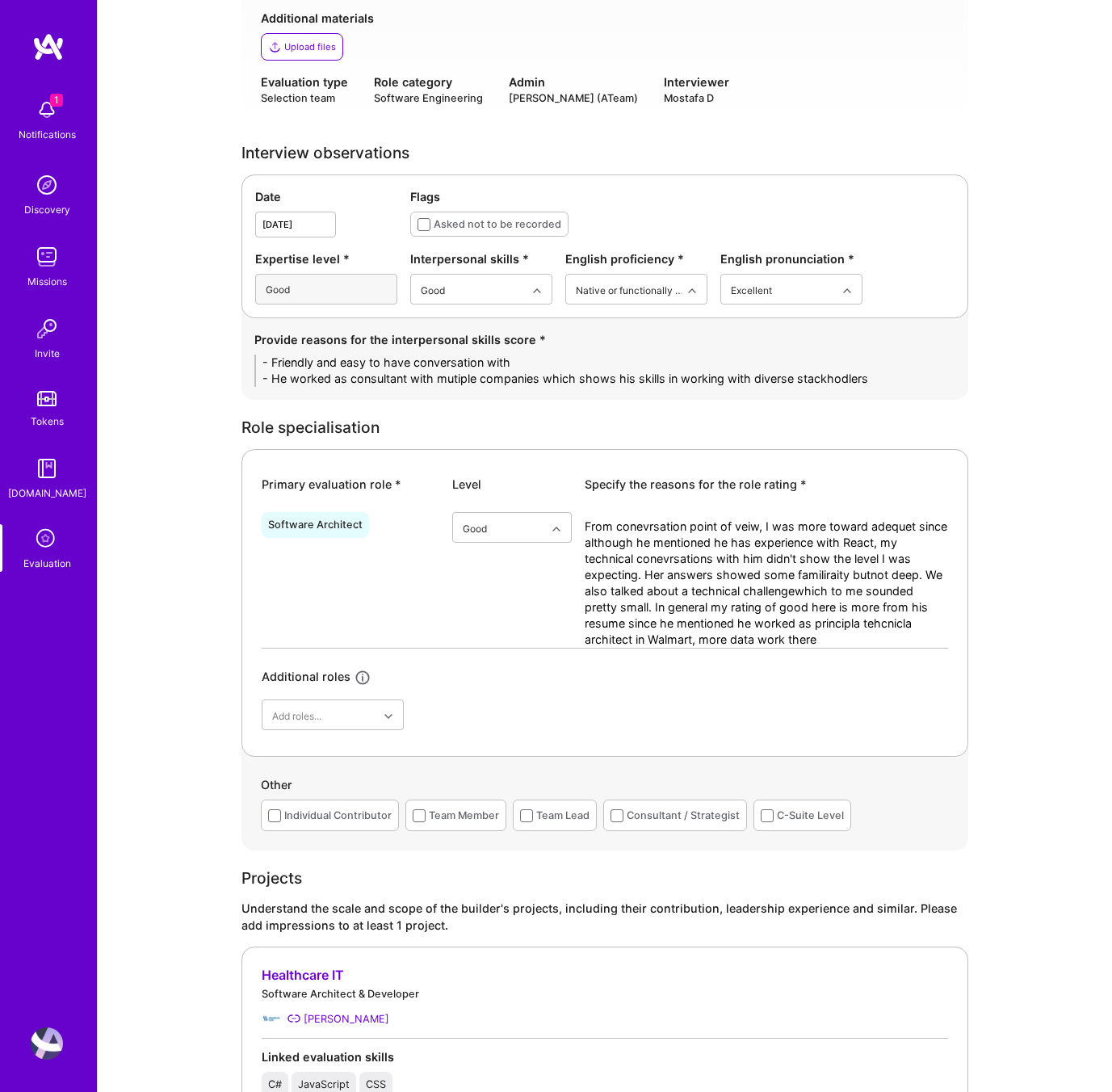
scroll to position [362, 0]
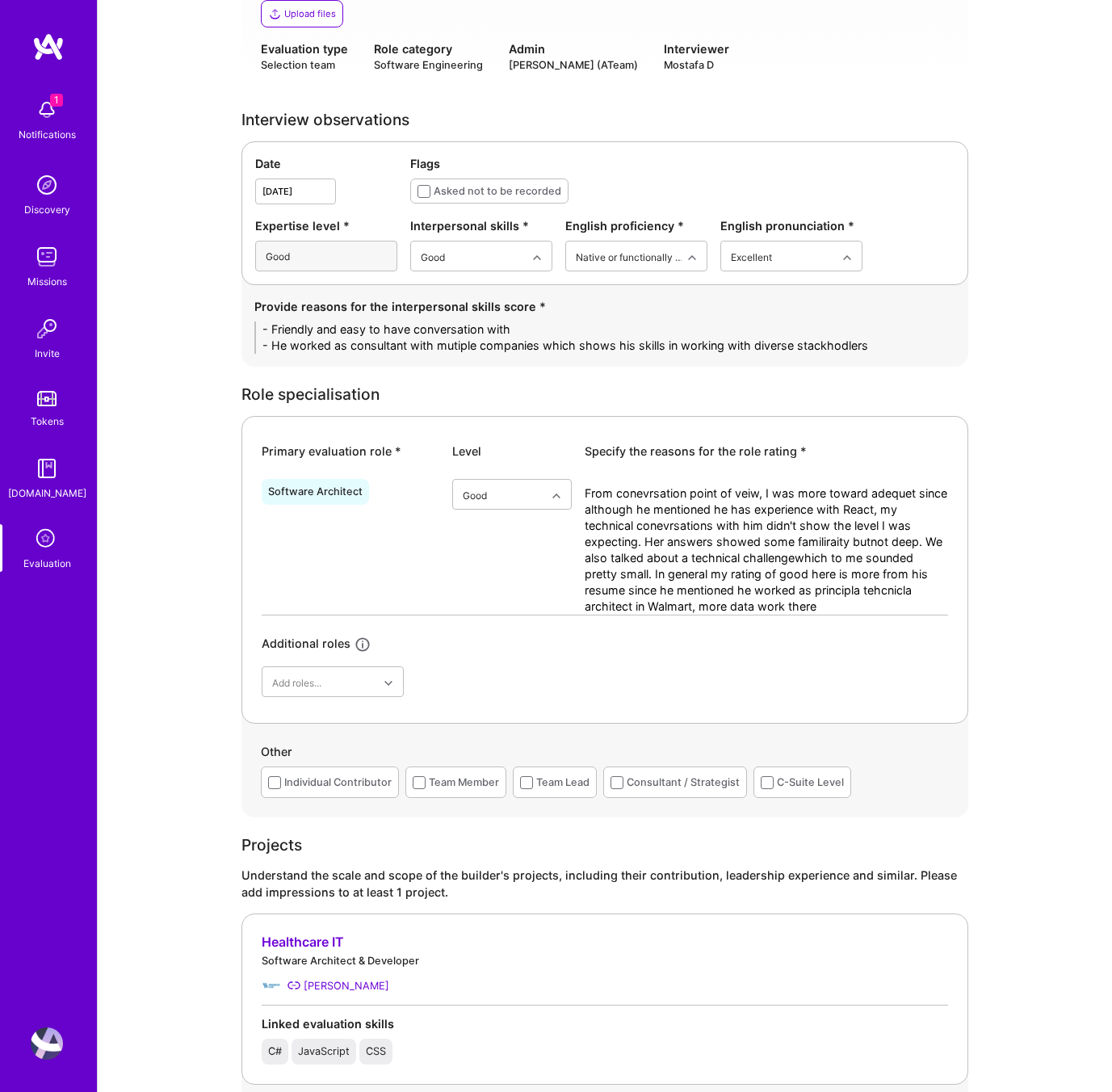
drag, startPoint x: 900, startPoint y: 348, endPoint x: 51, endPoint y: 319, distance: 849.5
paste textarea "• Friendly, approachable, and easy to communicate with. • Demonstrated strong c…"
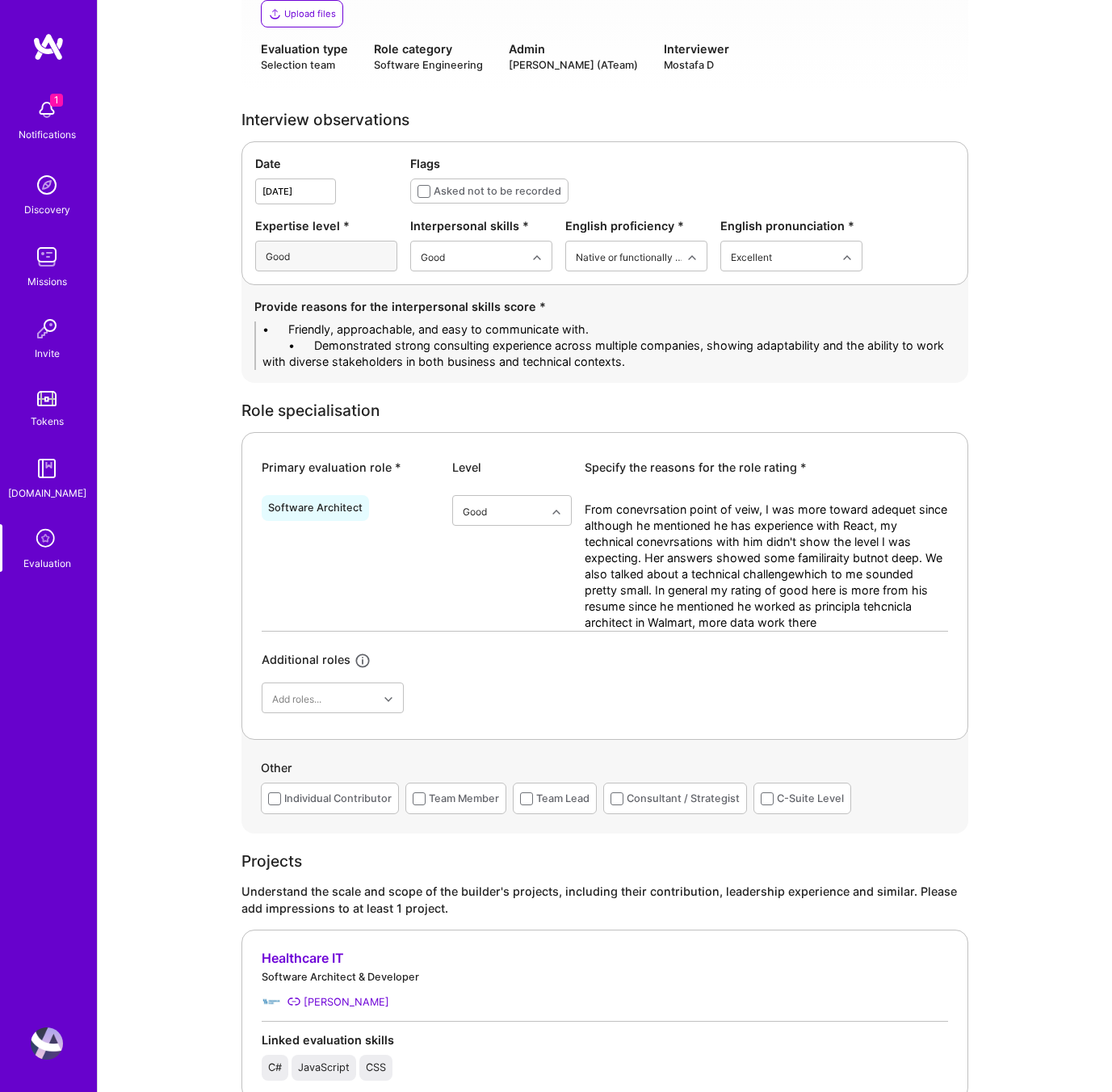
drag, startPoint x: 315, startPoint y: 328, endPoint x: 206, endPoint y: 330, distance: 109.0
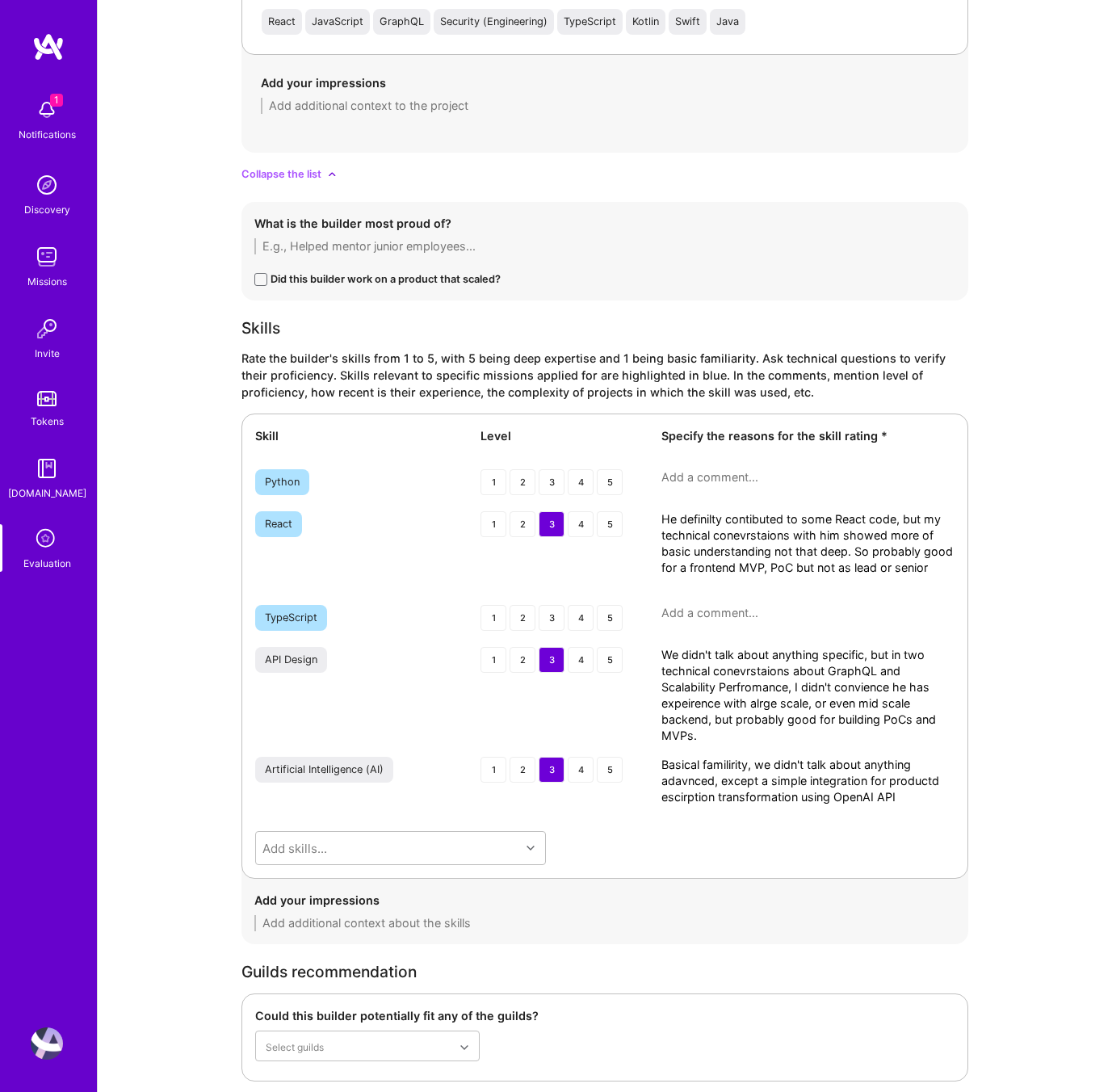
scroll to position [2482, 0]
type textarea "- Friendly, approachable, and easy to communicate with. - Demonstrated strong c…"
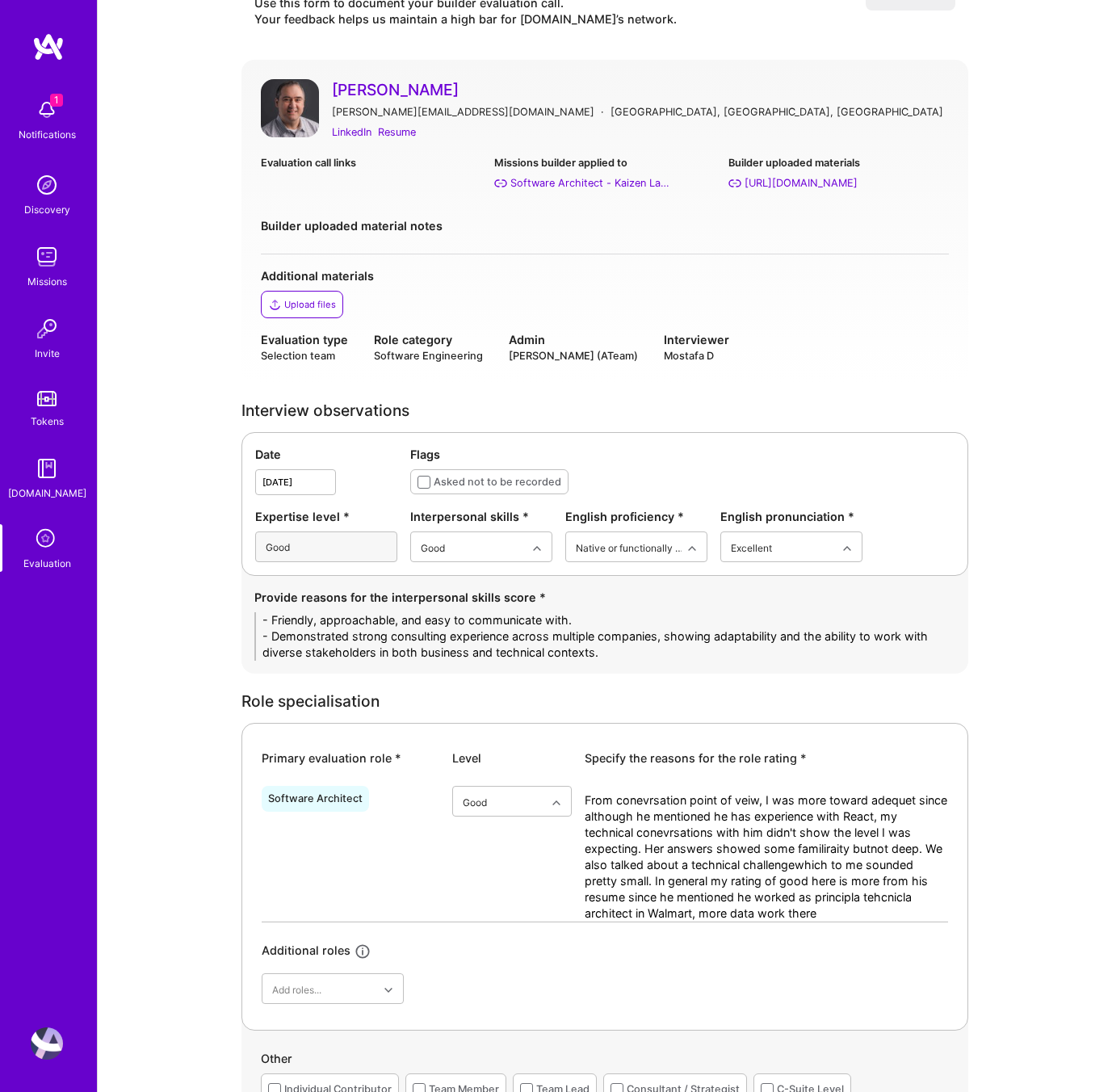
scroll to position [179, 0]
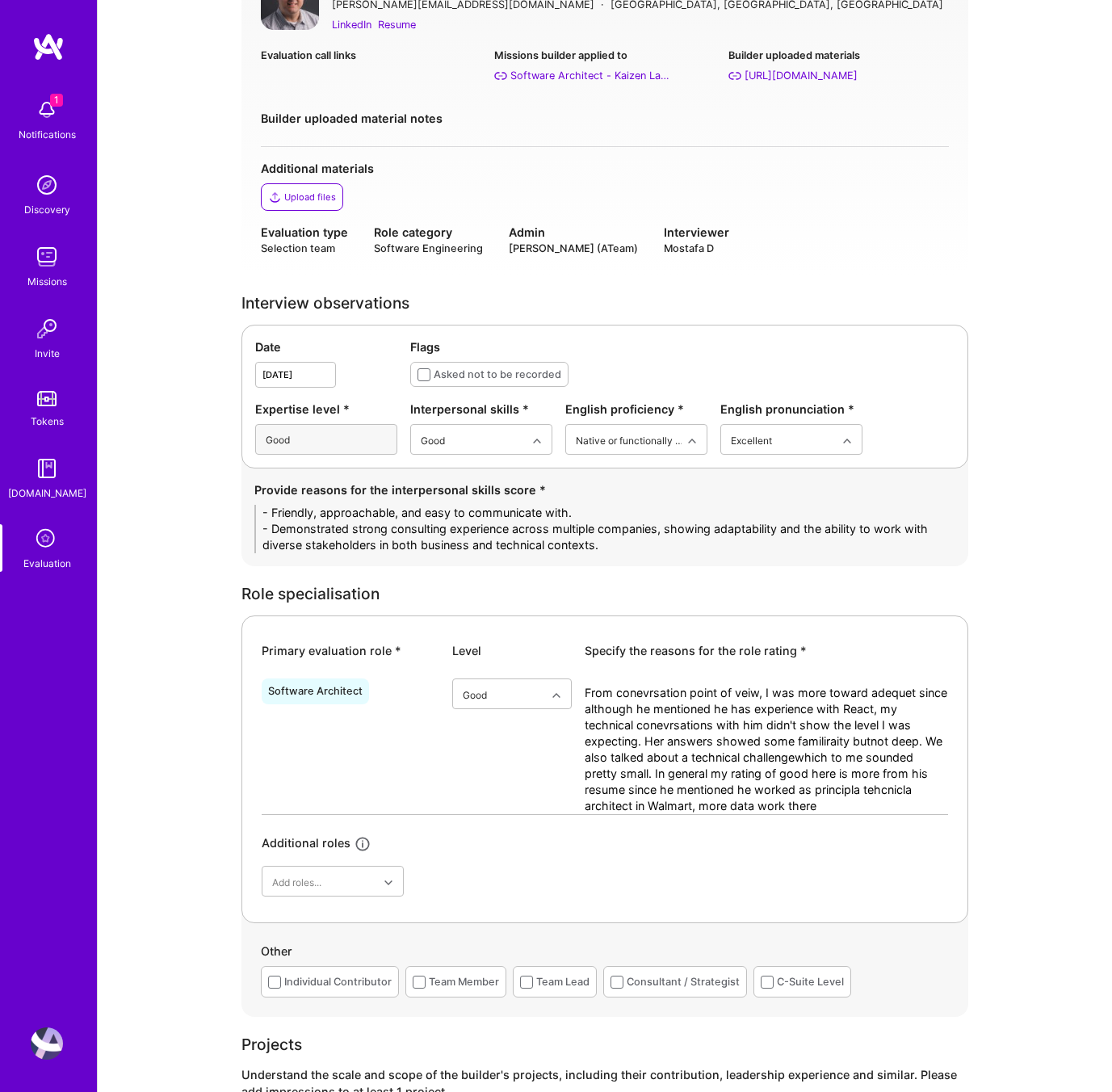
click at [835, 804] on textarea "From conevrsation point of veiw, I was more toward adequet since although he me…" at bounding box center [767, 750] width 363 height 129
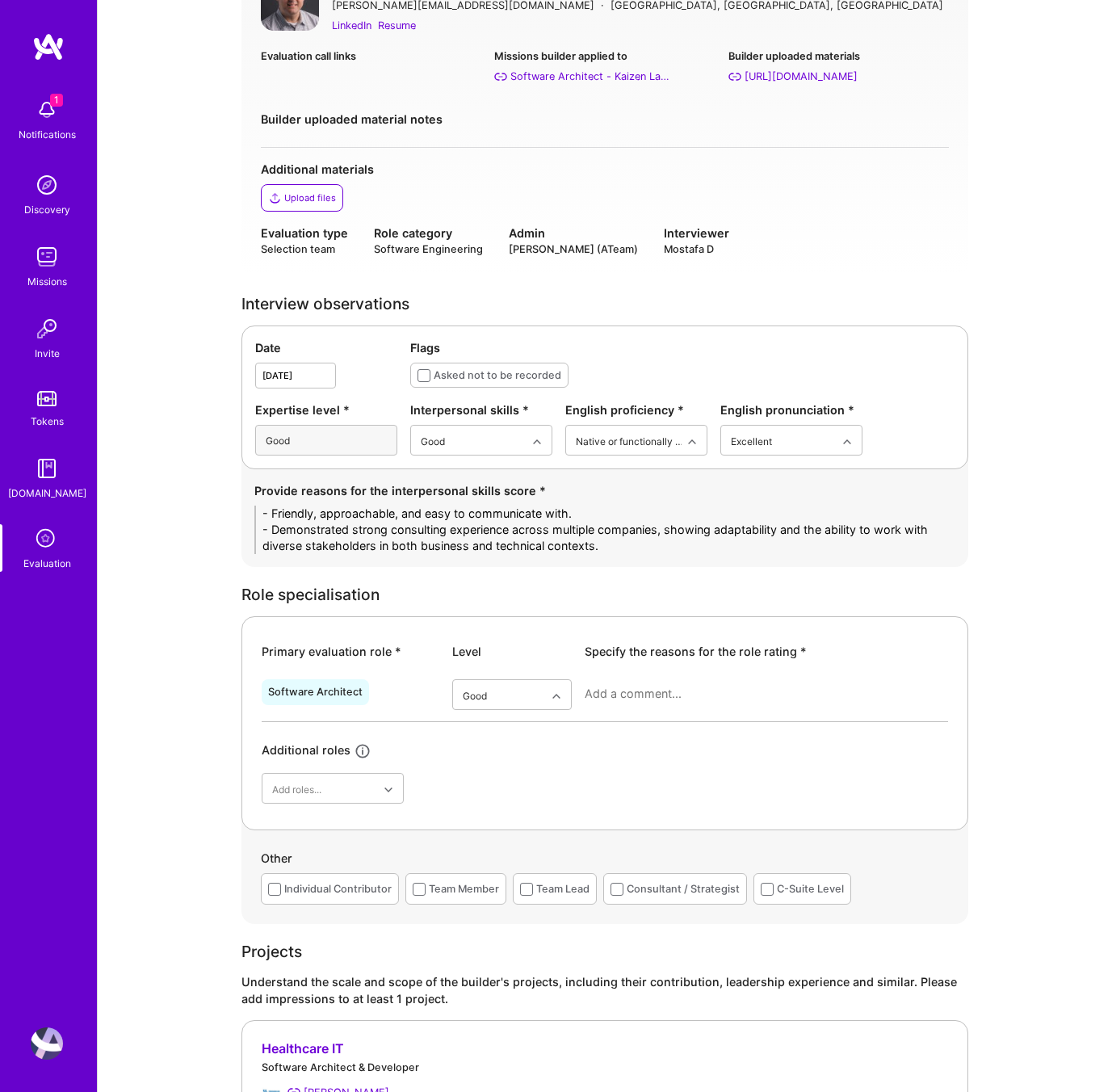
paste textarea "From the conversation, I leaned closer to adequate to good for the Software Arc…"
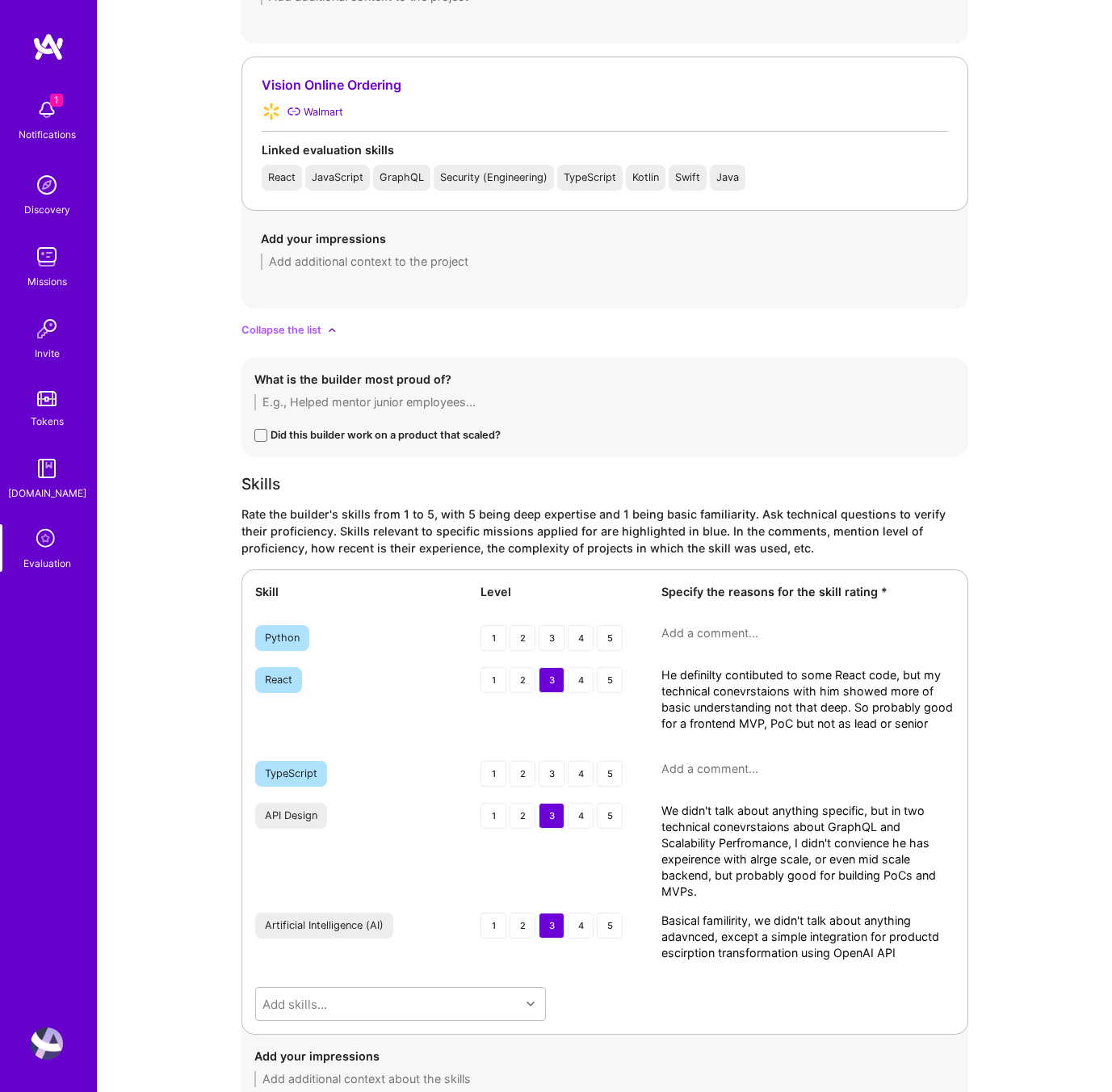
scroll to position [2474, 0]
type textarea "From the conversation, I leaned closer to adequate to good for the Software Arc…"
drag, startPoint x: 723, startPoint y: 742, endPoint x: 593, endPoint y: 657, distance: 155.3
click at [593, 657] on div "Skill Level Specify the reasons for the skill rating * Python 1 2 3 4 5 React 1…" at bounding box center [605, 800] width 727 height 465
paste textarea "contributed some React code, but during the discussion his knowledge came acros…"
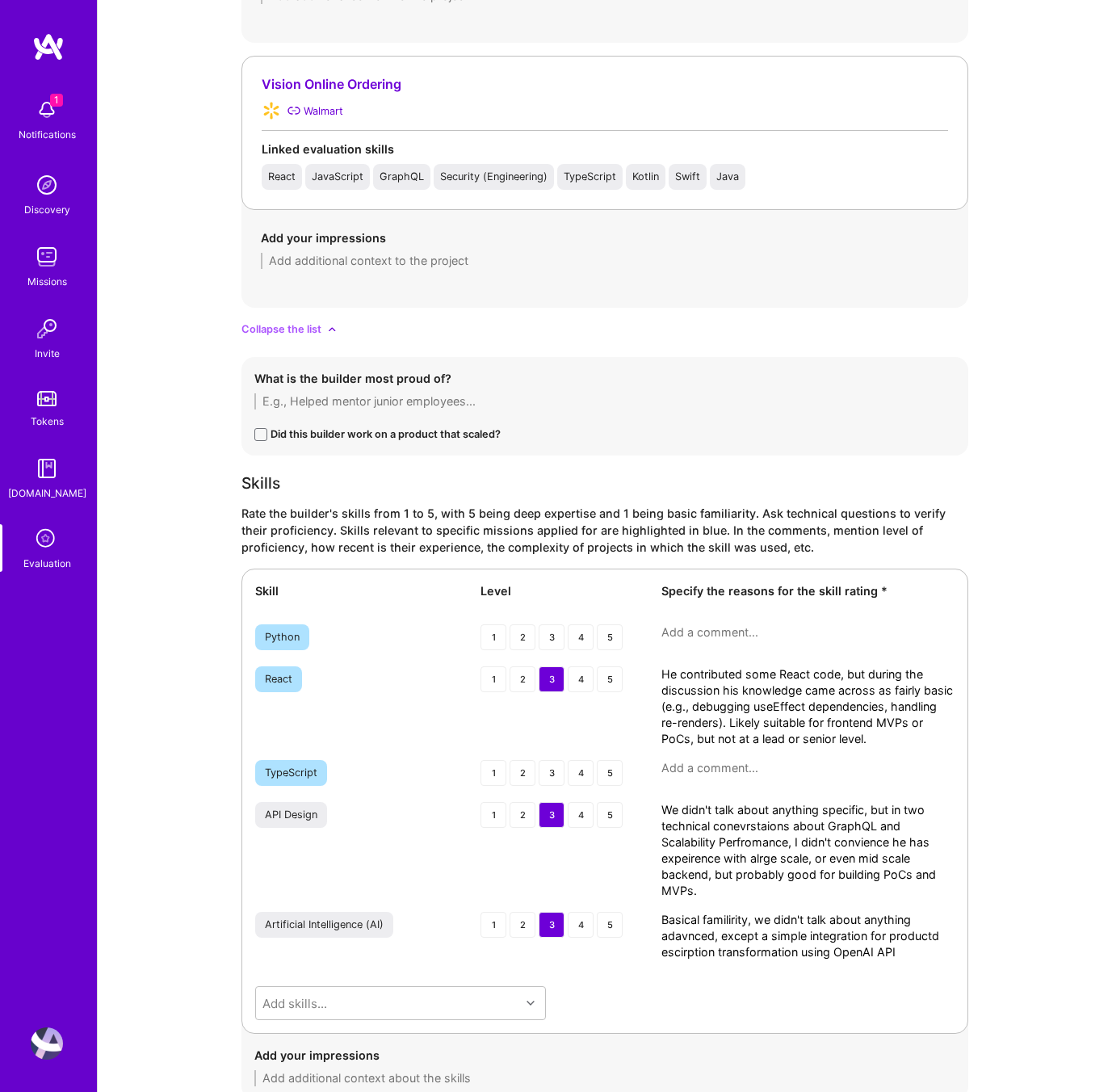
type textarea "He contributed some React code, but during the discussion his knowledge came ac…"
drag, startPoint x: 713, startPoint y: 886, endPoint x: 621, endPoint y: 783, distance: 138.1
click at [621, 783] on div "Skill Level Specify the reasons for the skill rating * Python 1 2 3 4 5 React 1…" at bounding box center [605, 800] width 727 height 465
paste textarea "No direct discussion on API design, but from his GraphQL work he has some famil…"
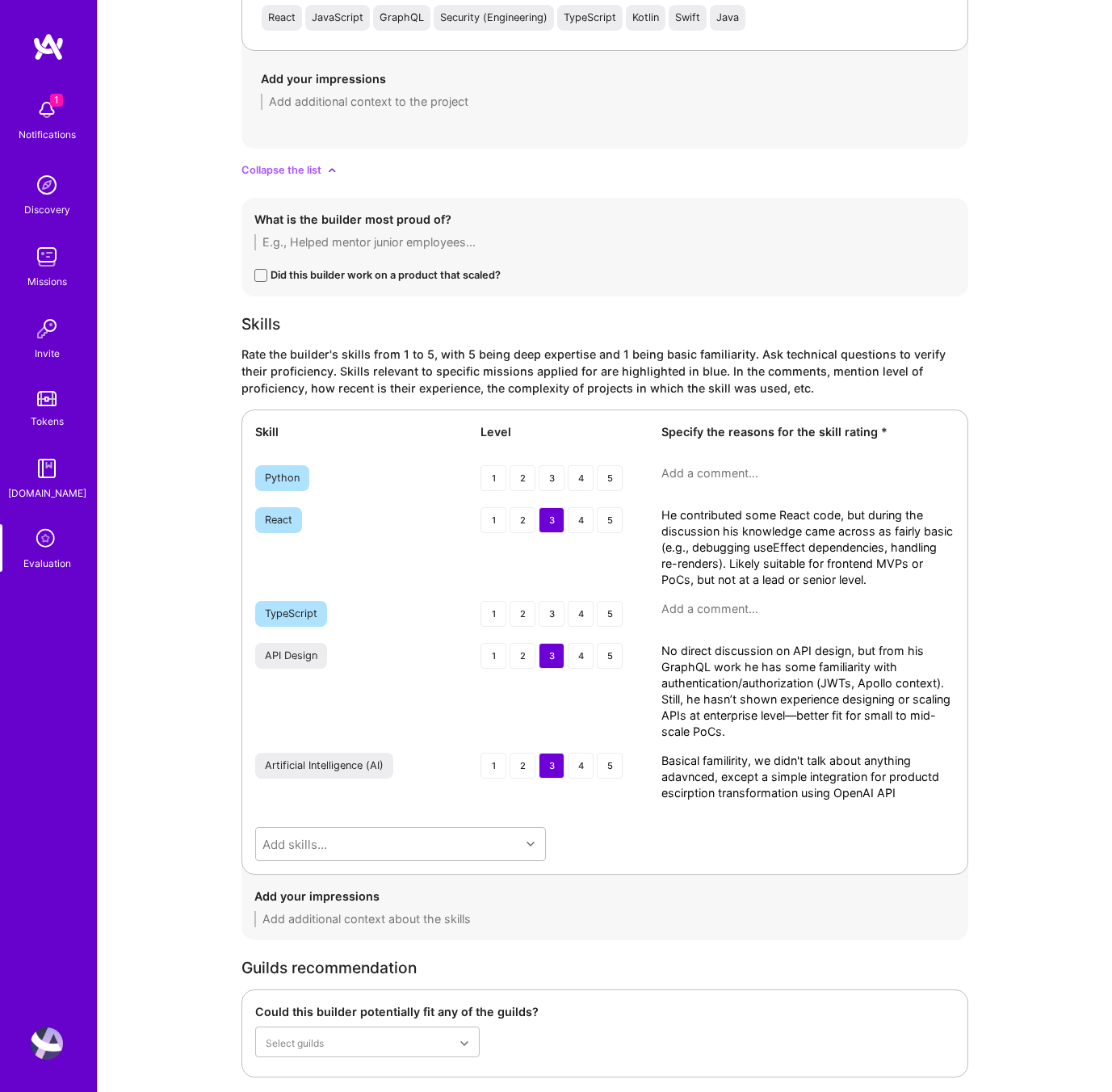
scroll to position [2635, 0]
type textarea "No direct discussion on API design, but from his GraphQL work he has some famil…"
drag, startPoint x: 903, startPoint y: 788, endPoint x: 590, endPoint y: 754, distance: 314.8
click at [590, 754] on div "Artificial Intelligence (AI) 1 2 3 4 5 Basical familirity, we didn't talk about…" at bounding box center [605, 776] width 699 height 49
paste textarea "familiarity only. We talked about a simple OpenAI integration for ad-text gener…"
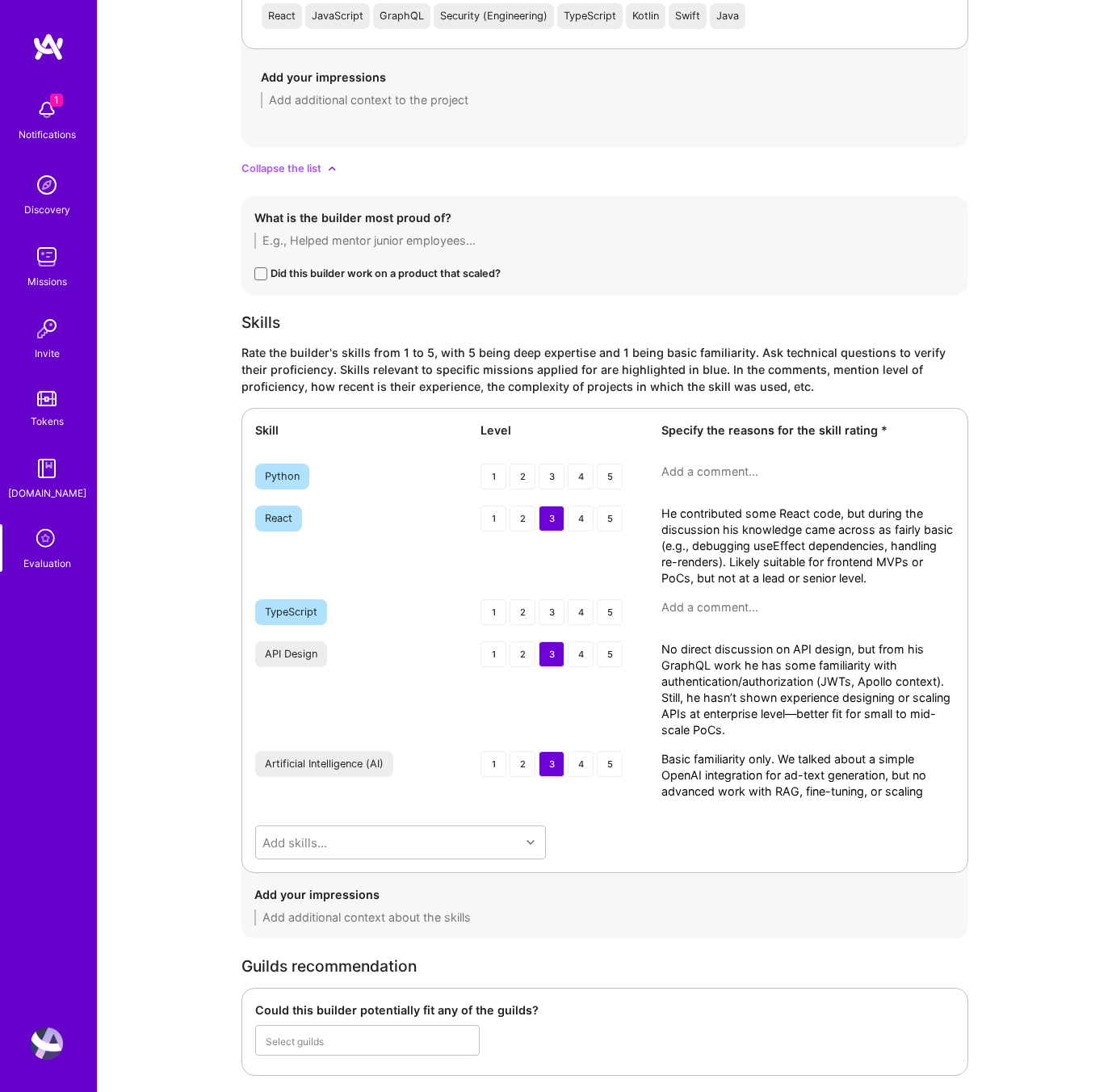
scroll to position [0, 0]
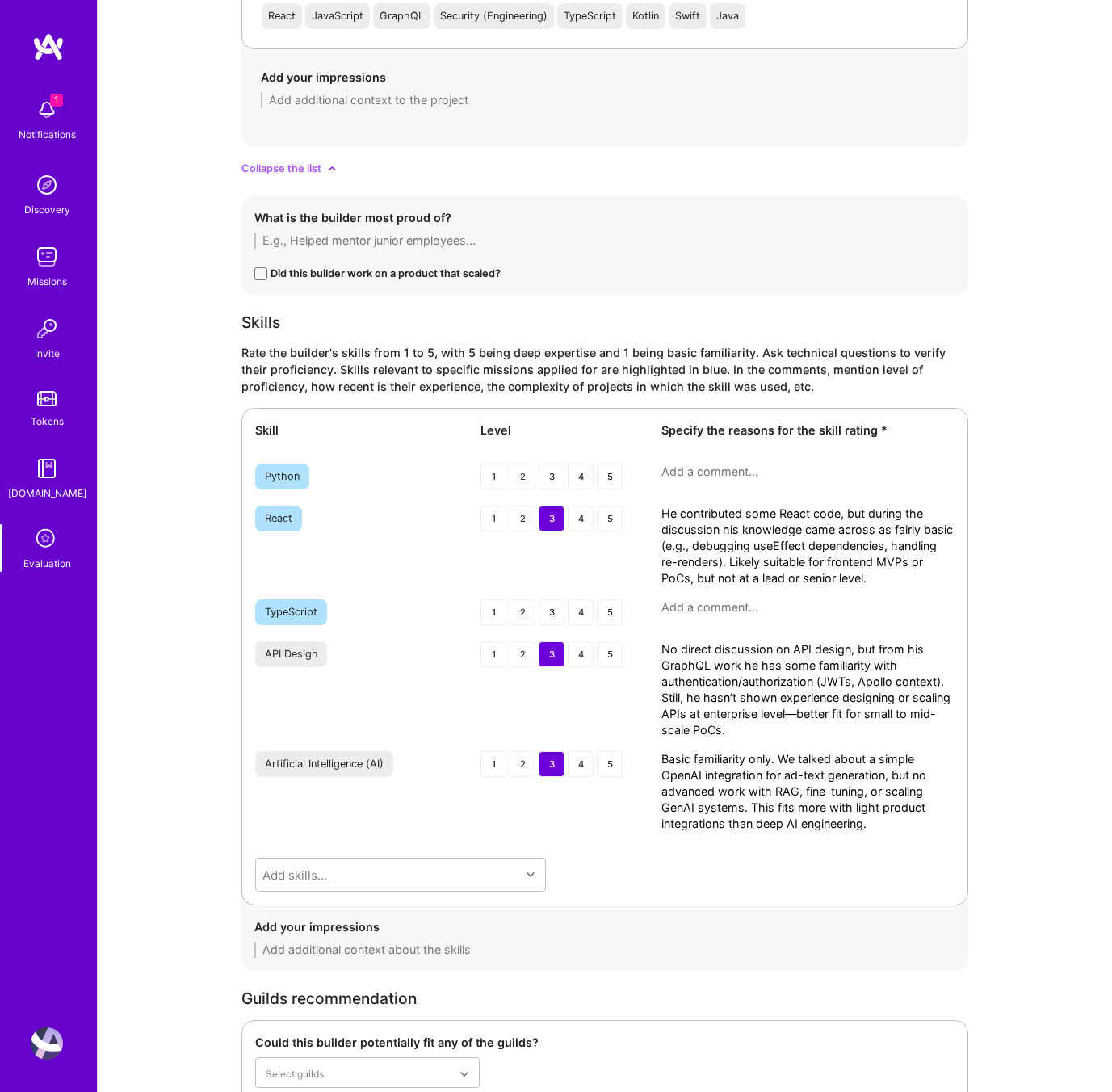
drag, startPoint x: 922, startPoint y: 790, endPoint x: 778, endPoint y: 787, distance: 144.0
click at [778, 787] on textarea "Basic familiarity only. We talked about a simple OpenAI integration for ad-text…" at bounding box center [808, 792] width 293 height 80
type textarea "Basic familiarity only. We talked about a simple OpenAI integration for ad-text…"
click at [521, 756] on div "2" at bounding box center [522, 764] width 26 height 26
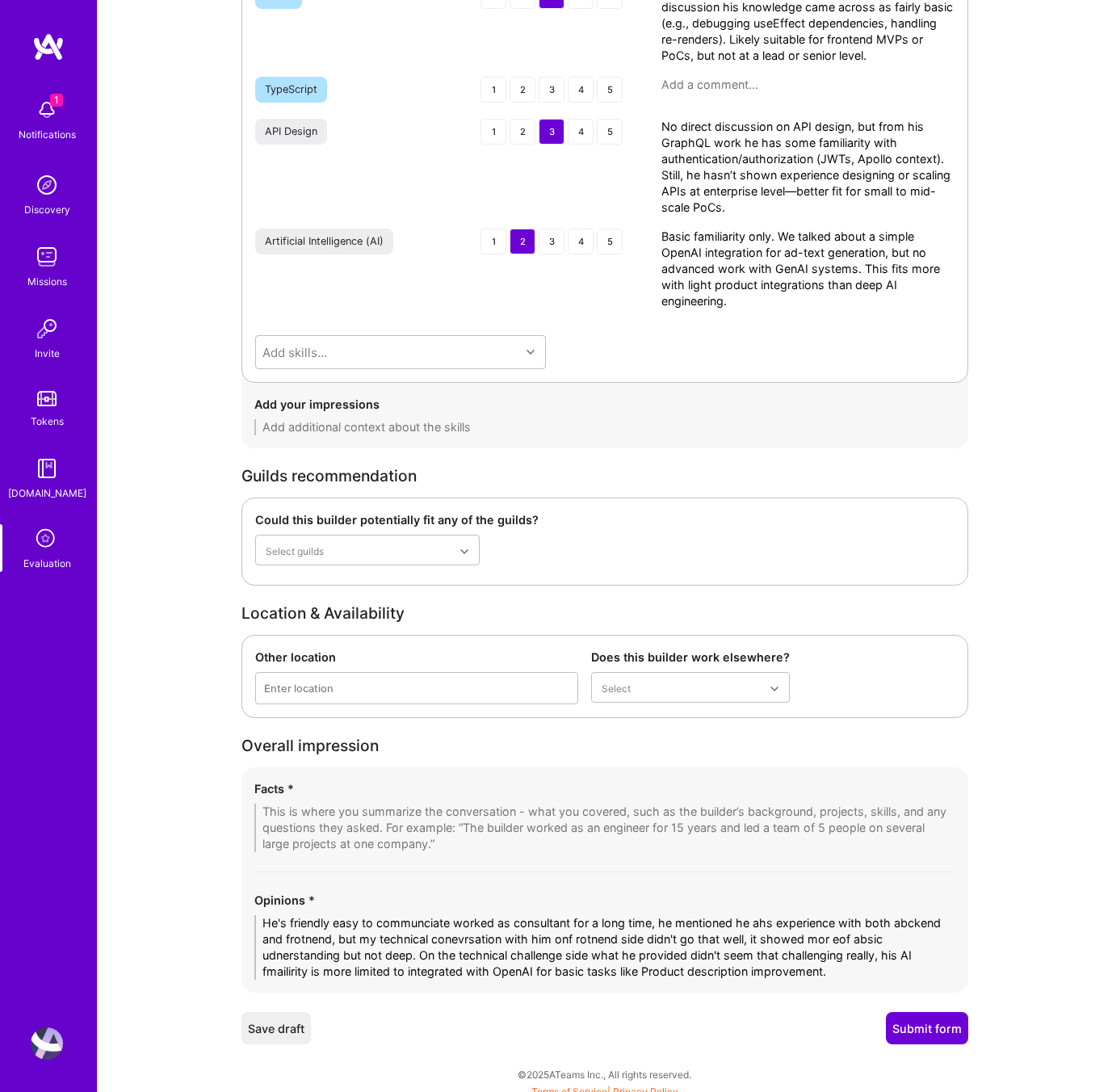
scroll to position [3167, 0]
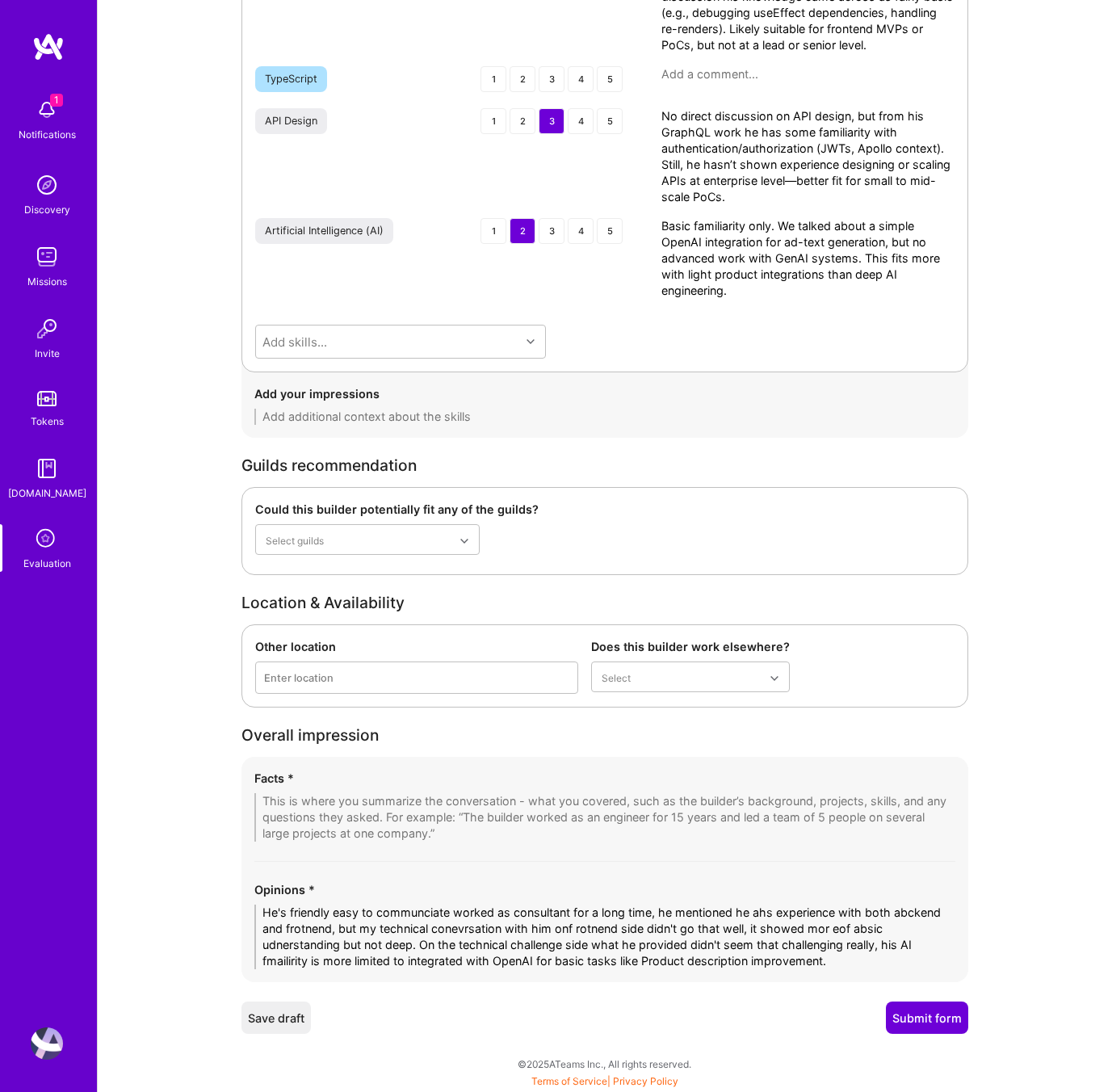
click at [569, 952] on textarea "He's friendly easy to communciate worked as consultant for a long time, he ment…" at bounding box center [605, 936] width 701 height 65
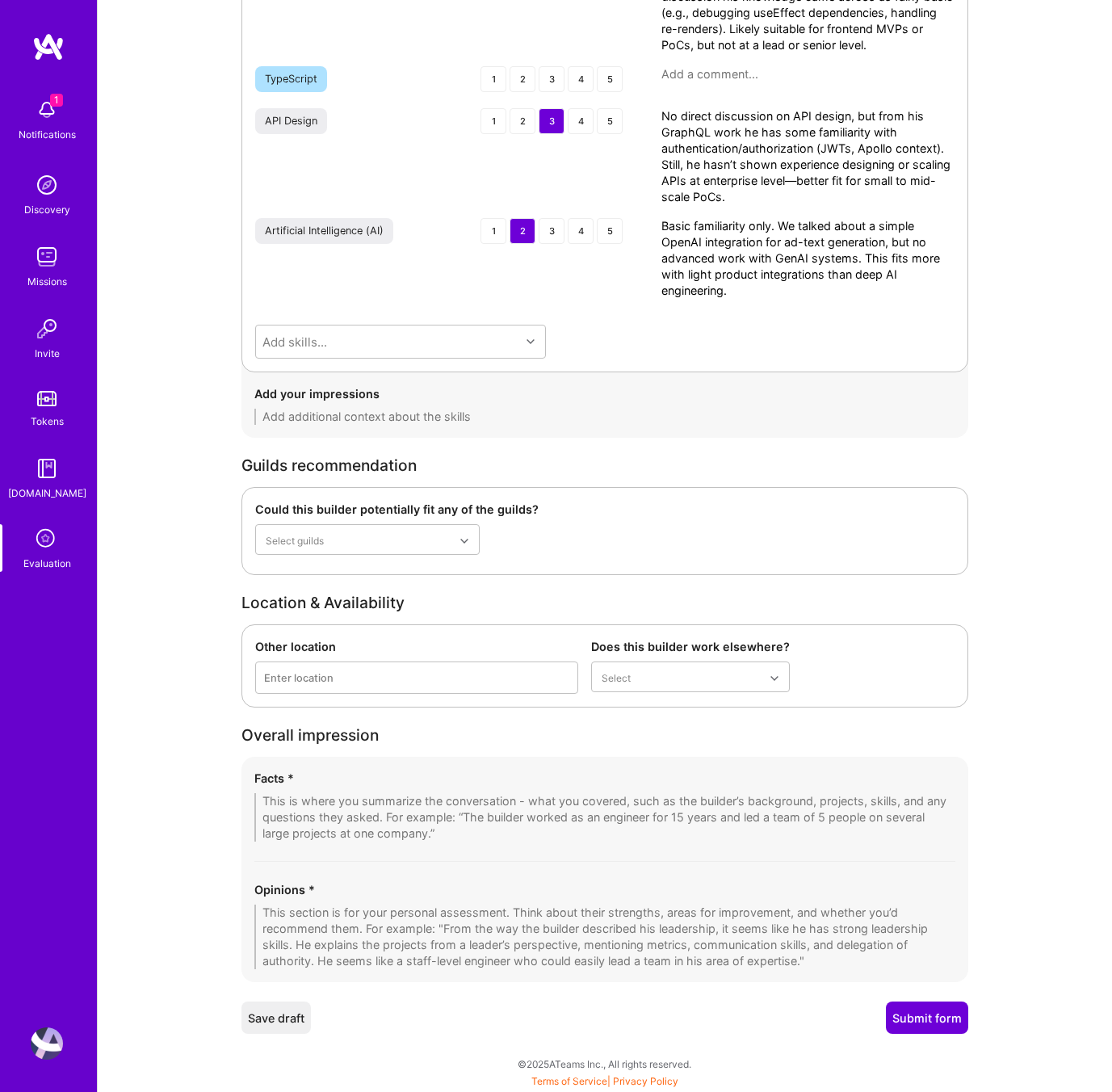
paste textarea "Dean comes across as friendly and easy to communicate with, and he has long exp…"
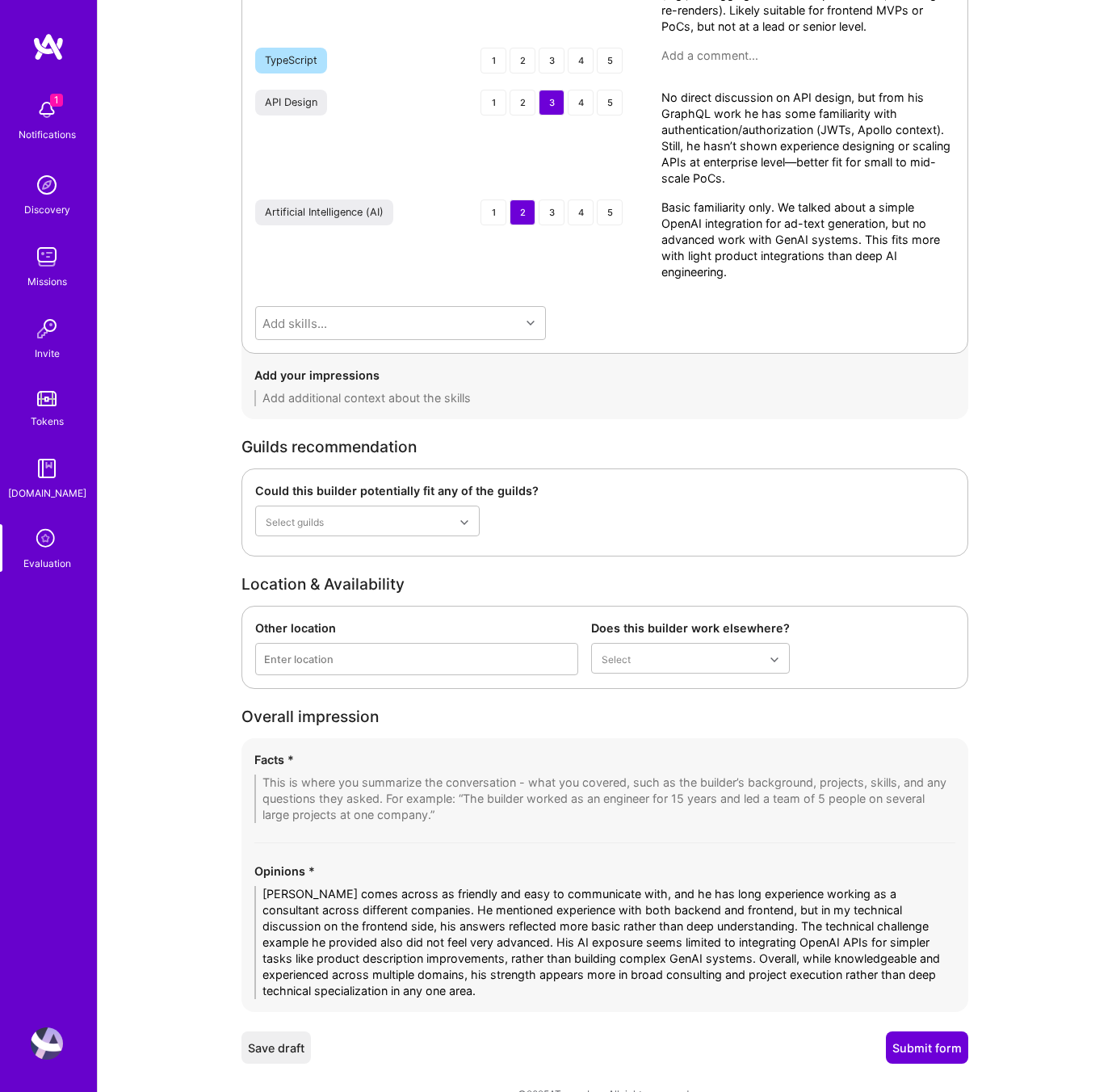
scroll to position [3216, 0]
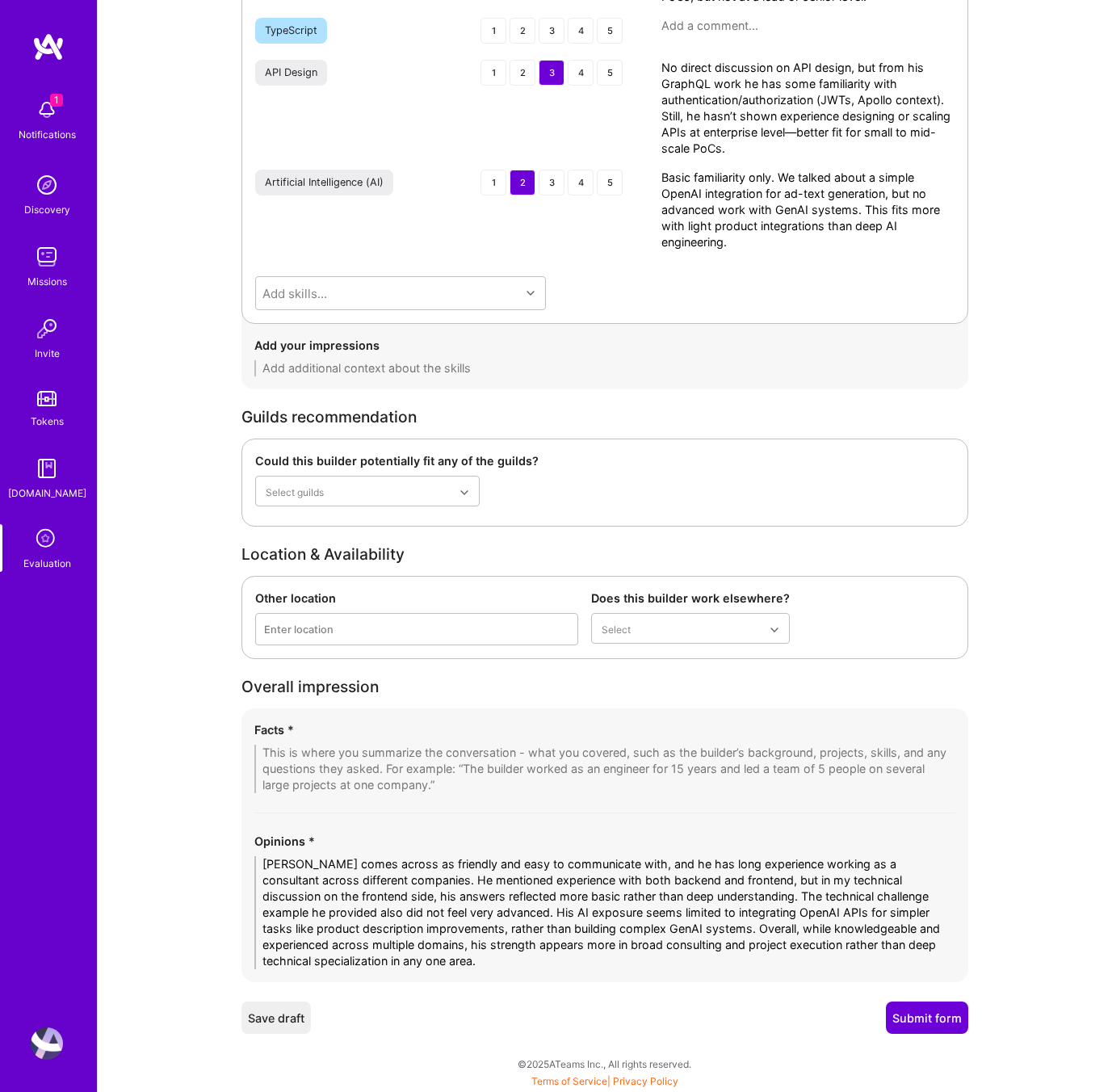
type textarea "Dean comes across as friendly and easy to communicate with, and he has long exp…"
click at [294, 746] on textarea at bounding box center [605, 769] width 701 height 49
paste textarea "1. Broad Technical Background Across Domains Dean has worked across C/C++ real-…"
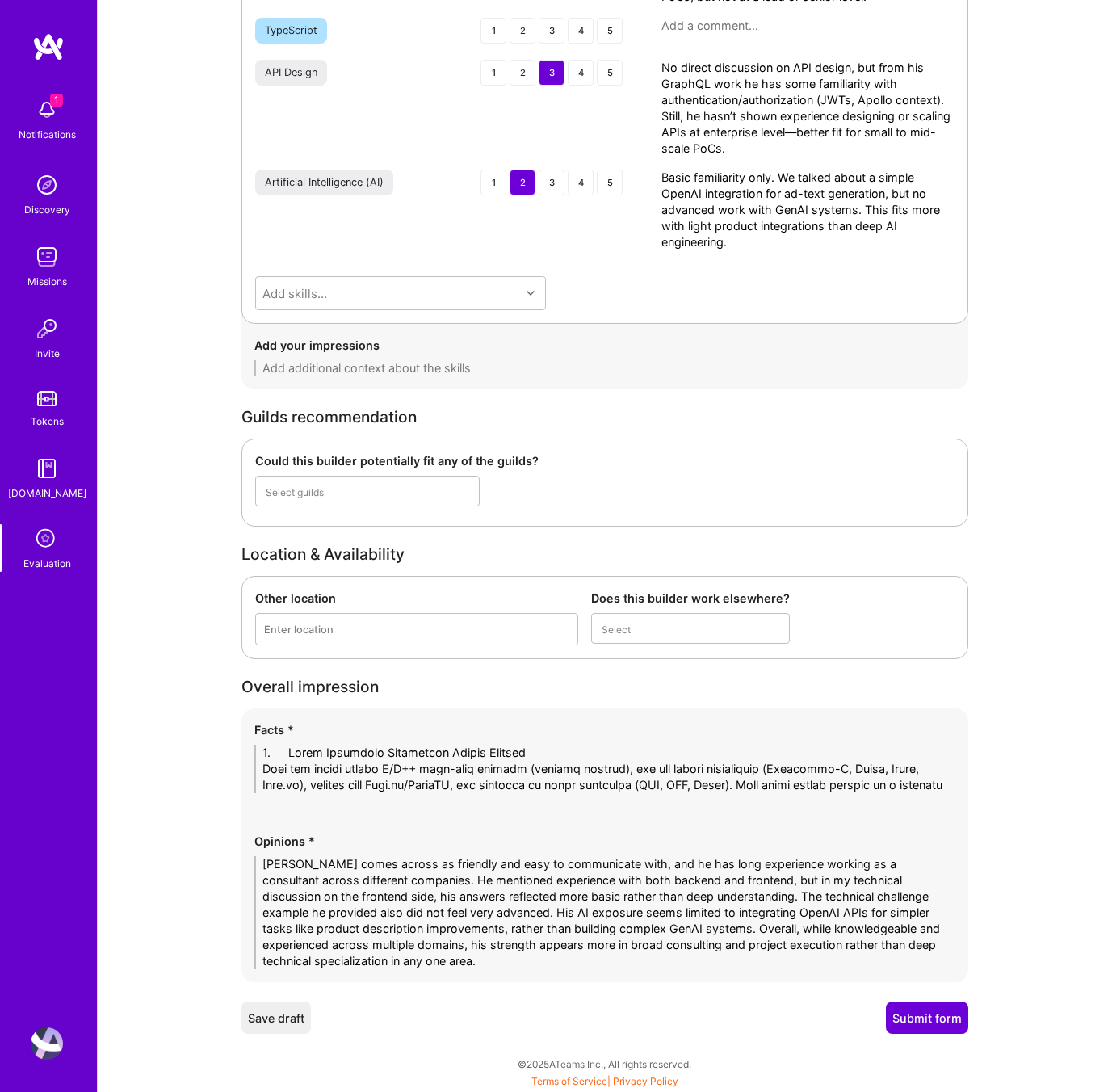
scroll to position [0, 0]
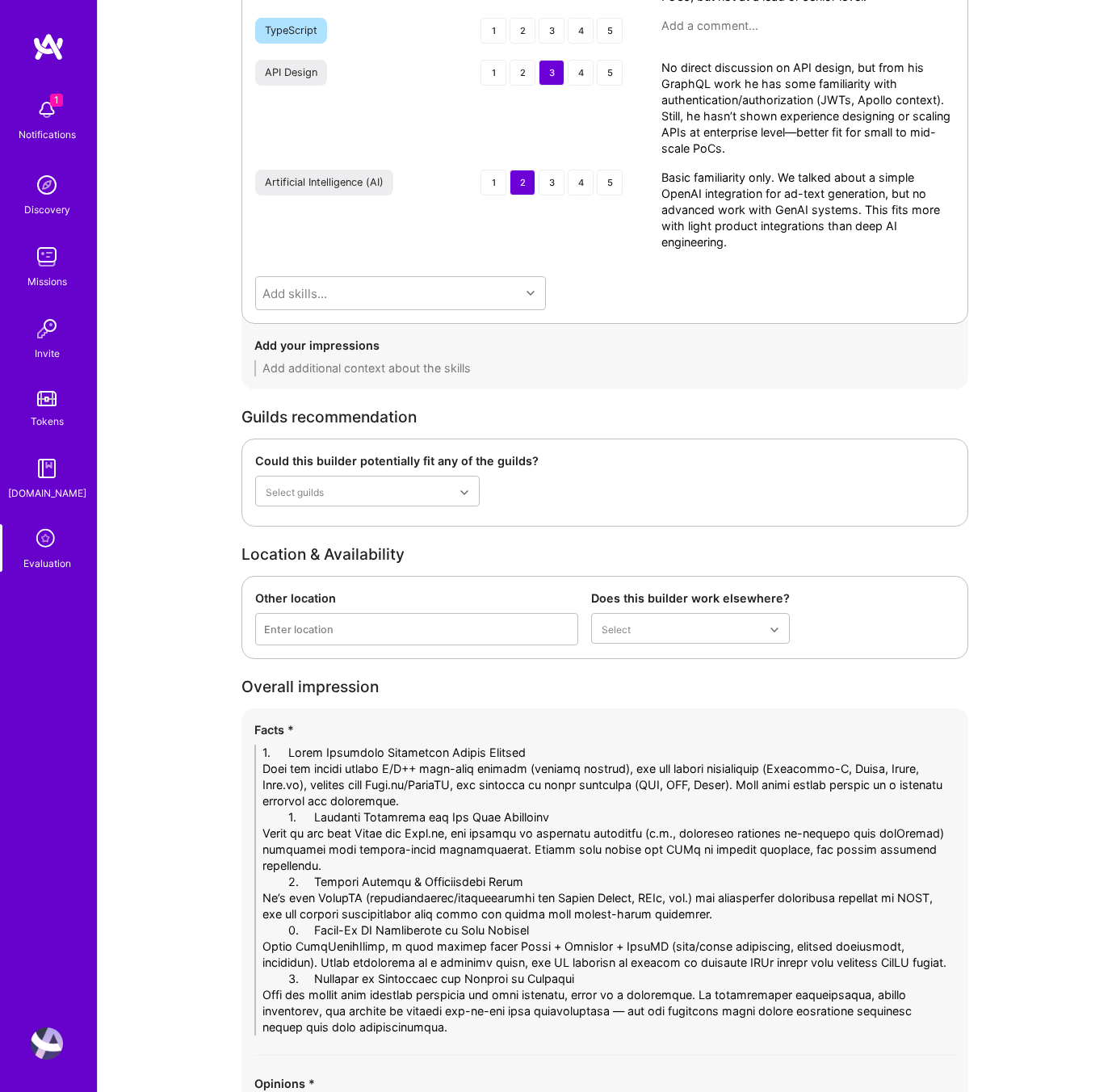
drag, startPoint x: 312, startPoint y: 753, endPoint x: 183, endPoint y: 755, distance: 129.0
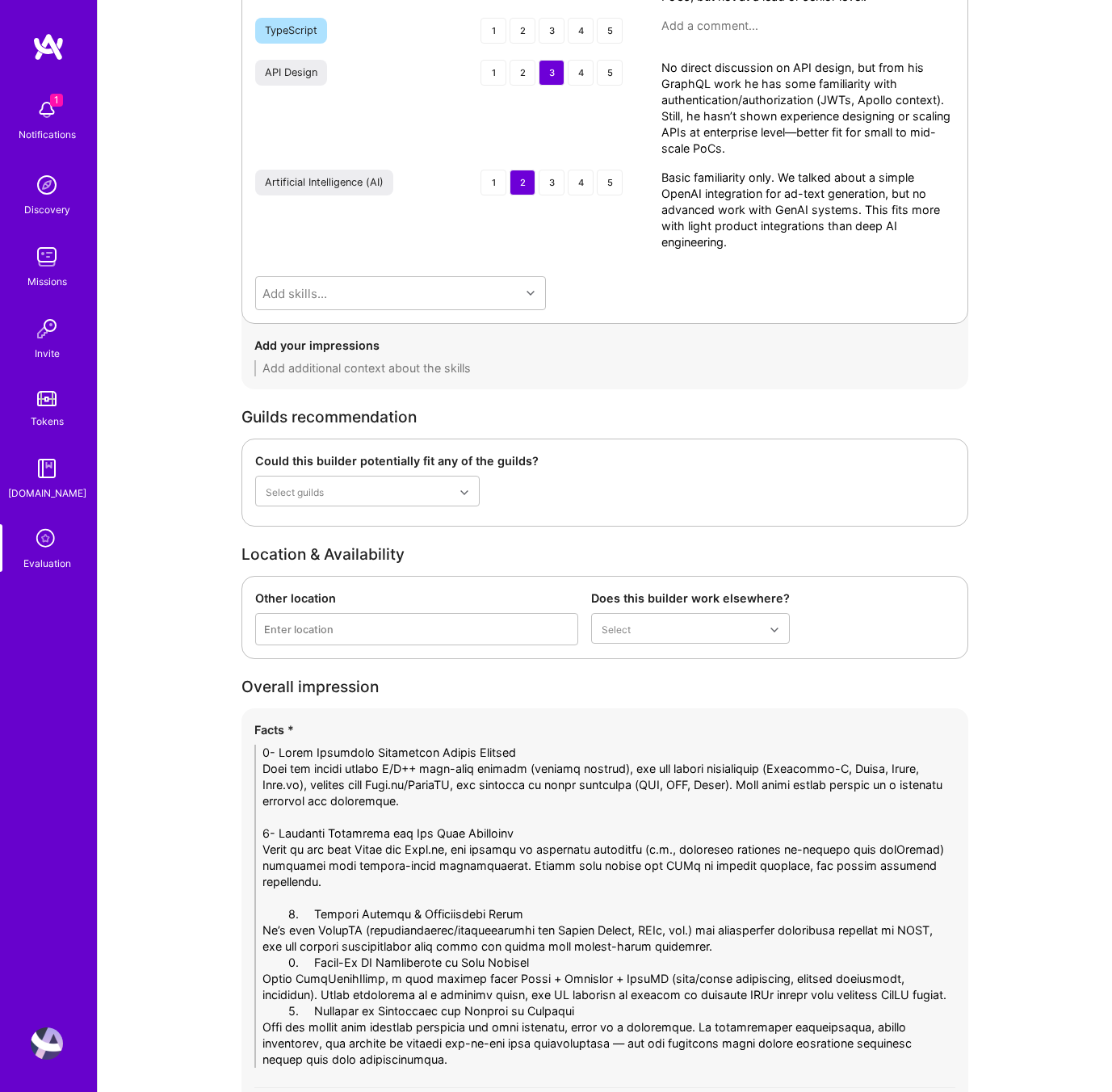
drag, startPoint x: 762, startPoint y: 927, endPoint x: 121, endPoint y: 882, distance: 642.6
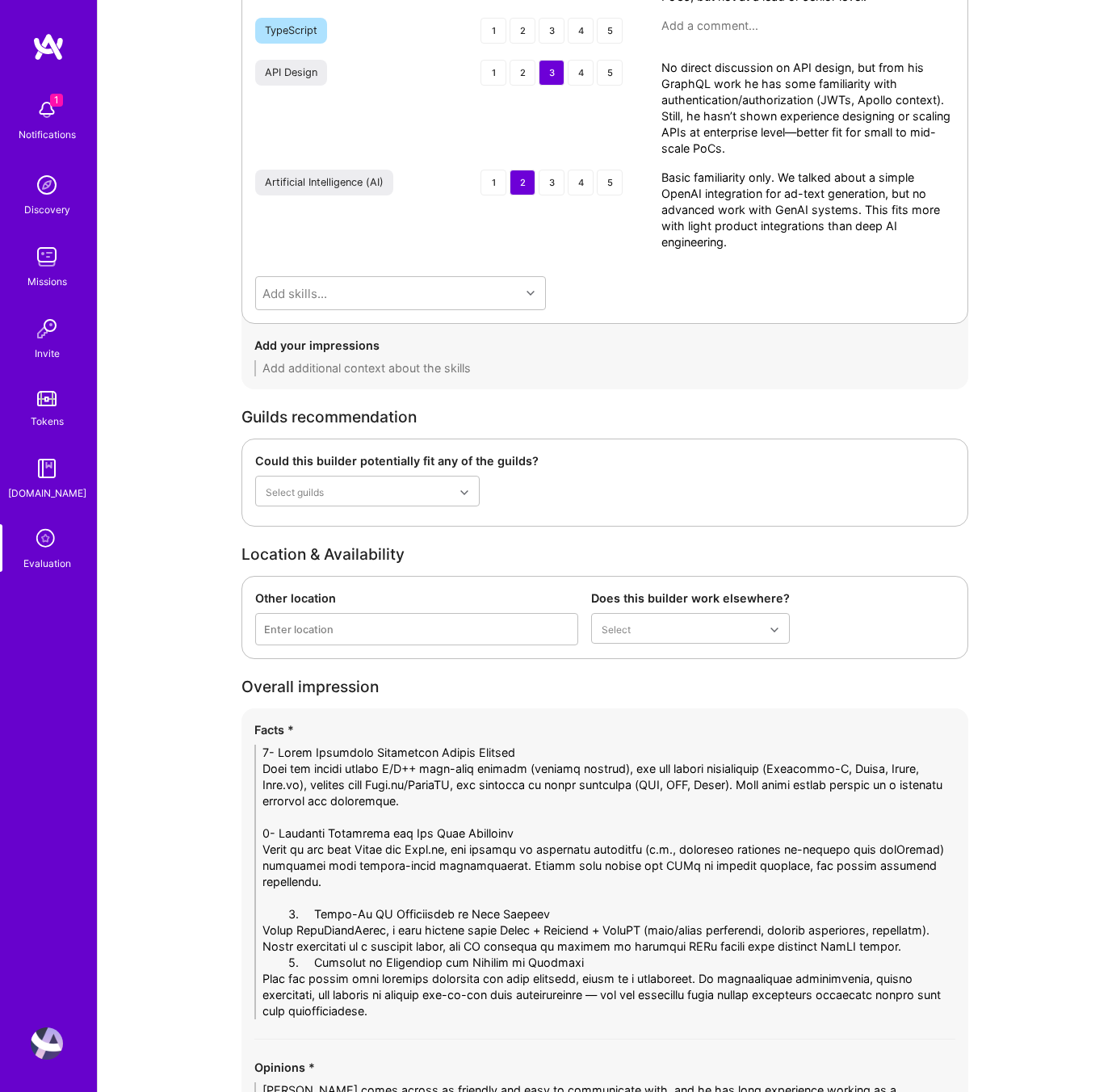
drag, startPoint x: 276, startPoint y: 895, endPoint x: 210, endPoint y: 896, distance: 66.0
click at [330, 947] on textarea at bounding box center [605, 881] width 701 height 274
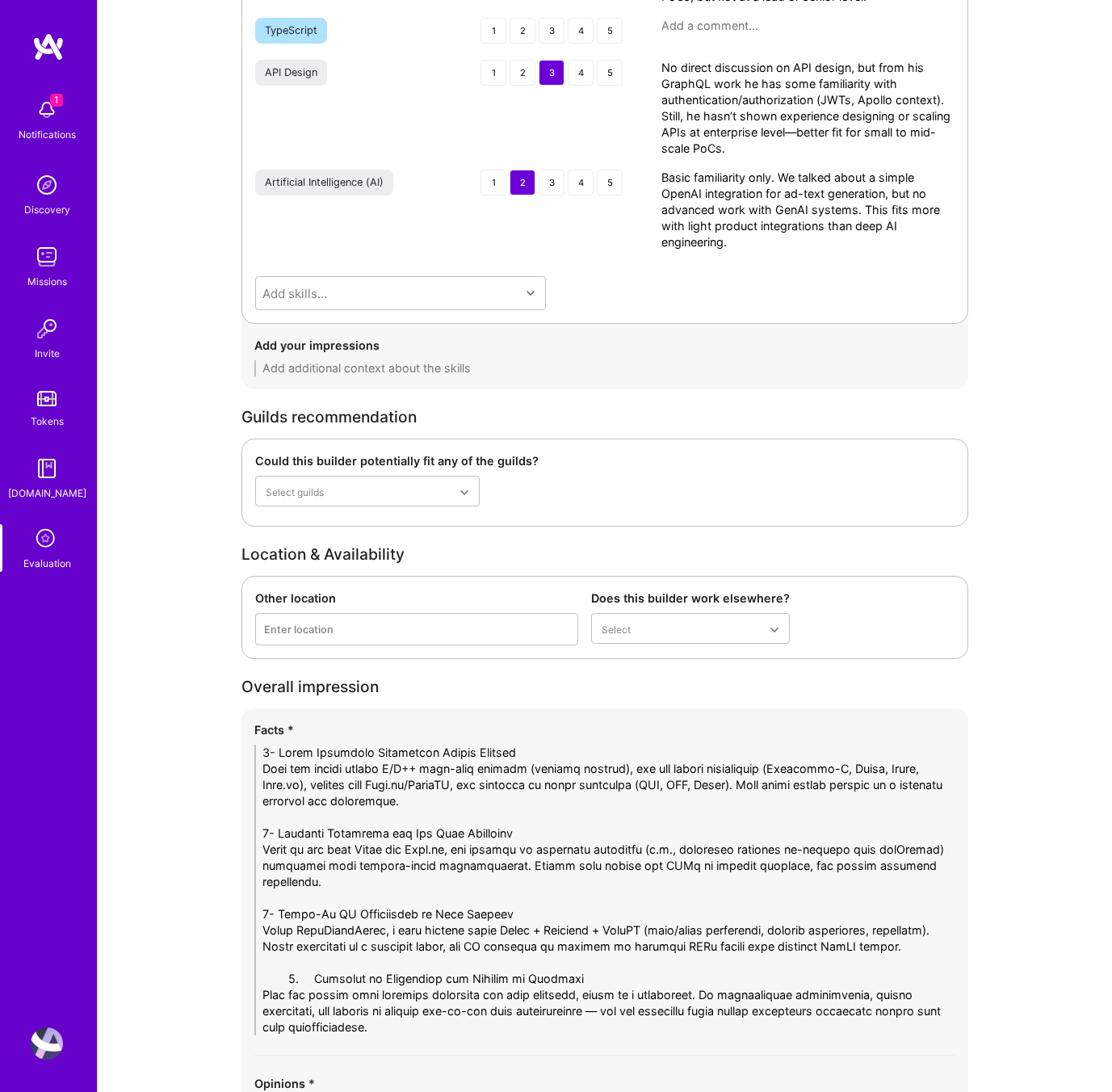
drag, startPoint x: 310, startPoint y: 976, endPoint x: 213, endPoint y: 979, distance: 97.0
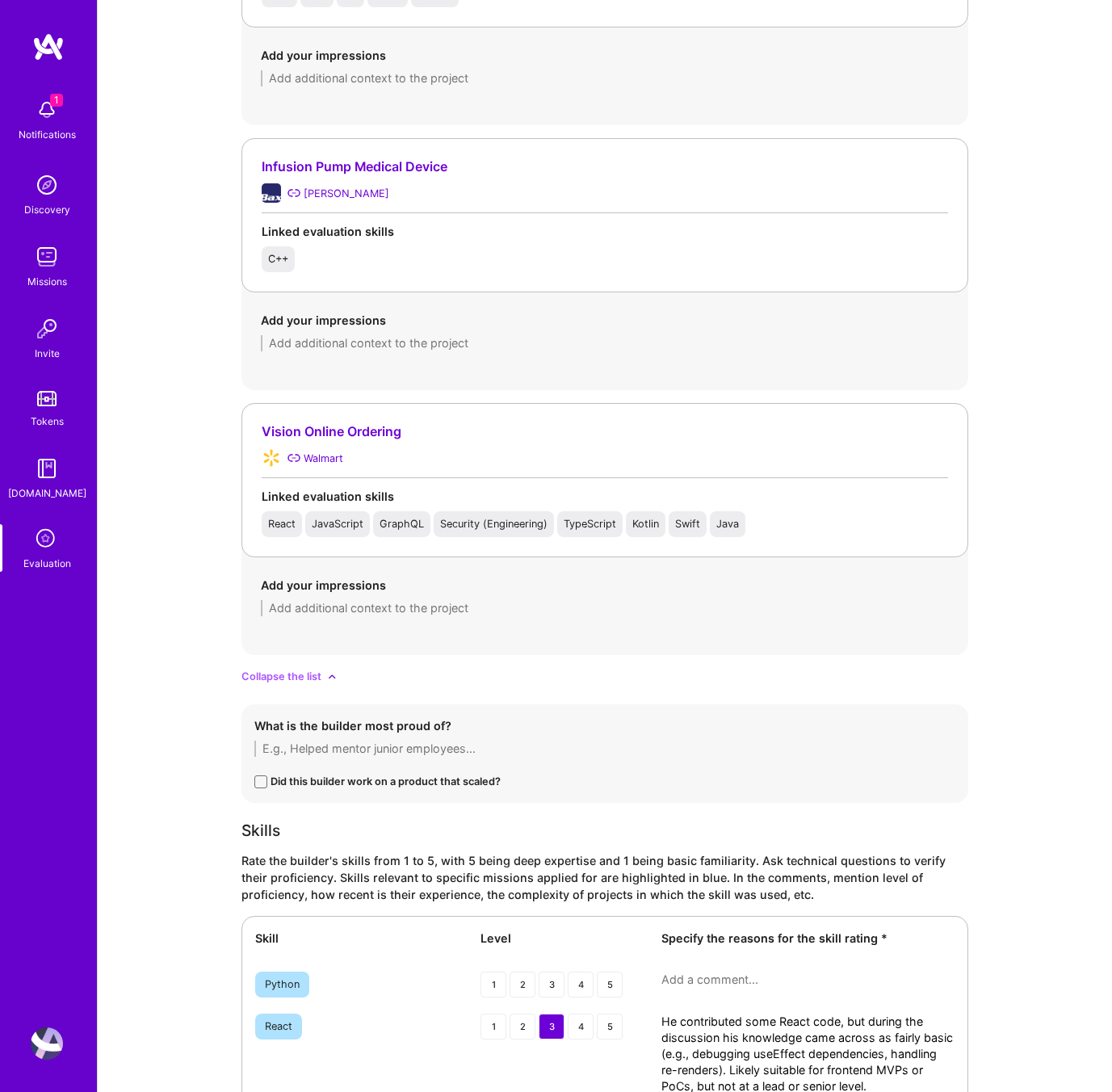
scroll to position [1960, 0]
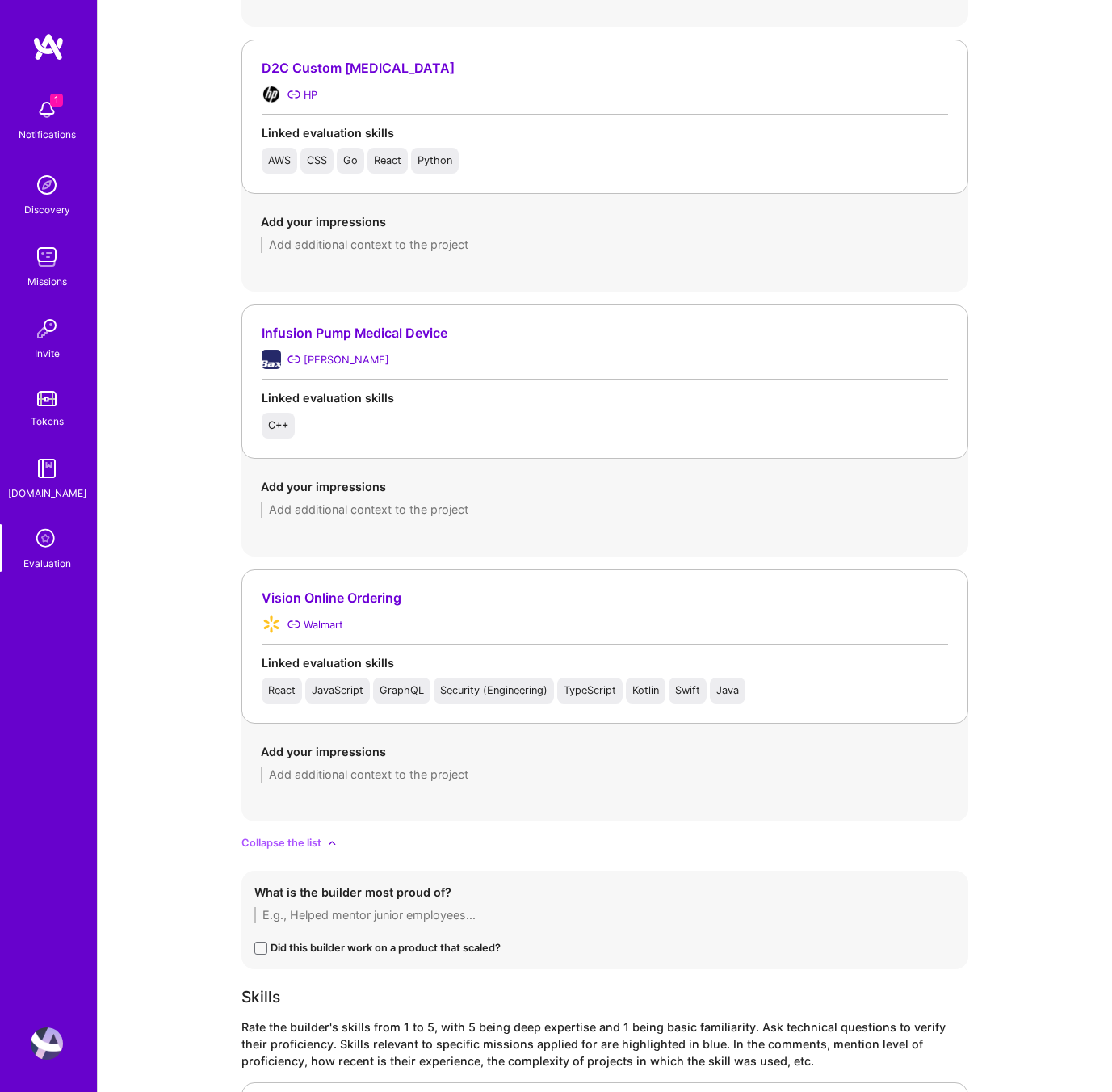
type textarea "1- Broad Technical Background Across Domains Dean has worked across C/C++ real-…"
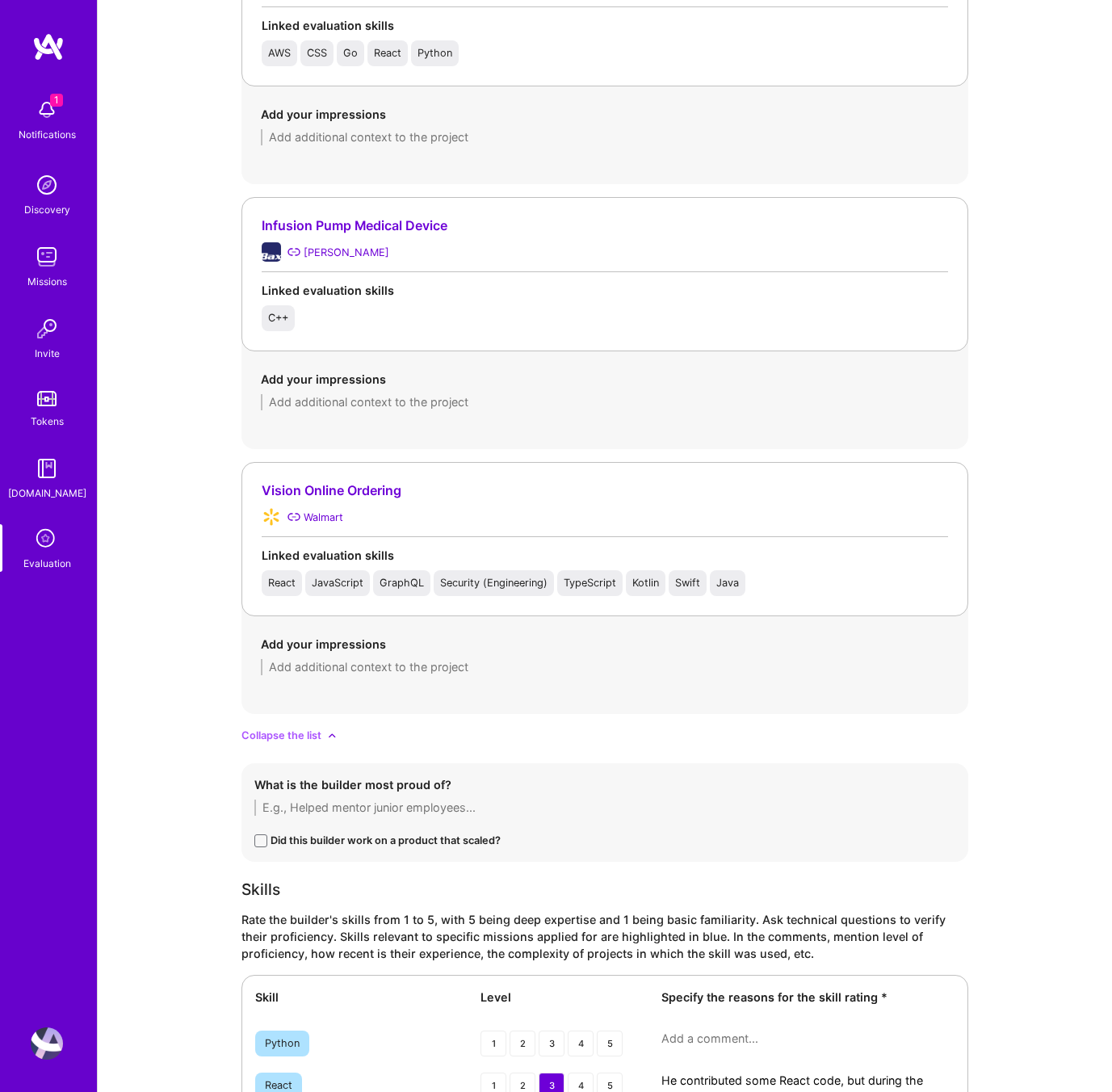
scroll to position [2074, 0]
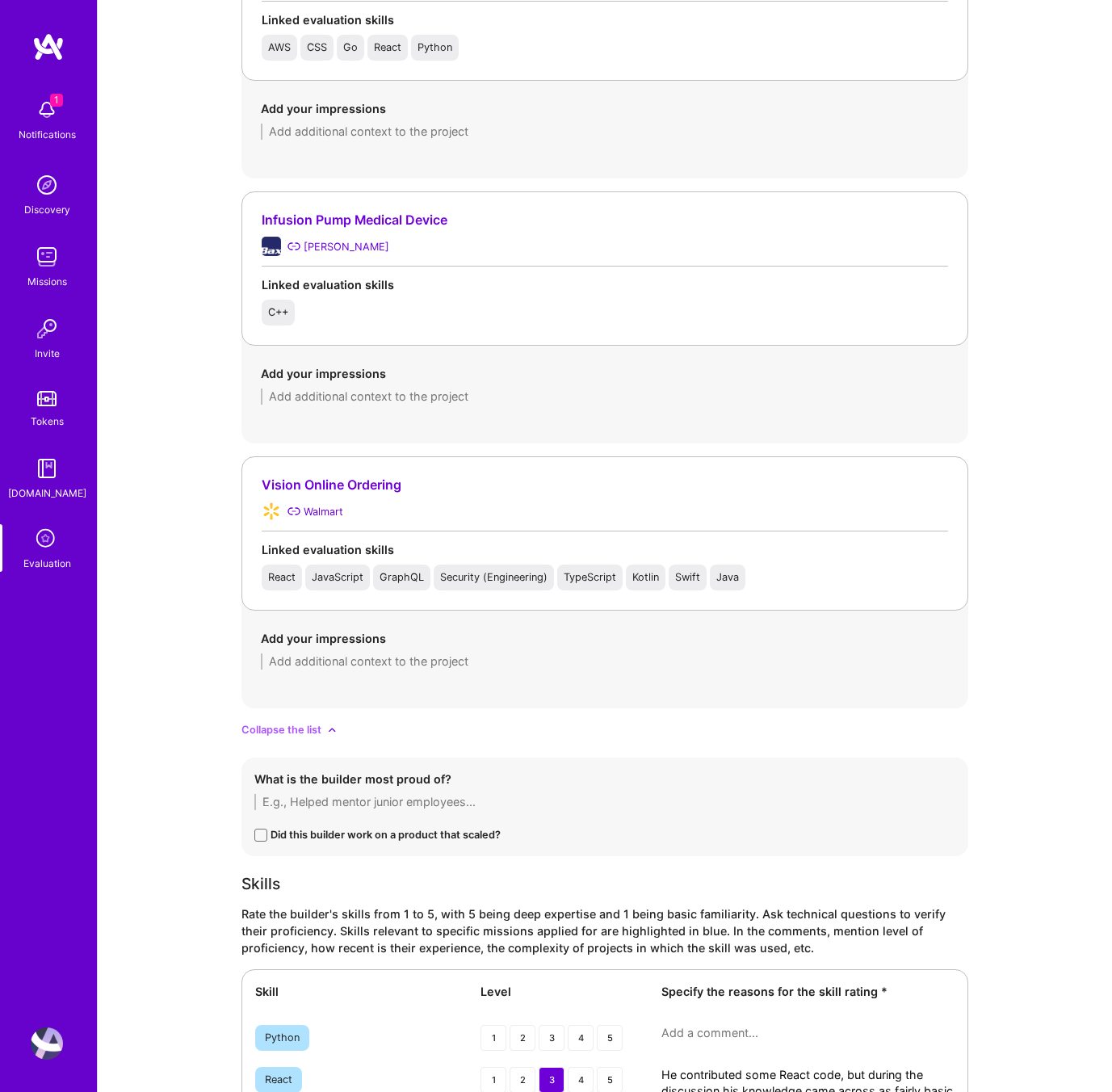
click at [347, 662] on textarea at bounding box center [605, 661] width 688 height 16
paste textarea "When asked about a technical challenge, he presented CopyCraftSmith, a side pro…"
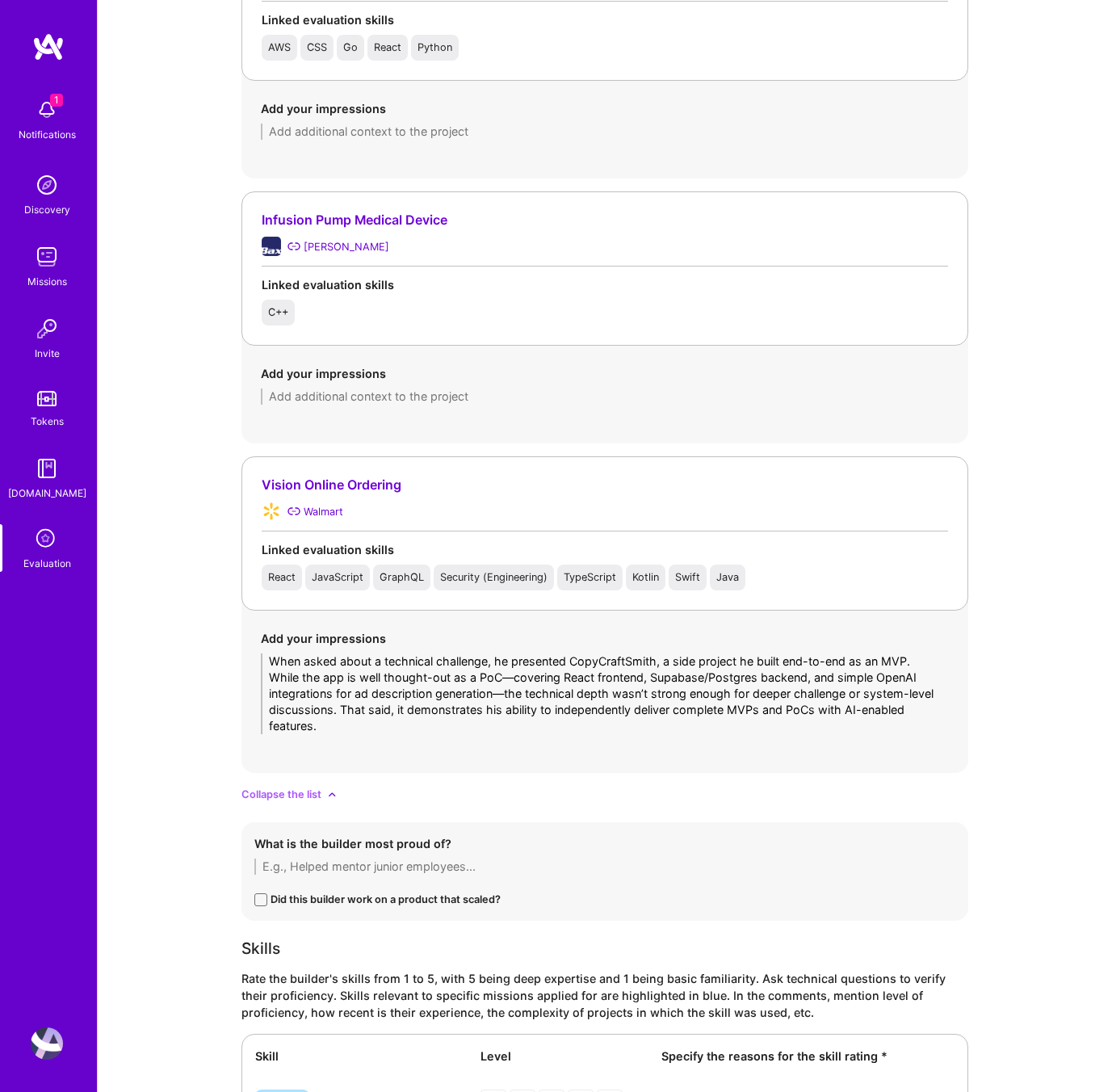
scroll to position [0, 0]
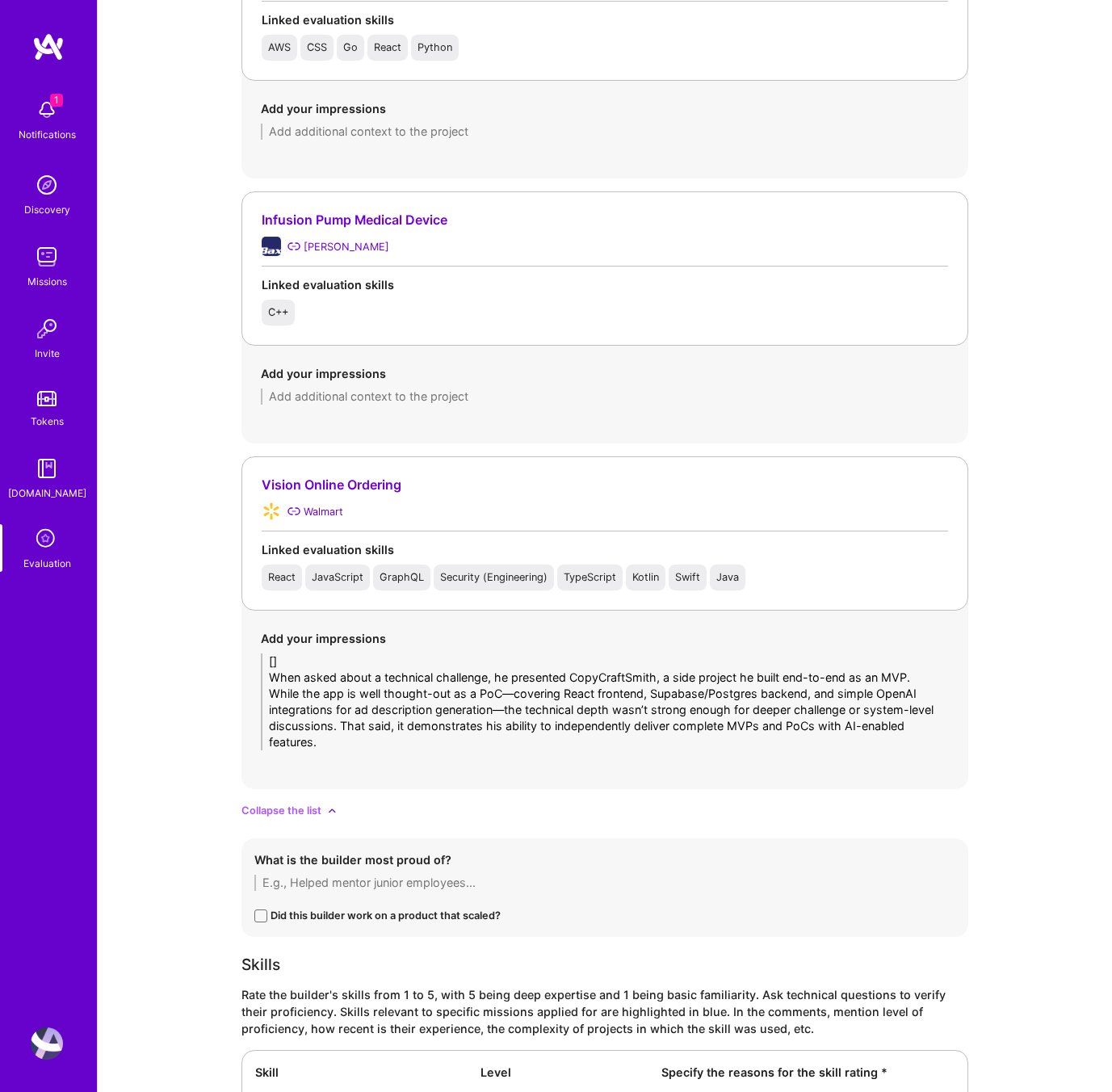
click at [303, 659] on textarea "[] When asked about a technical challenge, he presented CopyCraftSmith, a side …" at bounding box center [605, 702] width 688 height 97
paste textarea "CopyCraftSmith"
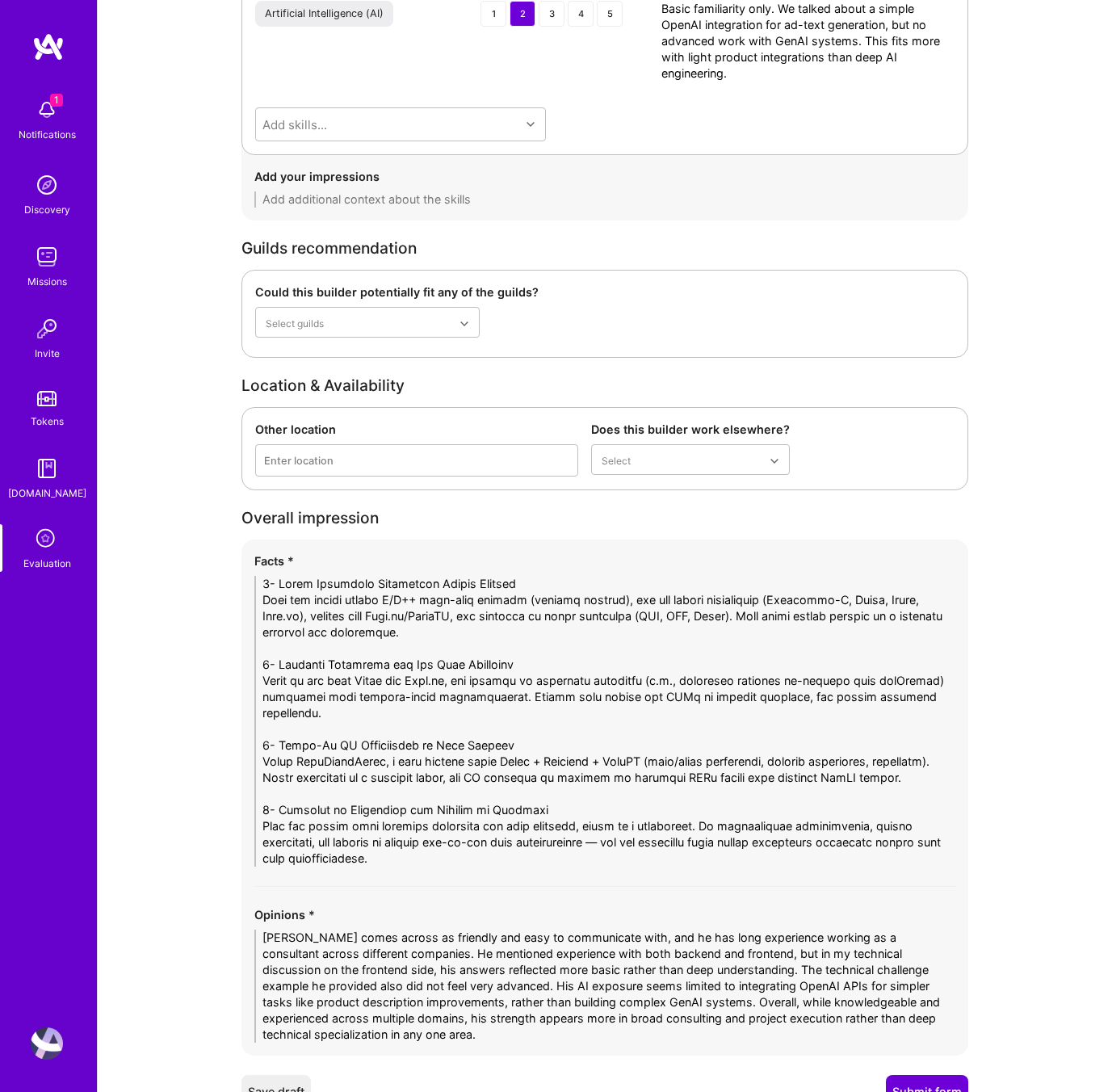
scroll to position [3555, 0]
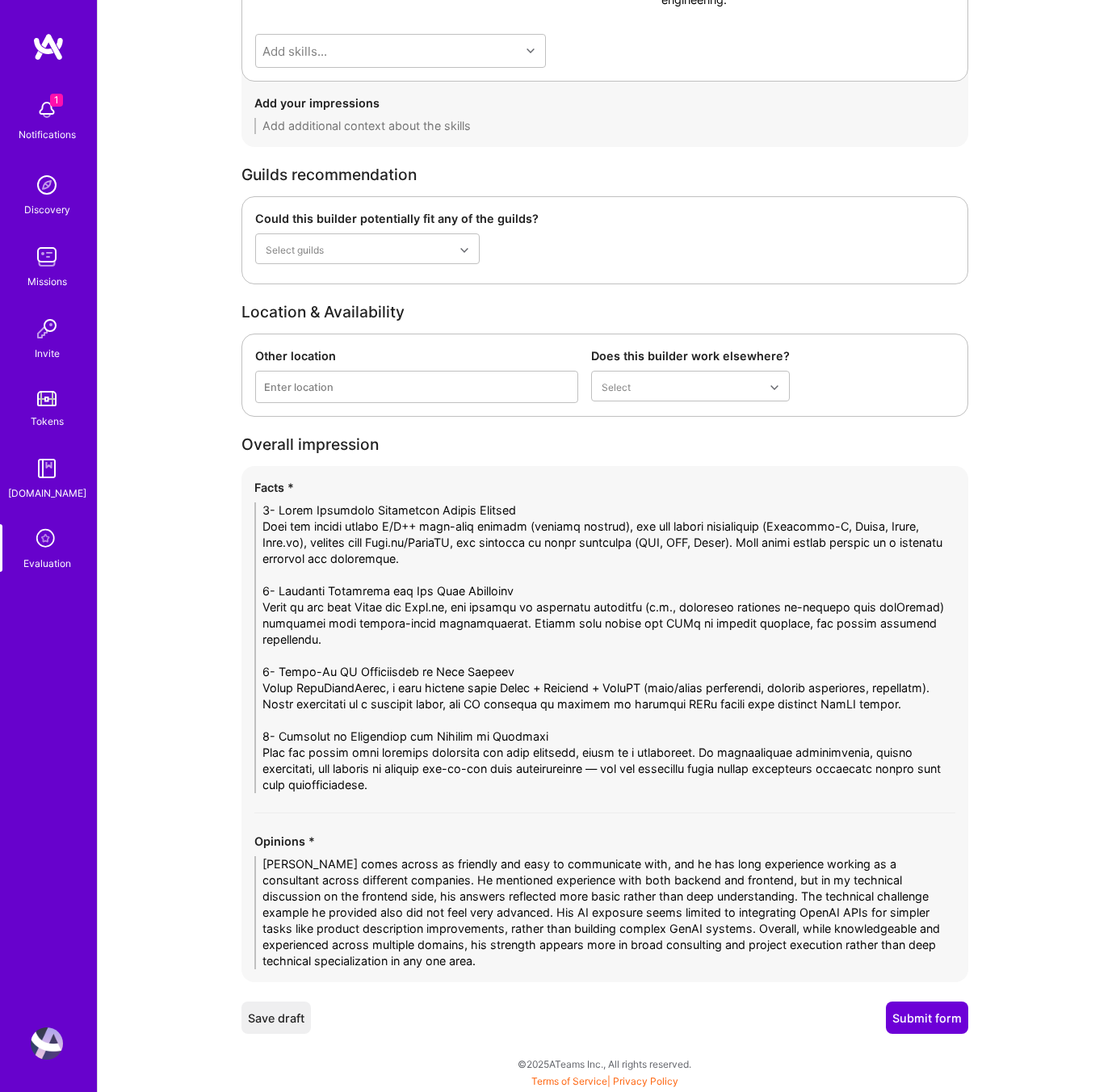
type textarea "[CopyCraftSmith: Not related tot his project] When asked about a technical chal…"
click at [939, 1022] on button "Submit form" at bounding box center [928, 1017] width 82 height 33
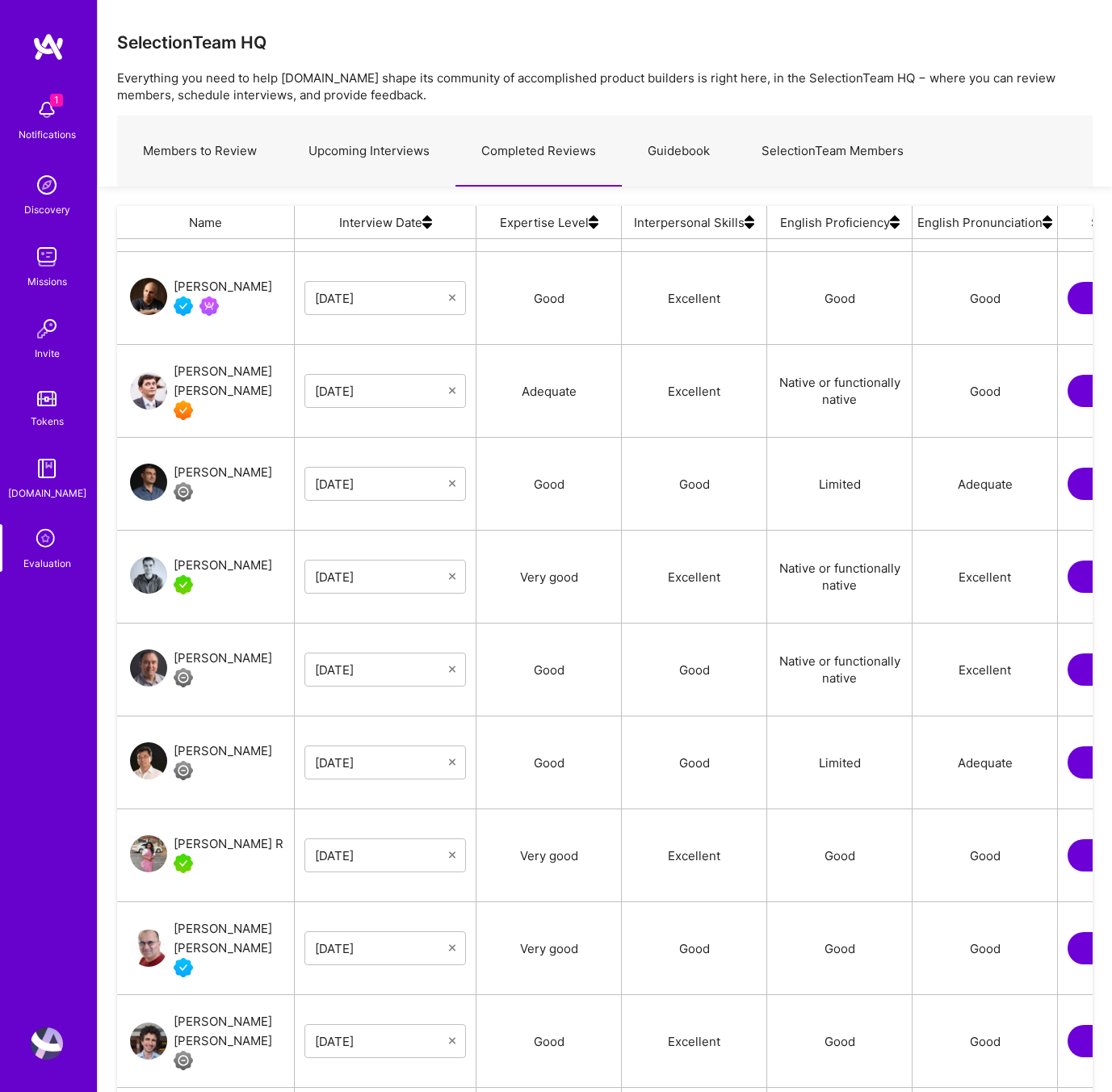
scroll to position [269, 0]
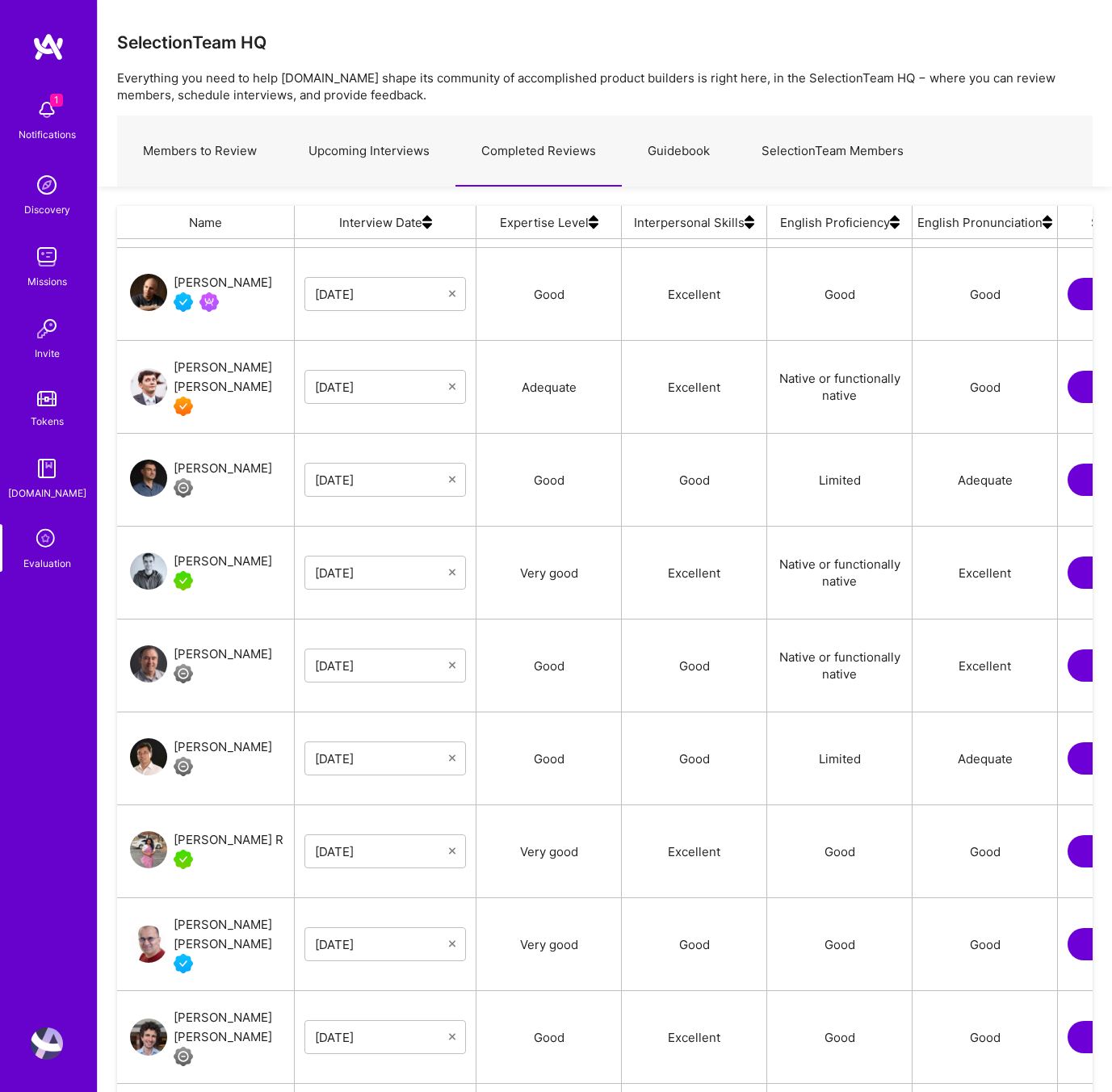
click at [223, 648] on div "[PERSON_NAME]" at bounding box center [223, 654] width 98 height 20
click at [372, 153] on link "Upcoming Interviews" at bounding box center [369, 151] width 173 height 70
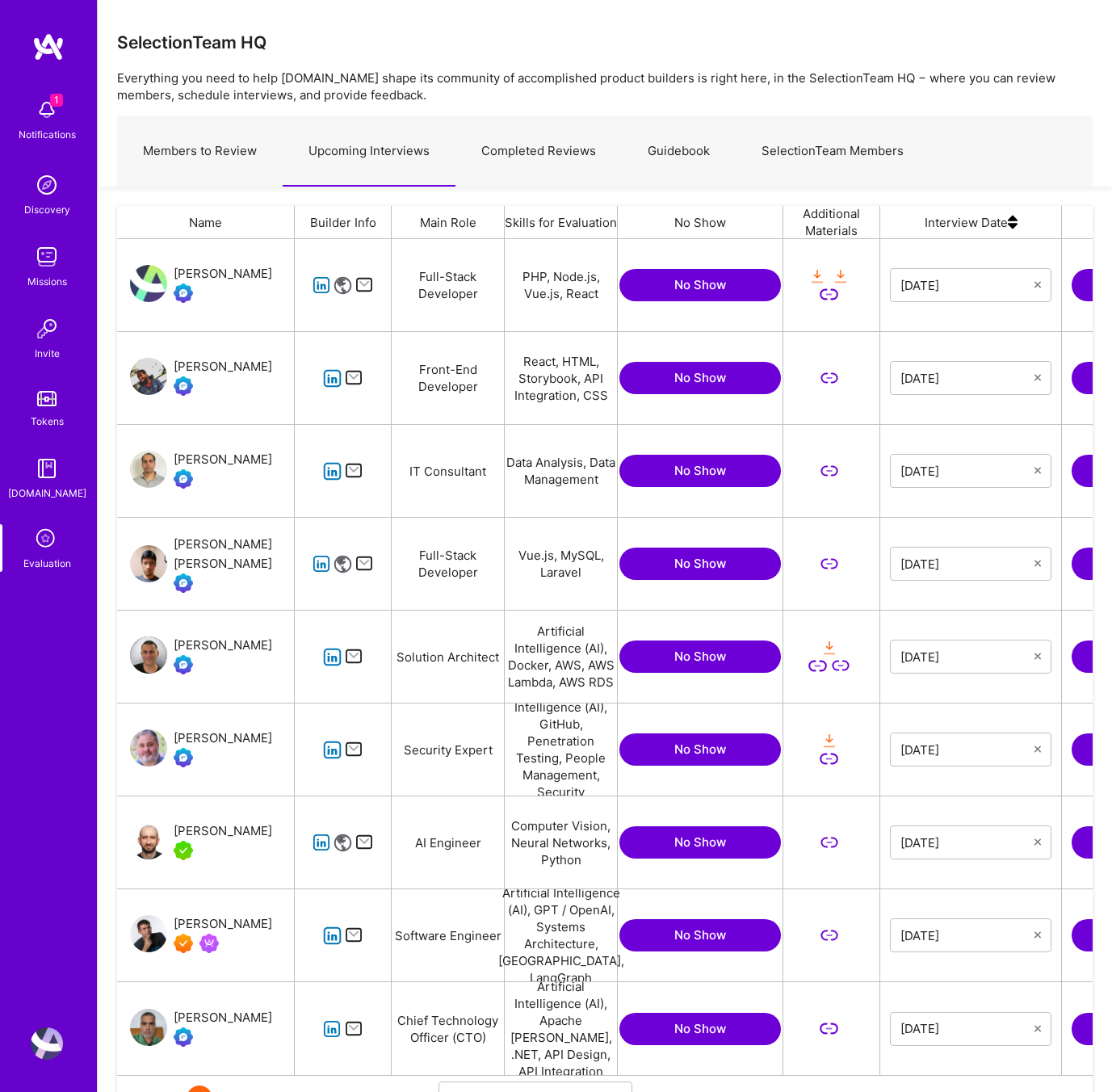
click at [221, 140] on link "Members to Review" at bounding box center [199, 151] width 166 height 70
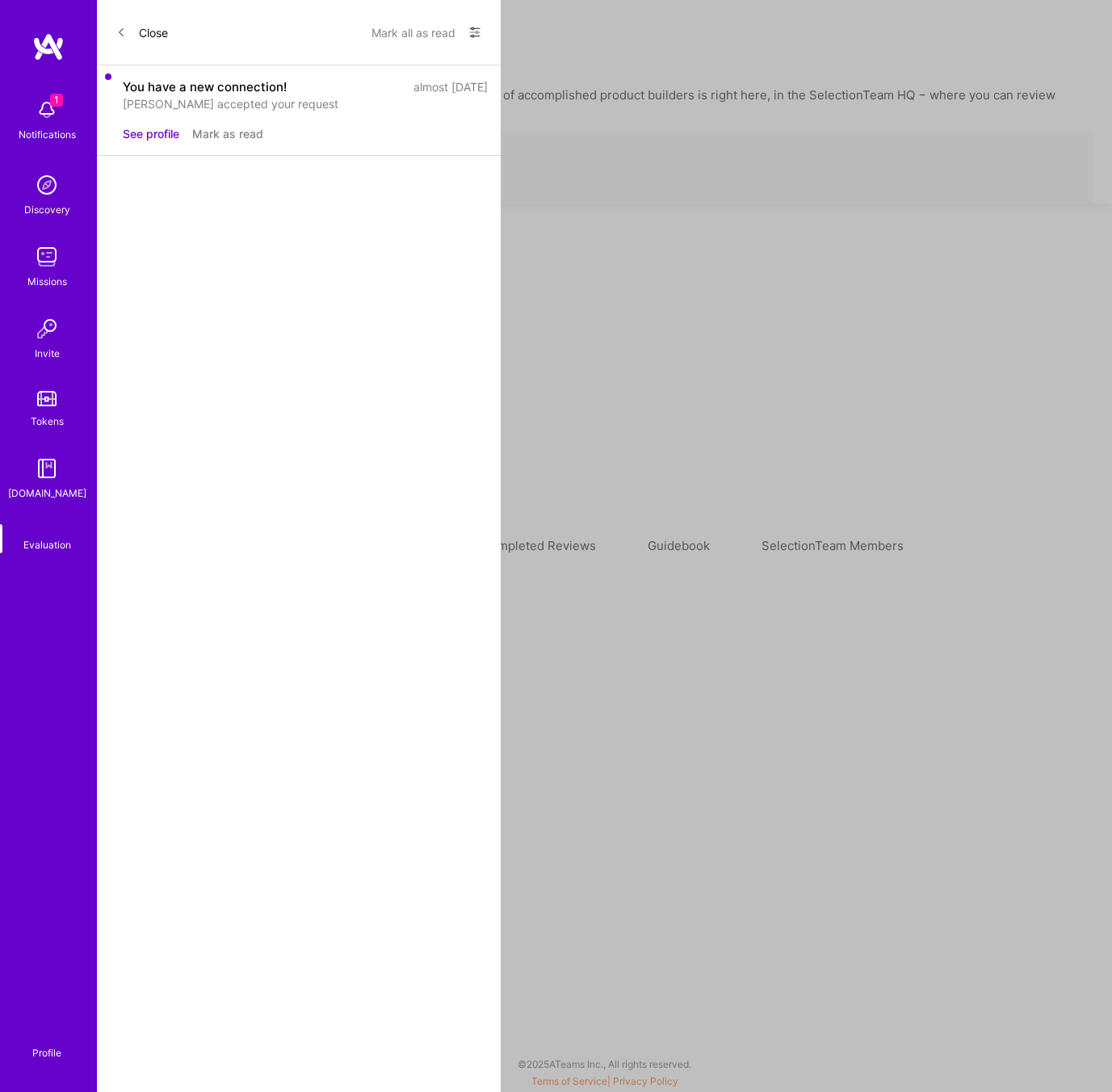
click at [400, 511] on link "Upcoming Interviews" at bounding box center [369, 546] width 173 height 70
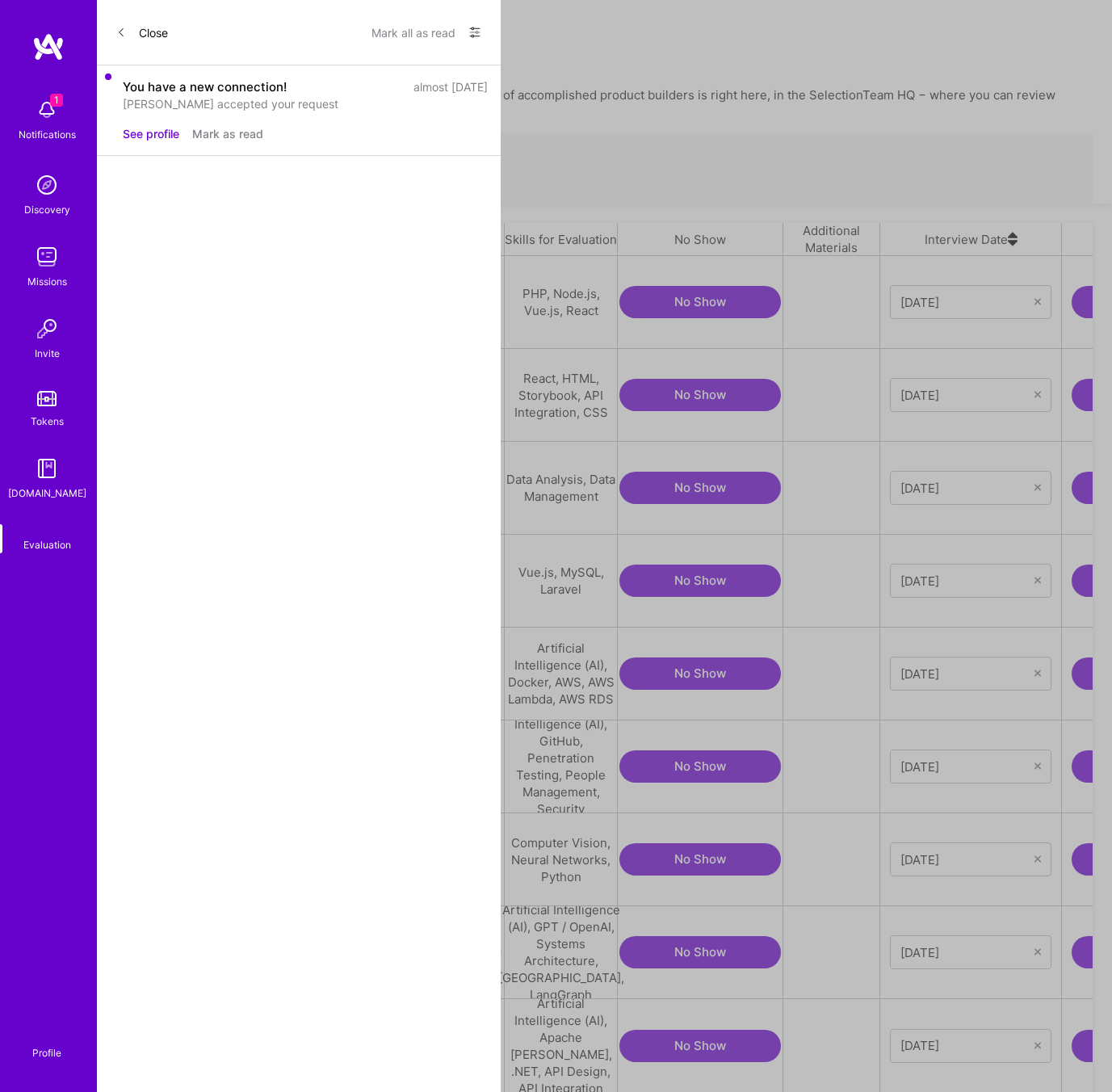
click at [546, 511] on link "Completed Reviews" at bounding box center [539, 546] width 167 height 70
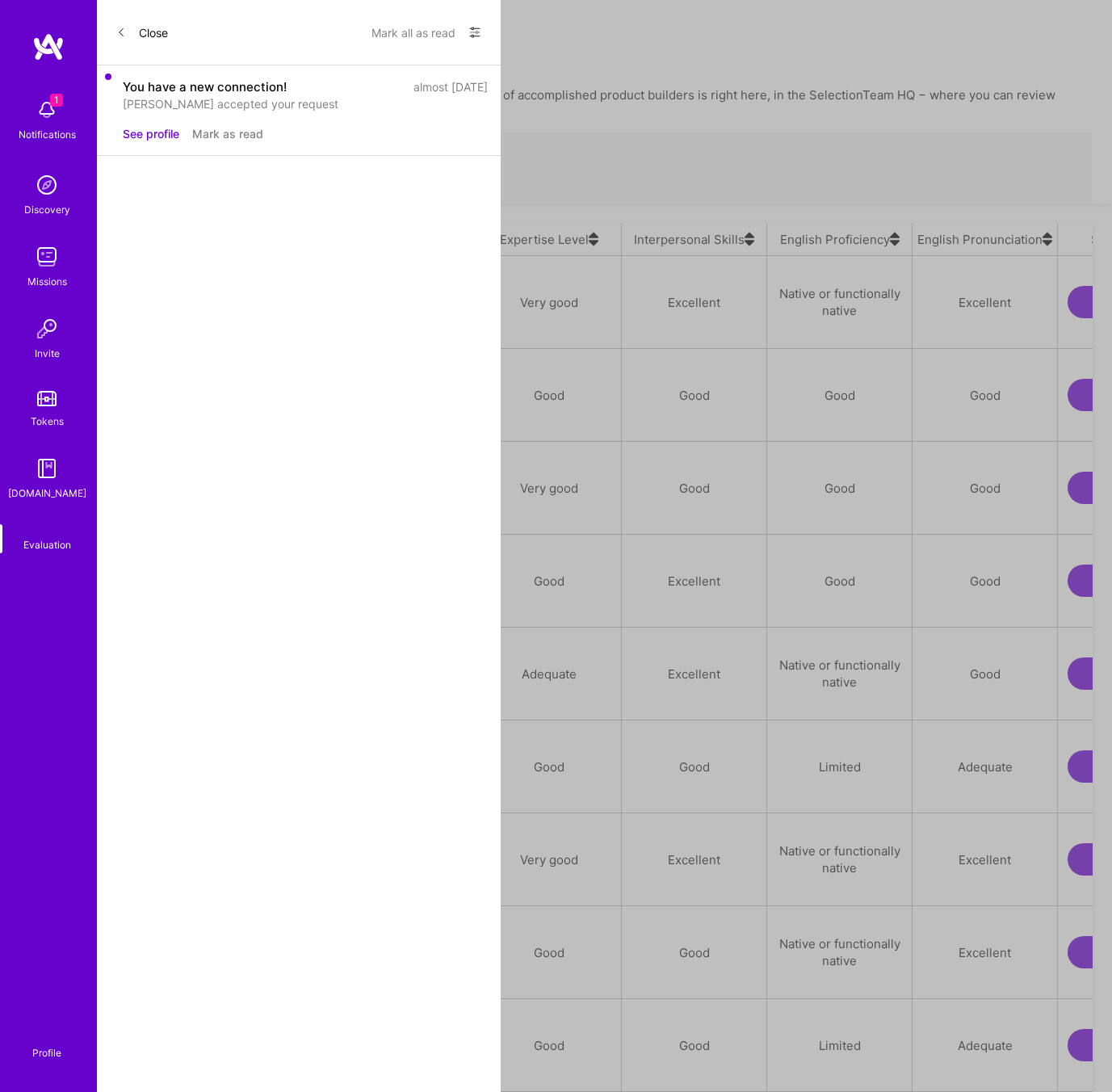
scroll to position [922, 975]
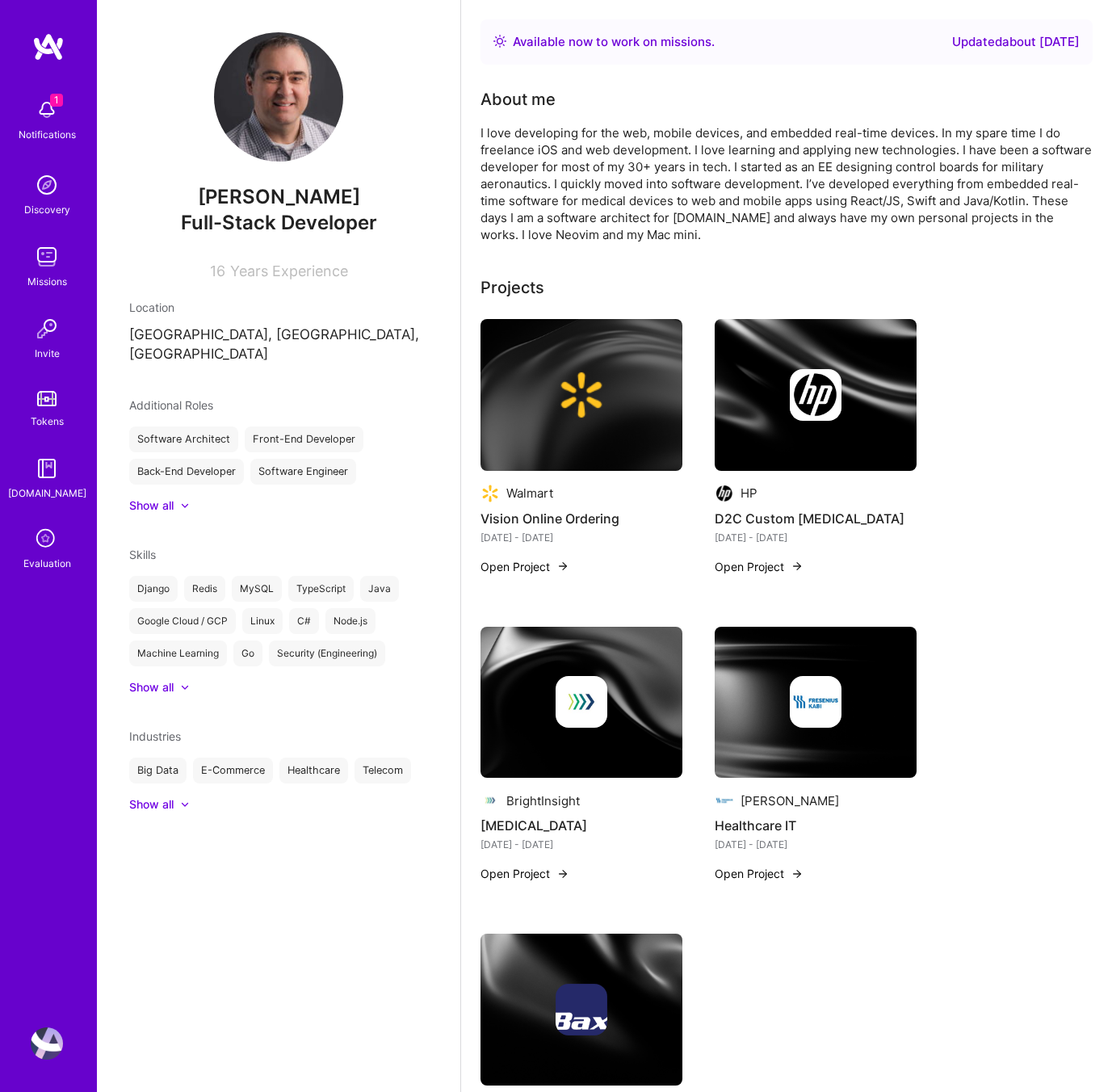
drag, startPoint x: 352, startPoint y: 197, endPoint x: 198, endPoint y: 197, distance: 154.0
click at [198, 197] on span "[PERSON_NAME]" at bounding box center [278, 197] width 299 height 24
copy span "[PERSON_NAME]"
